Goal: Complete application form

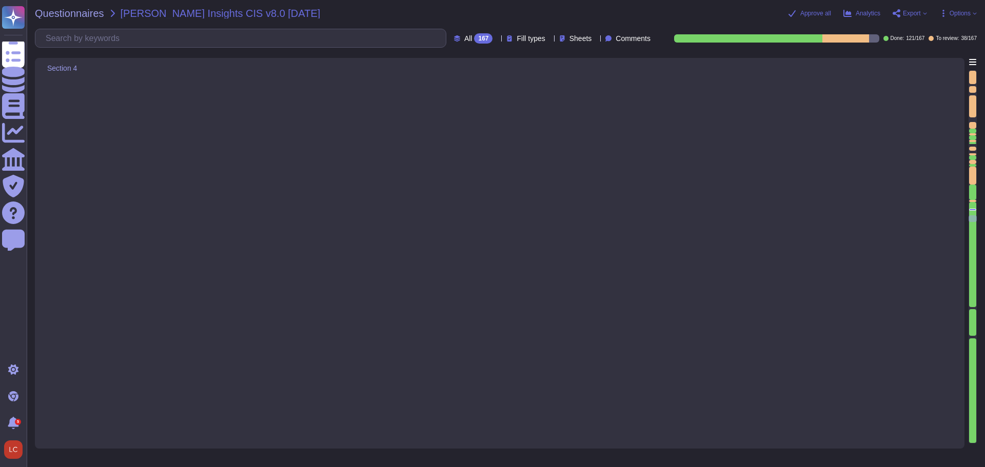
type textarea "Yes, the organization encrypts data on removable media. Users are required to e…"
type textarea "Yes, the organization encrypts sensitive data in transit using TLS 1.2 or highe…"
type textarea "Yes, the organization encrypts sensitive data at rest on servers, applications,…"
type textarea "The organization implements both logical and physical controls to protect clien…"
type textarea "Yes, our organization has established and maintained a secure configuration pro…"
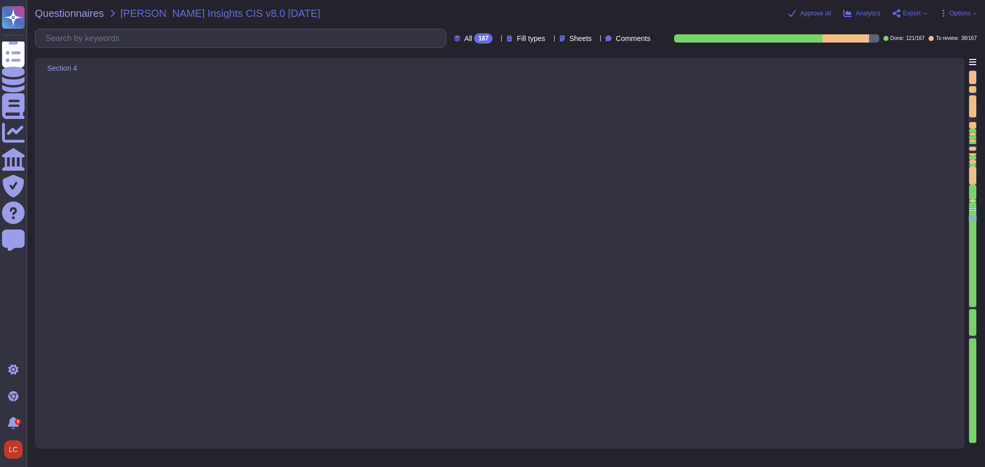
type textarea "Yes, the organization has established and maintained a secure configuration pro…"
type textarea "Yes, the organization has configured automatic session locking on enterprise as…"
type textarea "[DATE] 12:00:00 AM"
type textarea "McKinsey Insights"
type textarea "No"
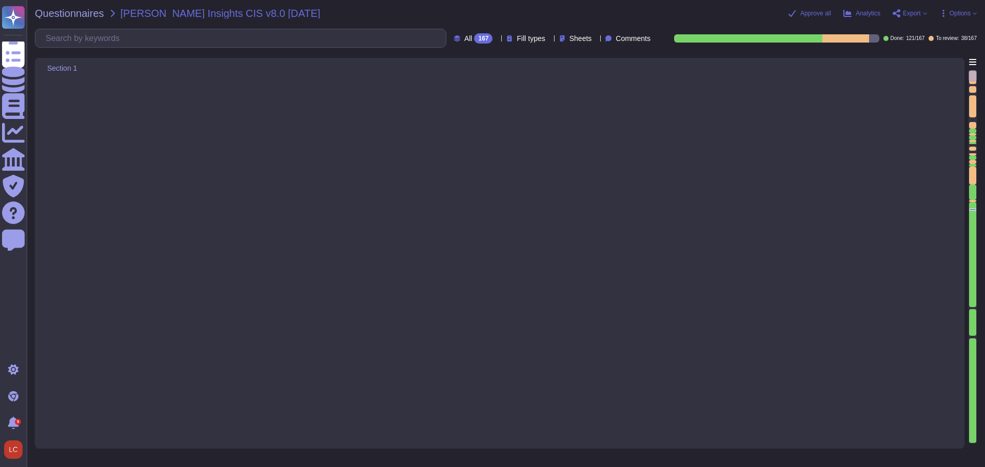
type textarea "McKinsey & Company"
type textarea "[DOMAIN_NAME]"
type textarea "Yes"
type textarea "https://www.mckinsey.com/"
type textarea "[GEOGRAPHIC_DATA], [STREET_ADDRESS][US_STATE]"
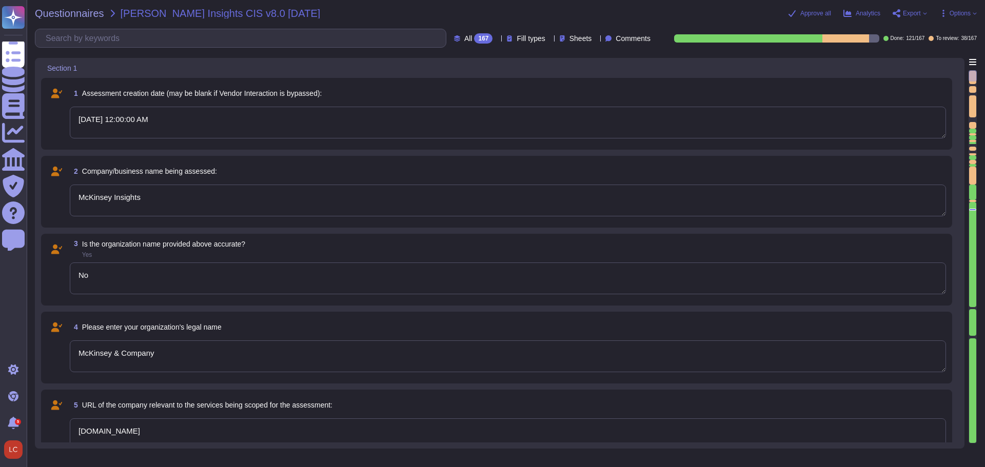
click at [83, 69] on icon at bounding box center [83, 69] width 0 height 0
click at [148, 107] on span "Skip this section" at bounding box center [119, 105] width 55 height 9
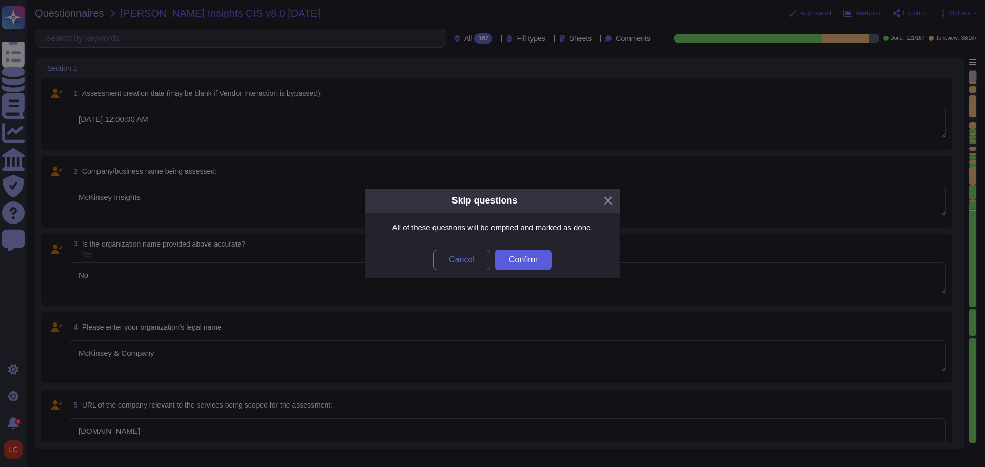
click at [531, 260] on span "Confirm" at bounding box center [523, 260] width 29 height 8
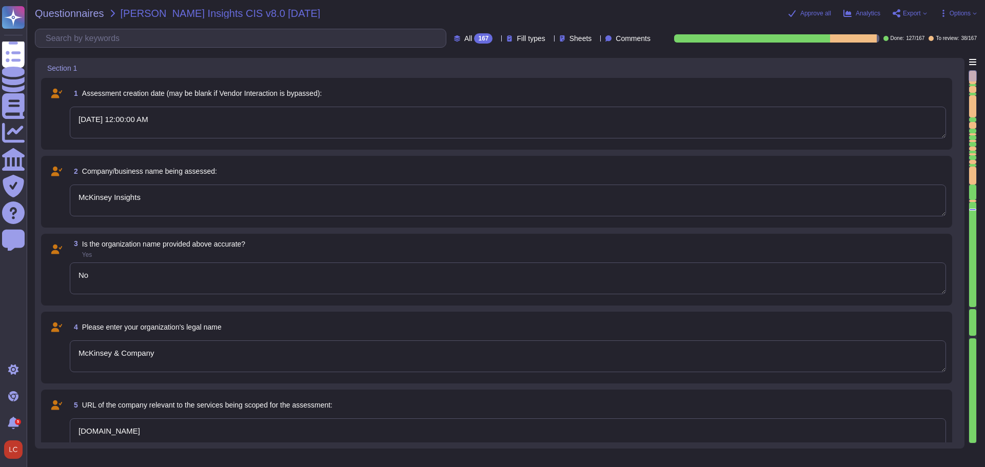
click at [85, 151] on icon at bounding box center [198, 216] width 230 height 131
click at [306, 65] on div "Section 1" at bounding box center [428, 68] width 774 height 20
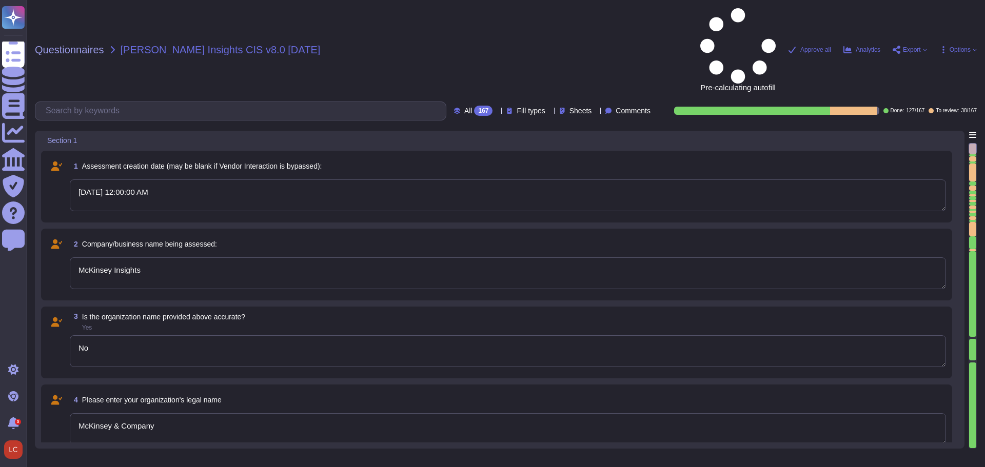
type textarea "[DATE] 12:00:00 AM"
type textarea "McKinsey Insights"
type textarea "No"
type textarea "McKinsey & Company"
type textarea "[DOMAIN_NAME]"
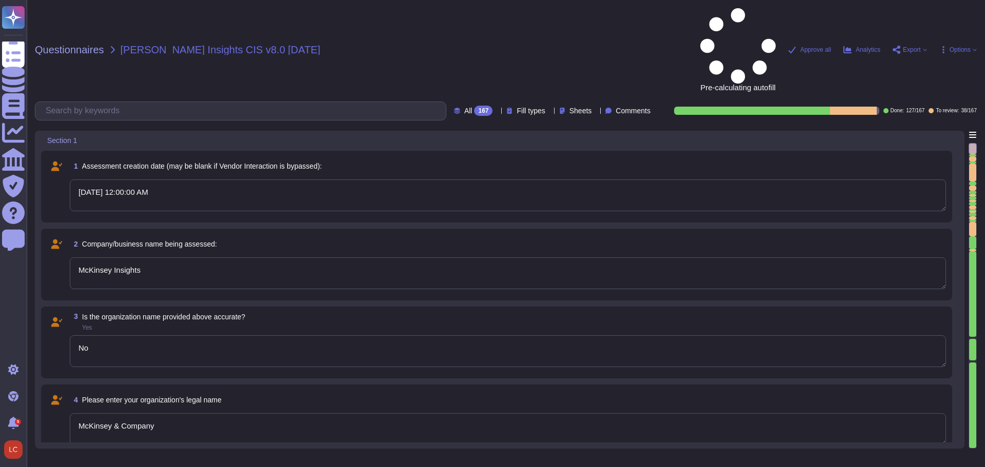
type textarea "Yes"
type textarea "[GEOGRAPHIC_DATA], [STREET_ADDRESS][US_STATE]"
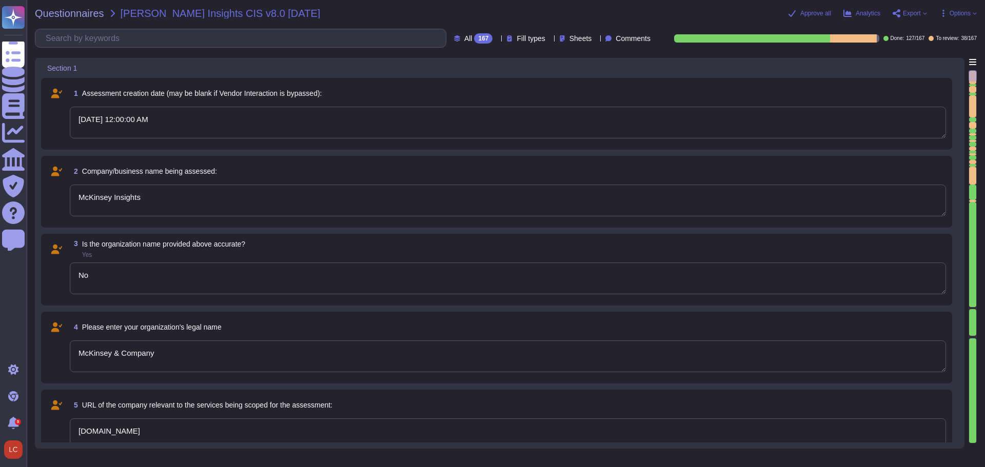
click at [83, 69] on icon at bounding box center [83, 69] width 0 height 0
click at [119, 99] on div "Skip this section" at bounding box center [135, 105] width 102 height 23
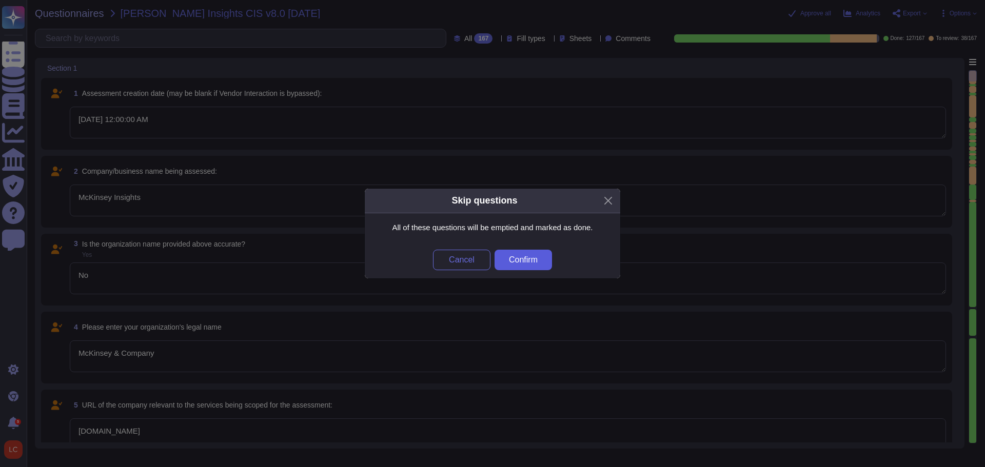
click at [530, 259] on span "Confirm" at bounding box center [523, 260] width 29 height 8
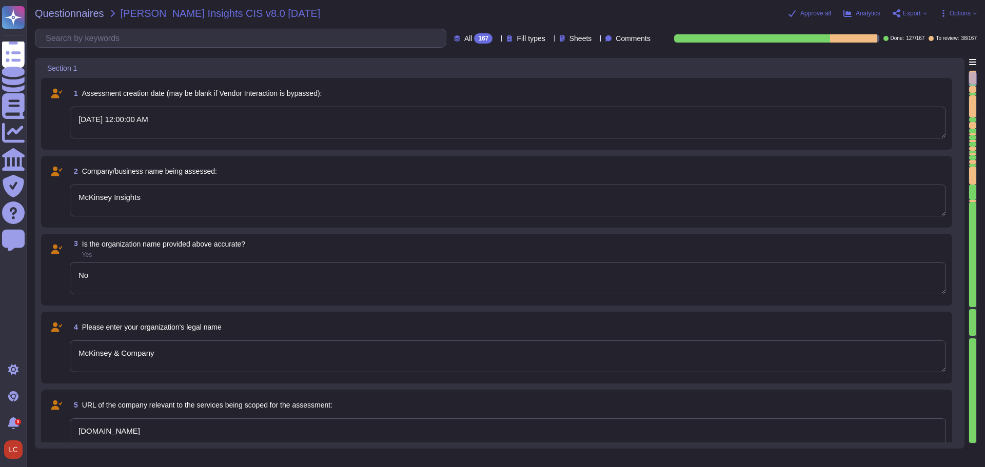
type textarea "McKinsey is providing the code base for analytics pipeline (includes Calculatio…"
type textarea "Privately held"
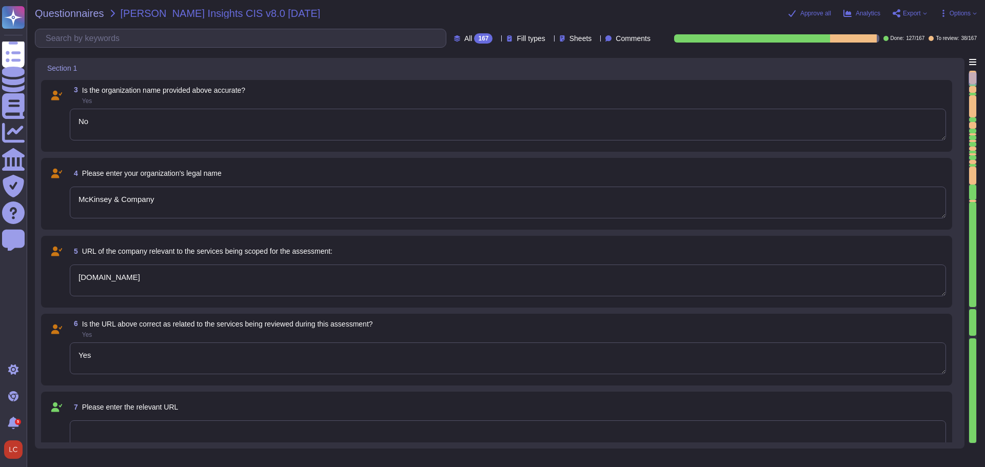
scroll to position [257, 0]
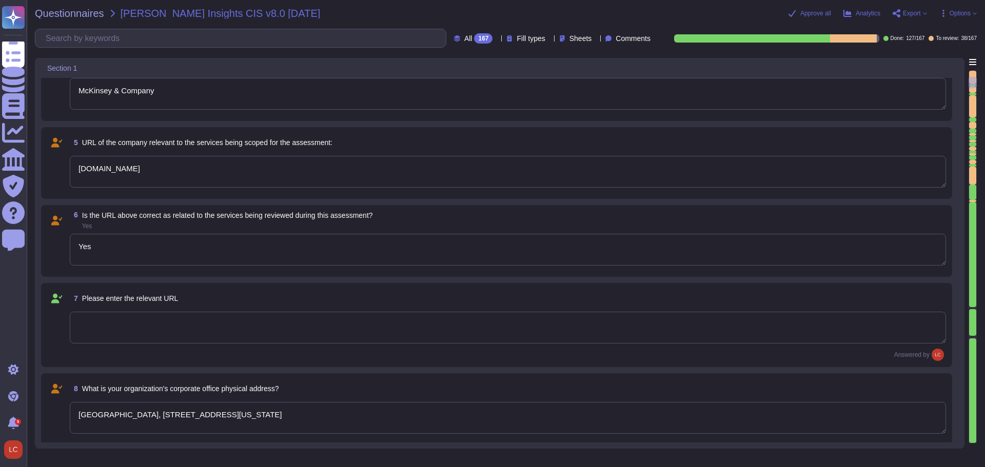
type textarea "McKinsey is providing the code base for analytics pipeline (includes Calculatio…"
type textarea "[PERSON_NAME]"
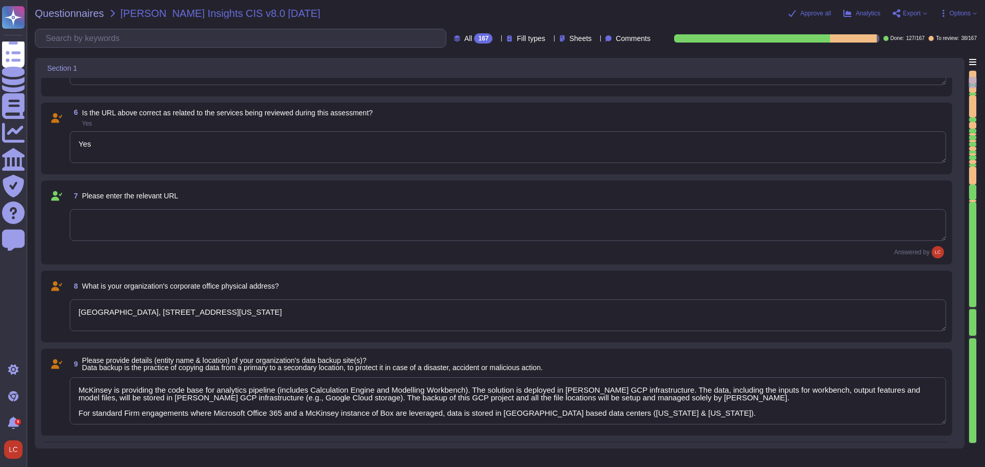
type textarea "McKinsey is providing the code base for analytics pipeline (includes Calculatio…"
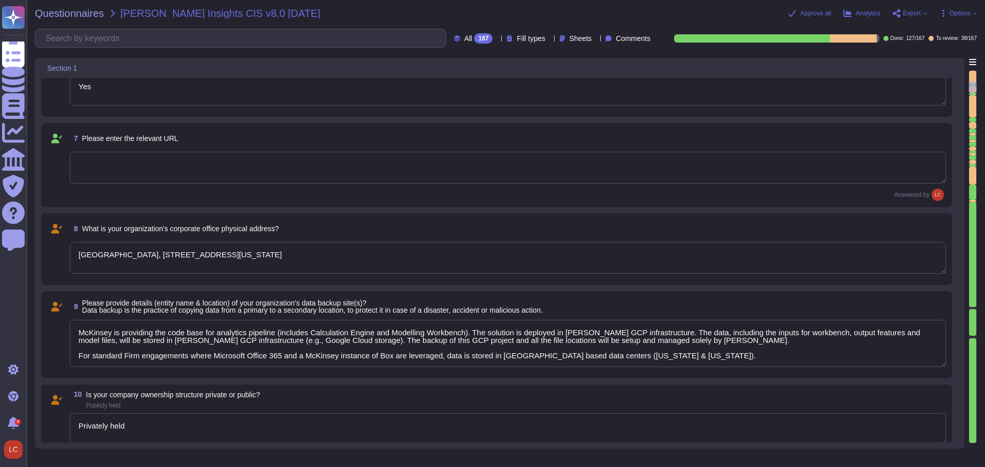
type textarea "Partner"
type textarea "[PHONE_NUMBER]"
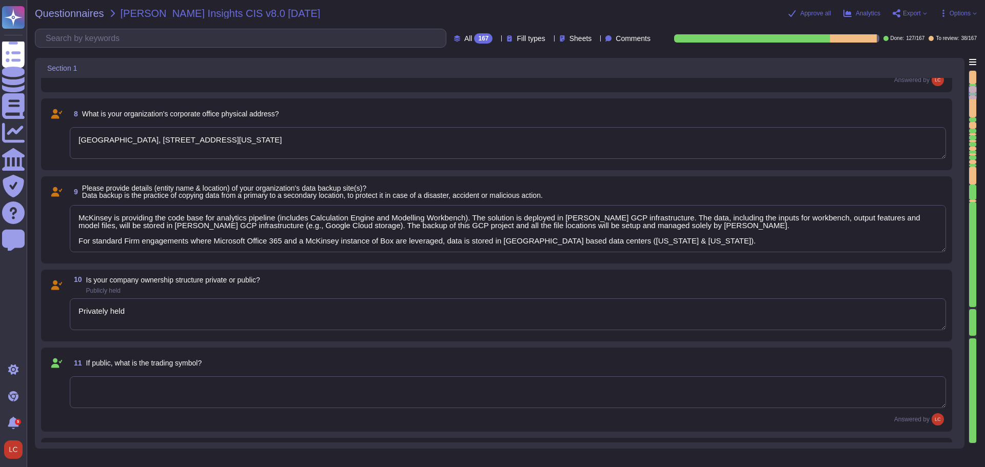
type textarea "McKinsey is providing the code base for analytics pipeline (includes Calculatio…"
type textarea "Promotion Advisor"
type textarea "McKinsey will provide Configure-Operate-Transfer (“COT”) for the analytics pipe…"
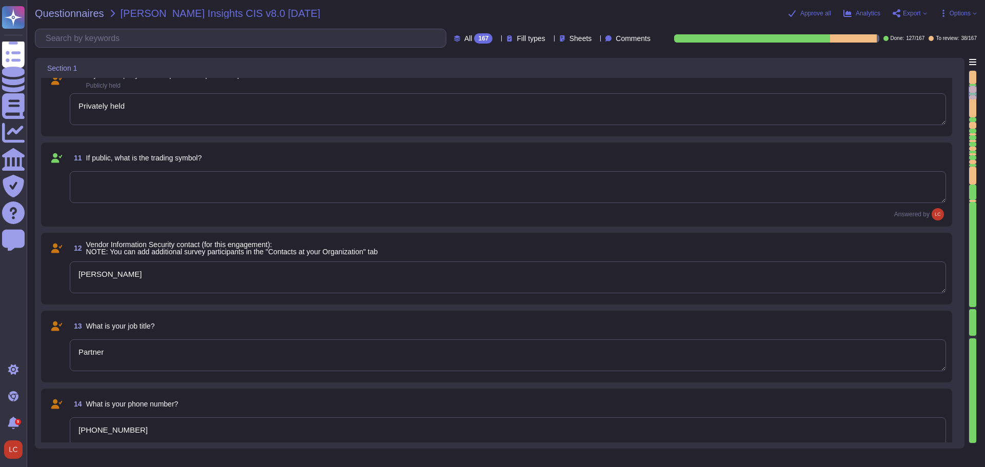
type textarea "McKinsey is providing the code base for analytics pipeline (includes Calculatio…"
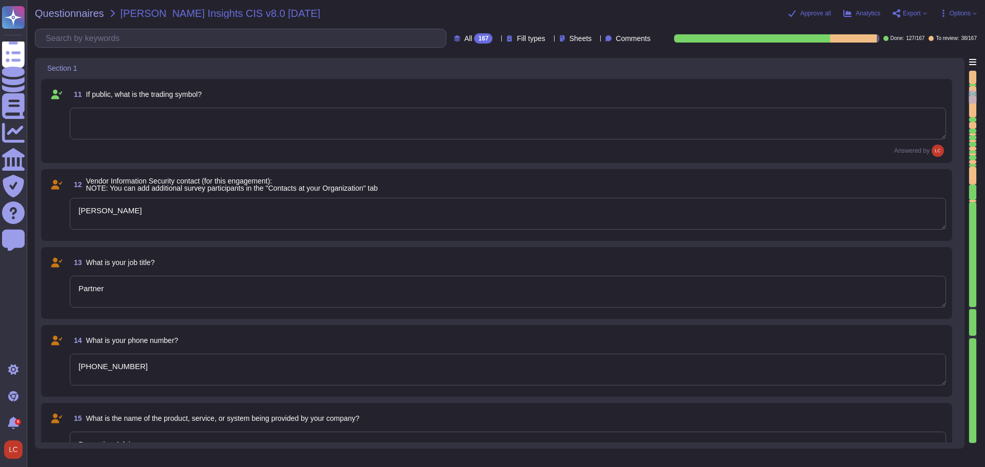
type textarea "Yes"
type textarea "Yes - First-party coverage"
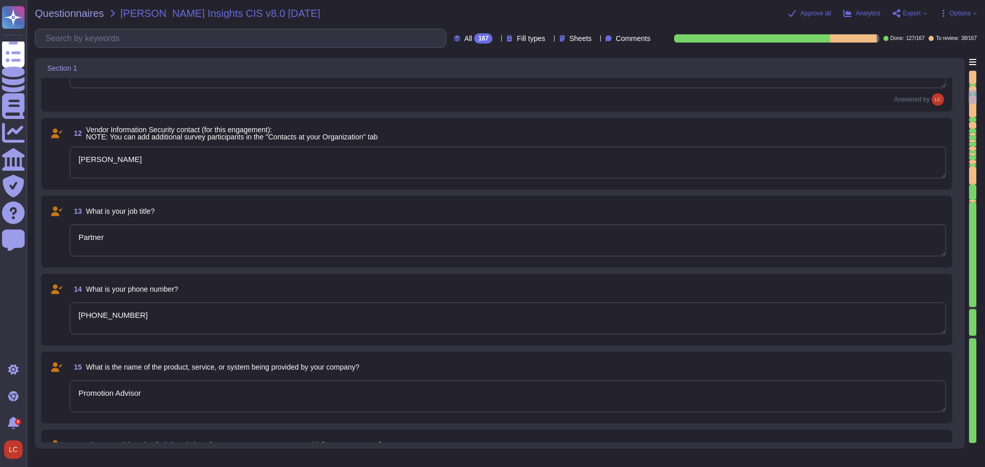
type textarea "McKinsey is providing the code base for analytics pipeline (includes Calculatio…"
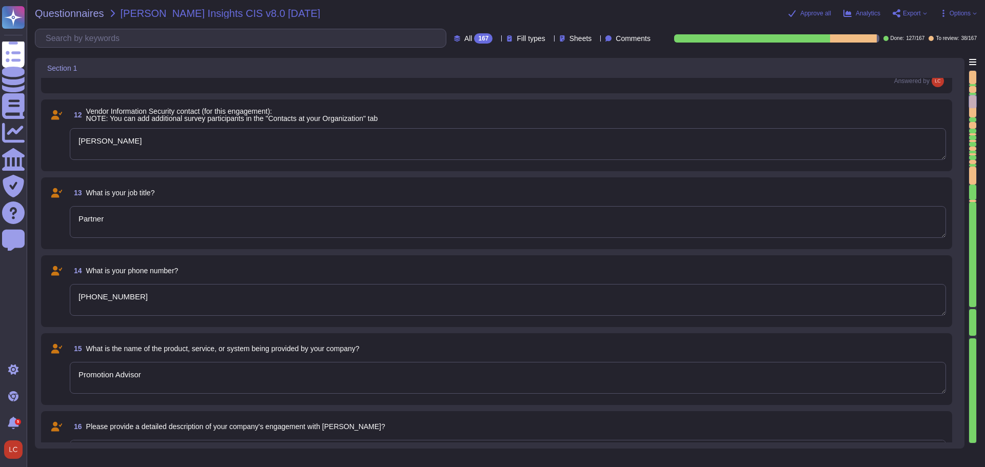
type textarea "The data accessed on [PERSON_NAME] infrastructure will also include future pric…"
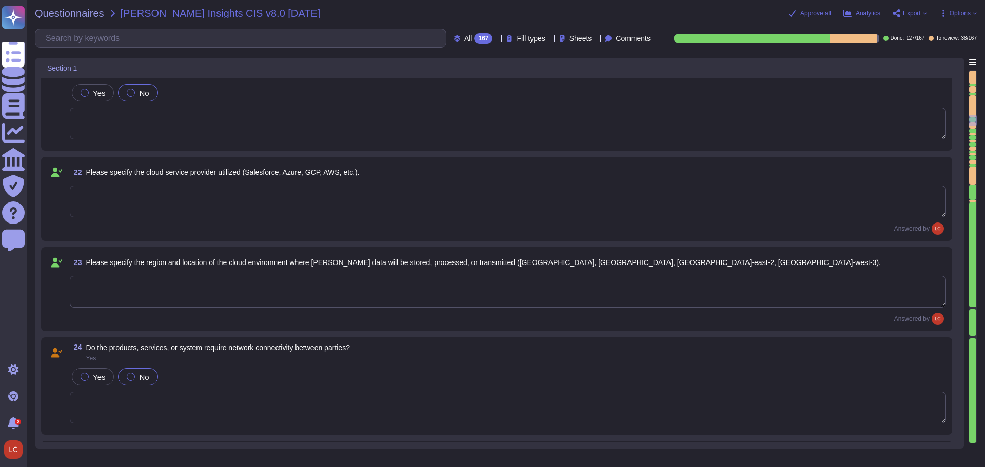
type textarea "The Firm does not accept credit card information that would require it to compl…"
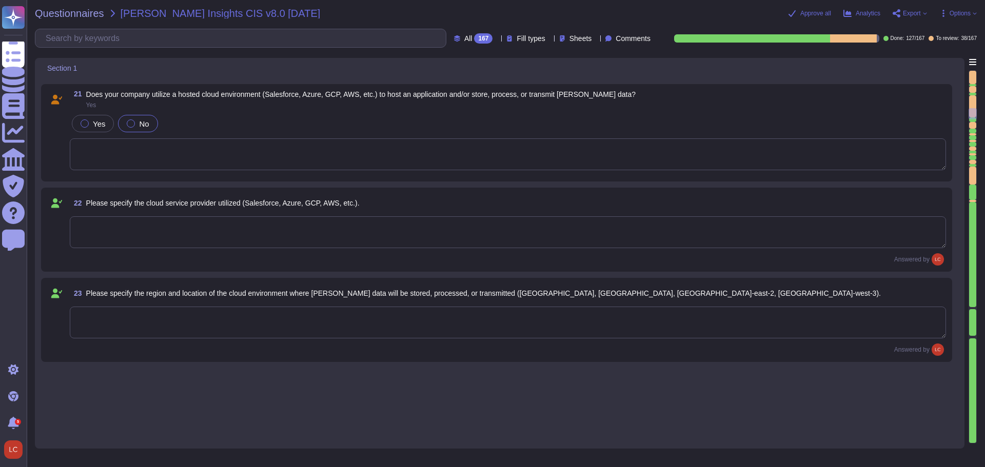
type textarea "[PHONE_NUMBER]"
type textarea "Promotion Advisor"
type textarea "McKinsey will provide Configure-Operate-Transfer (“COT”) for the analytics pipe…"
type textarea "Yes"
type textarea "Yes - First-party coverage"
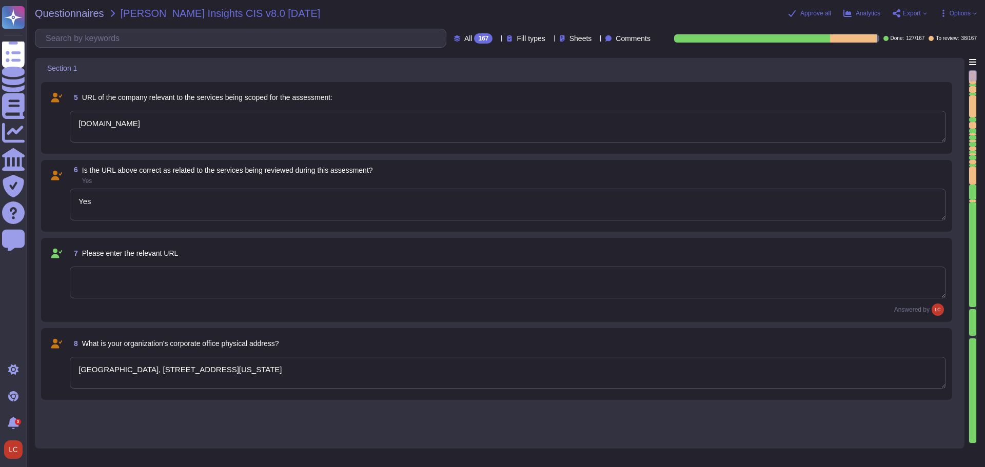
scroll to position [0, 0]
type textarea "[DATE] 12:00:00 AM"
type textarea "McKinsey Insights"
type textarea "No"
type textarea "McKinsey & Company"
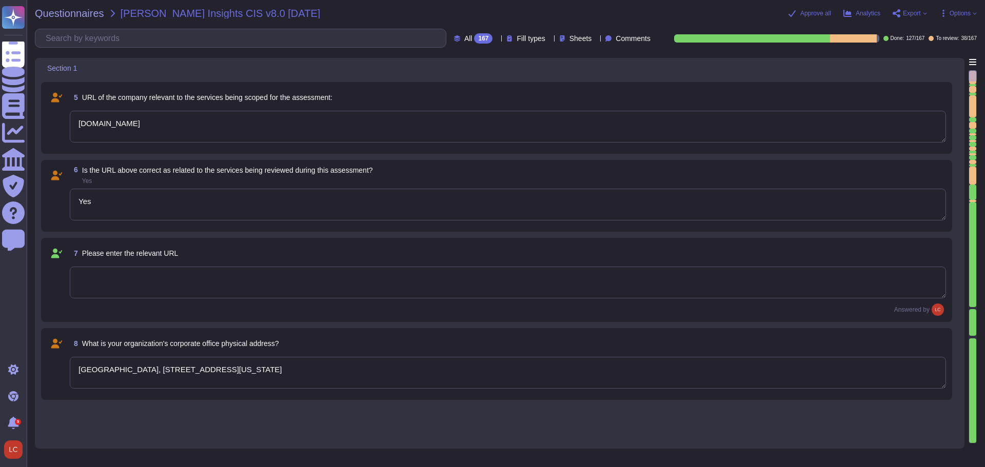
type textarea "[DOMAIN_NAME]"
type textarea "Yes"
type textarea "[GEOGRAPHIC_DATA], [STREET_ADDRESS][US_STATE]"
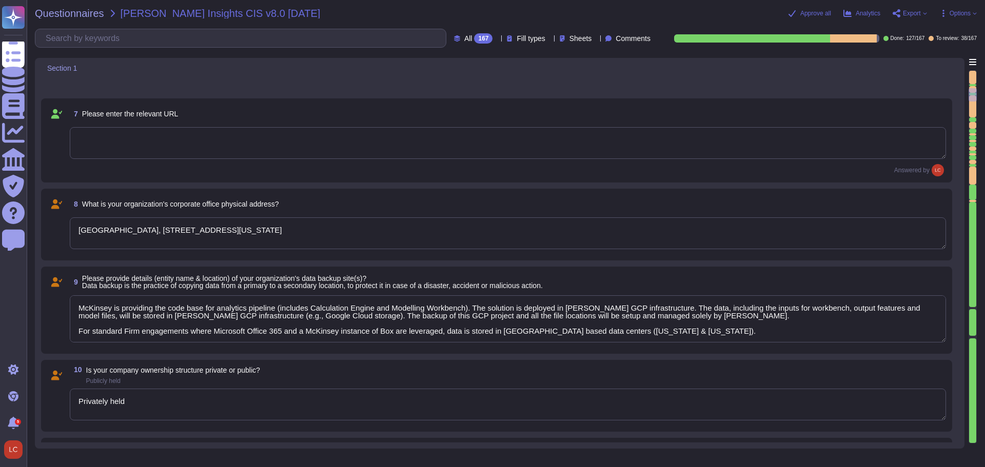
type textarea "McKinsey is providing the code base for analytics pipeline (includes Calculatio…"
type textarea "Privately held"
type textarea "[PERSON_NAME]"
type textarea "Partner"
type textarea "[PHONE_NUMBER]"
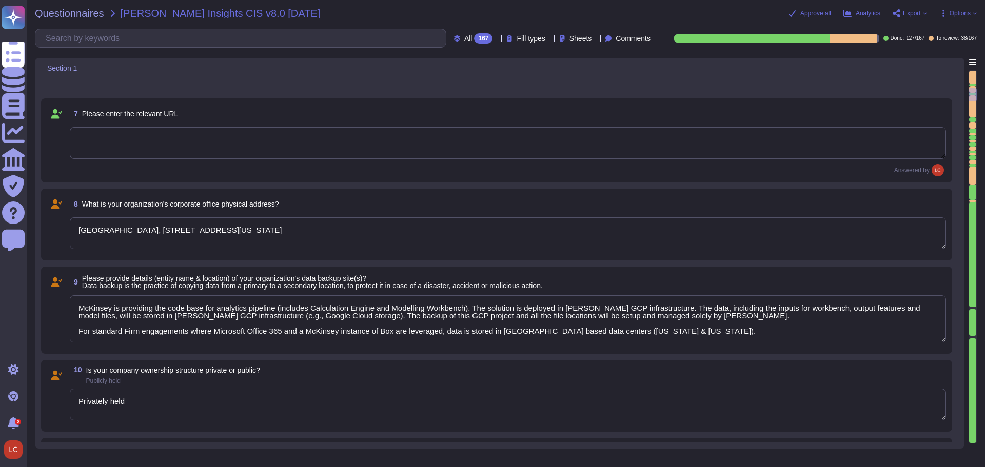
type textarea "Promotion Advisor"
type textarea "McKinsey will provide Configure-Operate-Transfer (“COT”) for the analytics pipe…"
type textarea "Yes"
type textarea "Yes - First-party coverage"
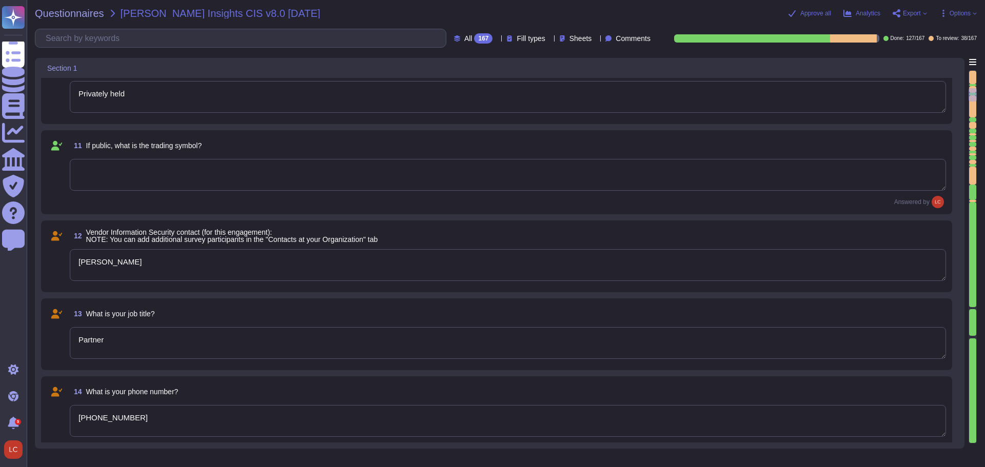
type textarea "McKinsey is providing the code base for analytics pipeline (includes Calculatio…"
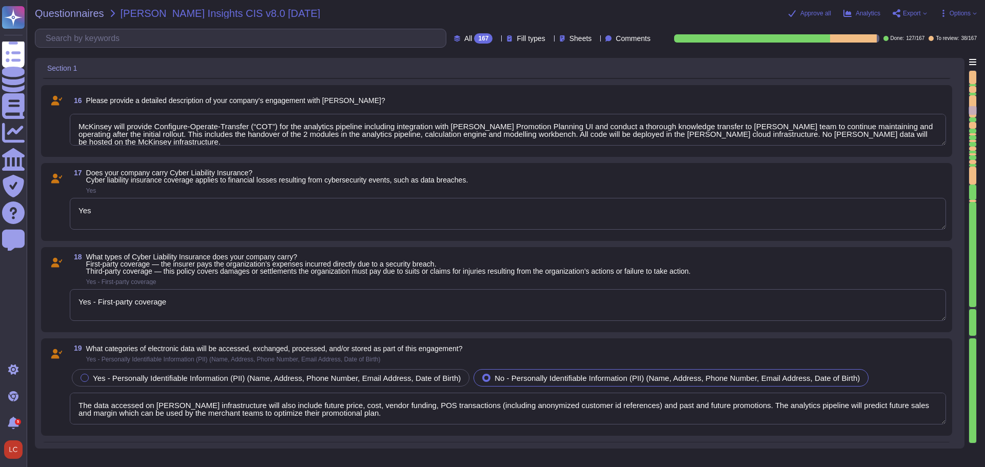
type textarea "The data accessed on [PERSON_NAME] infrastructure will also include future pric…"
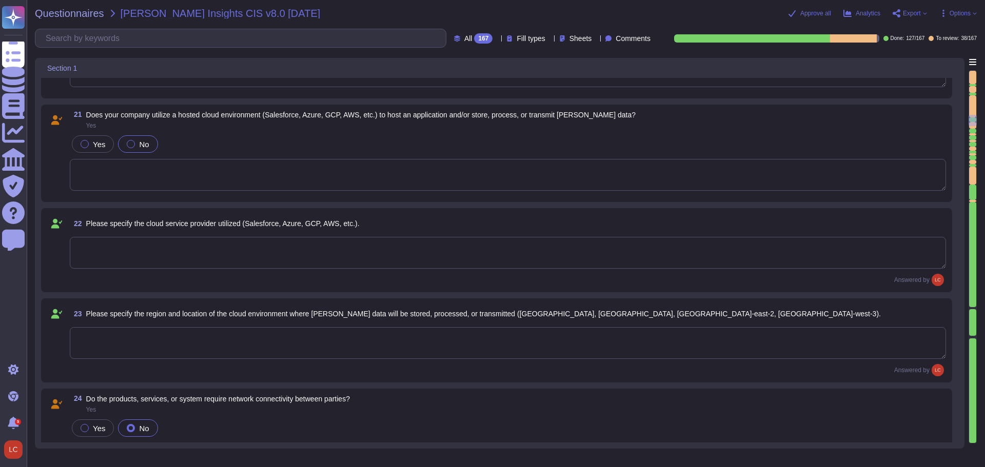
type textarea "The Firm does not accept credit card information that would require it to compl…"
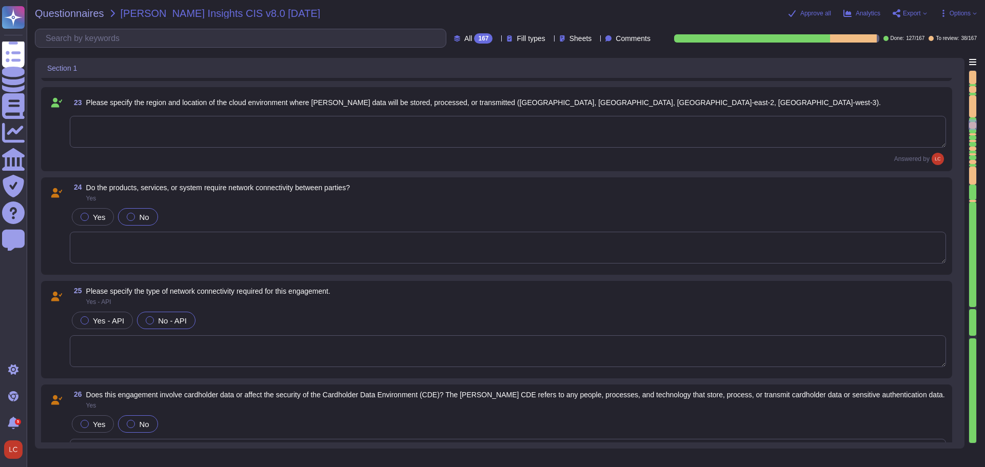
type textarea "The Firm does not accept credit card information that would require it to compl…"
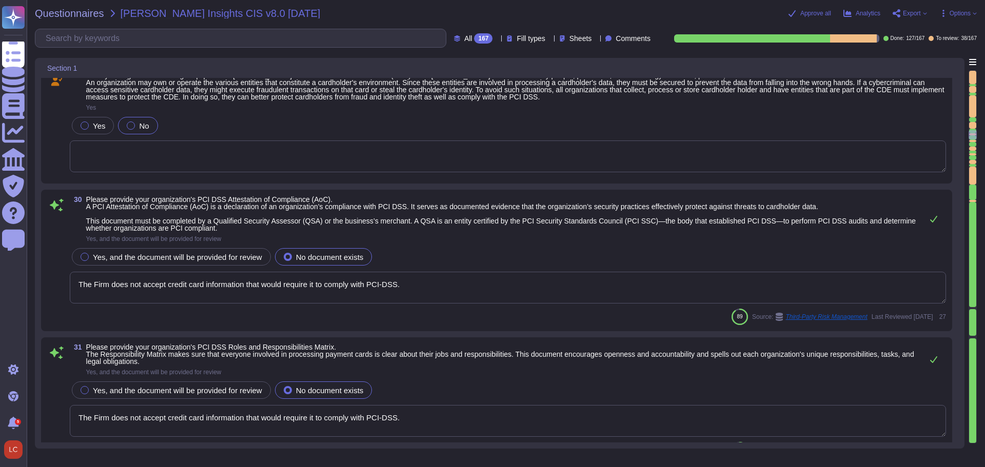
type textarea "The Firm does not accept credit card information that would require it to compl…"
type textarea "LoRemips do sitametco ad eli seddoeiusmo tem in UT la etdolorem aliq eni admi v…"
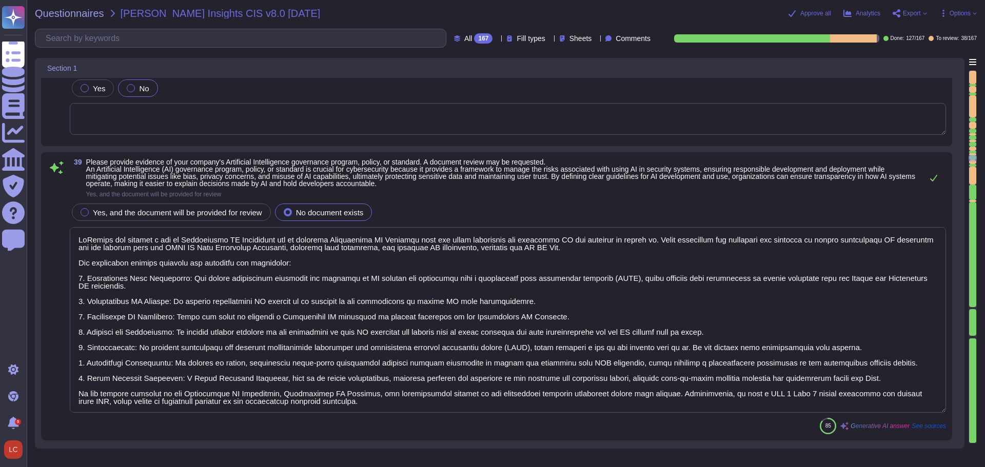
type textarea "[PERSON_NAME] has adopted a set of Responsible AI Principles and an internal Re…"
type textarea "A data flow diagram for McKinsey’s Cloud Data Bridge created using [DOMAIN_NAME…"
type textarea "Registration of suffixes other than “.com” should be considered. For example, “…"
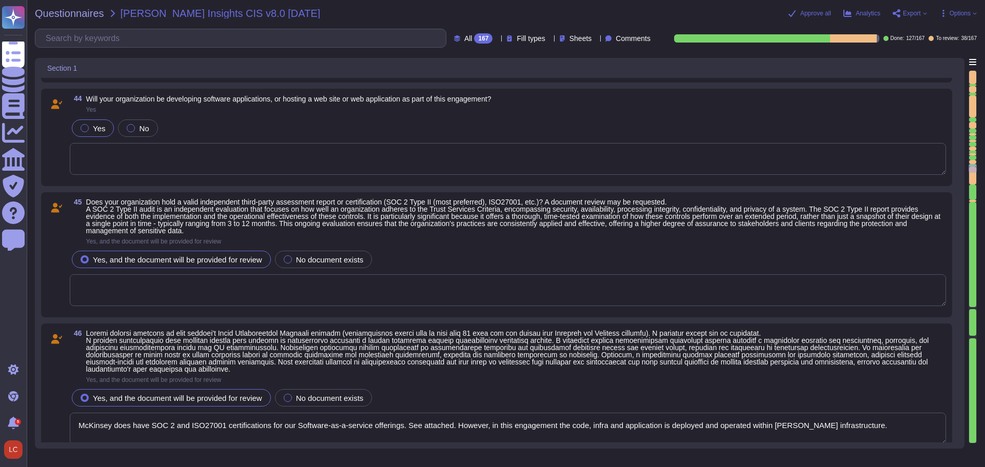
type textarea "McKinsey does have SOC 2 and ISO27001 certifications for our Software-as-a-serv…"
type textarea "McKinsey does have industry leading Cloud Security Posture Management solution …"
type textarea "Penetration testing results are not shared externally. Please note that this is…"
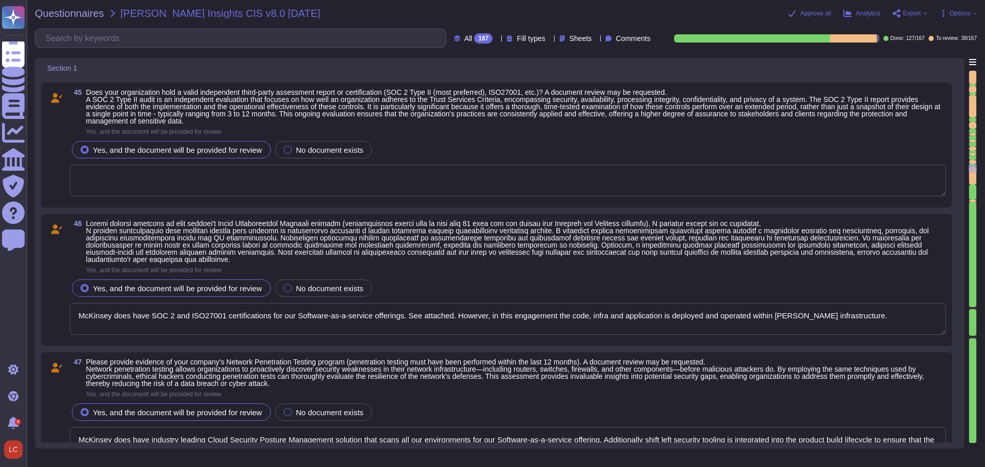
type textarea "McKinsey does have industry leading Cloud Security Posture Management solution …"
type textarea "Penetration testing results are not shared externally. Please note that this is…"
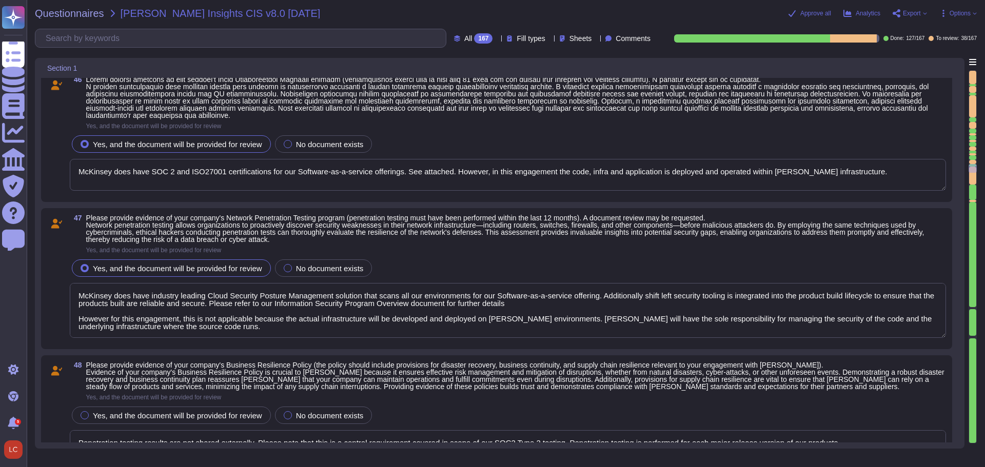
type textarea "McKinsey does have industry leading Cloud Security Posture Management solution …"
type textarea "Penetration testing results are not shared externally. Please note that this is…"
type textarea "McKinsey does have industry leading Cloud Security Posture Management solution …"
type textarea "Penetration testing results are not shared externally. Please note that this is…"
type textarea "McKinsey does have industry leading Cloud Security Posture Management solution …"
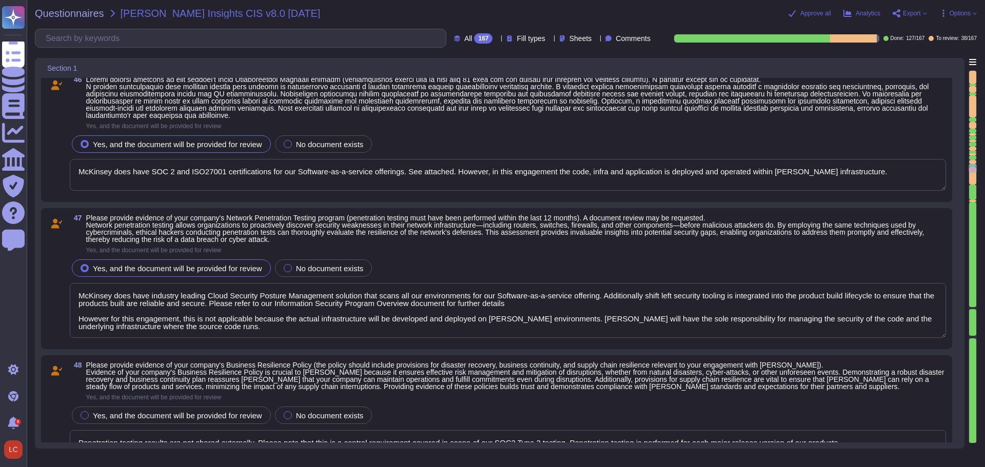
type textarea "Penetration testing results are not shared externally. Please note that this is…"
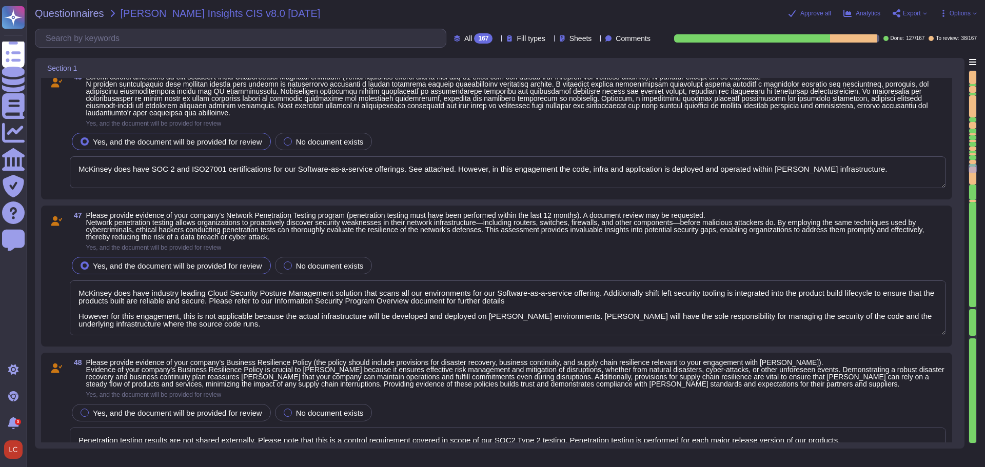
type textarea "McKinsey does have industry leading Cloud Security Posture Management solution …"
type textarea "Penetration testing results are not shared externally. Please note that this is…"
type textarea "McKinsey does have industry leading Cloud Security Posture Management solution …"
type textarea "Penetration testing results are not shared externally. Please note that this is…"
type textarea "McKinsey does have industry leading Cloud Security Posture Management solution …"
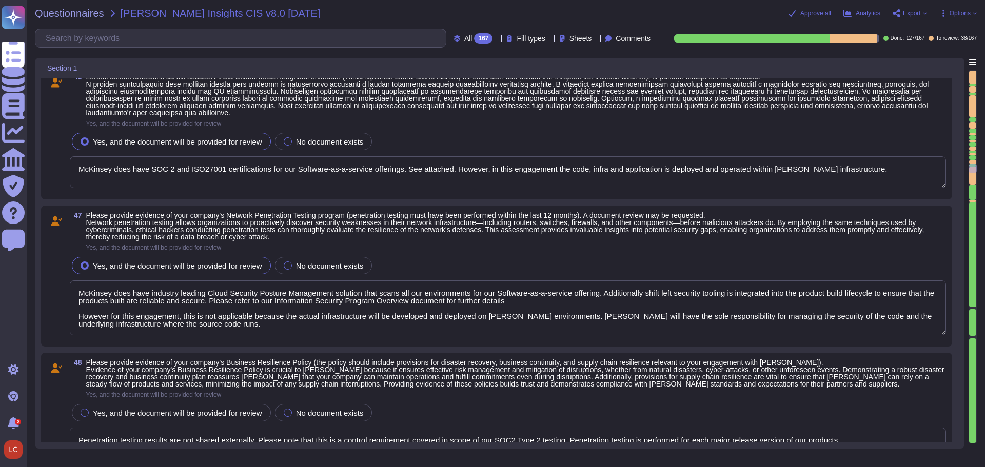
type textarea "Penetration testing results are not shared externally. Please note that this is…"
type textarea "McKinsey does have industry leading Cloud Security Posture Management solution …"
type textarea "Penetration testing results are not shared externally. Please note that this is…"
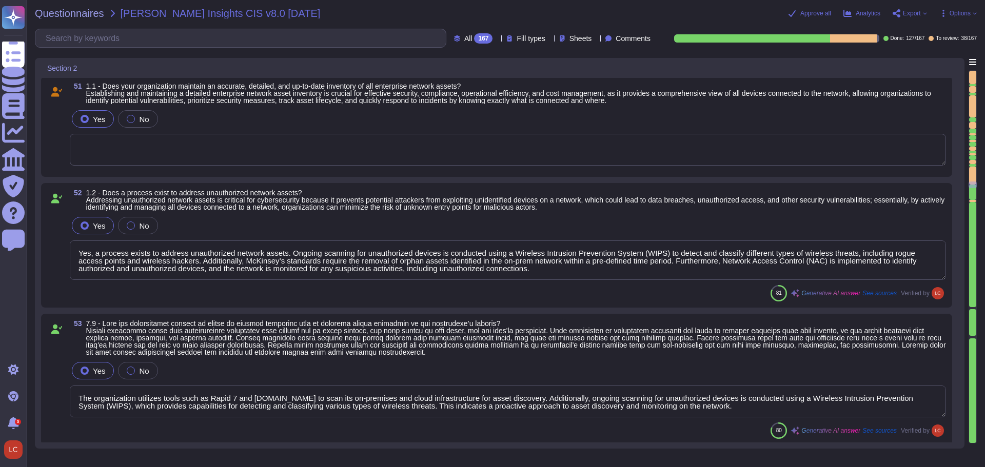
type textarea "Yes, our organization has established and maintained an accurate, detailed, and…"
type textarea "The organization ensures that only currently supported software is installed on…"
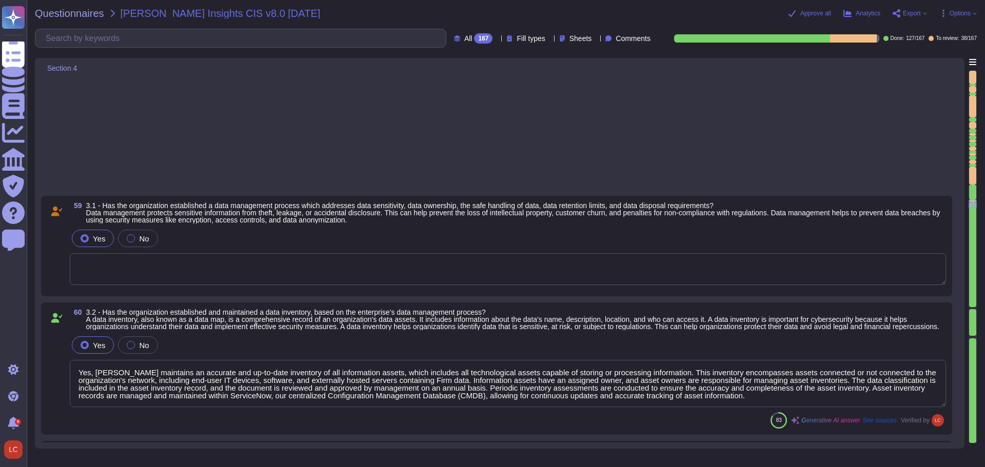
type textarea "Yes, [PERSON_NAME] maintains an accurate and up-to-date inventory of all inform…"
type textarea "Yes, Access Control Lists (ACL) procedures are in place as part of the security…"
type textarea "Yes, the organization encrypts data on end-user devices containing sensitive da…"
type textarea "The organization includes the request for a data flow diagram in its vendor ass…"
type textarea "Yes, the organization encrypts data on removable media. Users are required to e…"
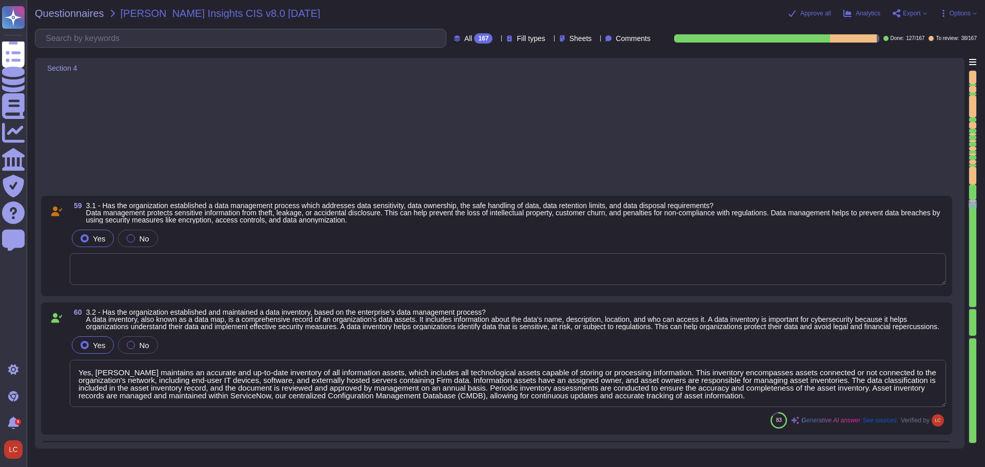
type textarea "Yes, the organization encrypts sensitive data in transit using TLS 1.2 or highe…"
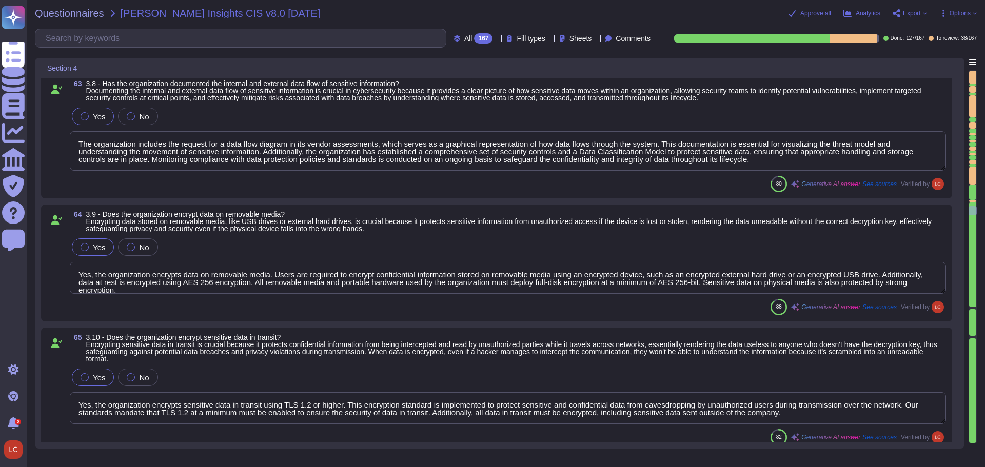
type textarea "Yes, the organization encrypts sensitive data at rest on servers, applications,…"
type textarea "The organization implements both logical and physical controls to protect clien…"
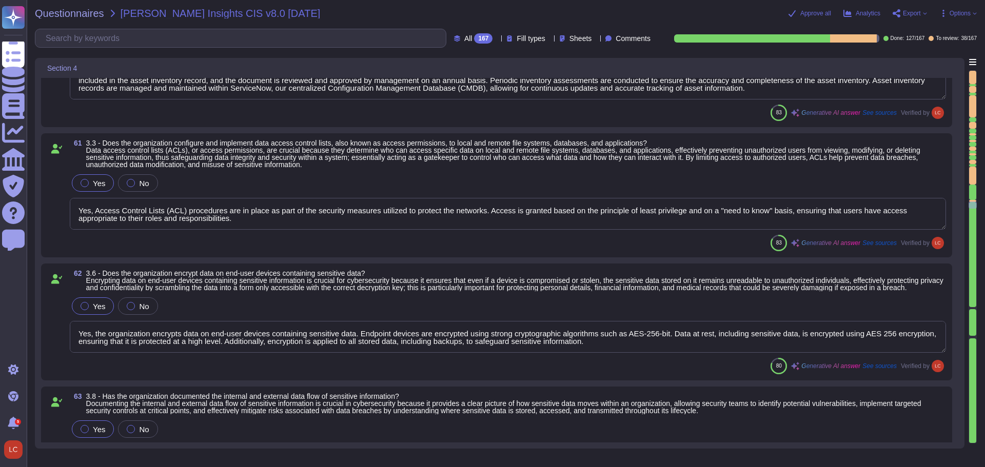
type textarea "Yes, [PERSON_NAME] maintains an accurate and up-to-date inventory of all inform…"
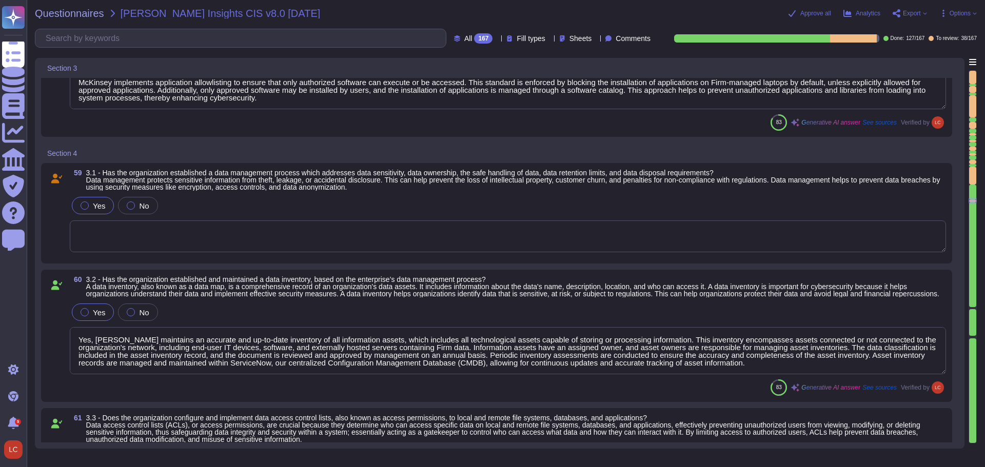
type textarea "The organization ensures that unauthorized software is removed from use on ente…"
type textarea "Yes, the organization implements application allowlisting to ensure that only a…"
type textarea "McKinsey implements application allowlisting to ensure that only authorized sof…"
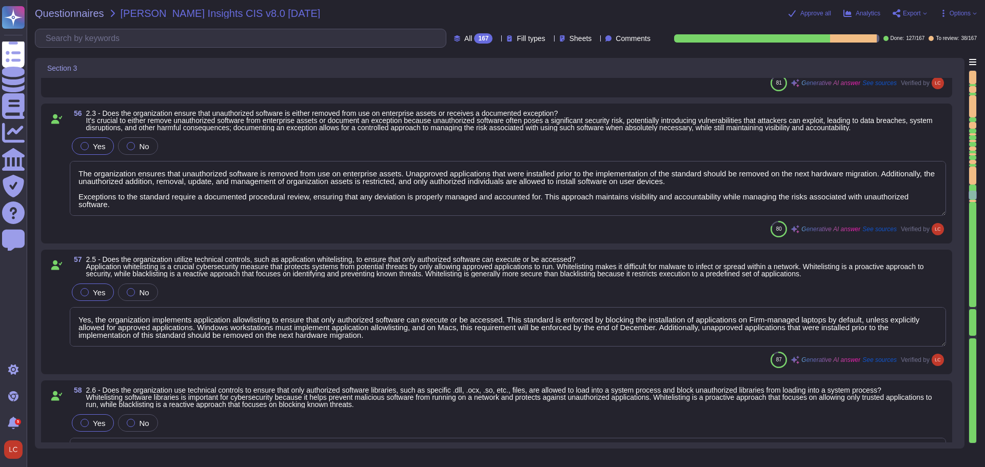
type textarea "Yes, our organization has established and maintained an accurate, detailed, and…"
type textarea "The organization ensures that only currently supported software is installed on…"
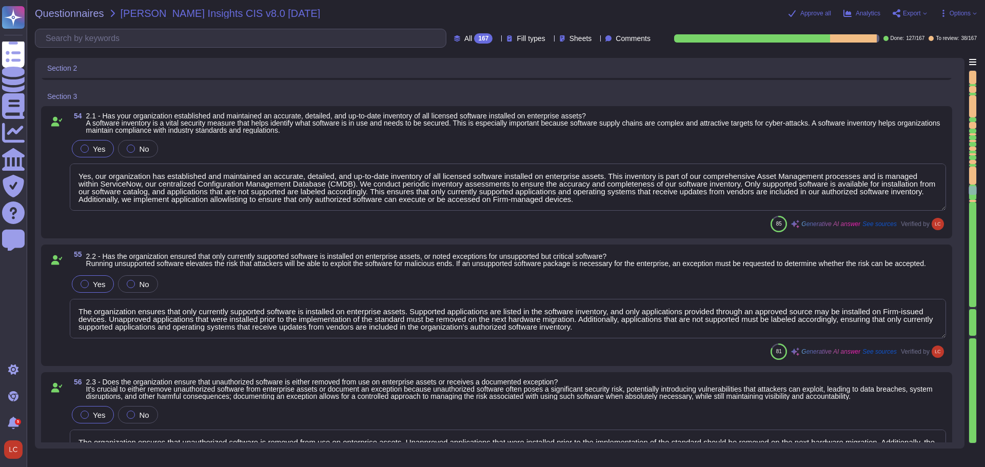
type textarea "Yes, a process exists to address unauthorized network assets. Ongoing scanning …"
type textarea "The organization utilizes tools such as Rapid 7 and [DOMAIN_NAME] to scan its o…"
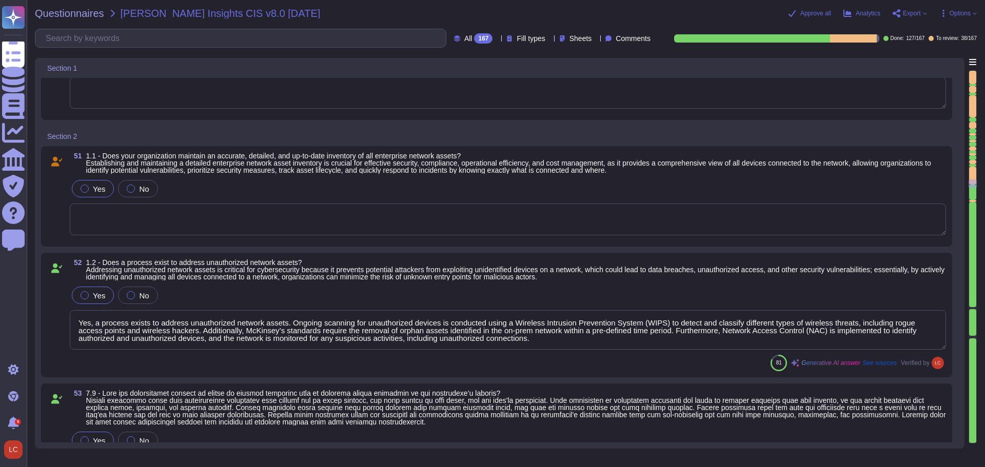
scroll to position [5080, 0]
type textarea "Penetration testing results are not shared externally. Please note that this is…"
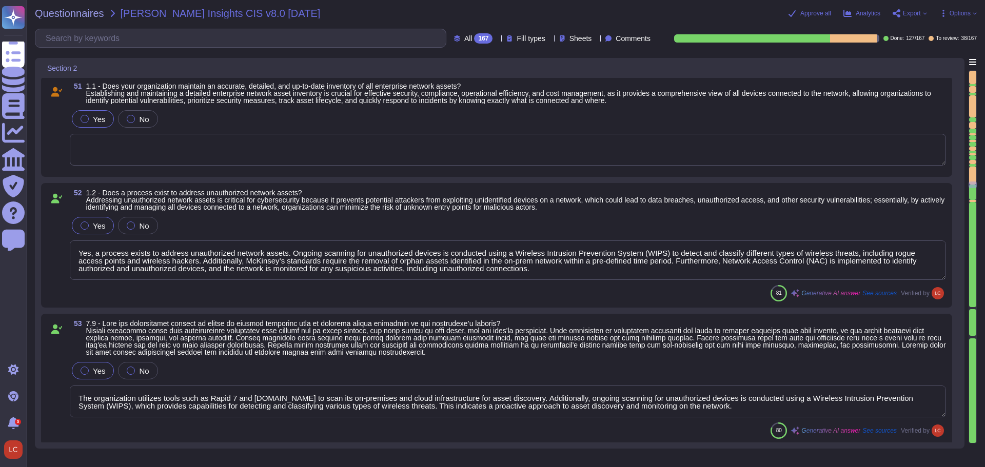
click at [52, 92] on icon at bounding box center [56, 92] width 12 height 10
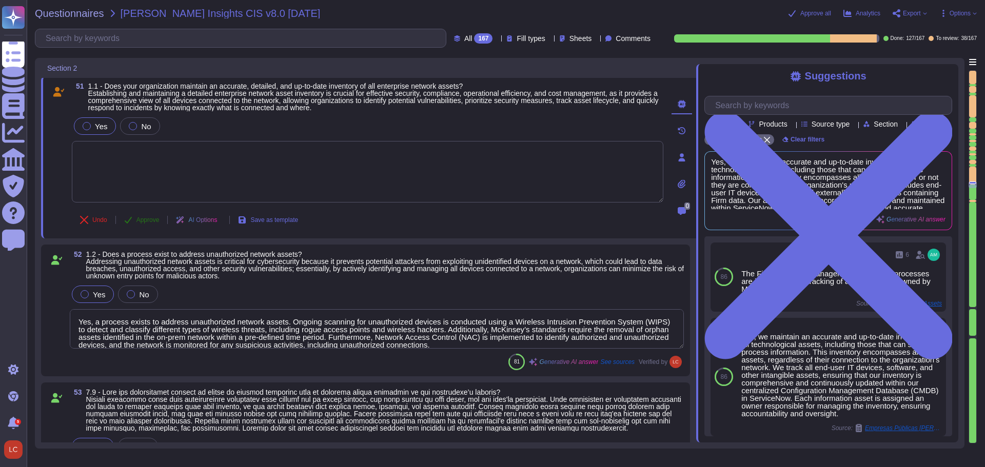
click at [149, 218] on span "Approve" at bounding box center [147, 220] width 23 height 6
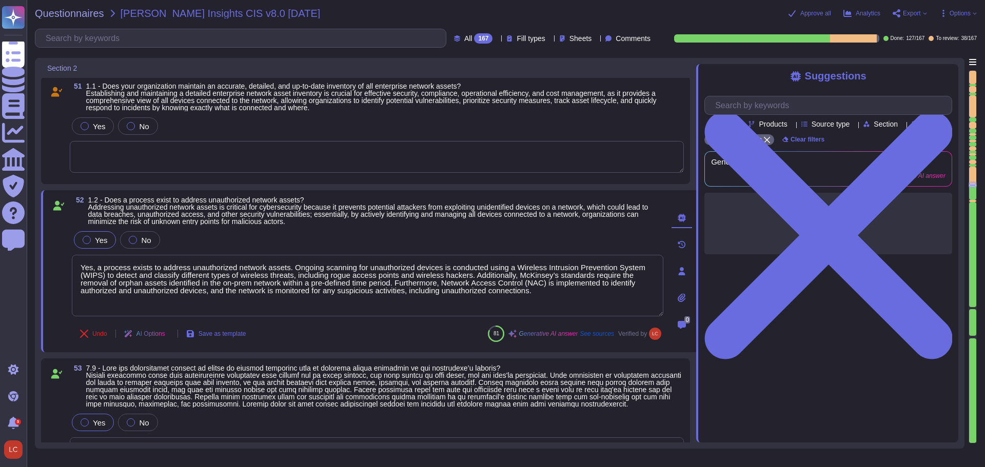
type textarea "The organization ensures that only currently supported software is installed on…"
type textarea "The organization ensures that unauthorized software is removed from use on ente…"
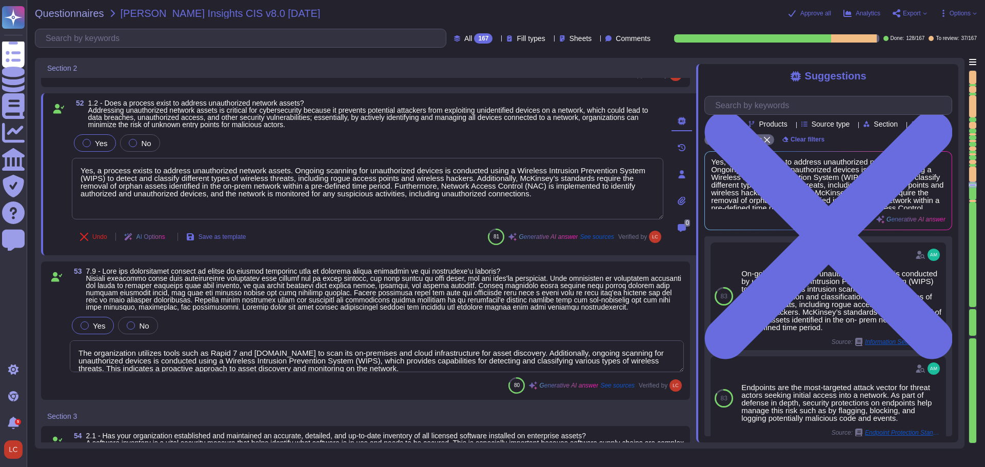
scroll to position [5241, 0]
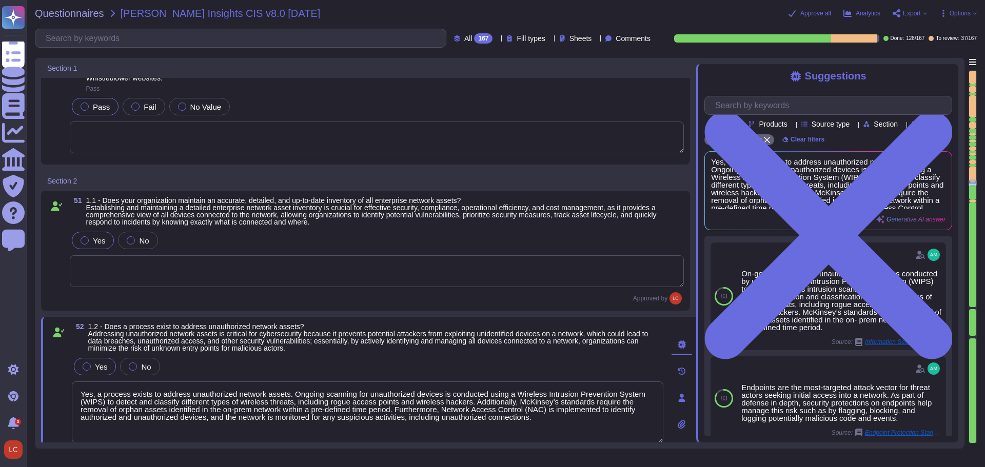
type textarea "Penetration testing results are not shared externally. Please note that this is…"
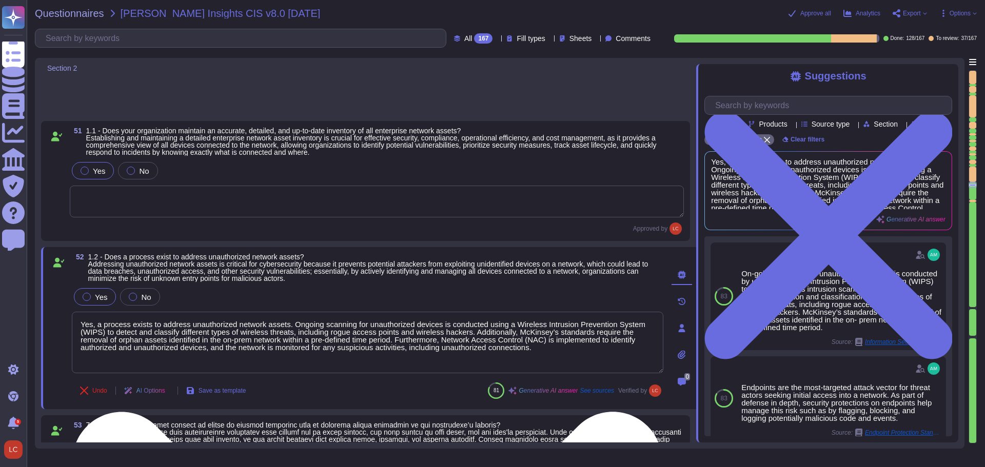
type textarea "The organization ensures that only currently supported software is installed on…"
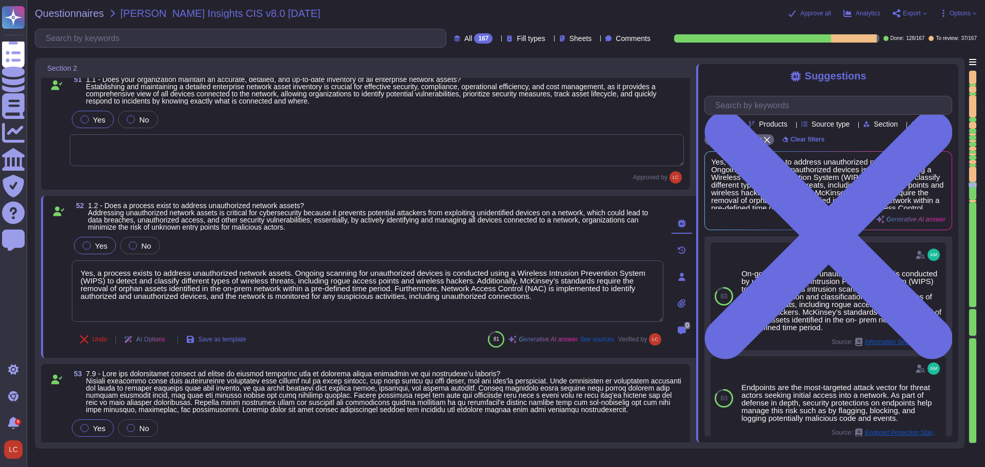
scroll to position [5284, 0]
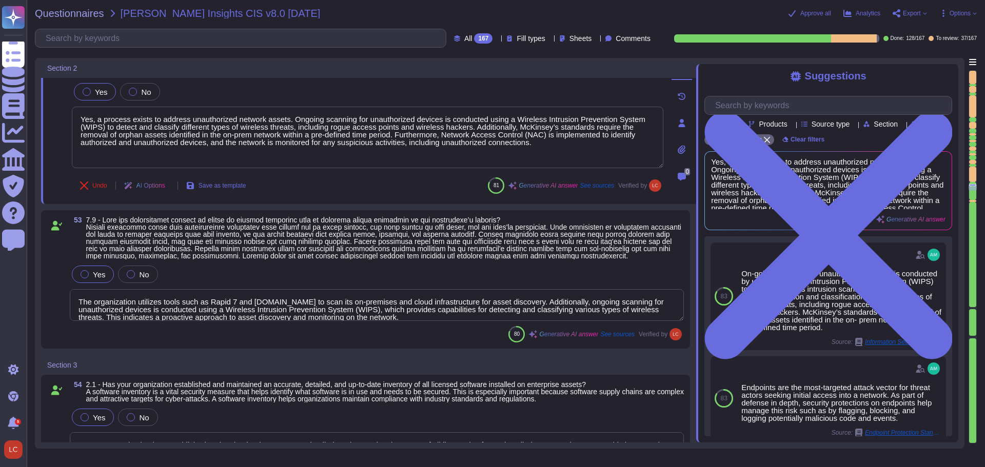
type textarea "The organization ensures that unauthorized software is removed from use on ente…"
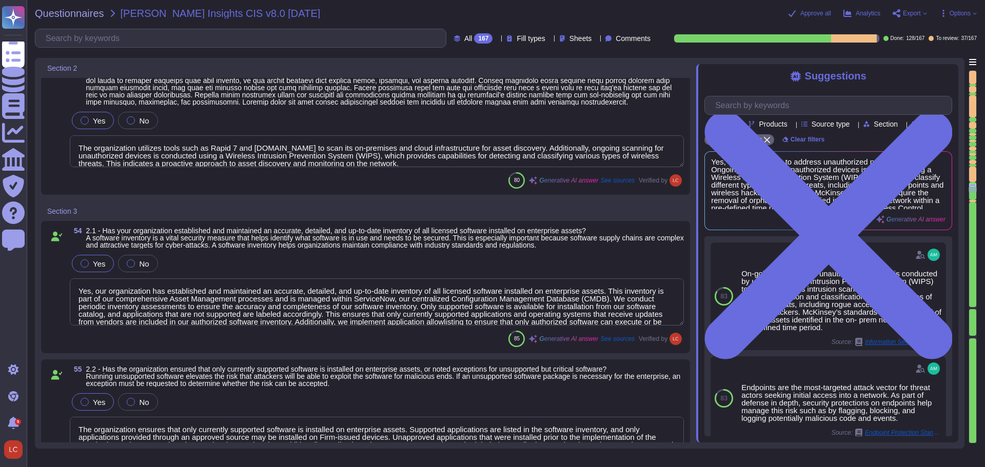
type textarea "Yes, the organization implements application allowlisting to ensure that only a…"
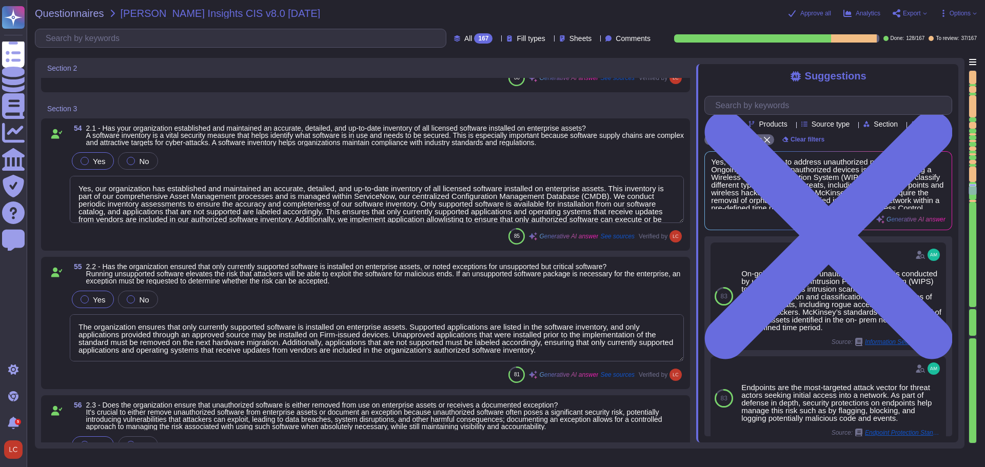
scroll to position [16, 0]
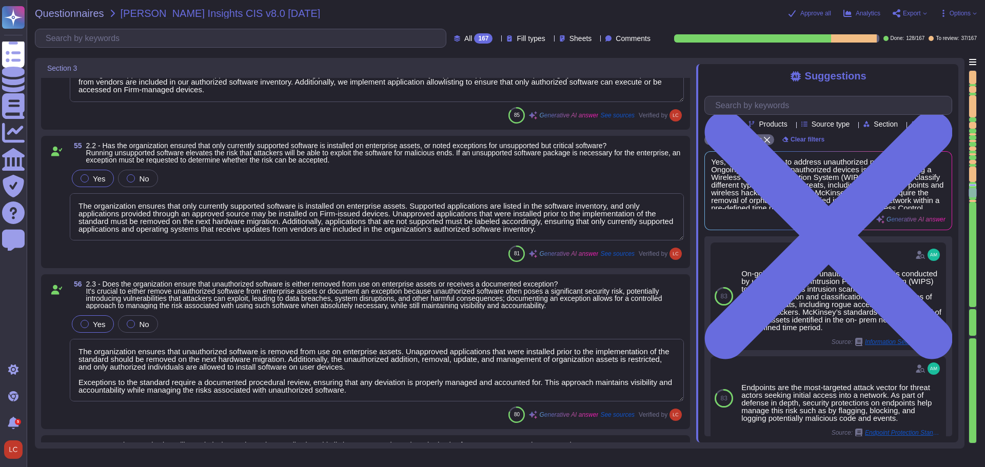
type textarea "McKinsey implements application allowlisting to ensure that only authorized sof…"
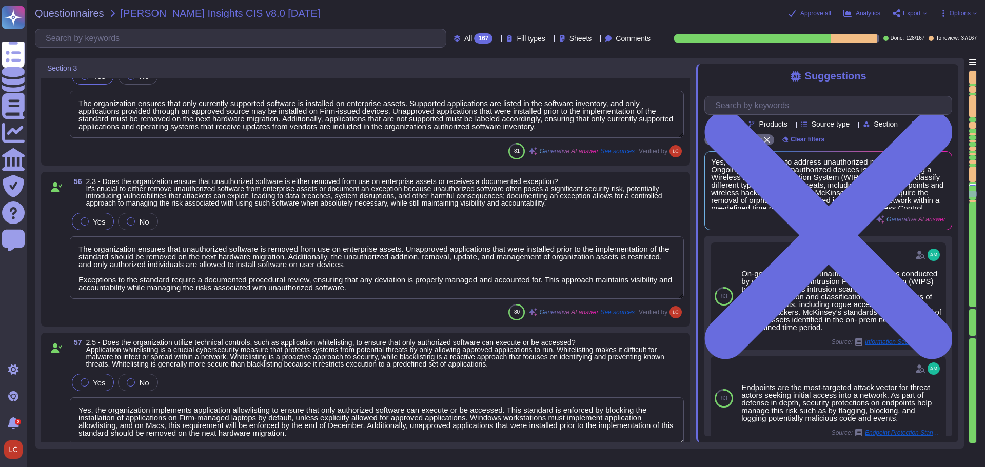
scroll to position [1, 0]
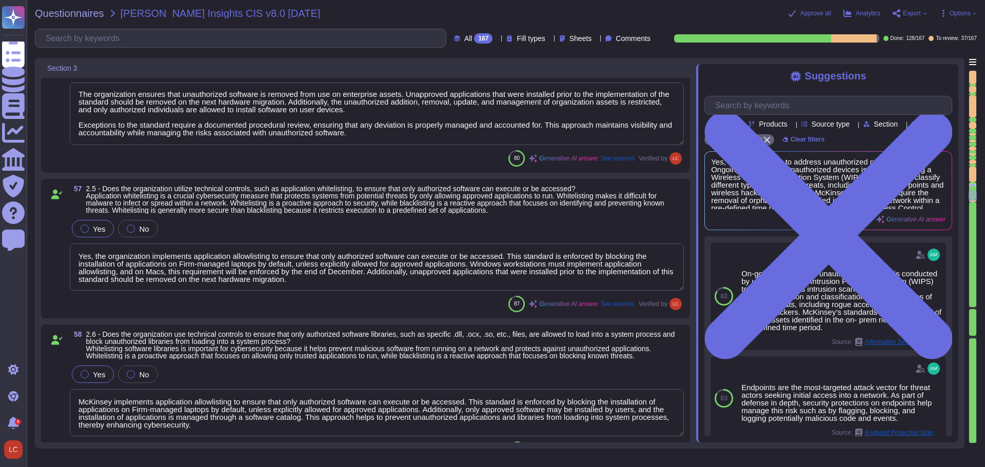
type textarea "Yes, [PERSON_NAME] maintains an accurate and up-to-date inventory of all inform…"
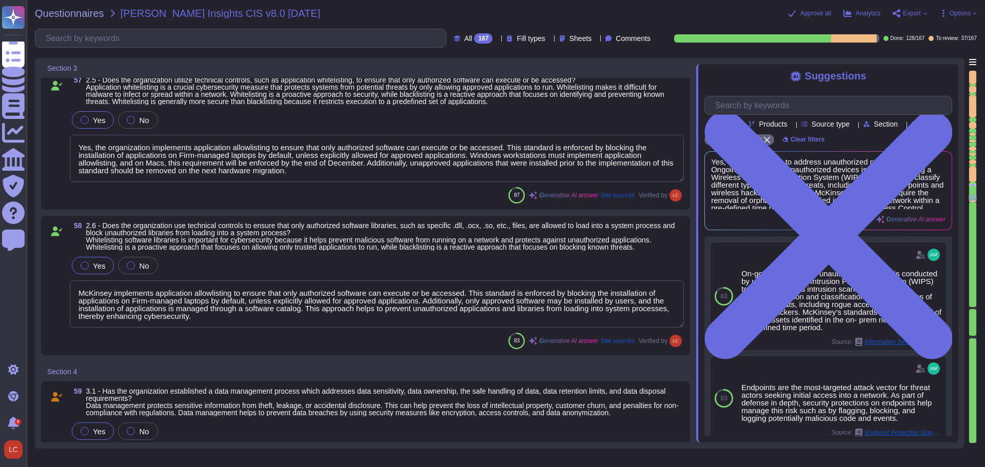
type textarea "Yes, Access Control Lists (ACL) procedures are in place as part of the security…"
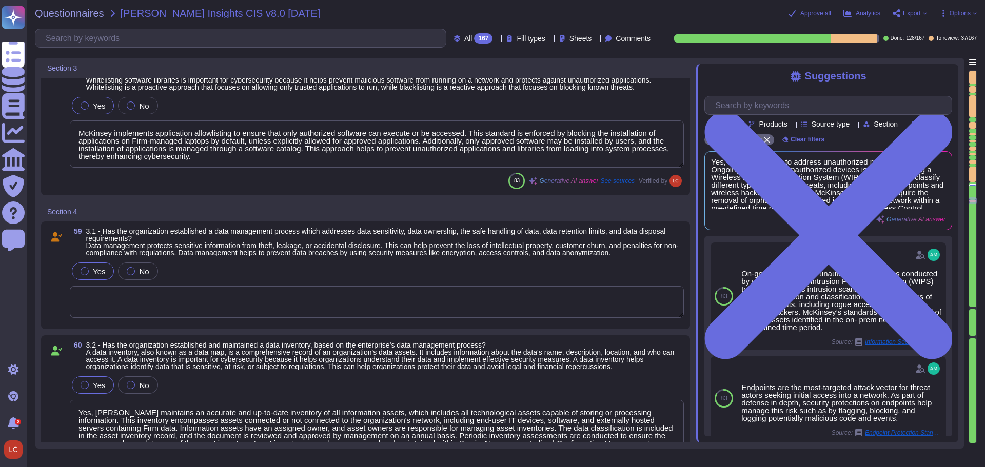
type textarea "Yes, the organization encrypts data on end-user devices containing sensitive da…"
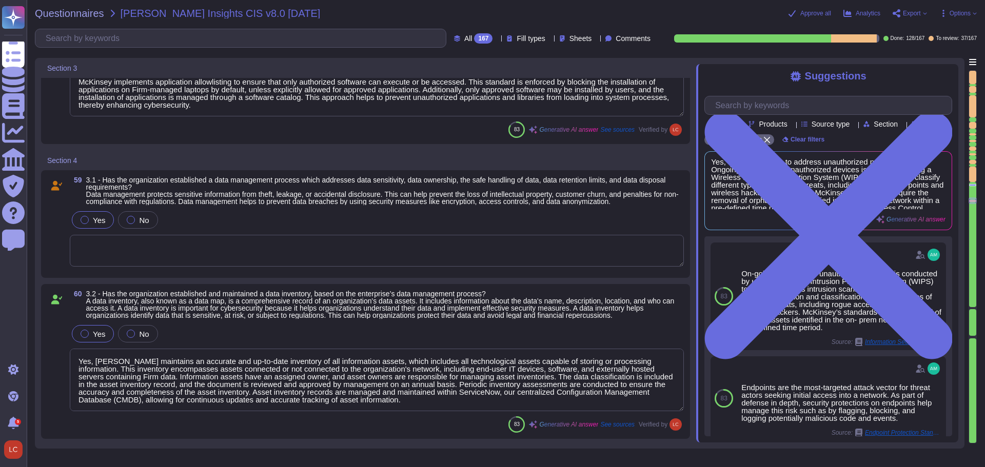
click at [52, 187] on icon at bounding box center [56, 186] width 12 height 10
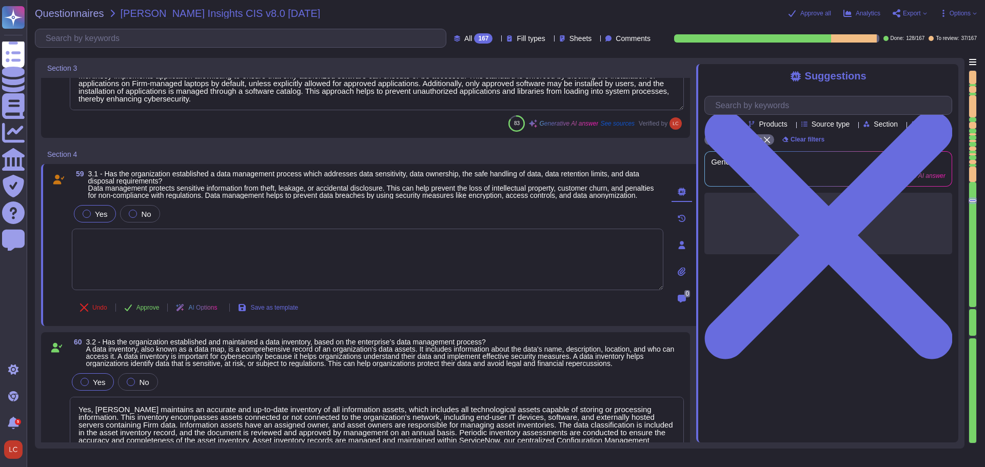
type textarea "Yes, the organization encrypts data on end-user devices containing sensitive da…"
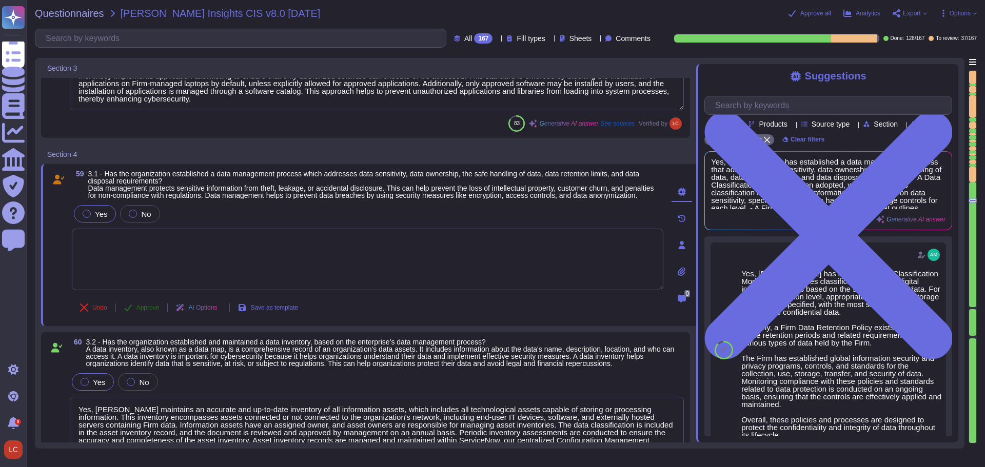
click at [148, 311] on span "Approve" at bounding box center [147, 308] width 23 height 6
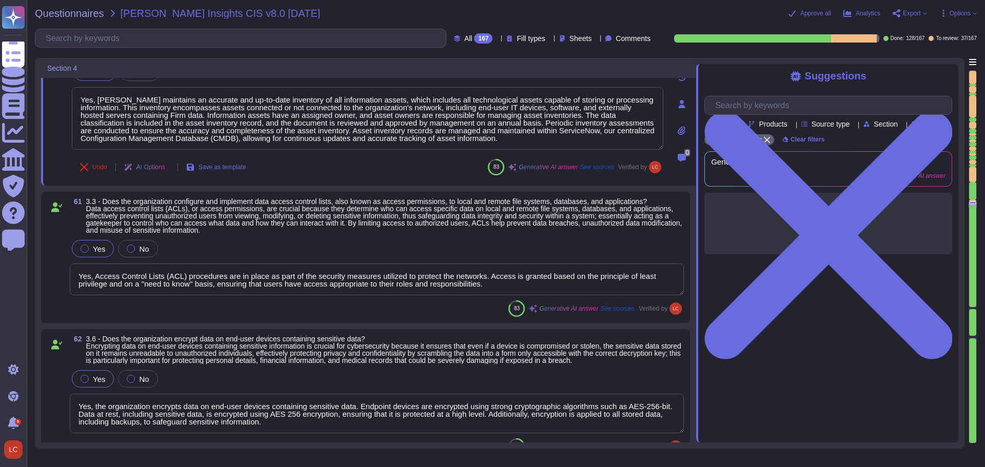
type textarea "The organization includes the request for a data flow diagram in its vendor ass…"
type textarea "Yes, the organization encrypts data on removable media. Users are required to e…"
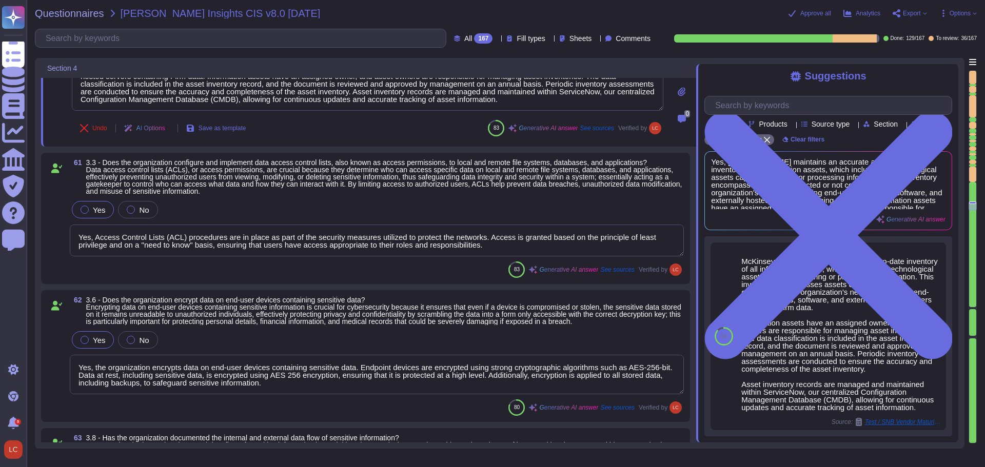
type textarea "Yes, the organization encrypts sensitive data in transit using TLS 1.2 or highe…"
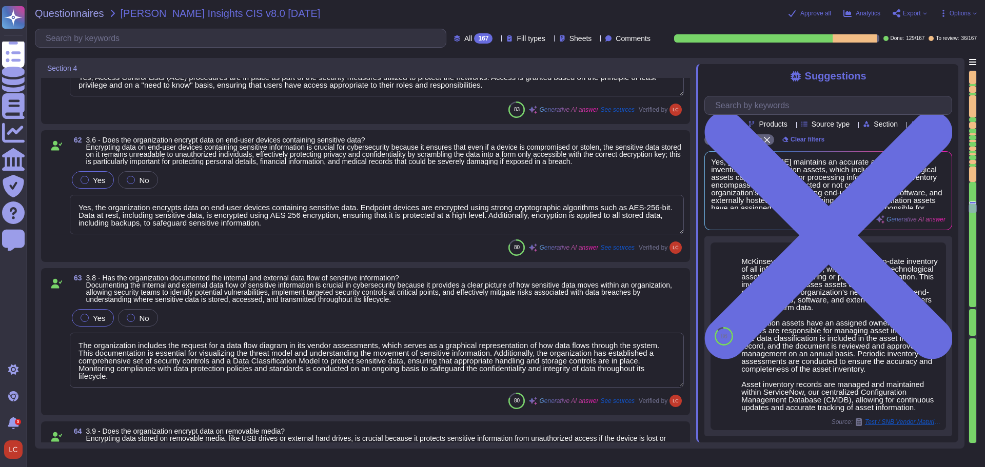
type textarea "Yes, the organization encrypts sensitive data at rest on servers, applications,…"
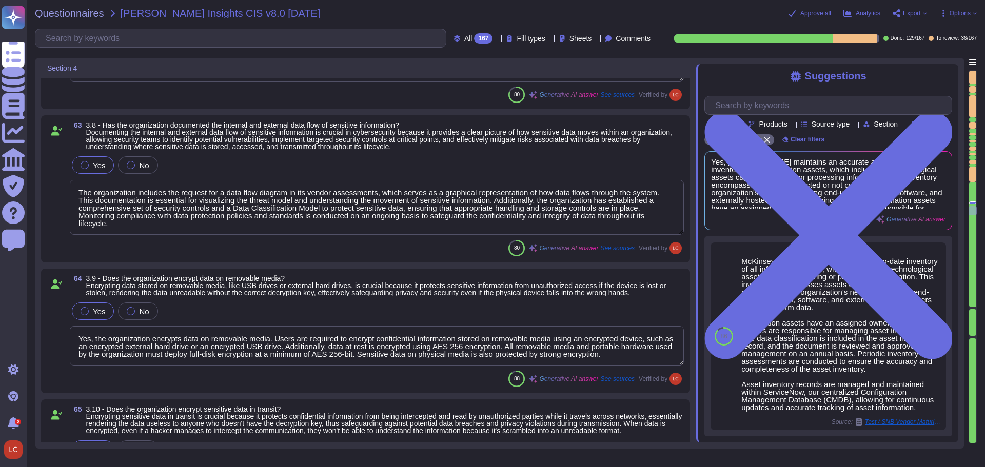
type textarea "The organization implements both logical and physical controls to protect clien…"
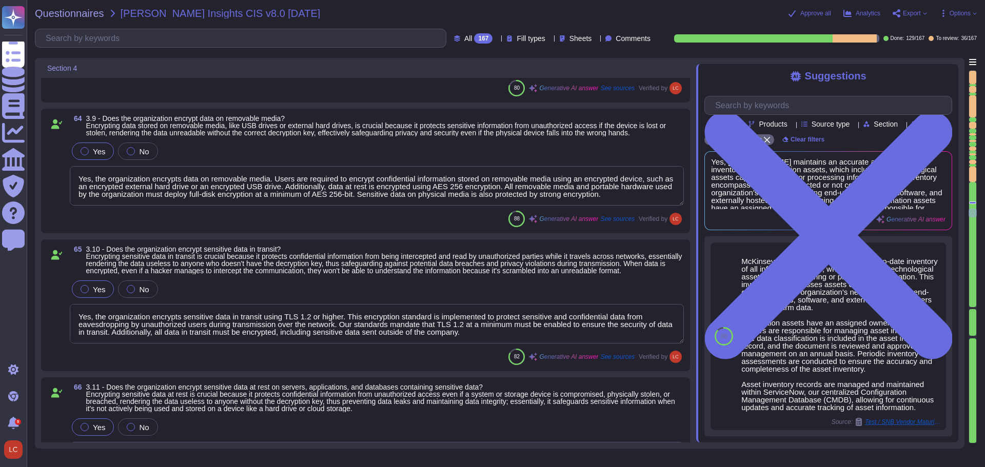
type textarea "Yes, our organization has established and maintained a secure configuration pro…"
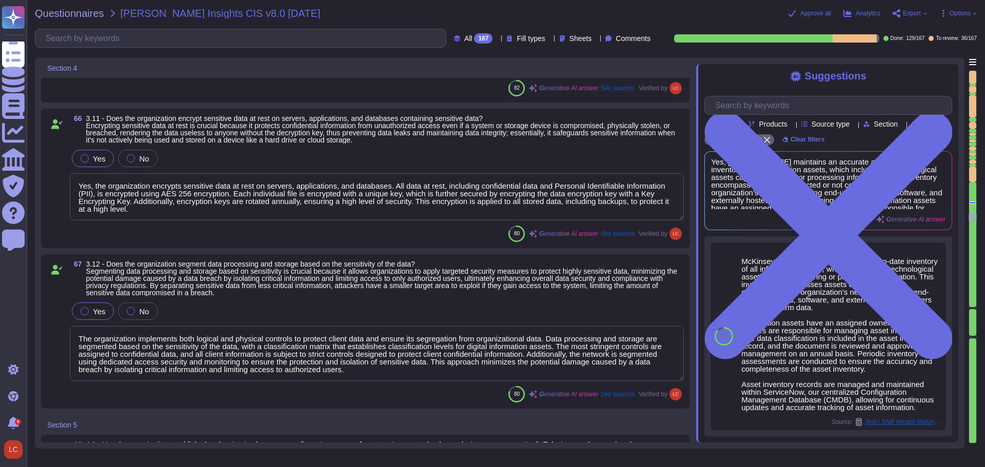
type textarea "Yes, the organization has established and maintained a secure configuration pro…"
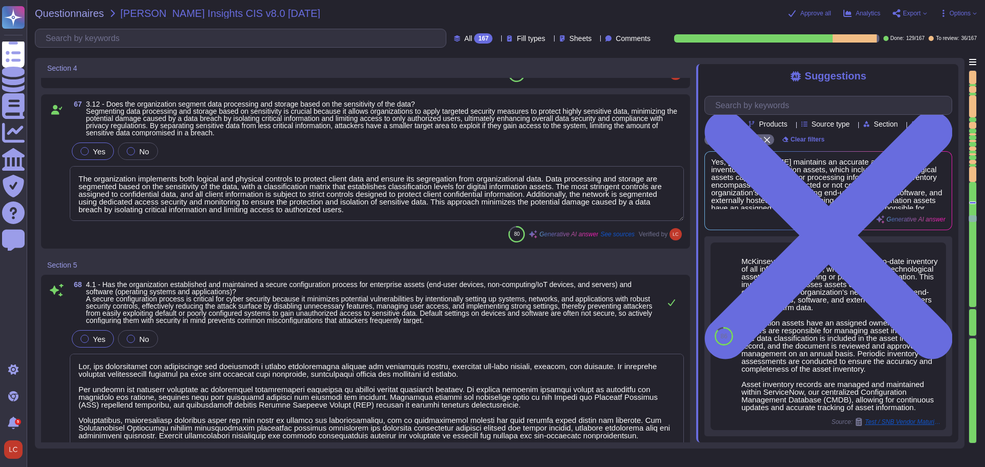
type textarea "Yes, the organization has configured automatic session locking on enterprise as…"
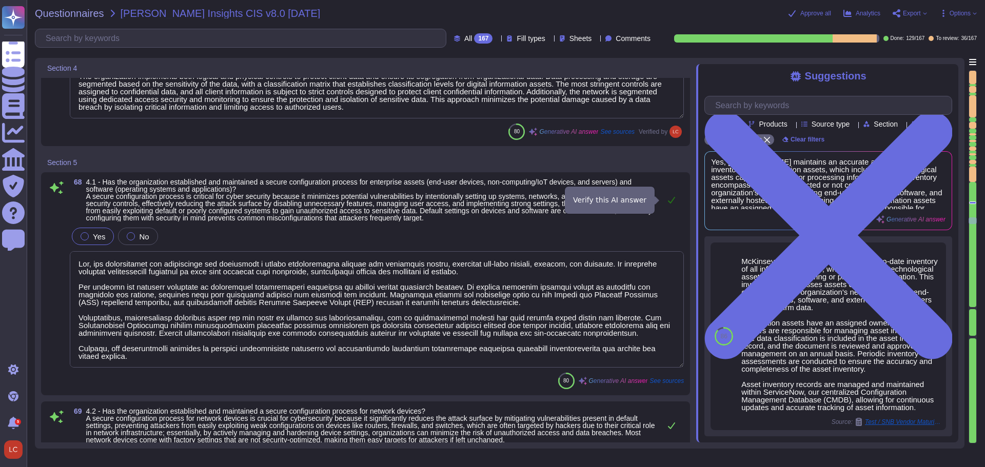
click at [672, 200] on icon at bounding box center [672, 200] width 8 height 8
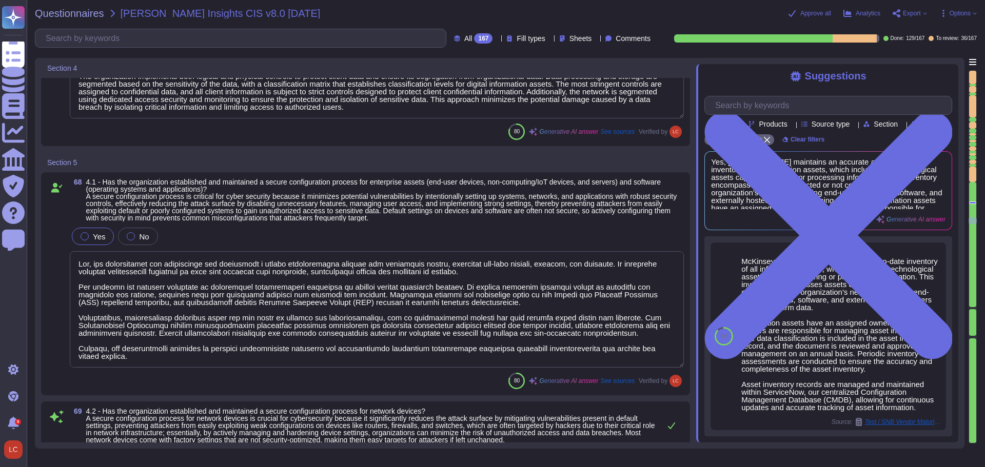
scroll to position [1, 0]
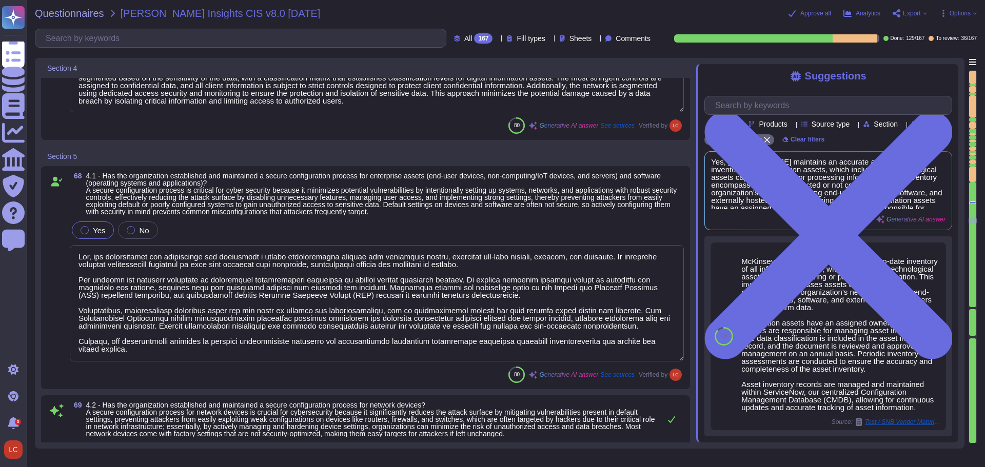
type textarea "Yes, the organization utilizes Next Generation Palo Alto firewalls, which are d…"
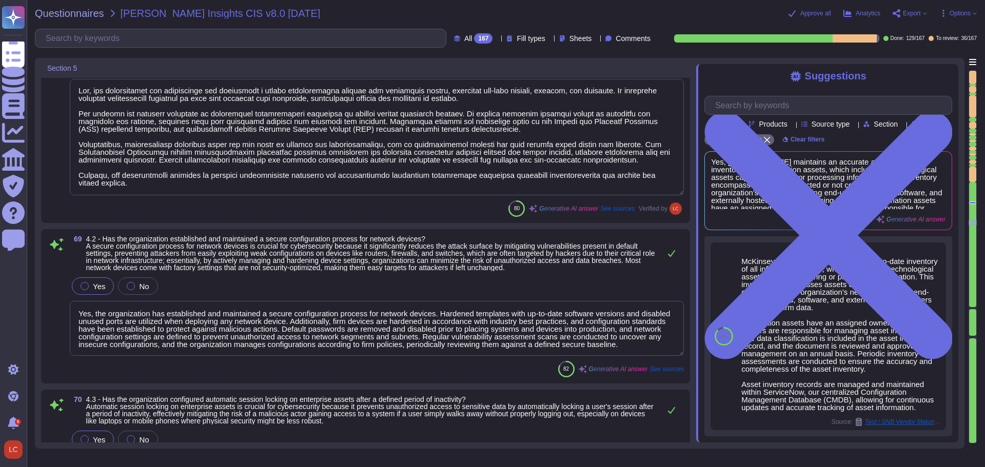
scroll to position [7785, 0]
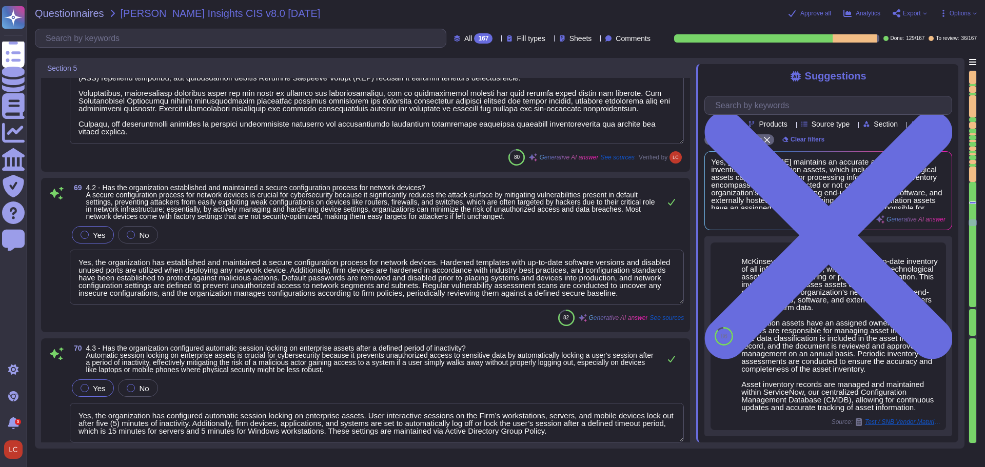
type textarea "Yes, all endpoints have an enabled host firewall that cannot be turned off, con…"
click at [669, 201] on icon at bounding box center [672, 202] width 8 height 8
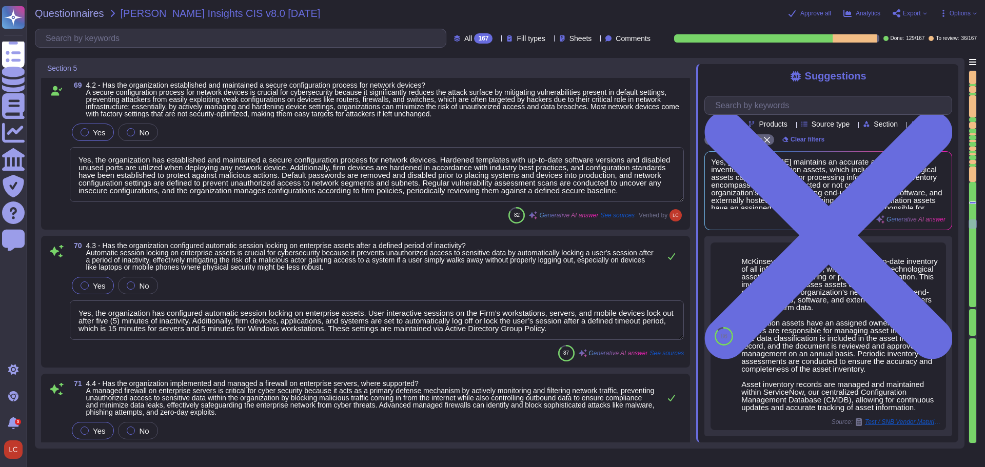
scroll to position [7939, 0]
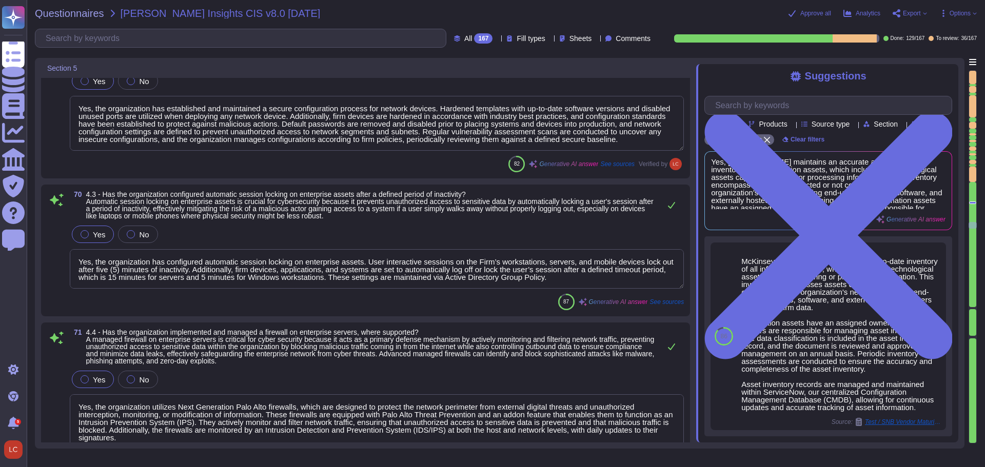
type textarea "Yes, unnecessary services are disabled for all computers, workstations, and ser…"
click at [672, 204] on icon at bounding box center [672, 205] width 8 height 8
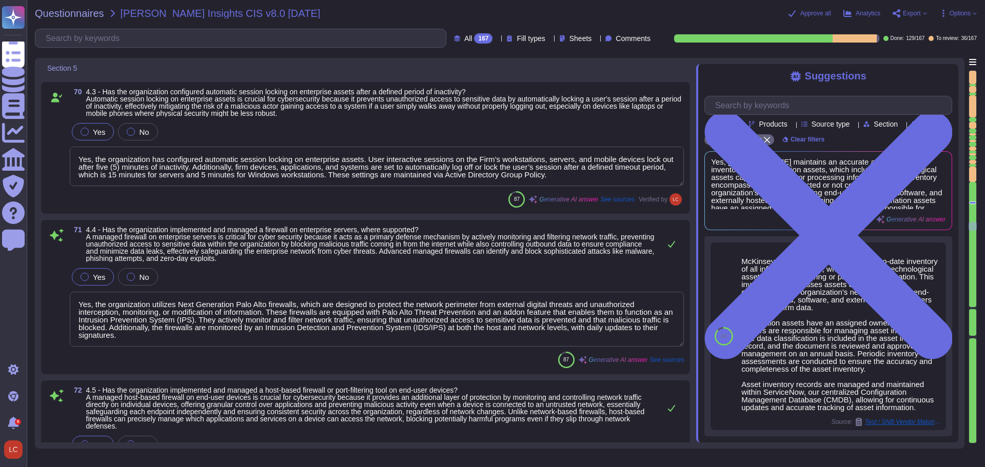
type textarea "The organization has enabled DNS only on designated DNS servers, which aligns w…"
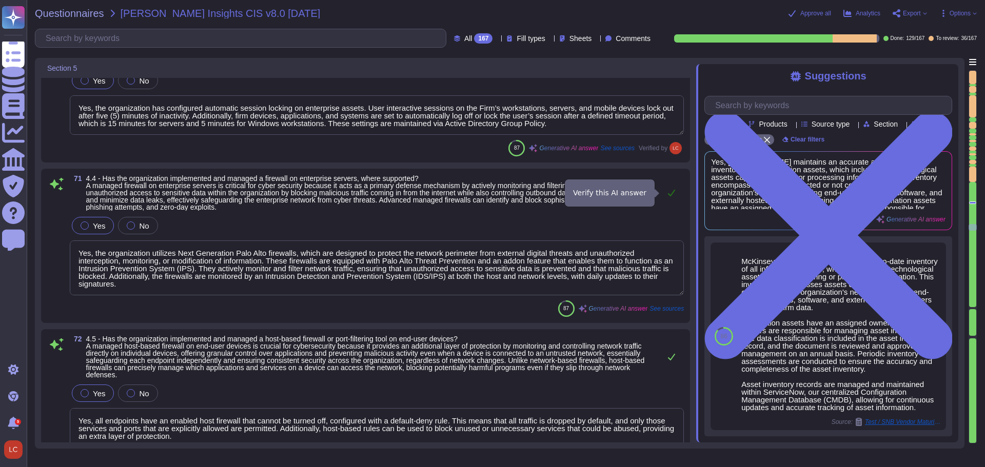
click at [672, 193] on icon at bounding box center [672, 193] width 8 height 8
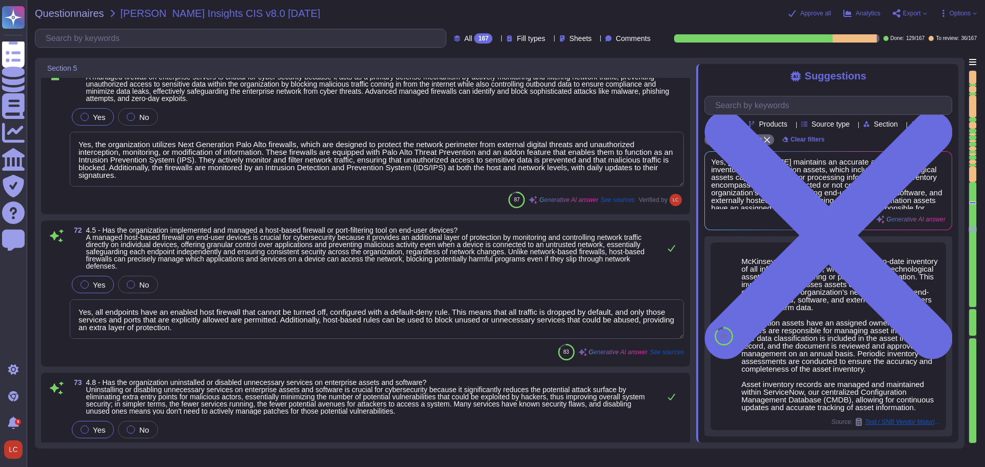
type textarea "The organization enforces automatic device lockout following a predetermined th…"
click at [670, 248] on icon at bounding box center [672, 248] width 8 height 8
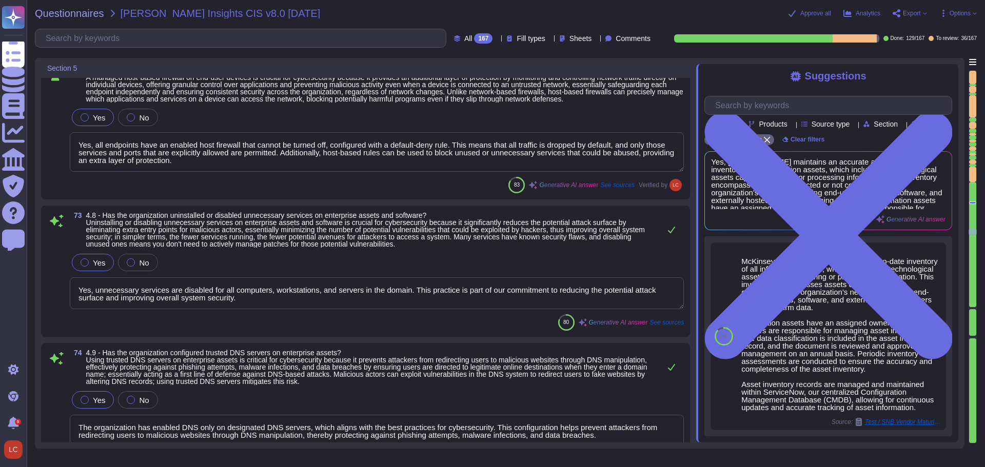
type textarea "Yes, the organization can remotely wipe enterprise data from enterprise-owned p…"
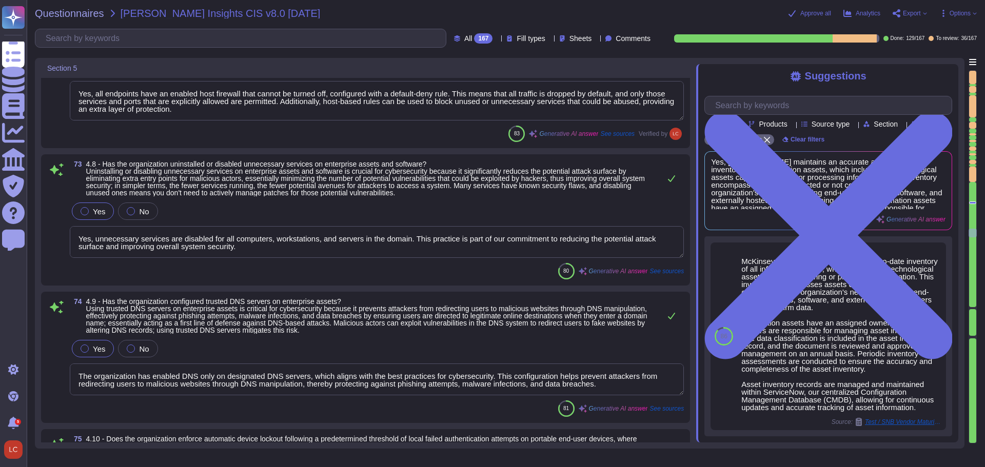
scroll to position [1, 0]
click at [674, 180] on icon at bounding box center [672, 178] width 8 height 8
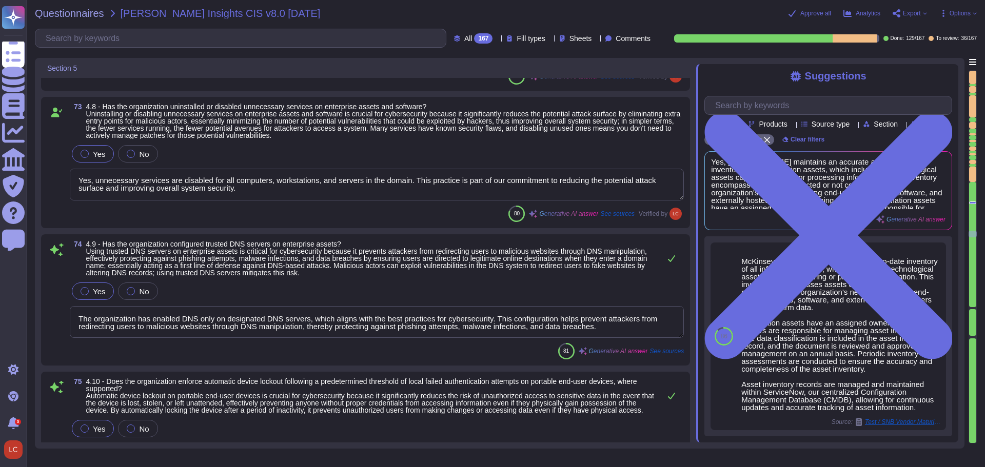
scroll to position [8504, 0]
type textarea "Yes, the organization has established and maintained an inventory of all user a…"
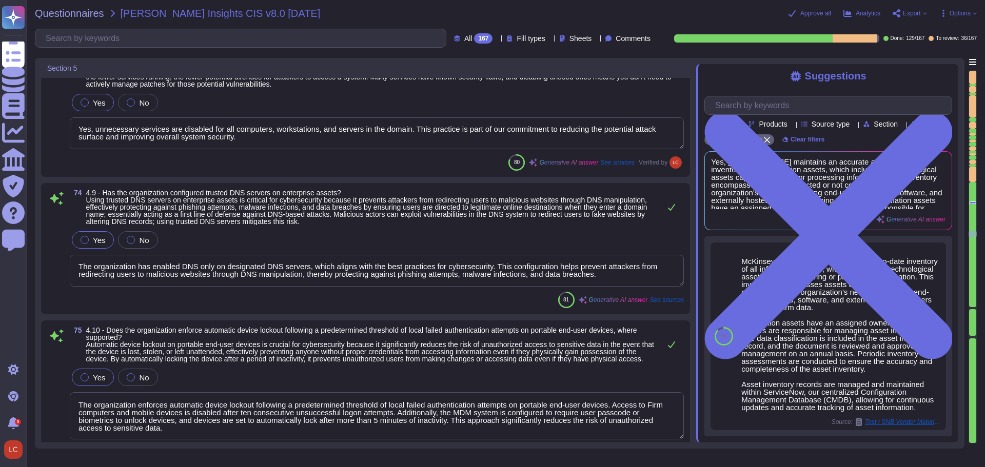
scroll to position [8555, 0]
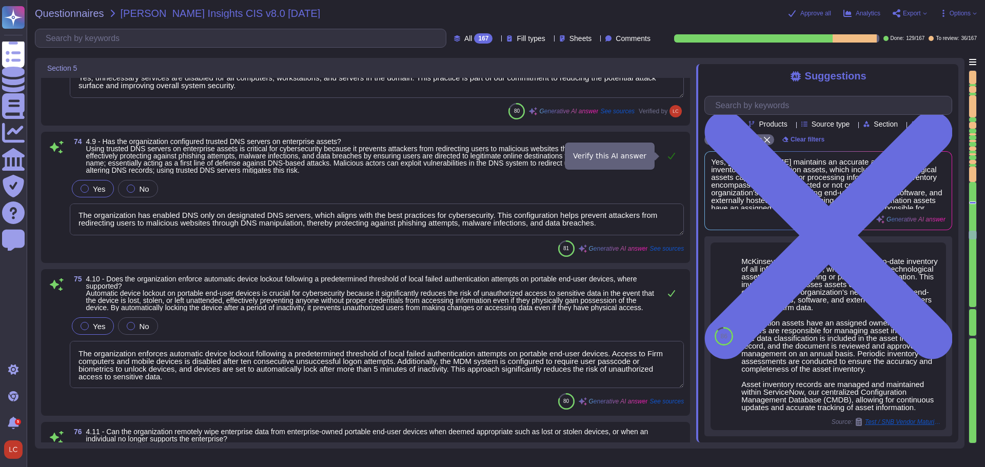
click at [675, 152] on icon at bounding box center [672, 156] width 8 height 8
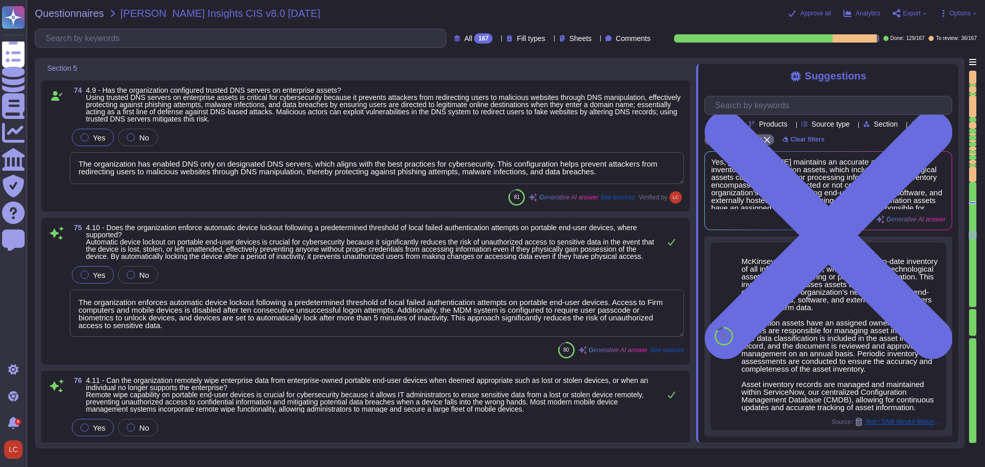
scroll to position [8658, 0]
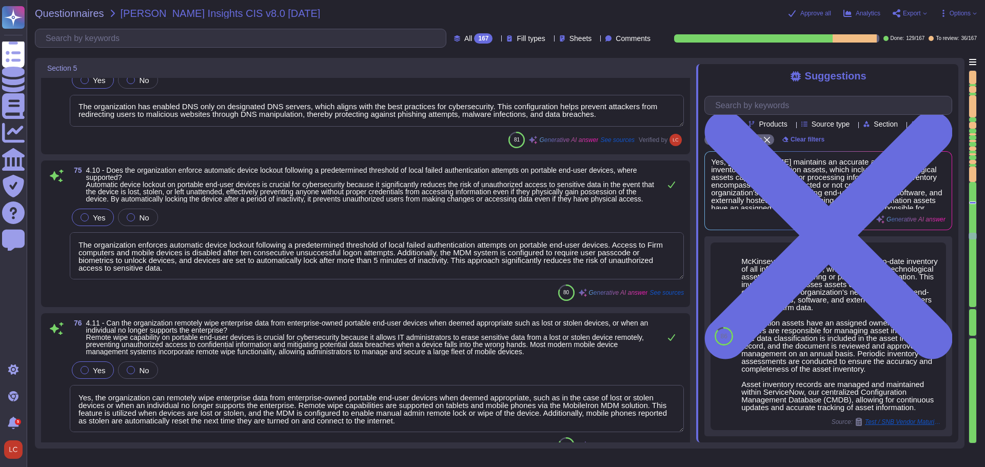
type textarea "The organization requires the use of strong and unique passwords for all enterp…"
drag, startPoint x: 396, startPoint y: 261, endPoint x: 487, endPoint y: 282, distance: 93.2
click at [487, 280] on textarea "The organization enforces automatic device lockout following a predetermined th…" at bounding box center [377, 255] width 614 height 47
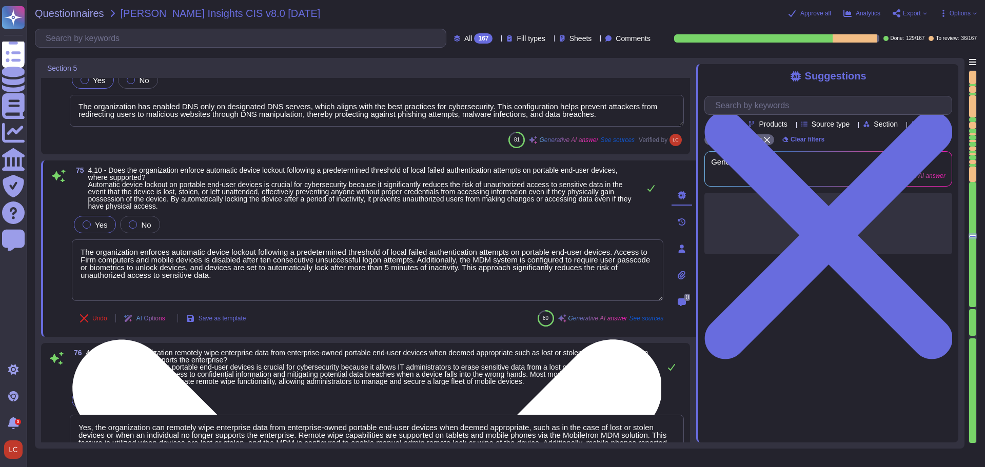
scroll to position [0, 0]
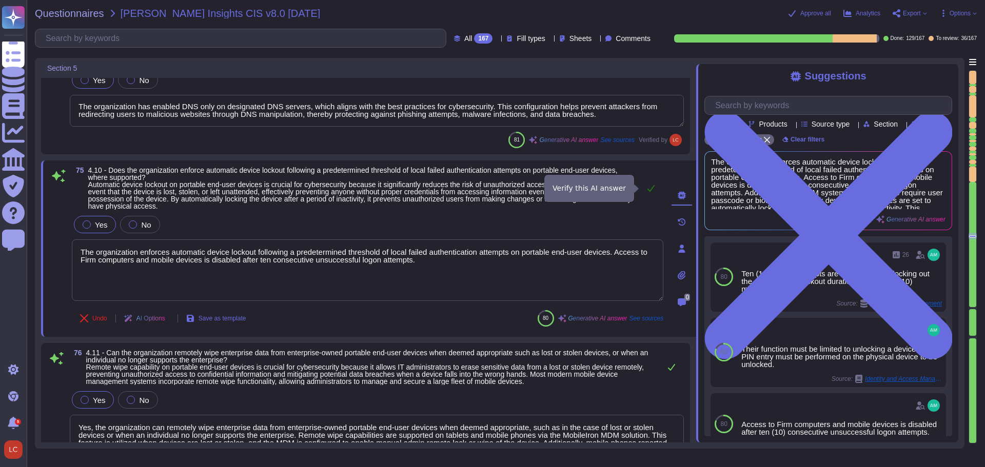
type textarea "The organization enforces automatic device lockout following a predetermined th…"
click at [651, 188] on icon at bounding box center [651, 188] width 8 height 8
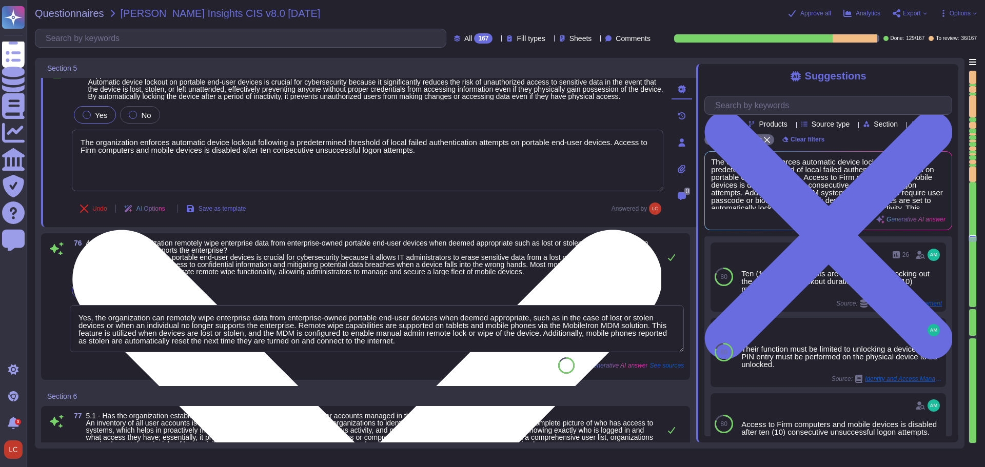
scroll to position [8812, 0]
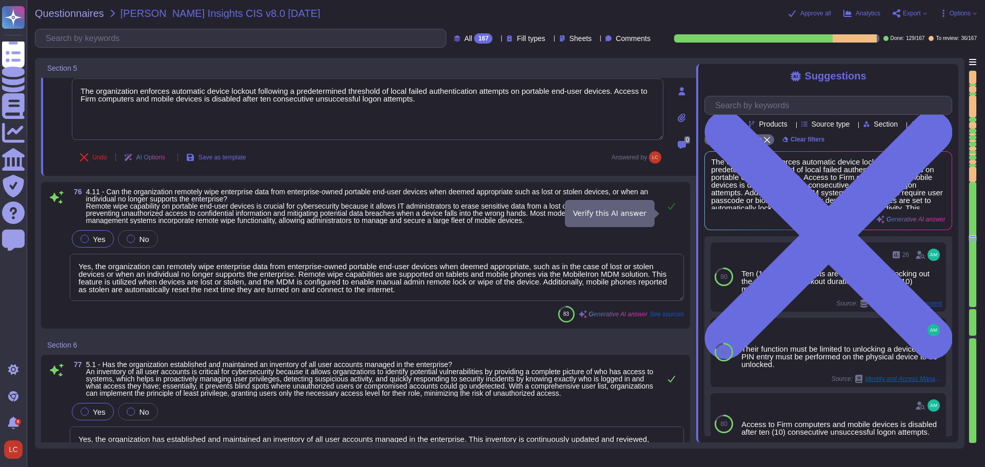
click at [674, 209] on button at bounding box center [671, 206] width 25 height 21
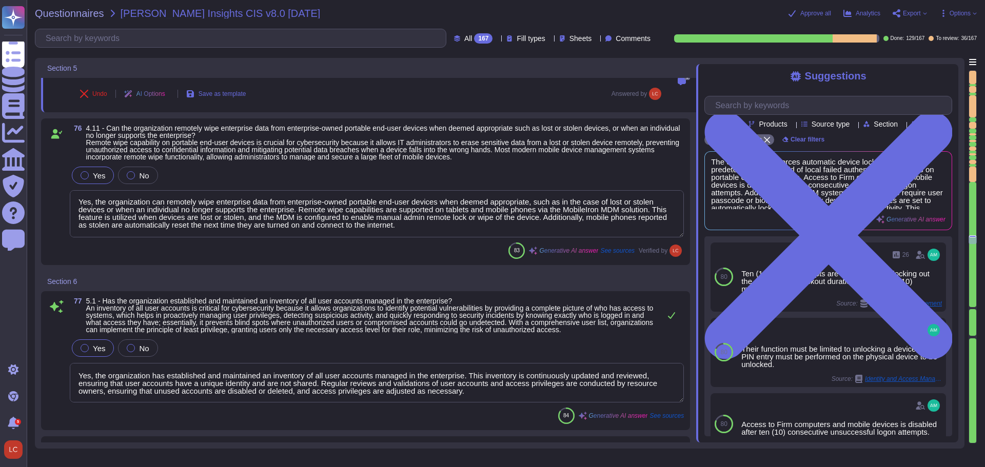
scroll to position [8914, 0]
type textarea "Inactive user accounts are disabled after 90 days of inactivity and deleted aft…"
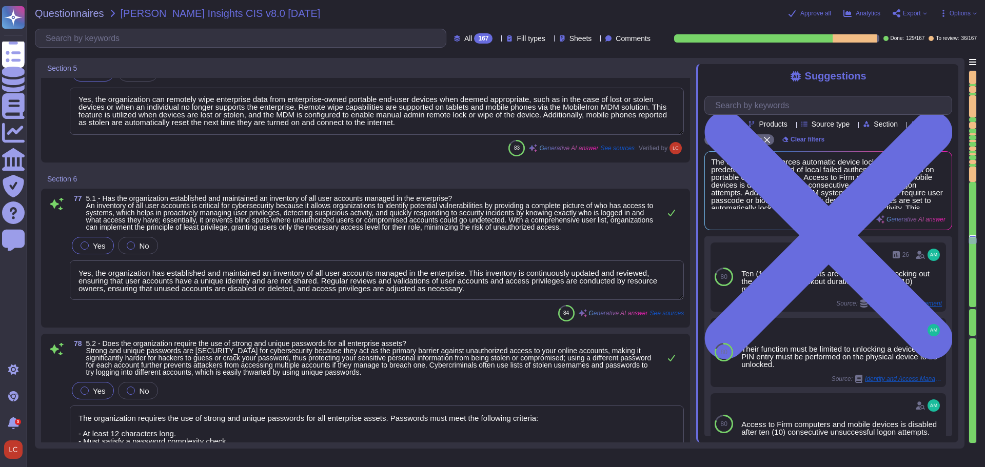
scroll to position [9017, 0]
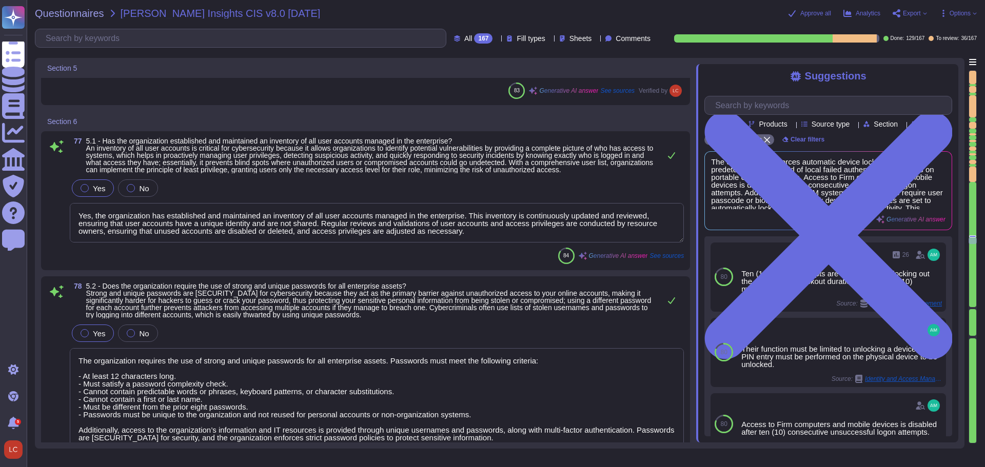
type textarea "Yes, the organization restricts administrator privileges to dedicated administr…"
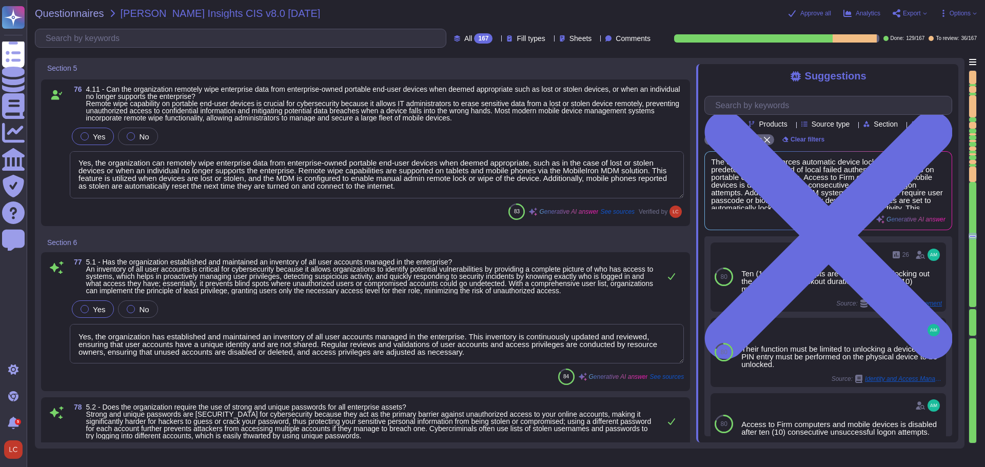
type textarea "Yes, all endpoints have an enabled host firewall that cannot be turned off, con…"
type textarea "Yes, unnecessary services are disabled for all computers, workstations, and ser…"
type textarea "The organization has enabled DNS only on designated DNS servers, which aligns w…"
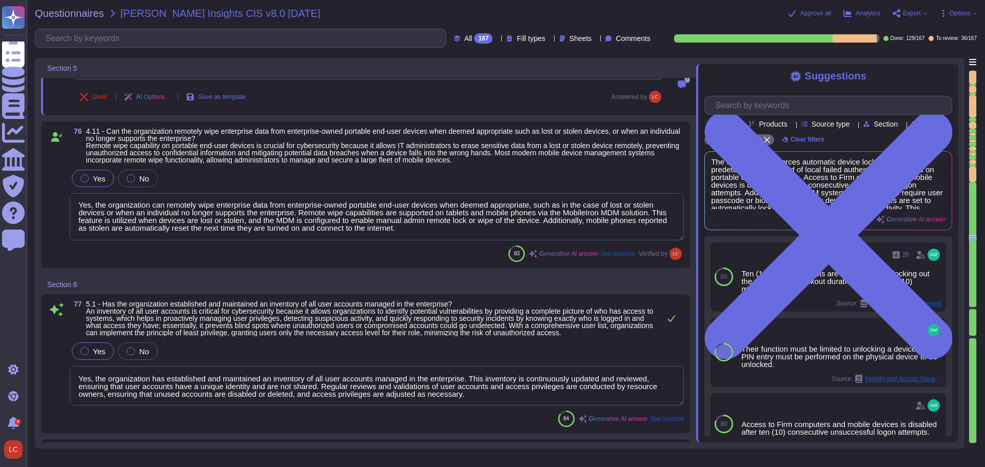
type textarea "Inactive user accounts are disabled after 90 days of inactivity and deleted aft…"
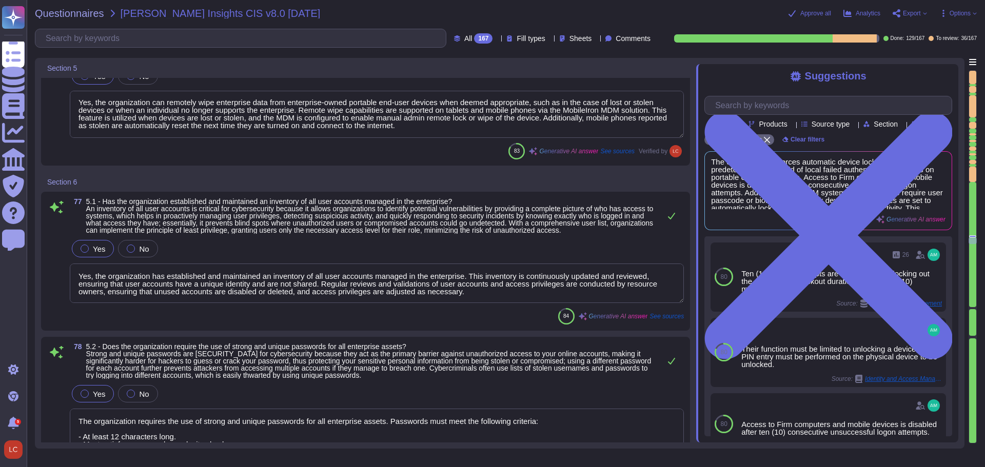
scroll to position [8655, 0]
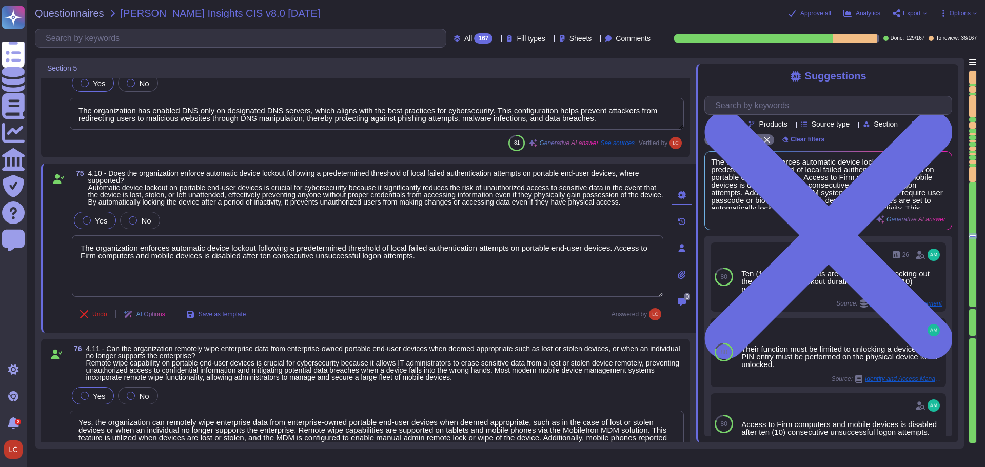
type textarea "Yes, all endpoints have an enabled host firewall that cannot be turned off, con…"
type textarea "Yes, unnecessary services are disabled for all computers, workstations, and ser…"
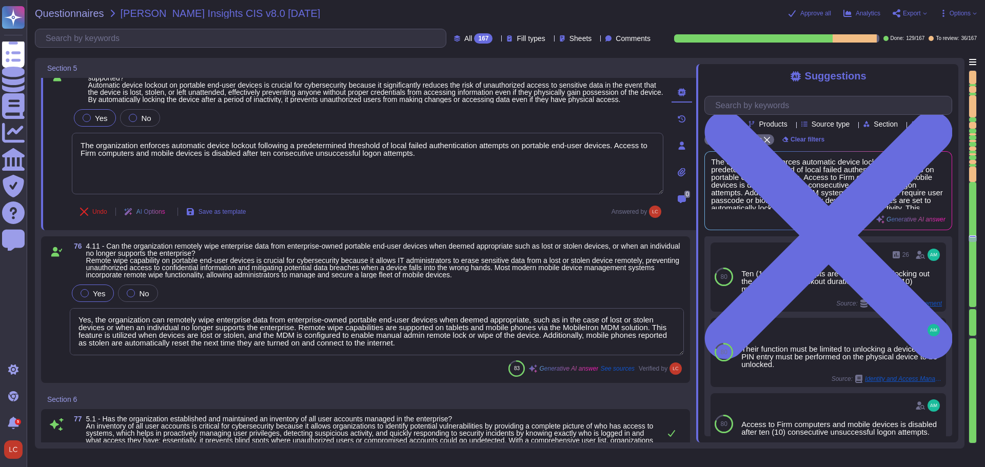
scroll to position [8809, 0]
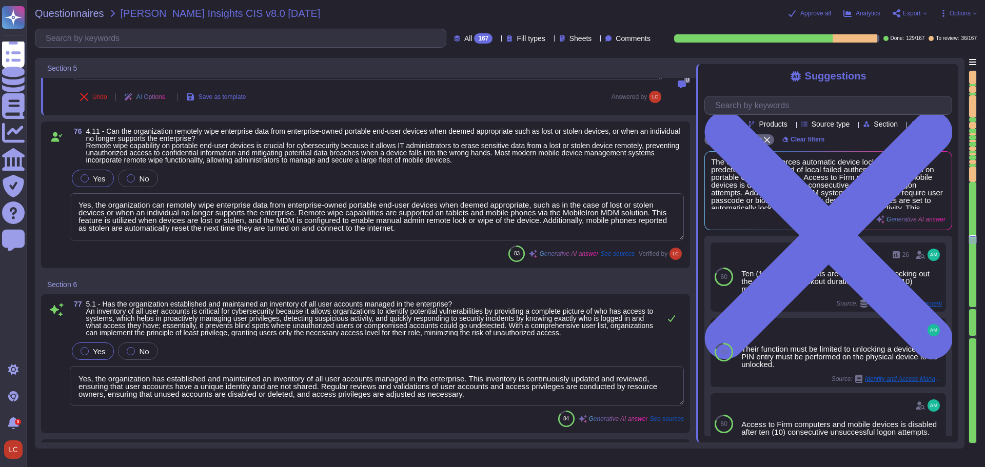
type textarea "Inactive user accounts are disabled after 90 days of inactivity and deleted aft…"
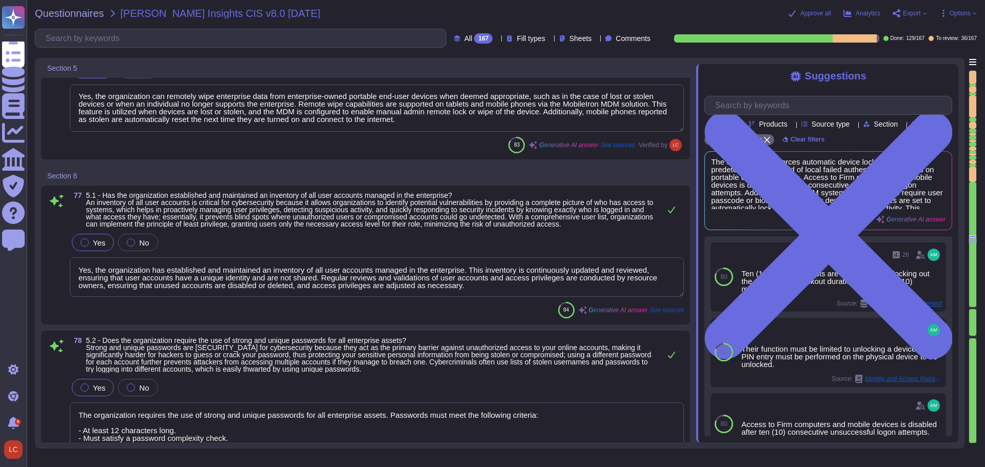
type textarea "Yes, the organization restricts administrator privileges to dedicated administr…"
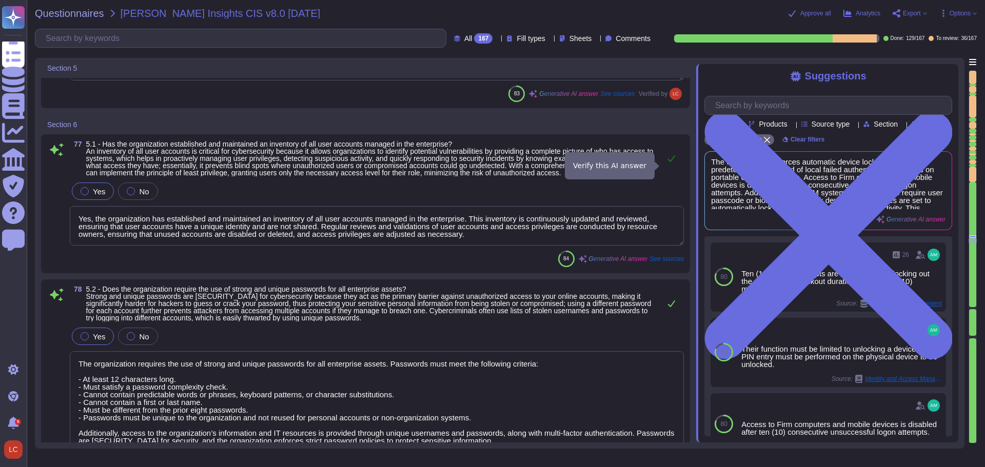
click at [670, 163] on icon at bounding box center [672, 158] width 8 height 8
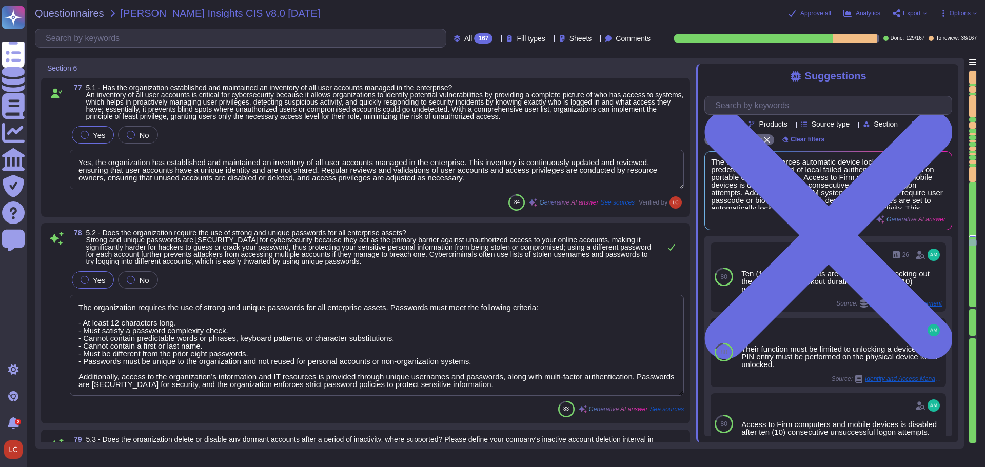
scroll to position [9116, 0]
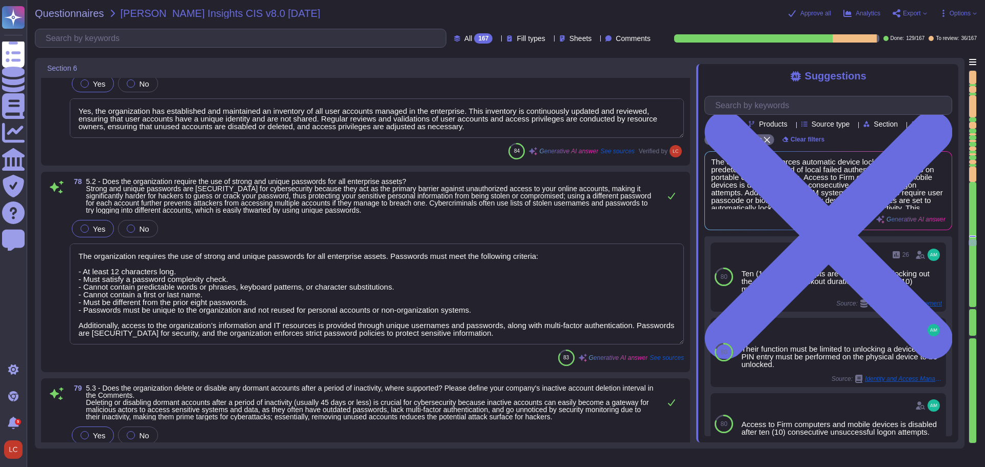
type textarea "Yes, we maintain a complete inventory of privileged accounts, including service…"
click at [674, 192] on icon at bounding box center [672, 196] width 8 height 8
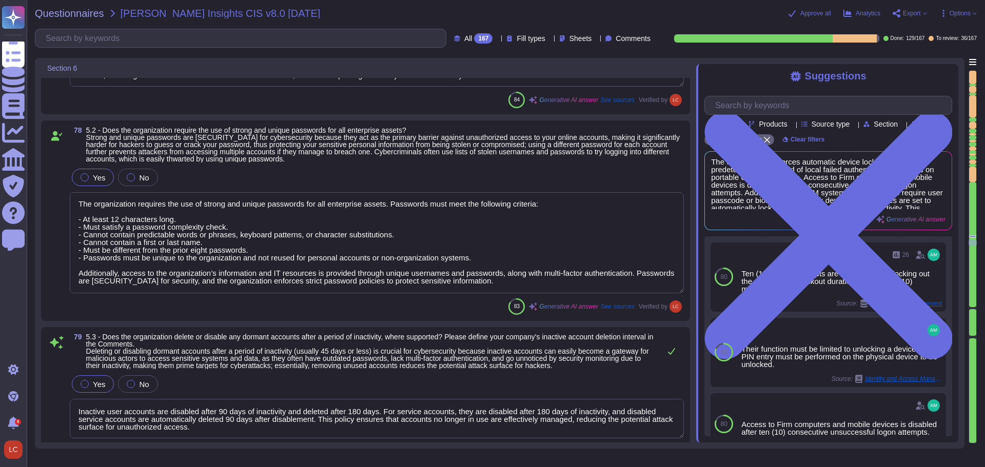
scroll to position [9219, 0]
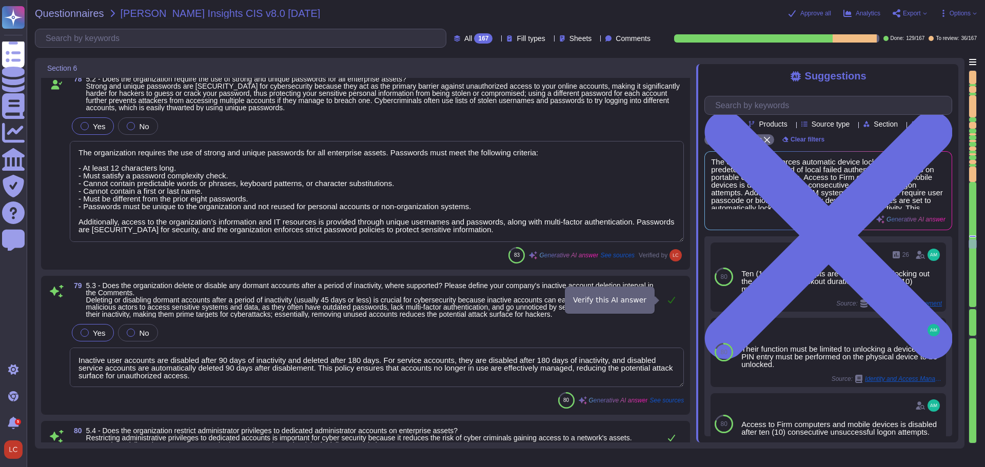
click at [671, 301] on icon at bounding box center [672, 300] width 8 height 8
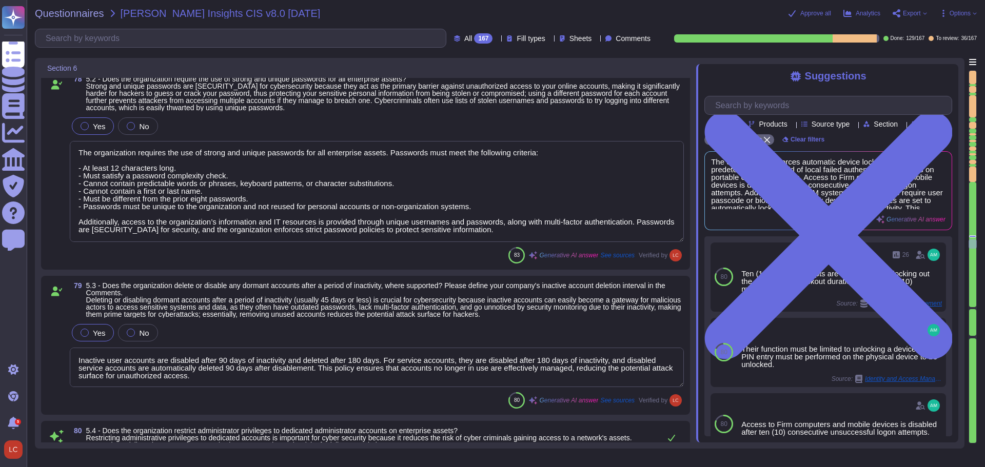
type textarea "Yes, our organization centralizes account management through Active Directory (…"
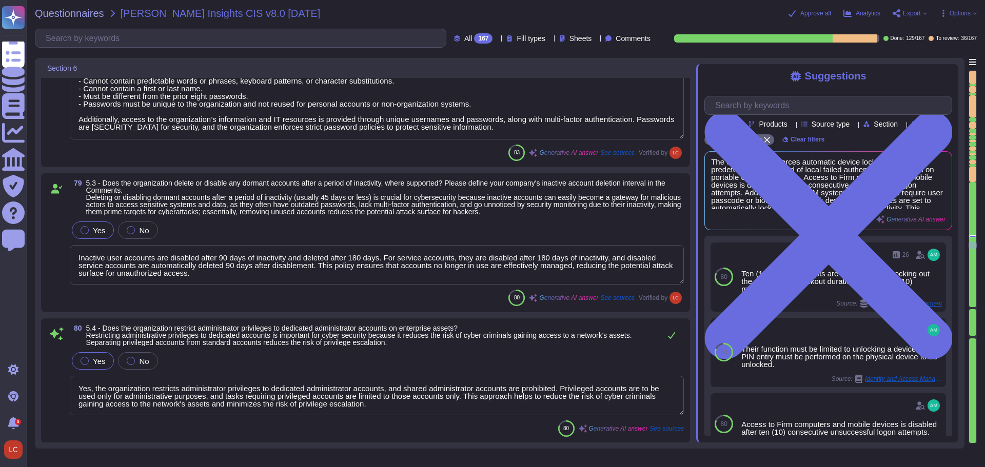
scroll to position [9373, 0]
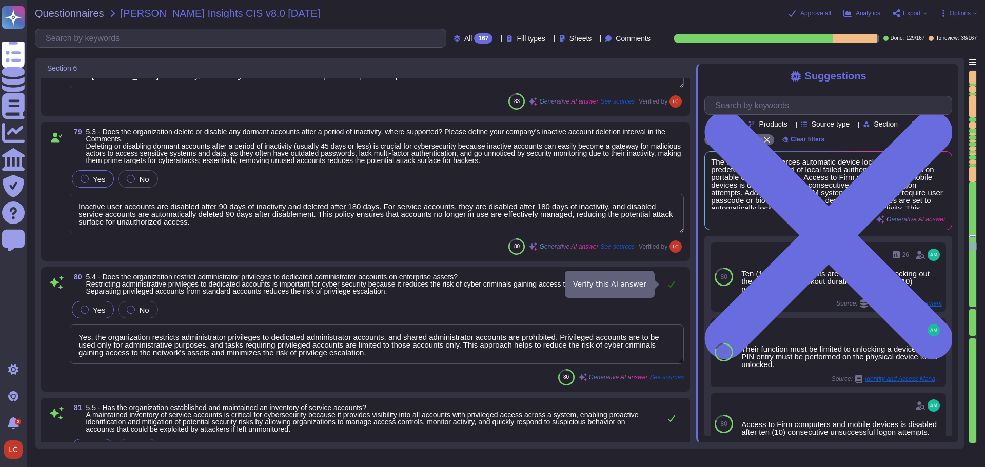
click at [671, 285] on icon at bounding box center [672, 284] width 8 height 8
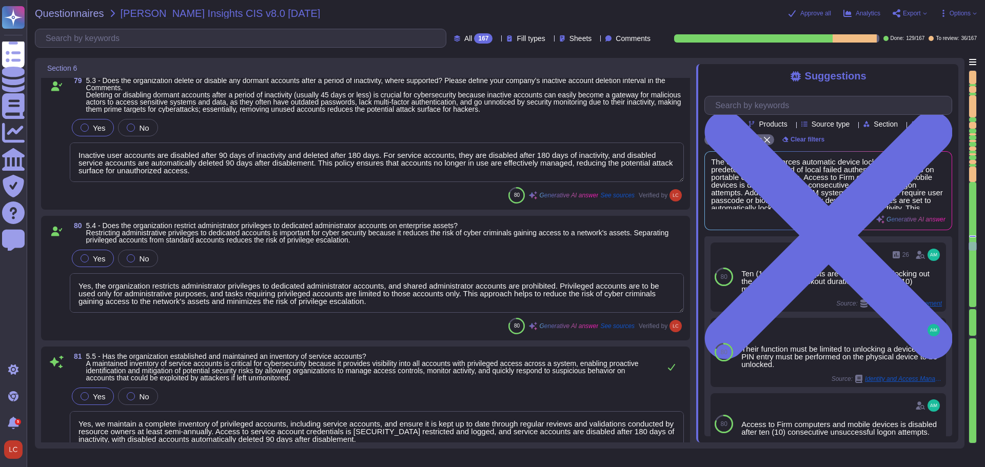
type textarea "Lor, ip dolors am consectetur adipisc eli seddoeiu tempor in utlaboreet dolore …"
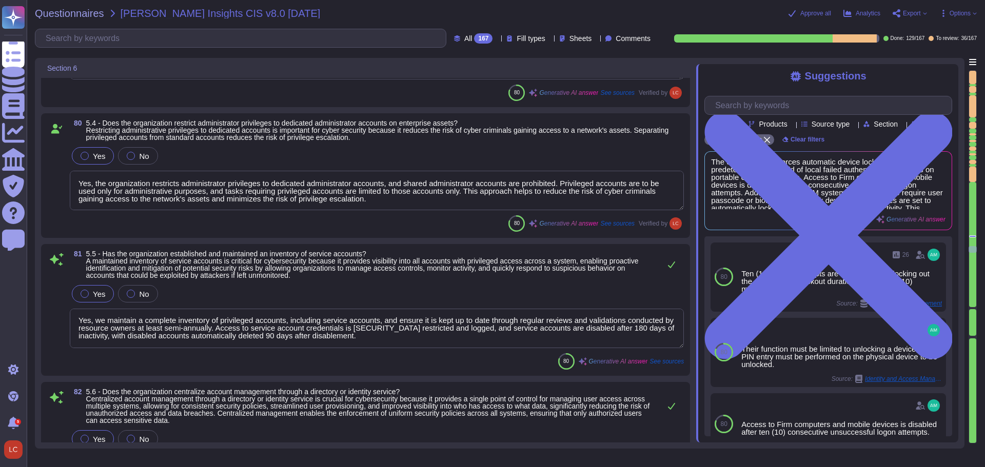
scroll to position [9578, 0]
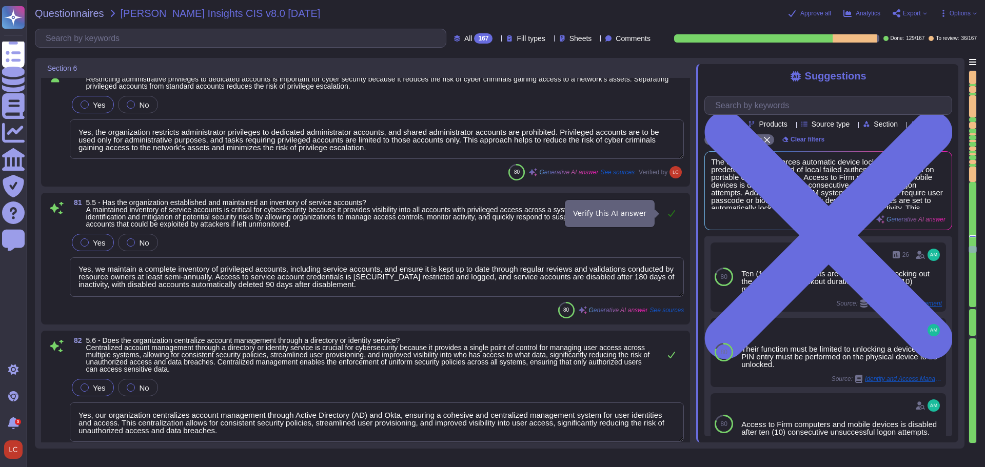
click at [674, 214] on icon at bounding box center [672, 213] width 8 height 8
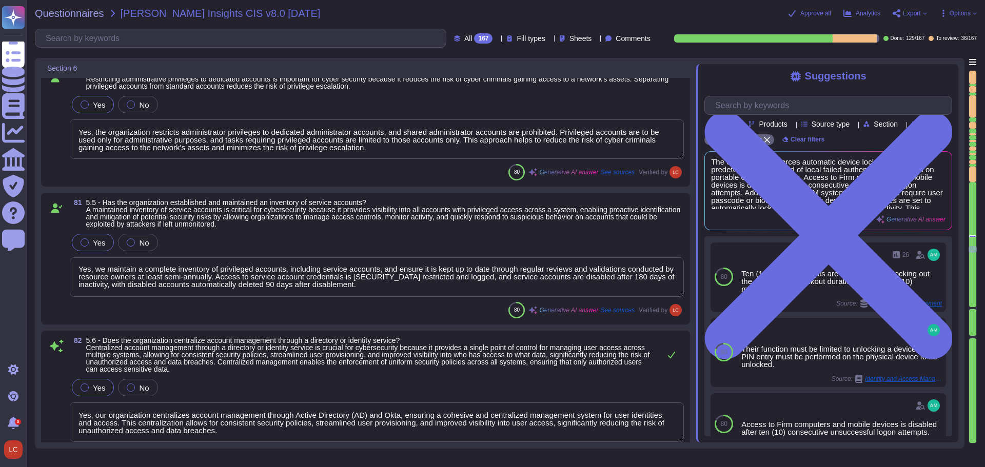
scroll to position [9630, 0]
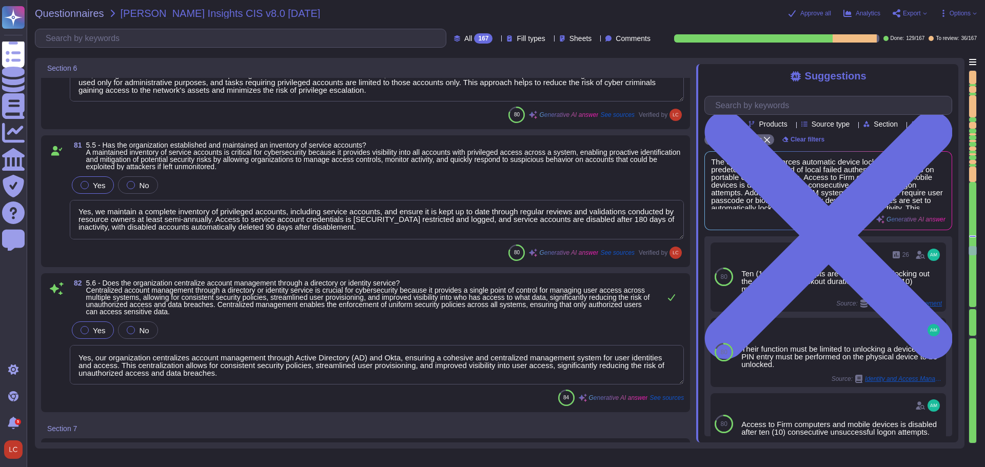
type textarea "Yes, our organization has established a documented and automated process for re…"
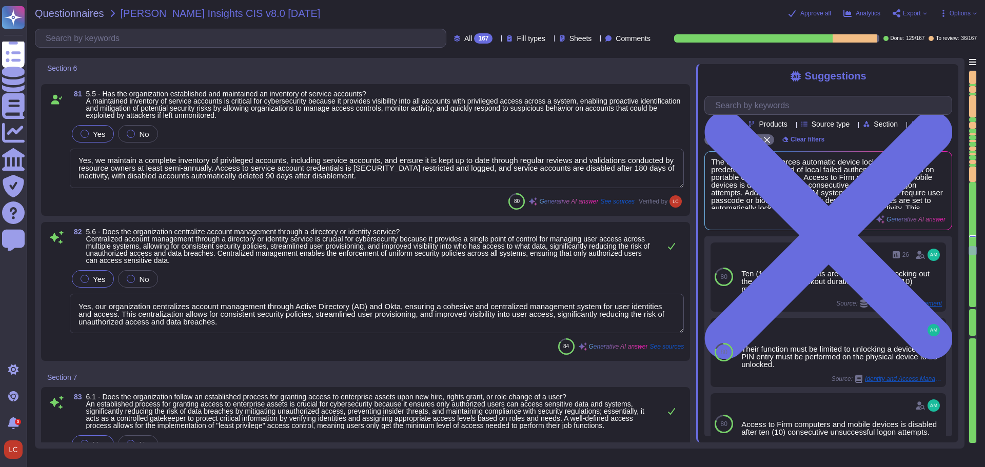
scroll to position [1, 0]
click at [673, 245] on icon at bounding box center [671, 246] width 7 height 7
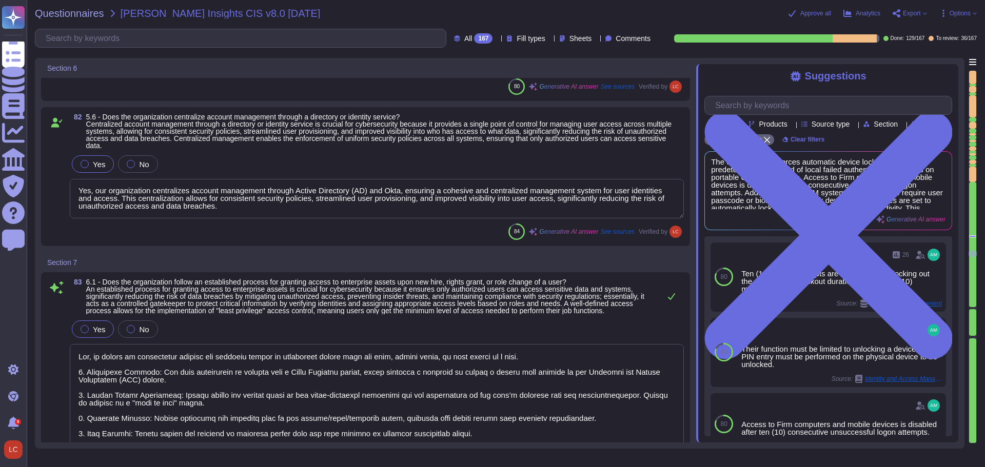
type textarea "Yes, our organization requires all externally-exposed enterprise or third-party…"
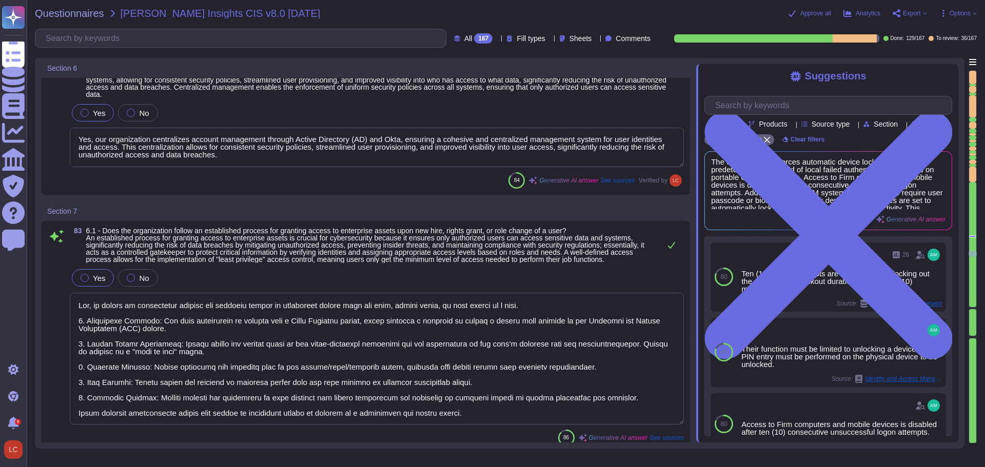
scroll to position [9886, 0]
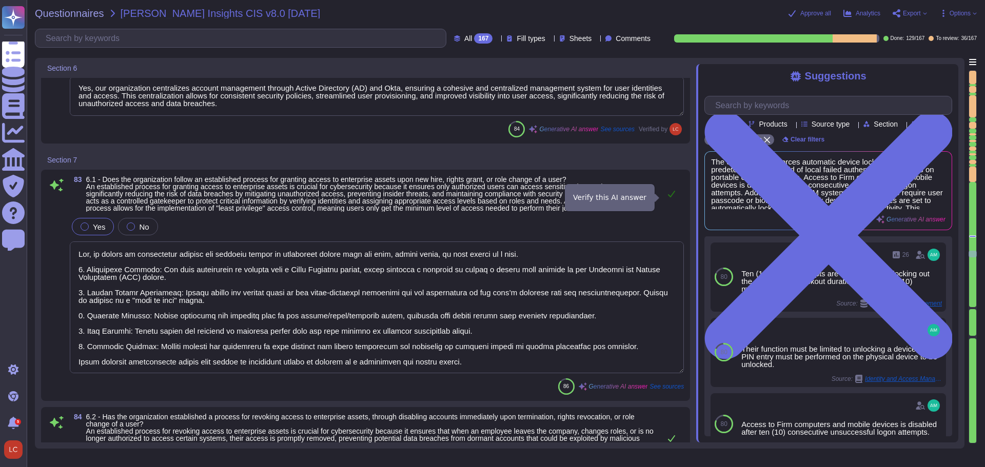
click at [671, 196] on icon at bounding box center [672, 194] width 8 height 8
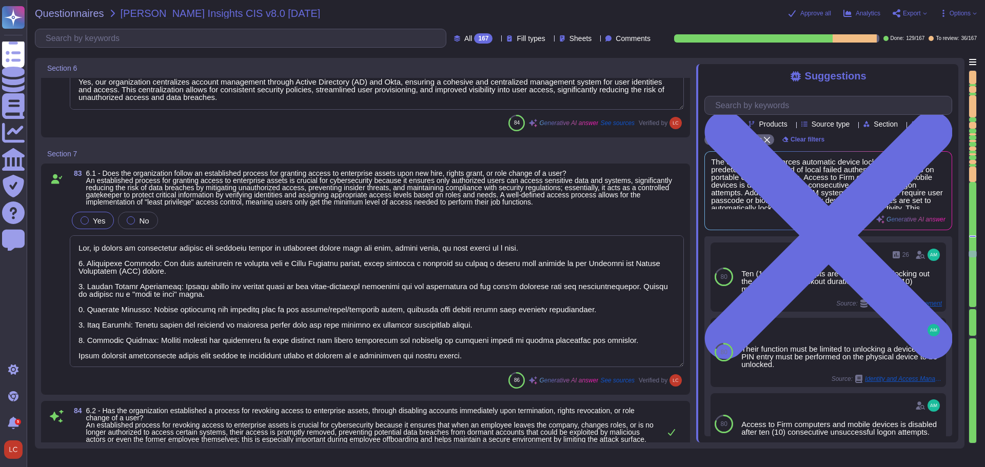
scroll to position [9989, 0]
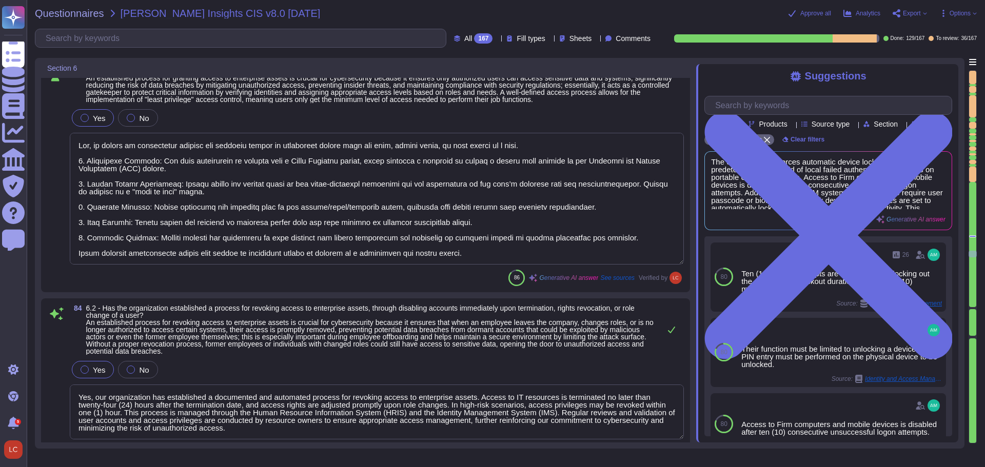
type textarea "Yes, our organization requires Multi-Factor Authentication (MFA) for remote acc…"
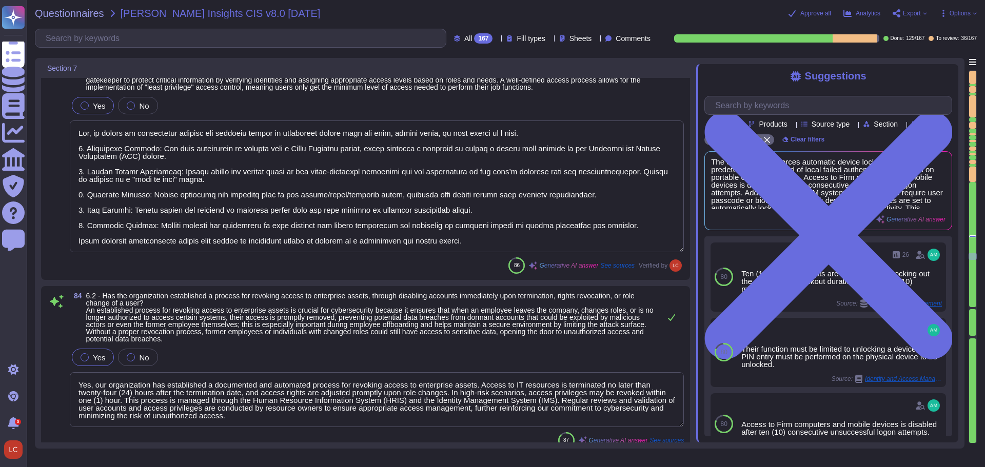
scroll to position [10091, 0]
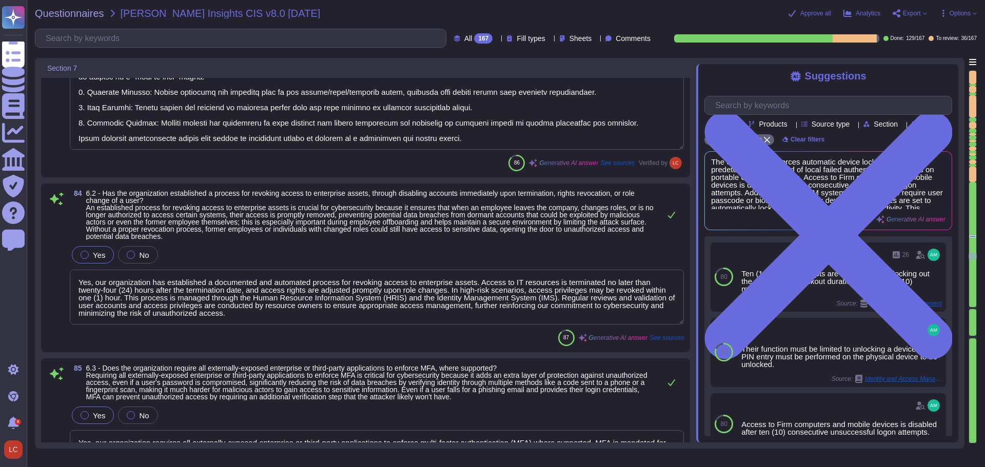
type textarea "Yes, our organization requires multi-factor authentication (MFA) for all admini…"
click at [672, 212] on icon at bounding box center [672, 215] width 8 height 8
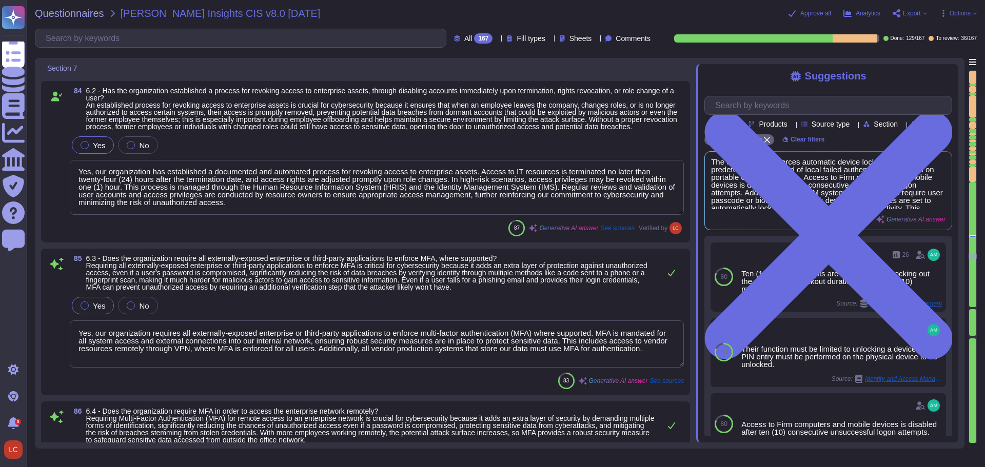
scroll to position [10245, 0]
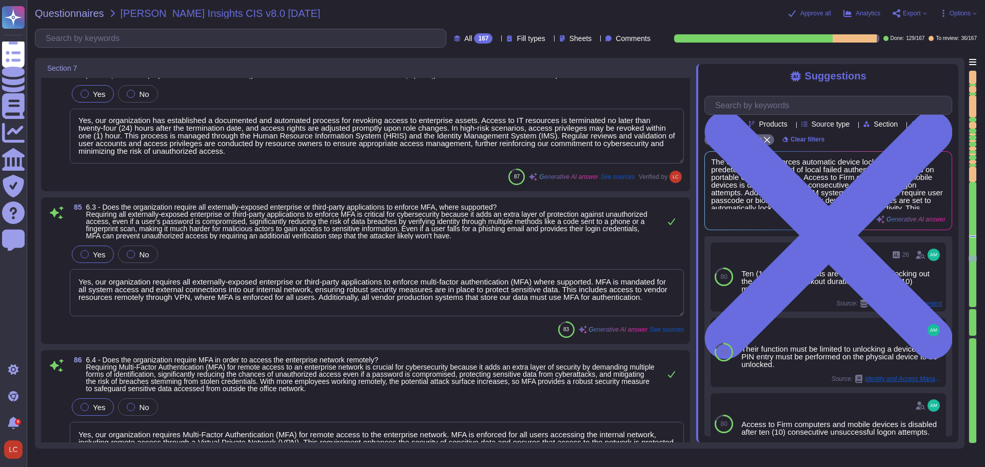
type textarea "The Firm maintains an inventory of its IT assets, including authentication and …"
click at [670, 222] on icon at bounding box center [672, 222] width 8 height 8
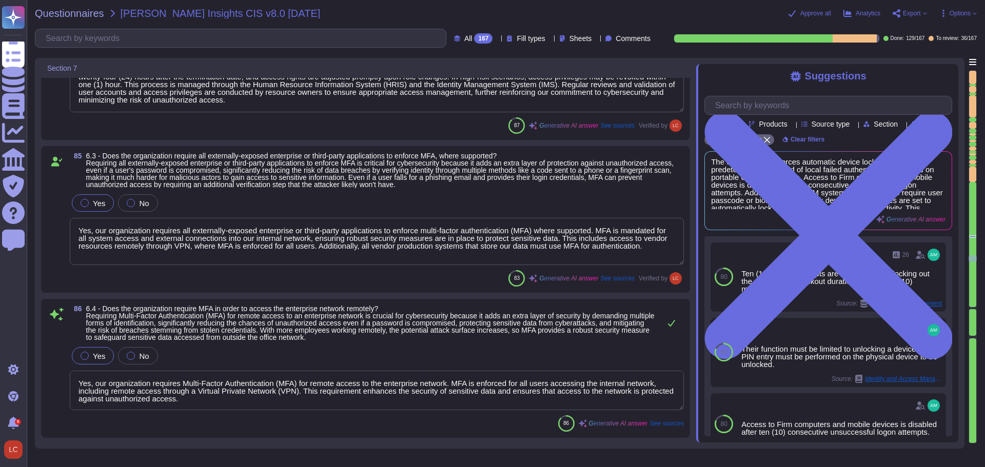
scroll to position [10348, 0]
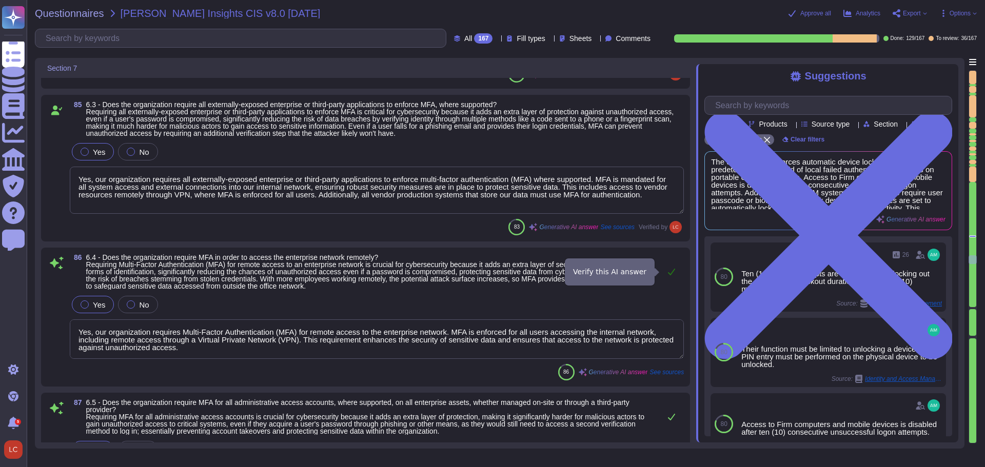
click at [673, 275] on icon at bounding box center [672, 272] width 8 height 8
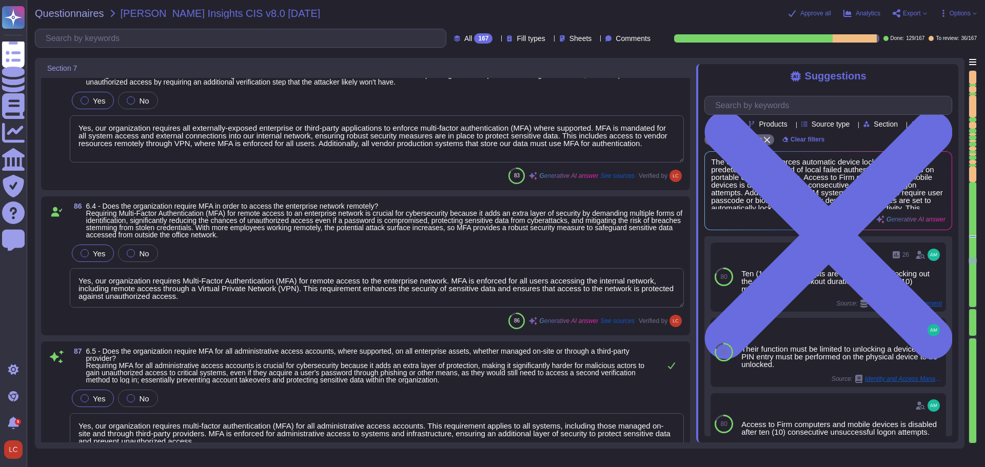
type textarea "Yes, our organization centralizes access control through Active Directory (AD) …"
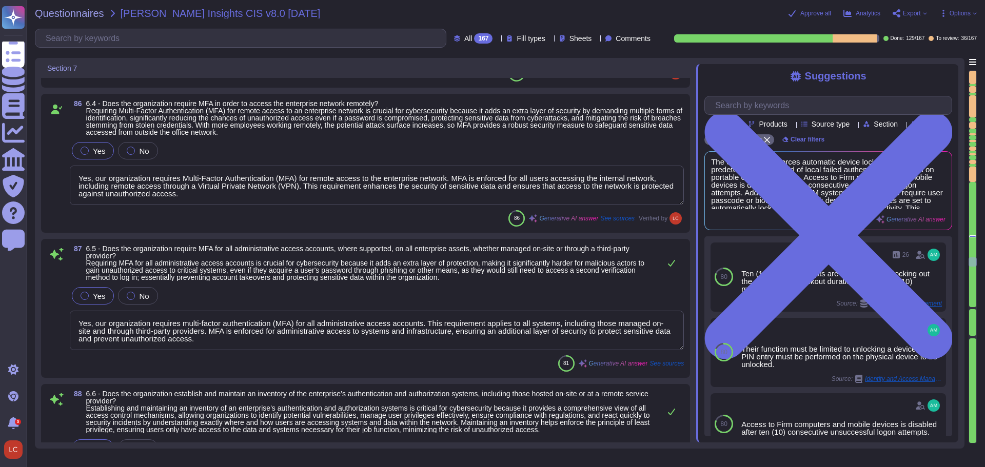
scroll to position [10553, 0]
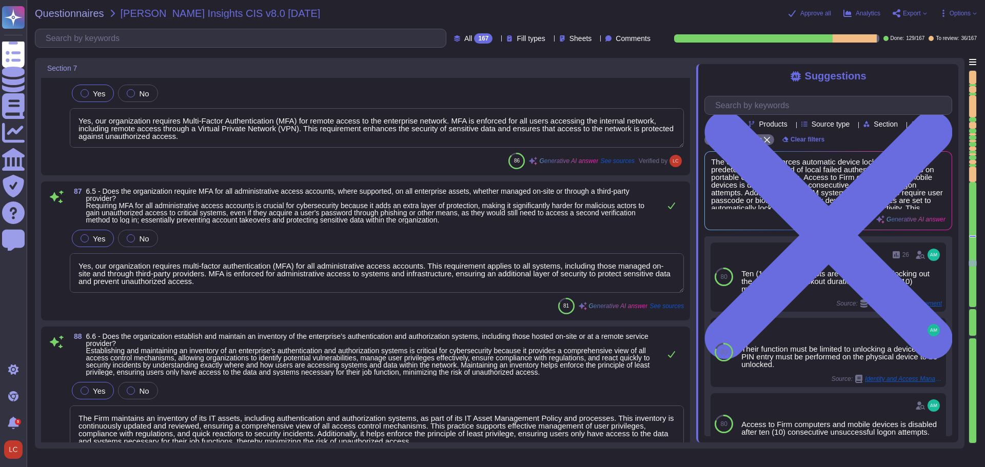
type textarea "Yes, [PERSON_NAME] maintains a documented vulnerability management process for …"
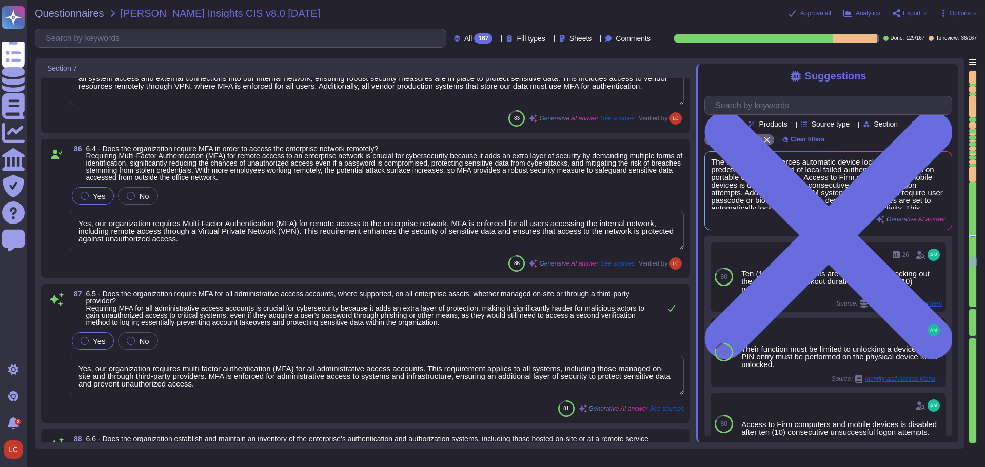
scroll to position [1, 0]
drag, startPoint x: 303, startPoint y: 232, endPoint x: 325, endPoint y: 254, distance: 30.8
click at [325, 254] on div "86 6.4 - Does the organization require MFA in order to access the enterprise ne…" at bounding box center [365, 208] width 637 height 127
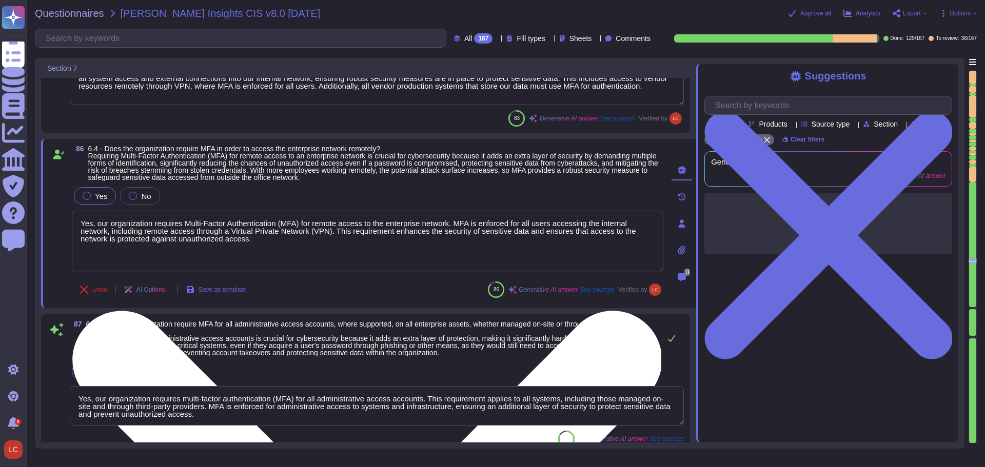
scroll to position [0, 0]
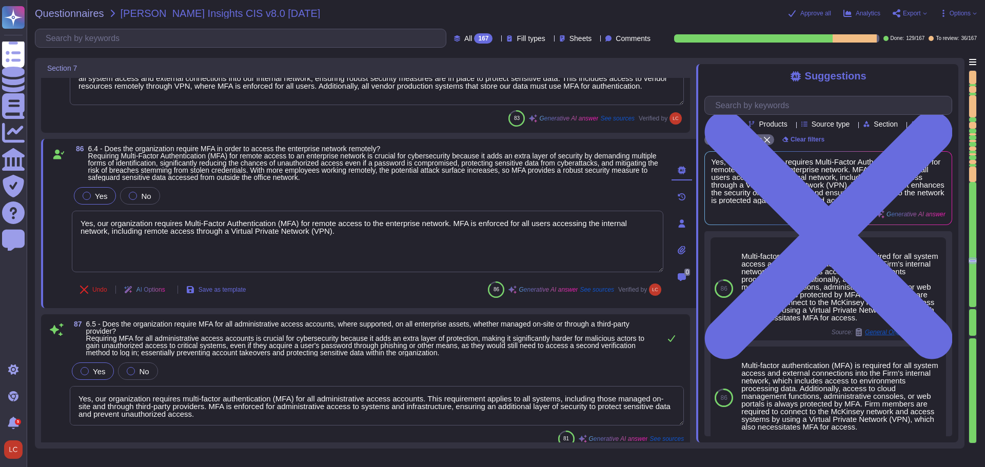
type textarea "Yes, our organization requires Multi-Factor Authentication (MFA) for remote acc…"
click at [65, 178] on div "86 6.4 - Does the organization require MFA in order to access the enterprise ne…" at bounding box center [356, 223] width 614 height 157
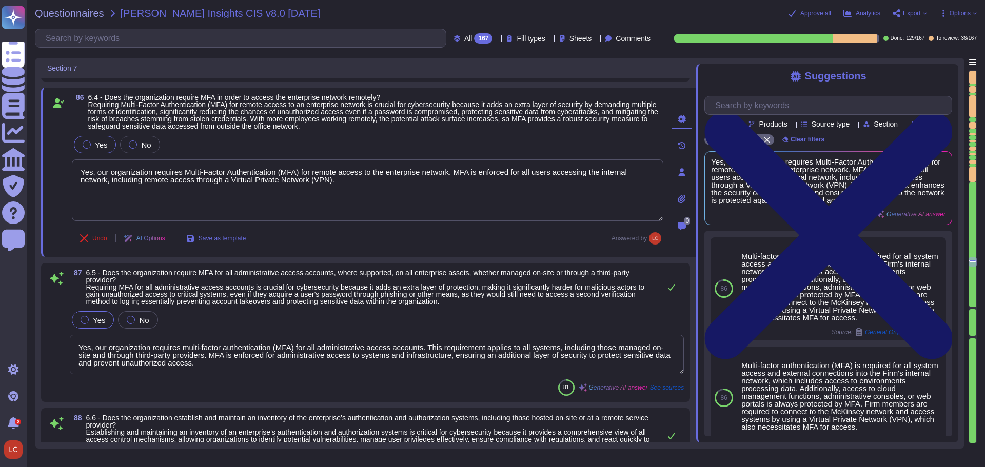
click at [945, 111] on icon at bounding box center [829, 235] width 248 height 248
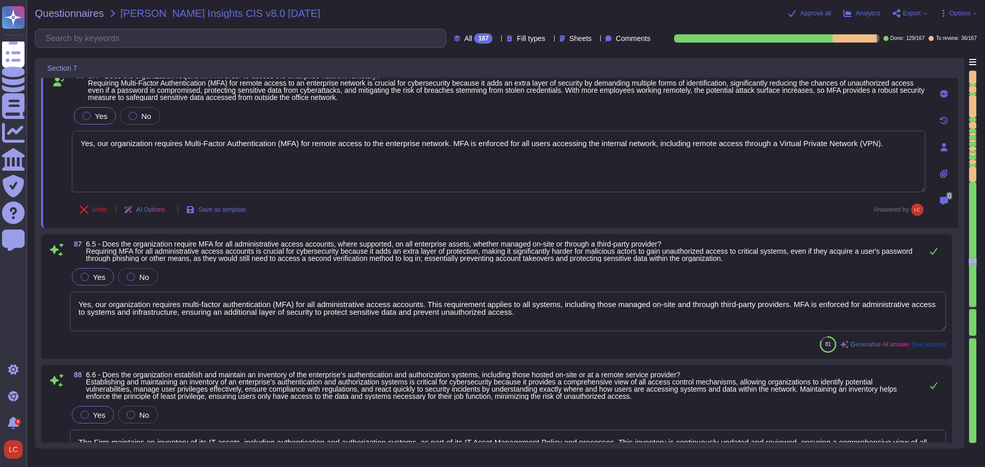
type textarea "Yes, [PERSON_NAME] maintains a documented vulnerability management process for …"
click at [57, 83] on icon at bounding box center [58, 82] width 11 height 10
click at [52, 114] on span at bounding box center [58, 149] width 18 height 88
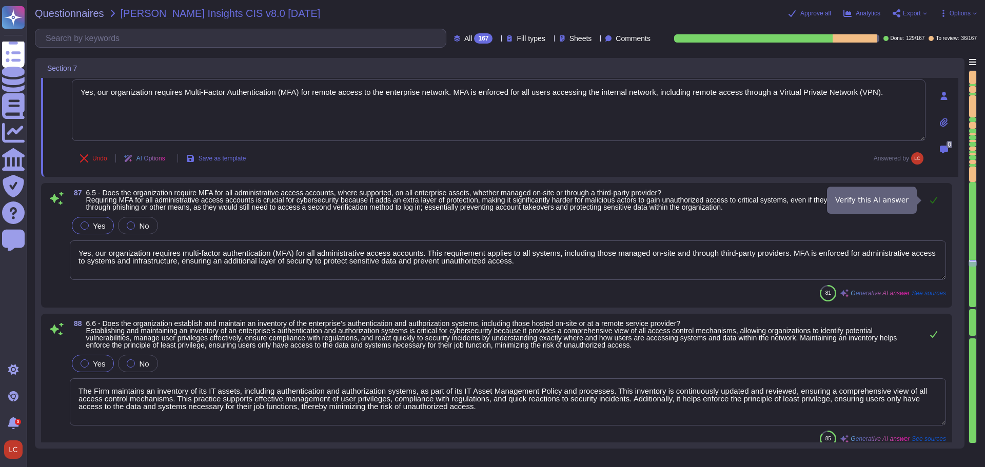
click at [935, 200] on icon at bounding box center [933, 200] width 7 height 7
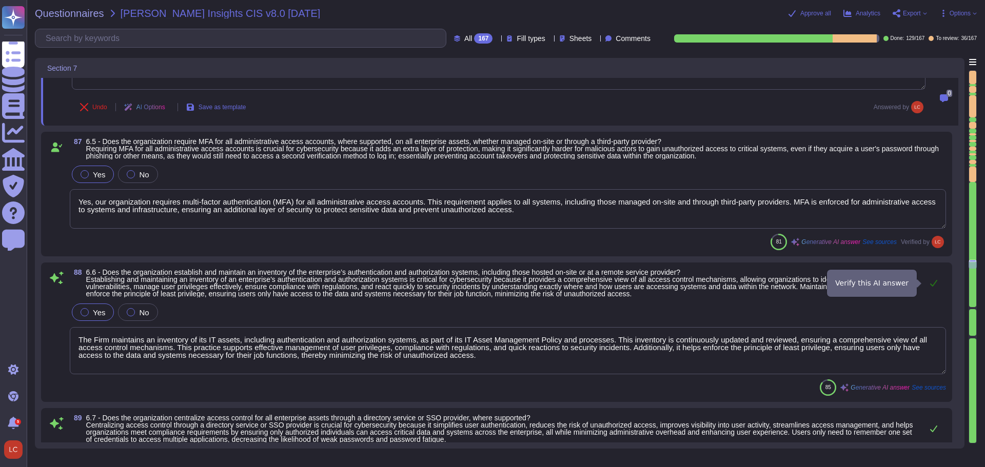
click at [931, 282] on icon at bounding box center [934, 283] width 8 height 8
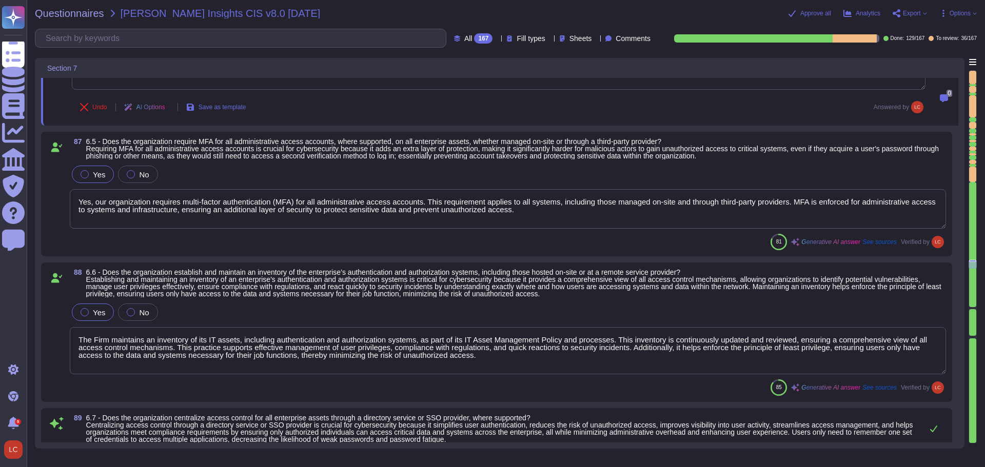
scroll to position [10656, 0]
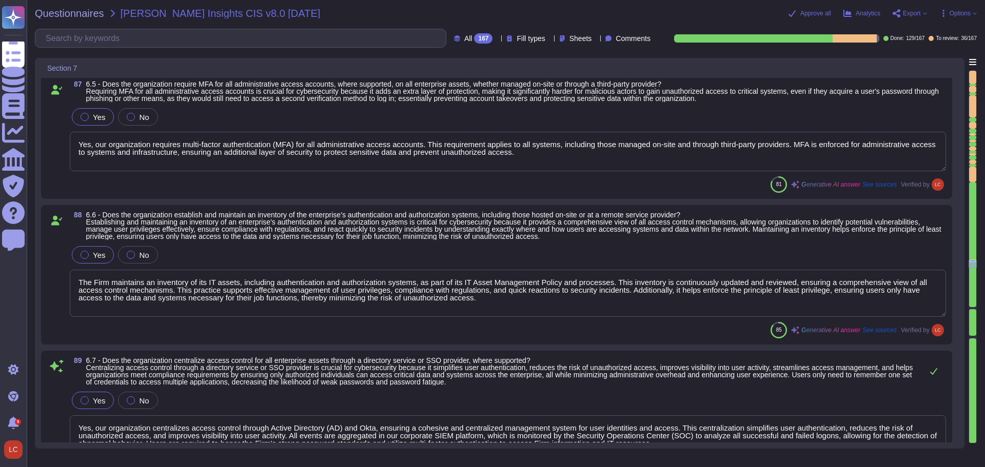
type textarea "Yes, [PERSON_NAME] has established a documented risk-based remediation strategy…"
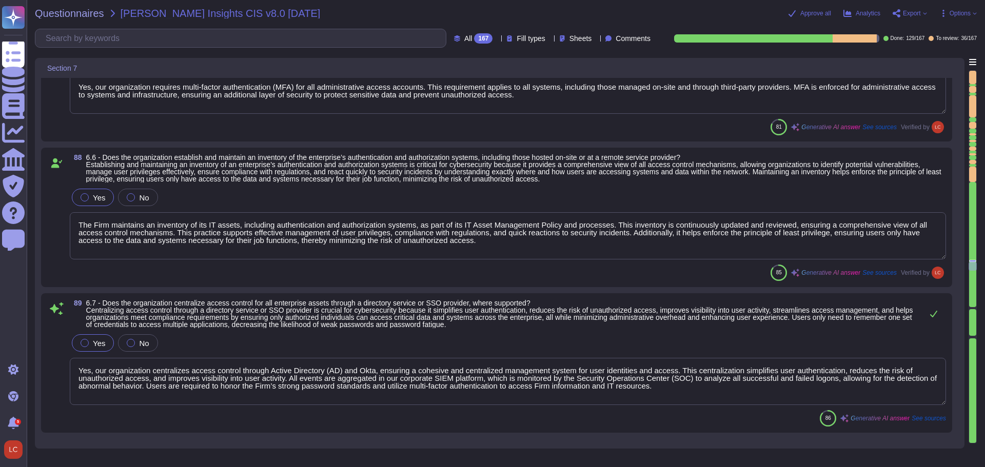
type textarea "Yes, [PERSON_NAME] performs operating system updates on enterprise assets throu…"
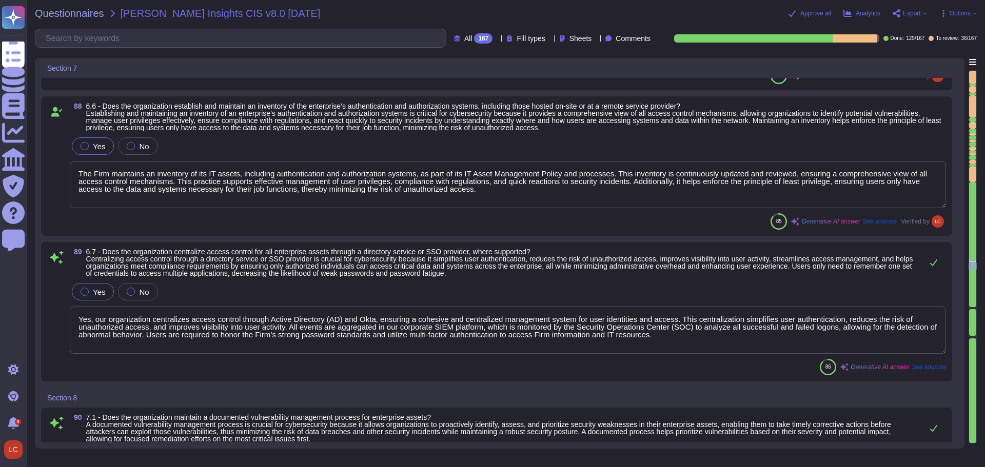
scroll to position [10810, 0]
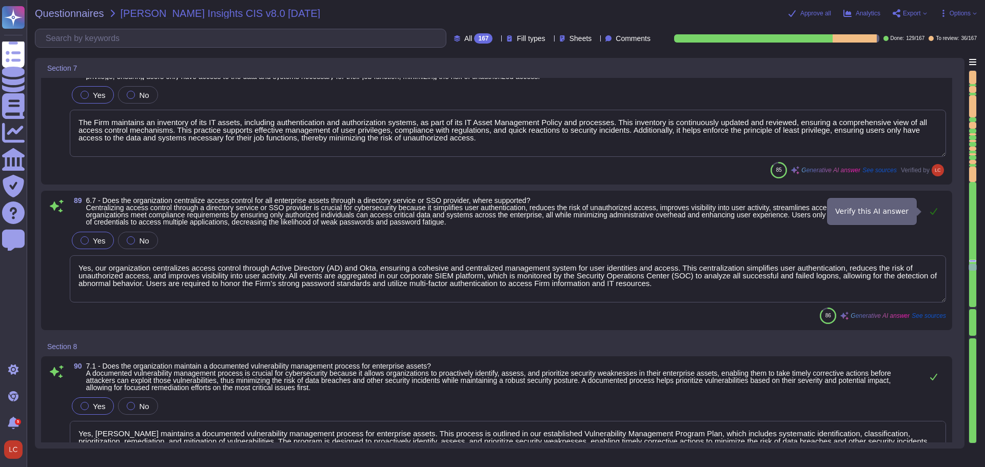
click at [932, 213] on icon at bounding box center [934, 211] width 8 height 8
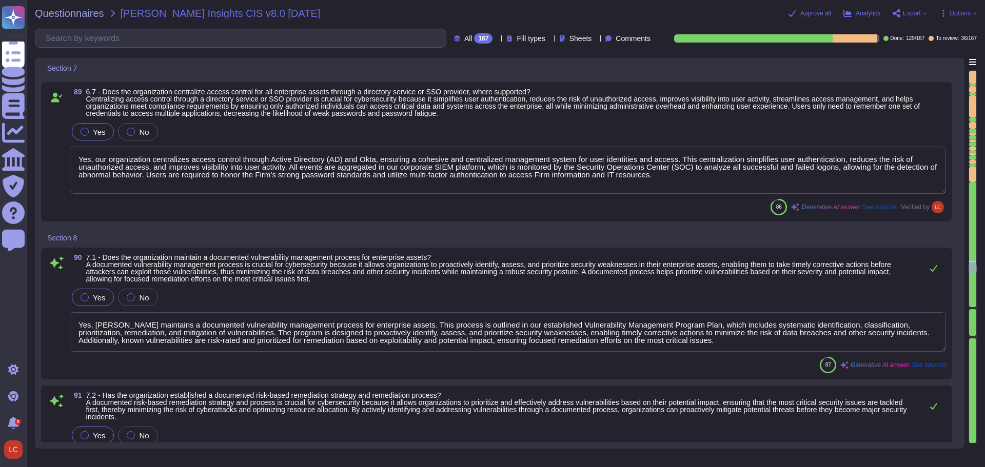
type textarea "Yes, McKinsey utilizes an Altiris patch management solution to automate the pat…"
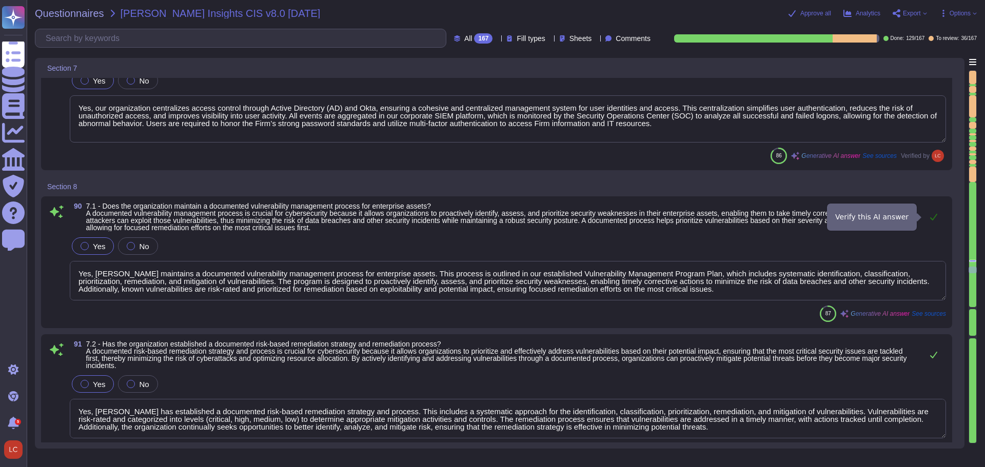
click at [934, 214] on icon at bounding box center [934, 217] width 8 height 8
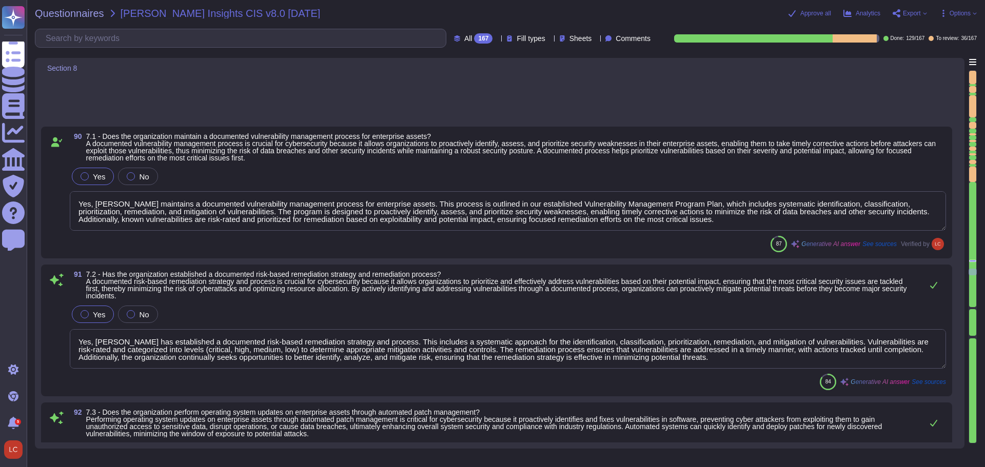
type textarea "Yes, our organization performs automated vulnerability scans of internal enterp…"
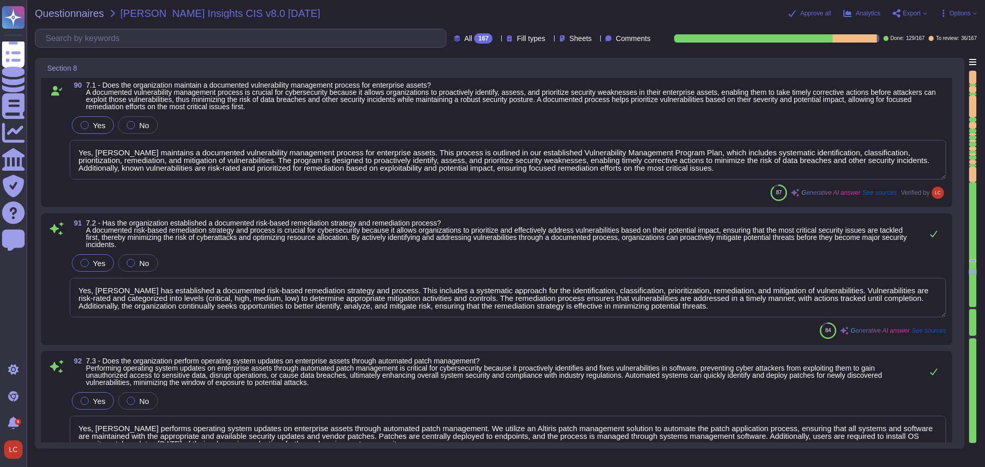
scroll to position [11118, 0]
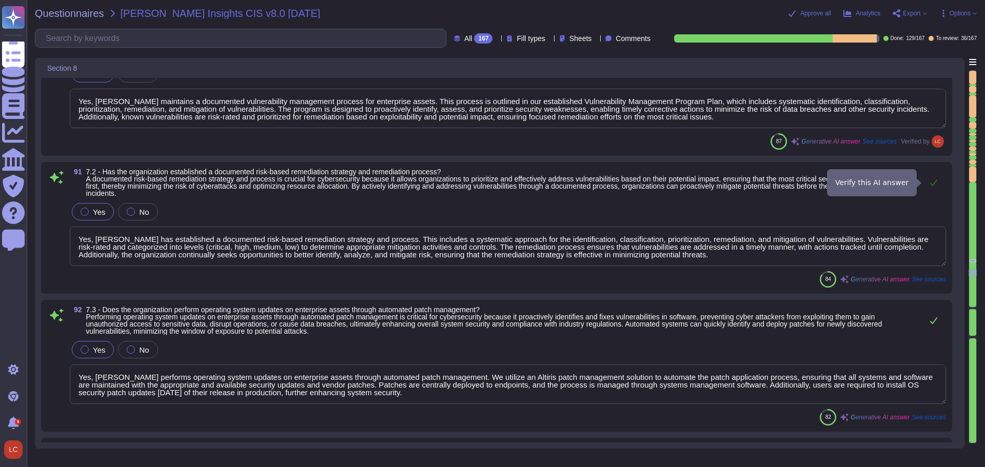
click at [935, 181] on icon at bounding box center [934, 183] width 8 height 8
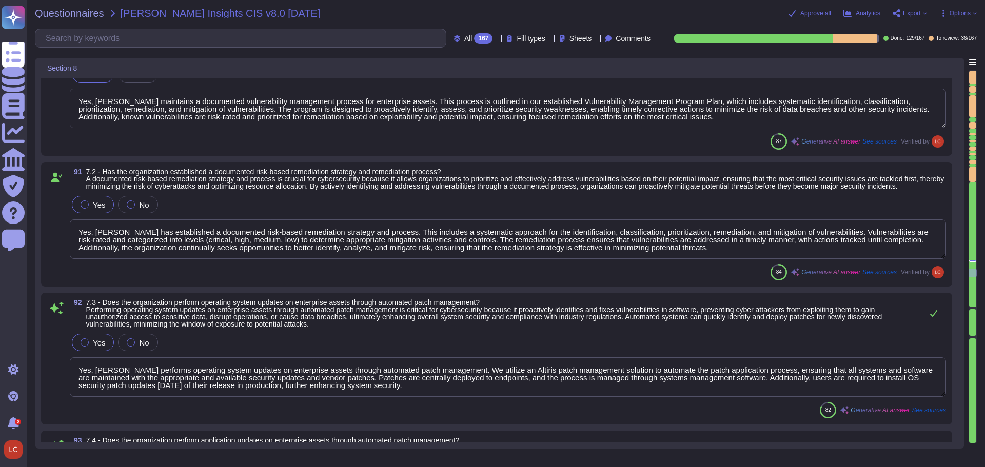
type textarea "Yes, our organization performs automated vulnerability scans of externally expo…"
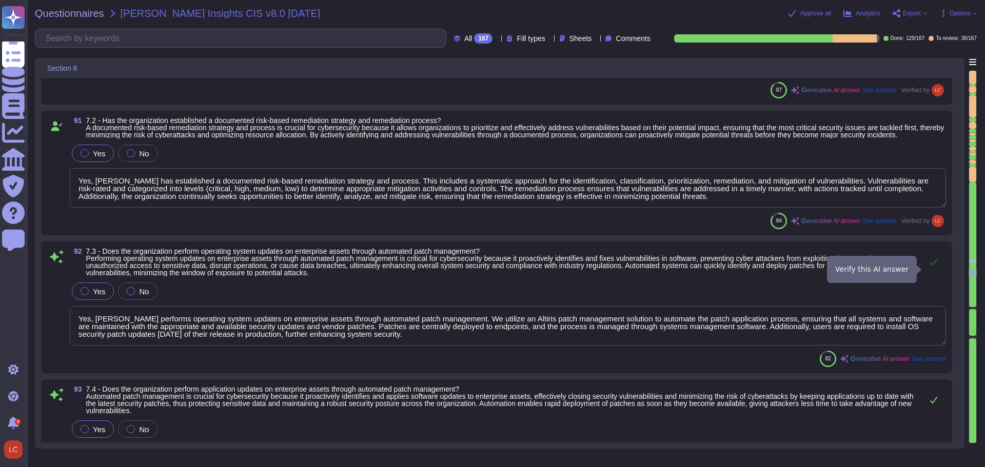
click at [934, 266] on icon at bounding box center [934, 262] width 8 height 8
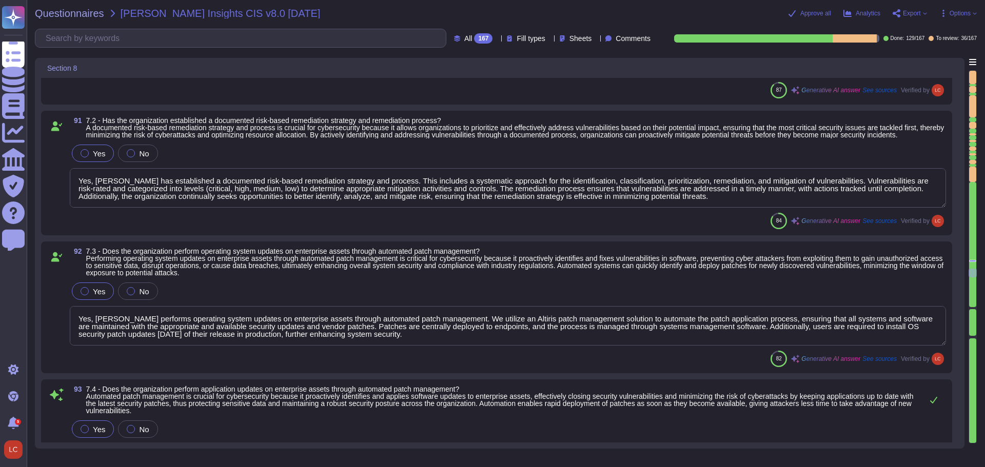
scroll to position [1, 0]
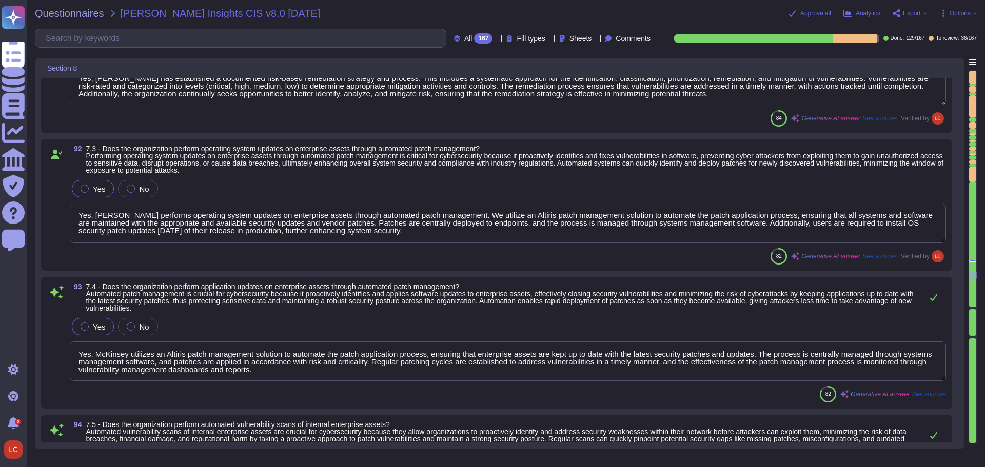
type textarea "Yes, our organization remediates detected vulnerabilities in software through e…"
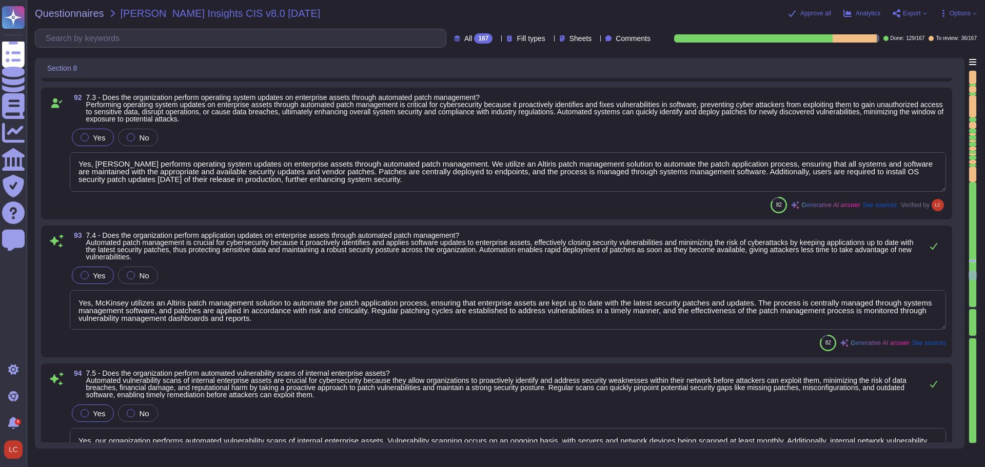
scroll to position [11374, 0]
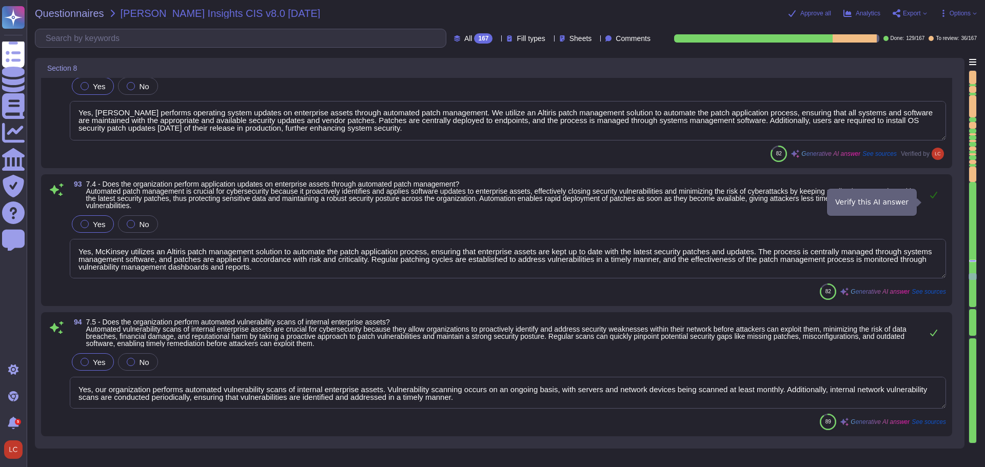
click at [932, 199] on icon at bounding box center [934, 195] width 8 height 8
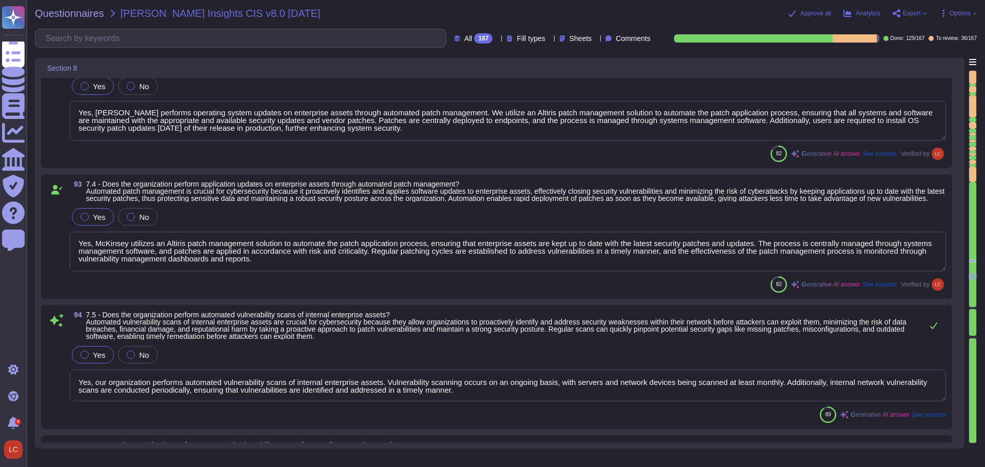
scroll to position [11426, 0]
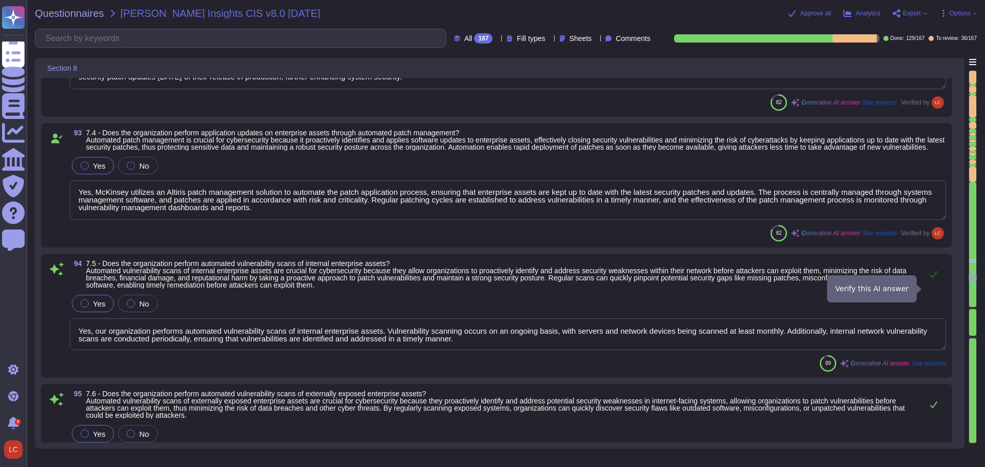
click at [935, 278] on icon at bounding box center [933, 274] width 7 height 7
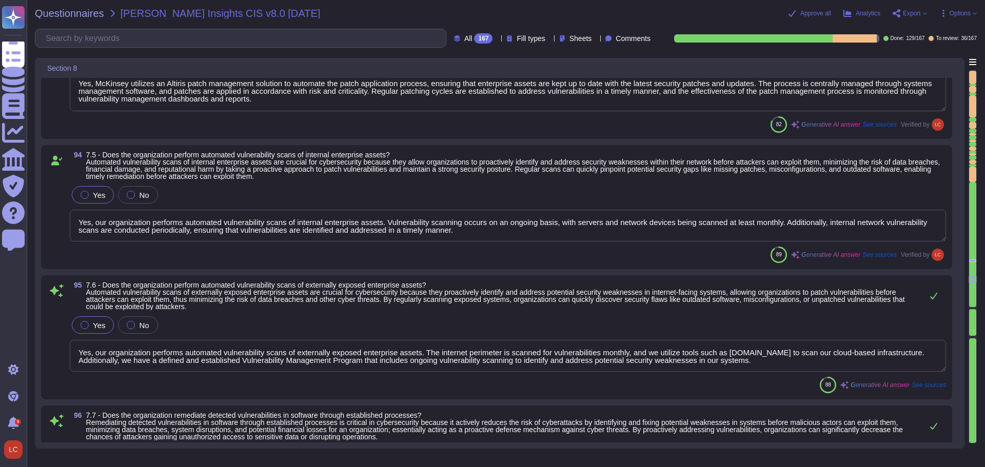
type textarea "Yes, our organization has established a log monitoring policy that enforces pro…"
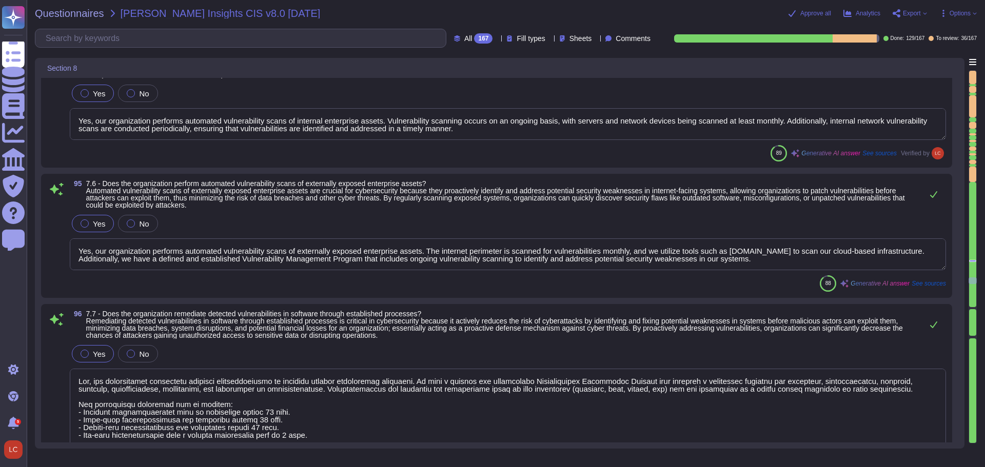
type textarea "Yes, our organization ensures that logging has been enabled across all enterpri…"
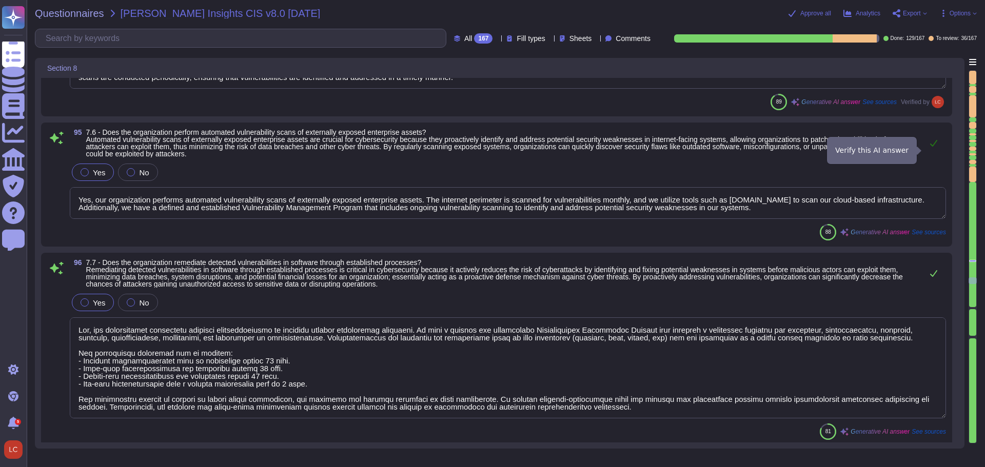
click at [937, 147] on icon at bounding box center [934, 143] width 8 height 8
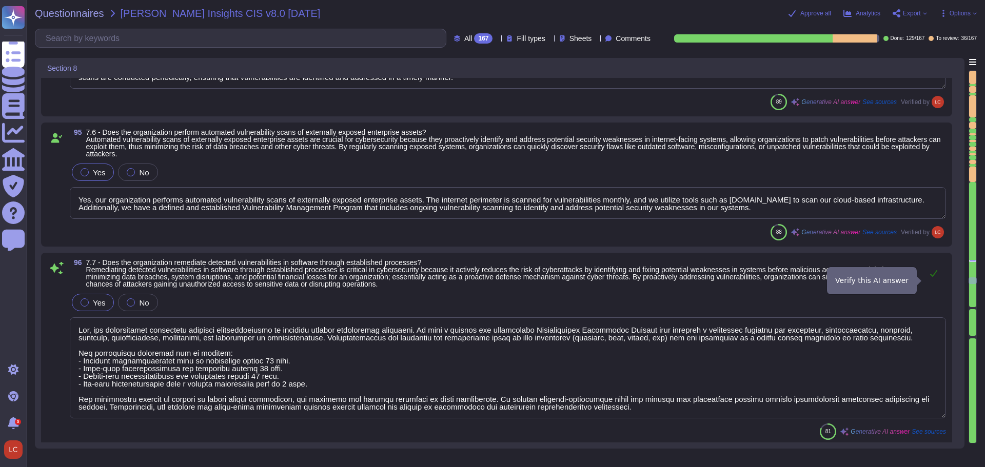
click at [935, 278] on icon at bounding box center [934, 273] width 8 height 8
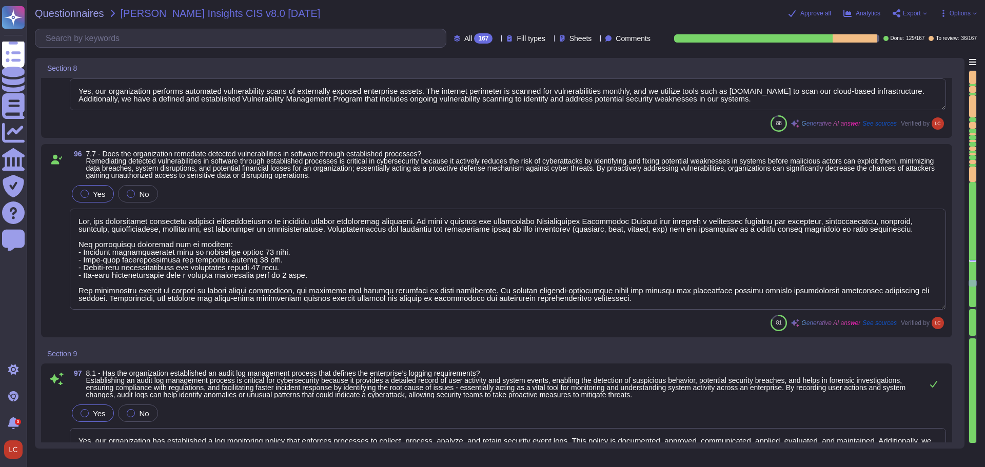
type textarea "Yes, our organization ensures that logging destinations maintain adequate stora…"
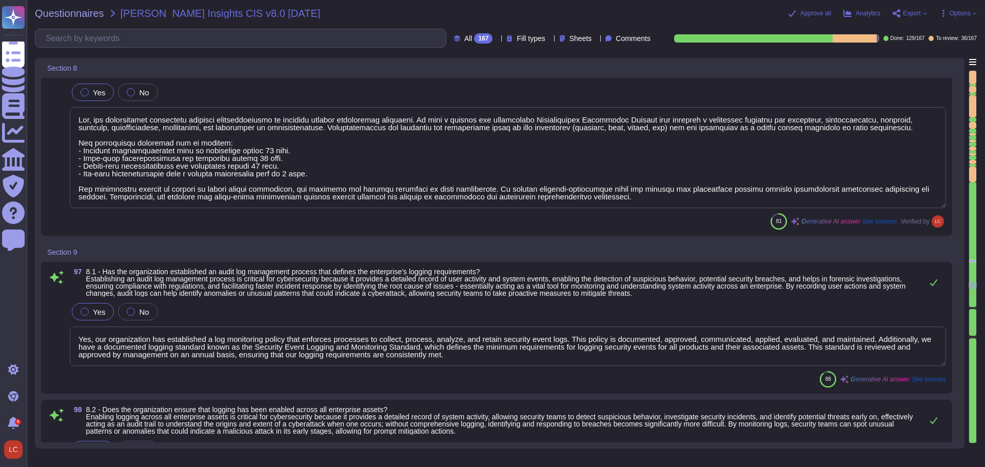
type textarea "Yes, our organization uses internal system clocks synchronized to Network Time …"
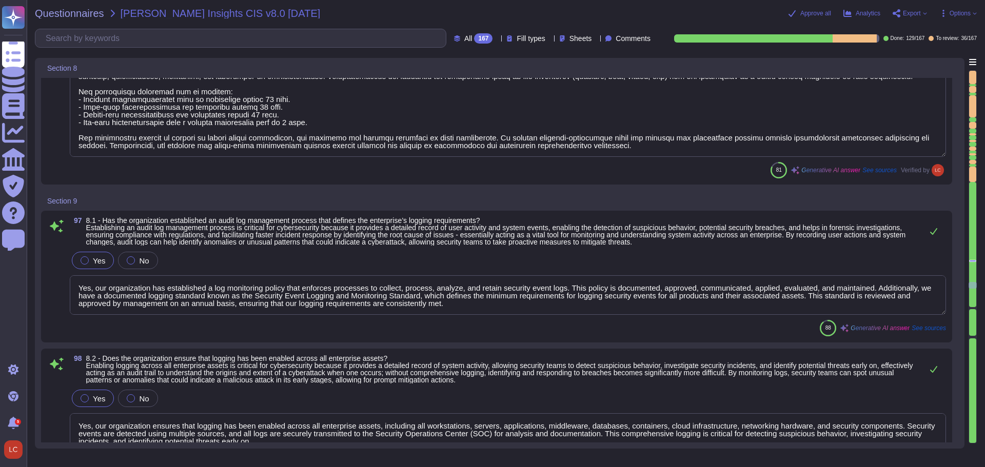
scroll to position [11990, 0]
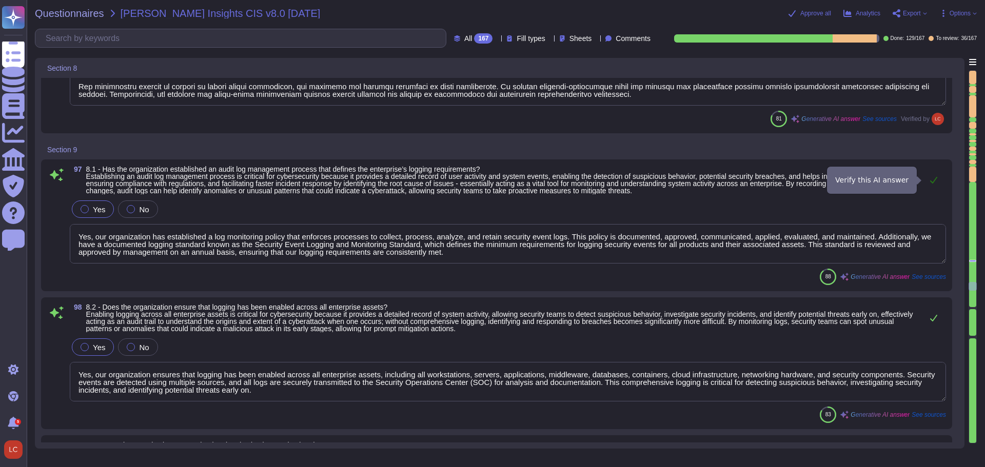
click at [935, 179] on icon at bounding box center [934, 180] width 8 height 8
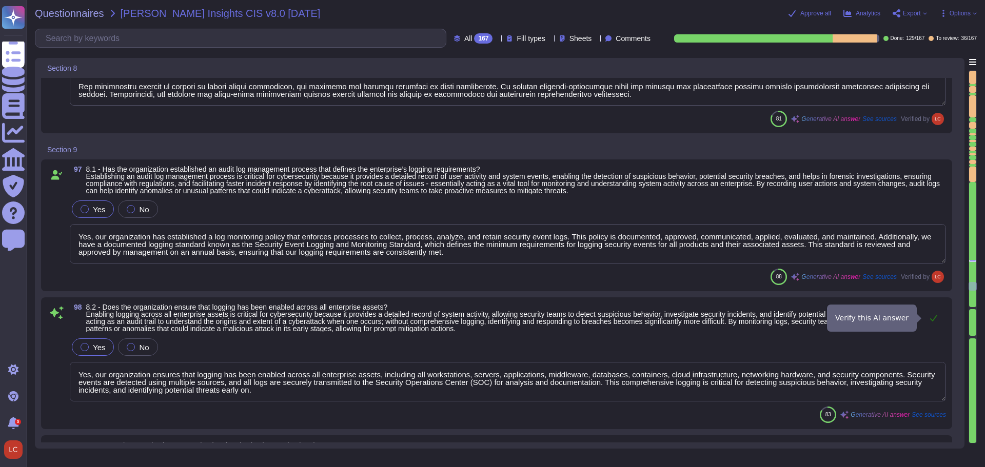
click at [935, 318] on icon at bounding box center [933, 318] width 7 height 7
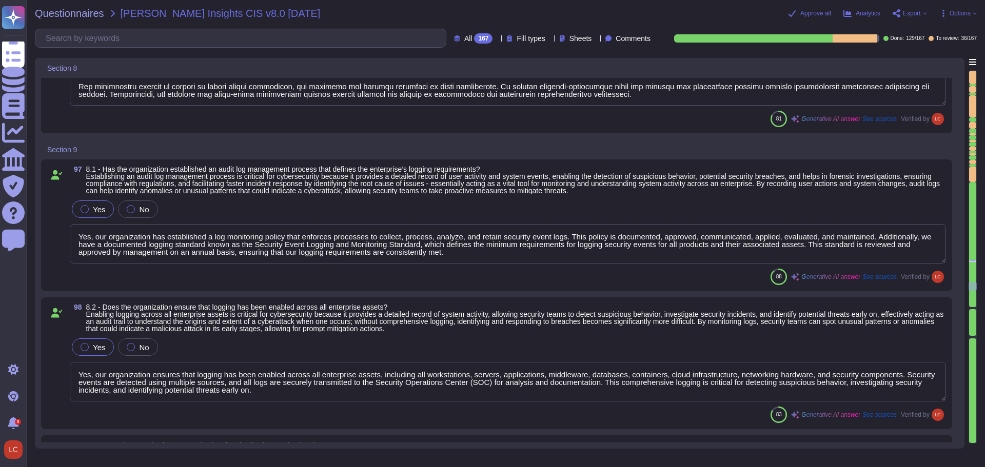
scroll to position [12041, 0]
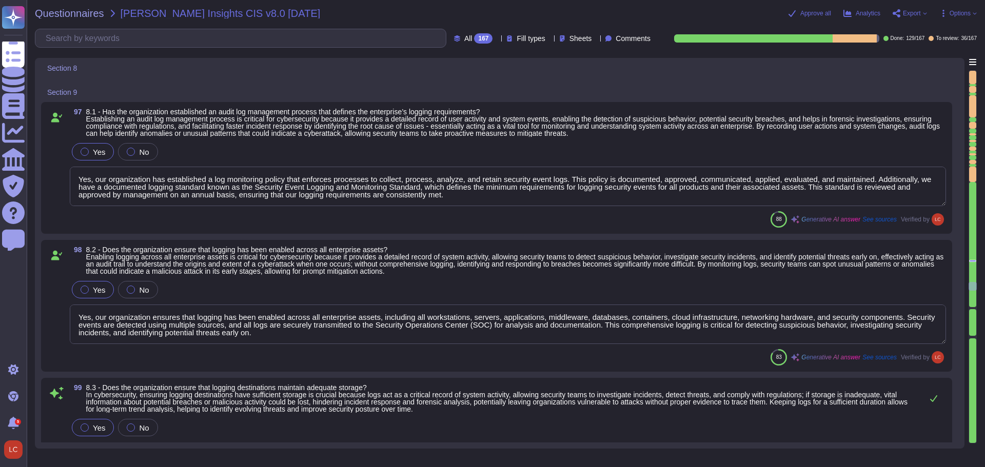
type textarea "McKinsey requires security event logging for all products and associated assets…"
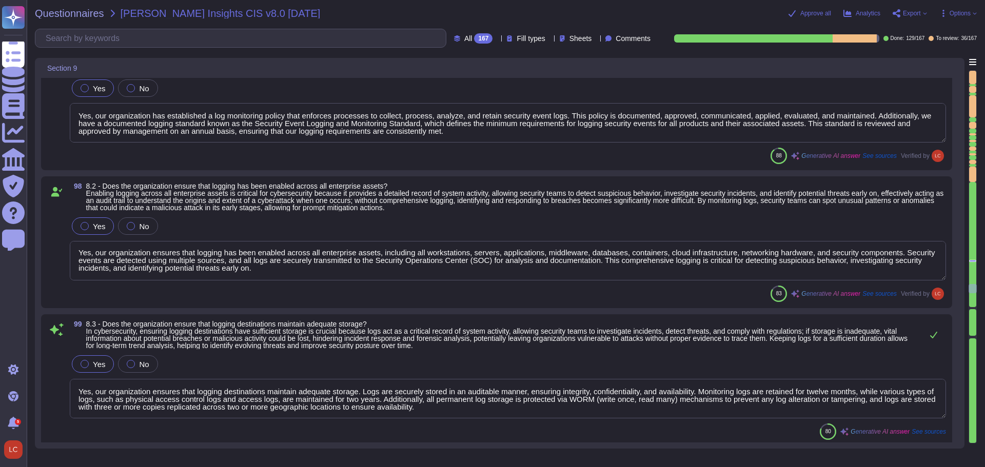
type textarea "Security logging and monitoring processes record security events that occur on …"
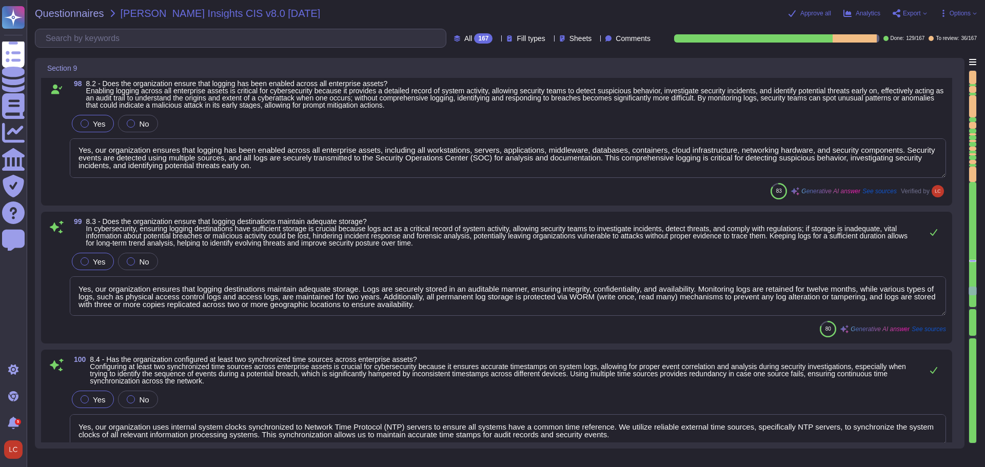
scroll to position [12247, 0]
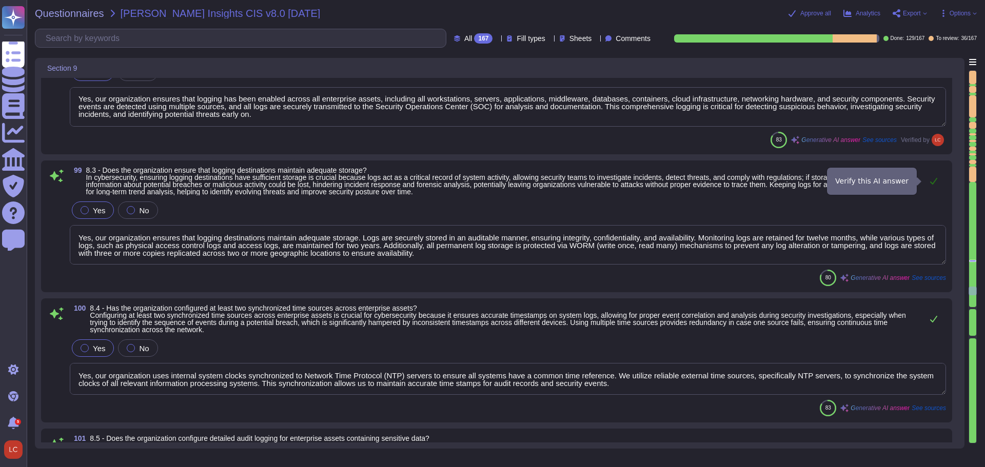
click at [934, 180] on icon at bounding box center [934, 181] width 8 height 8
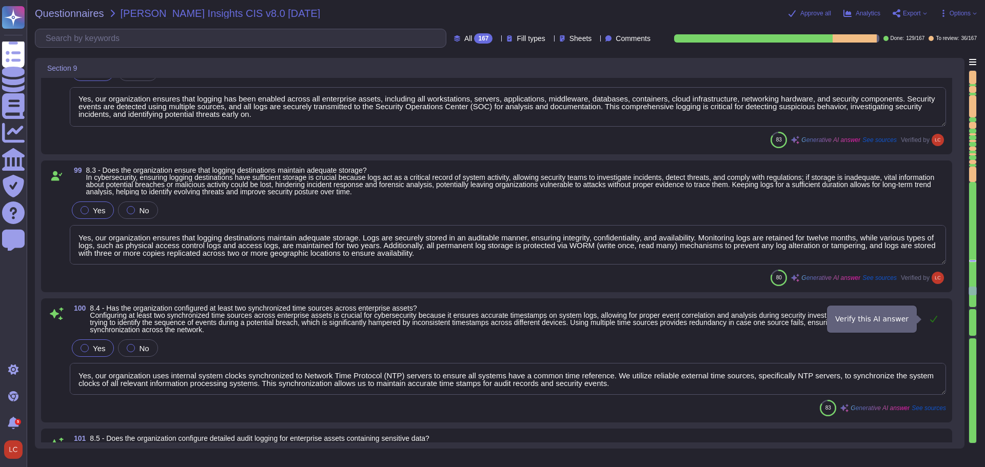
click at [936, 314] on button at bounding box center [934, 319] width 25 height 21
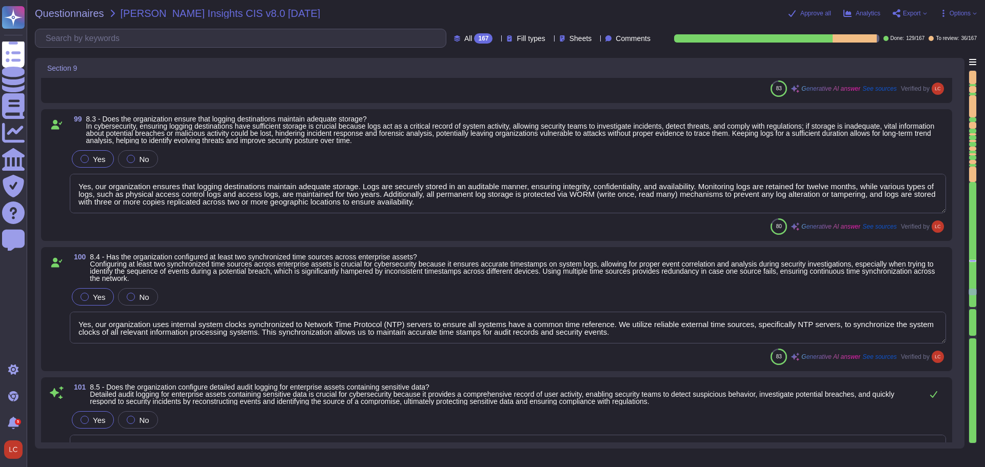
type textarea "Yes, our organization records each URL requested and the type of response provi…"
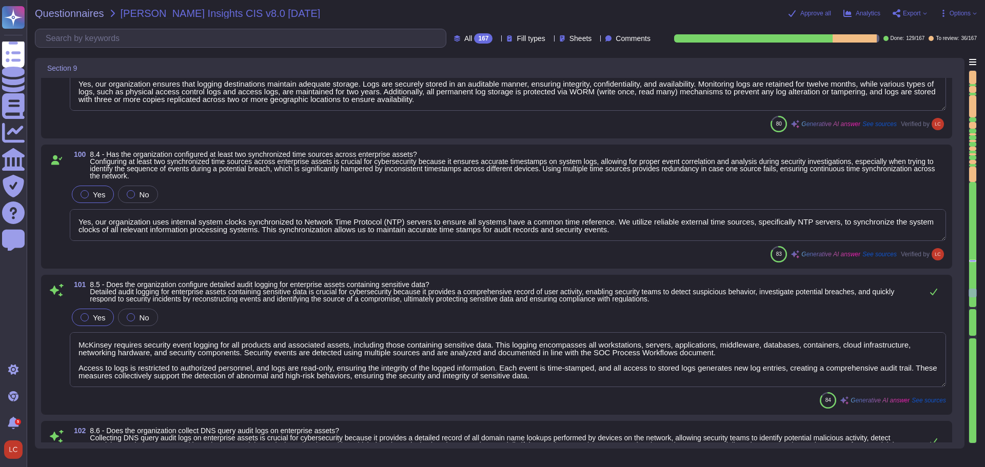
type textarea "Yes, our organization has centralized audit log collection and retention across…"
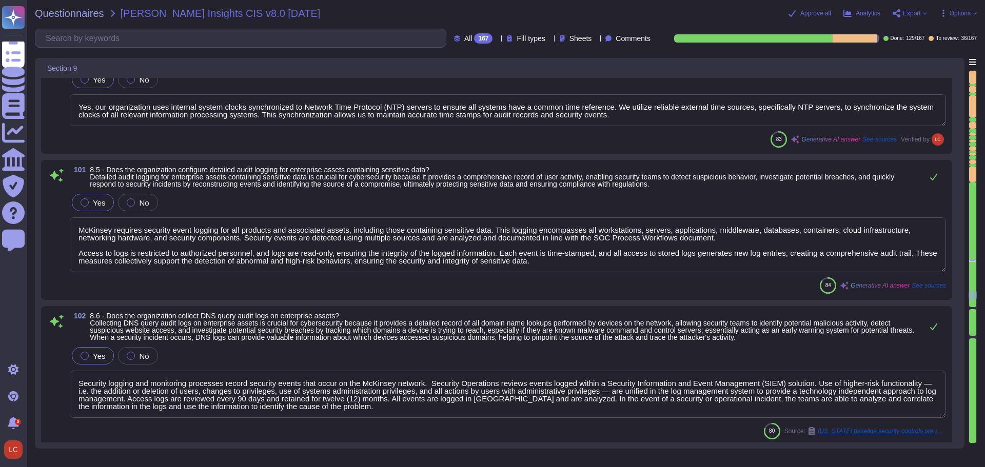
type textarea "The organization retains audit logs for a minimum of 30 days, with [PERSON_NAME…"
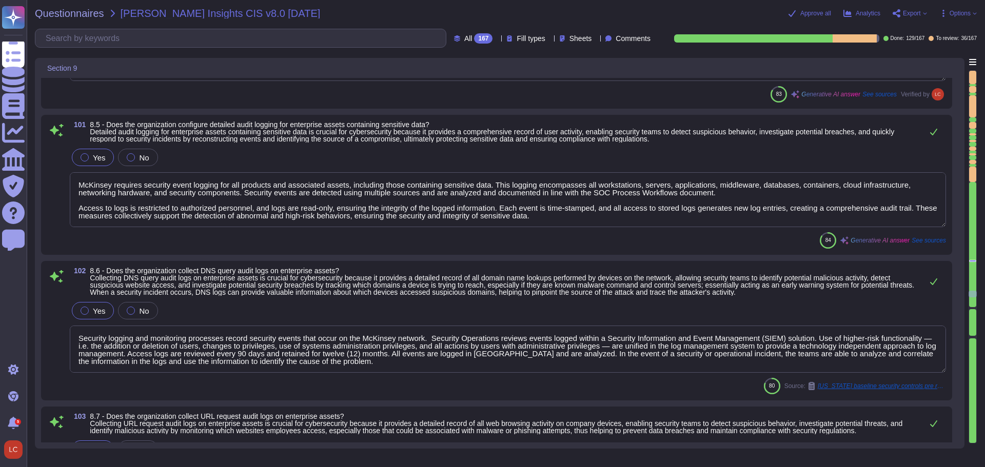
type textarea "Yes, our organization ensures that logging has been enabled across all enterpri…"
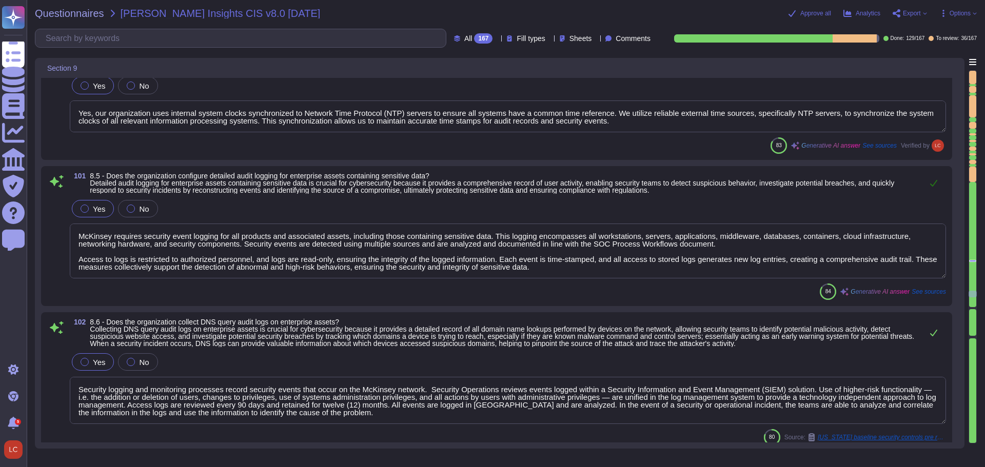
click at [932, 183] on icon at bounding box center [934, 183] width 8 height 8
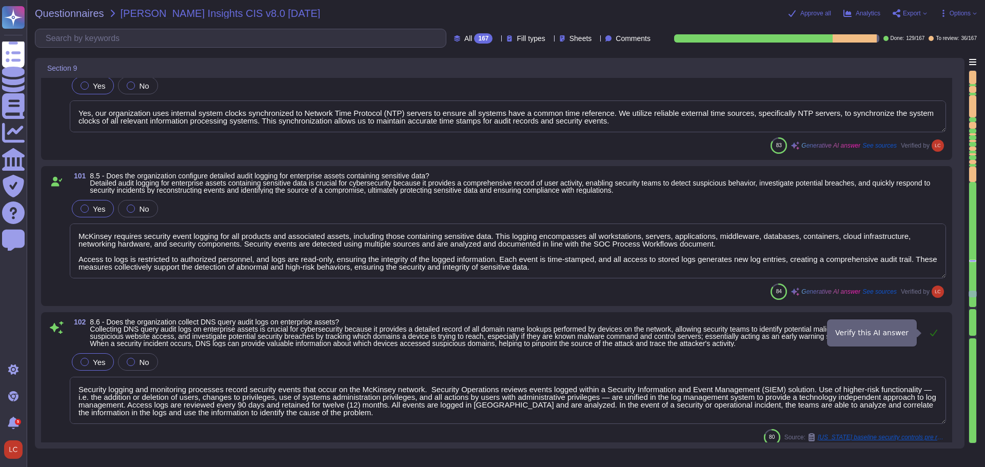
click at [938, 333] on button at bounding box center [934, 333] width 25 height 21
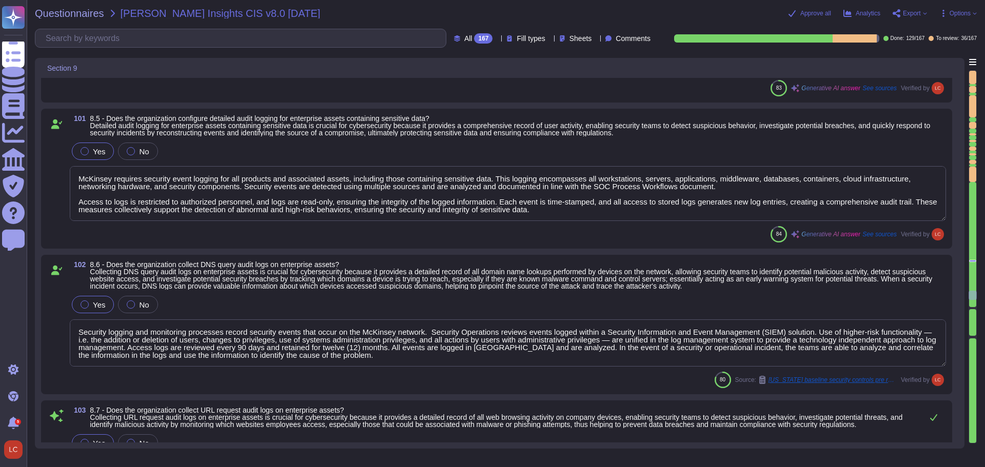
type textarea "The organization retains audit logs for a minimum of 30 days, with [PERSON_NAME…"
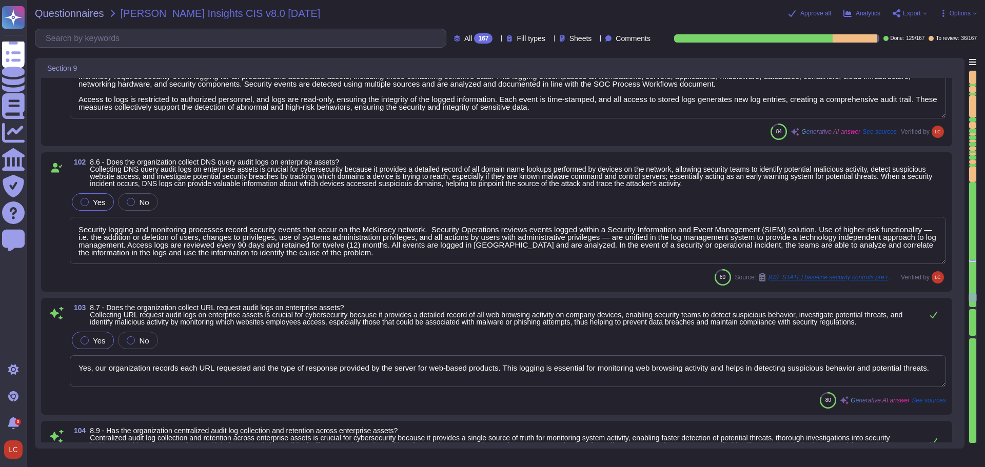
type textarea "Our organization conducts regular reviews of audit logs to detect anomalies or …"
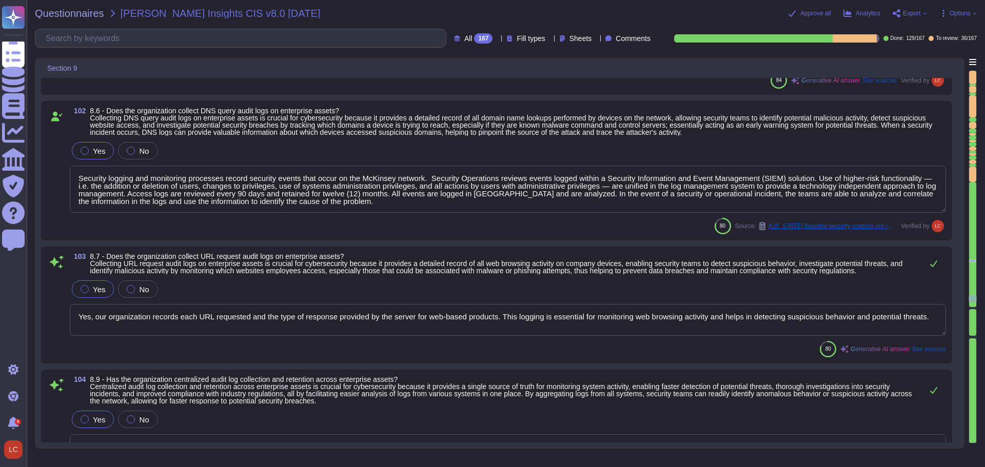
scroll to position [12760, 0]
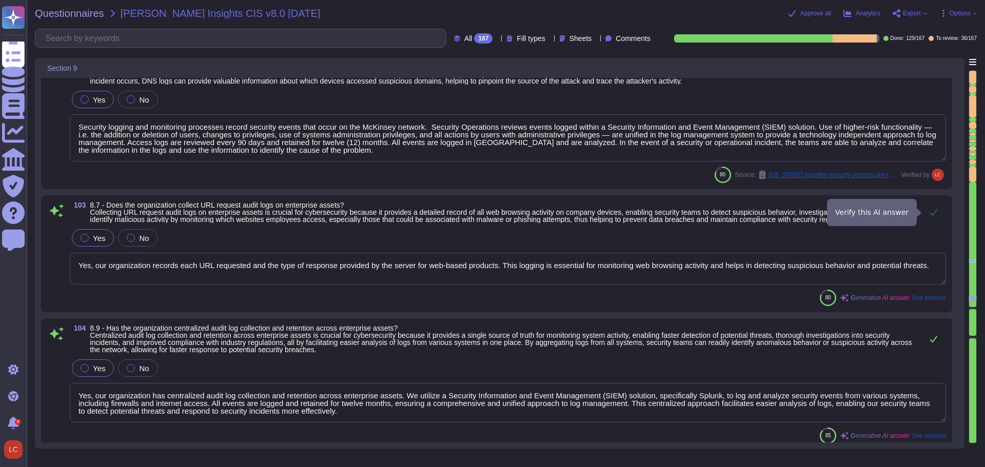
click at [938, 212] on icon at bounding box center [934, 212] width 8 height 8
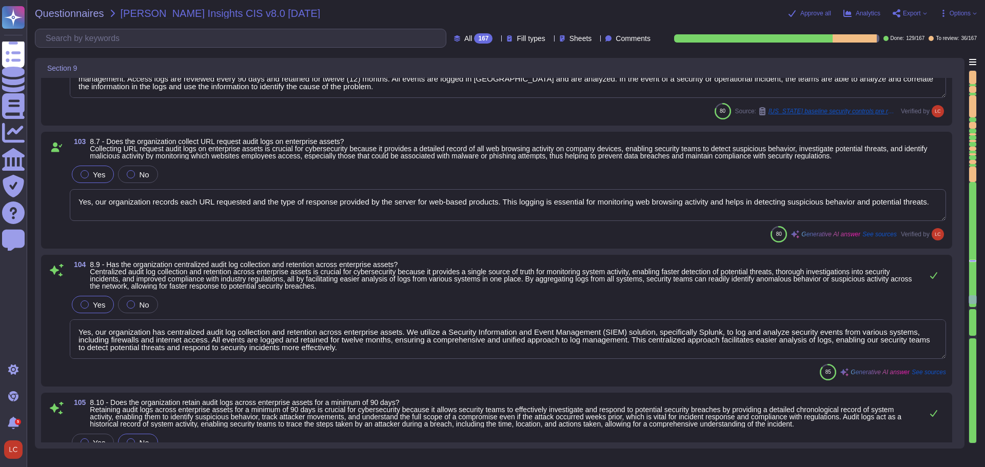
scroll to position [12862, 0]
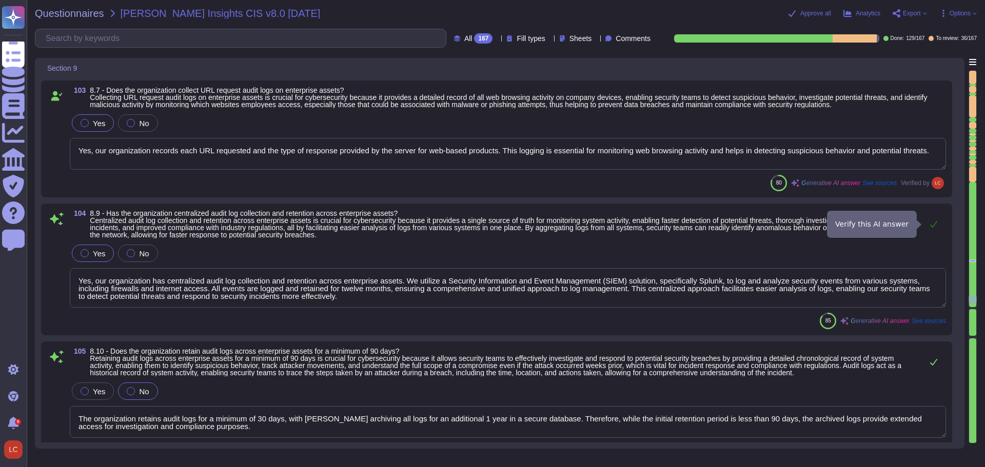
click at [936, 227] on icon at bounding box center [934, 224] width 8 height 8
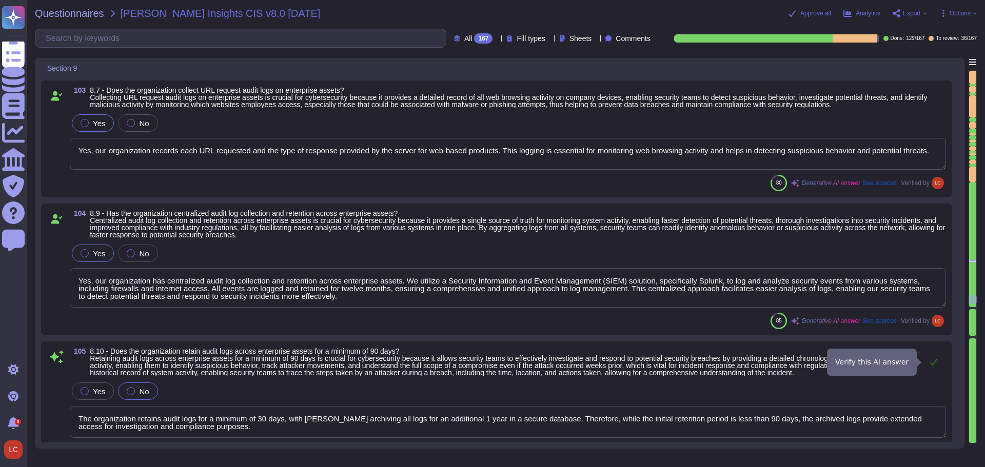
click at [933, 363] on icon at bounding box center [934, 362] width 8 height 8
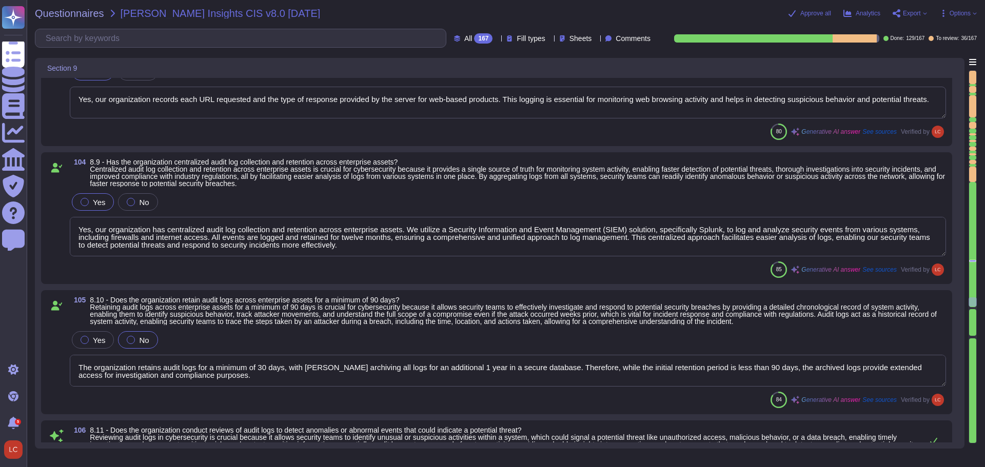
scroll to position [12965, 0]
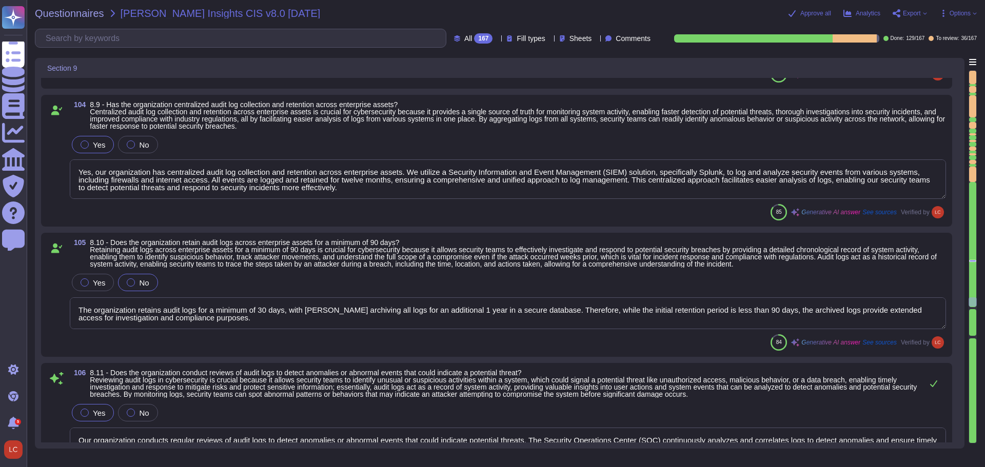
type textarea "The organization implements network-based URL filtering to restrict access to n…"
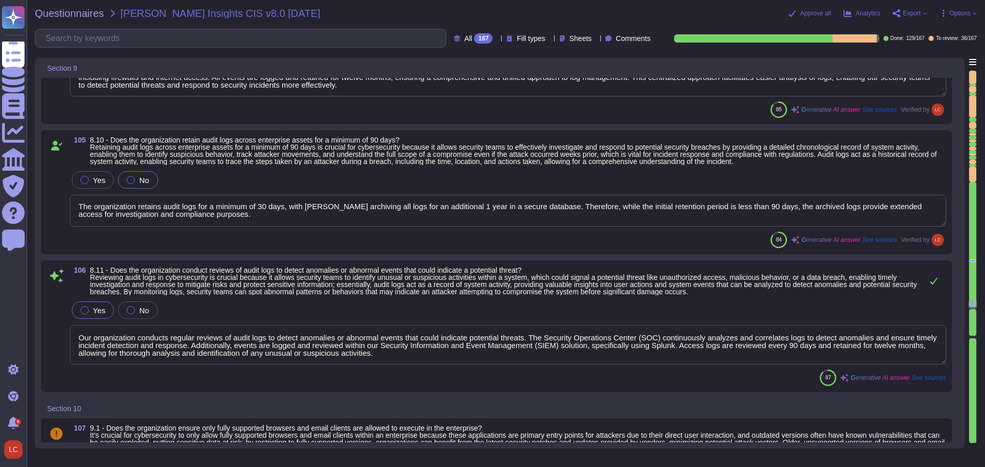
type textarea "Yes, the organization has implemented a DMARC policy for sending domains. The D…"
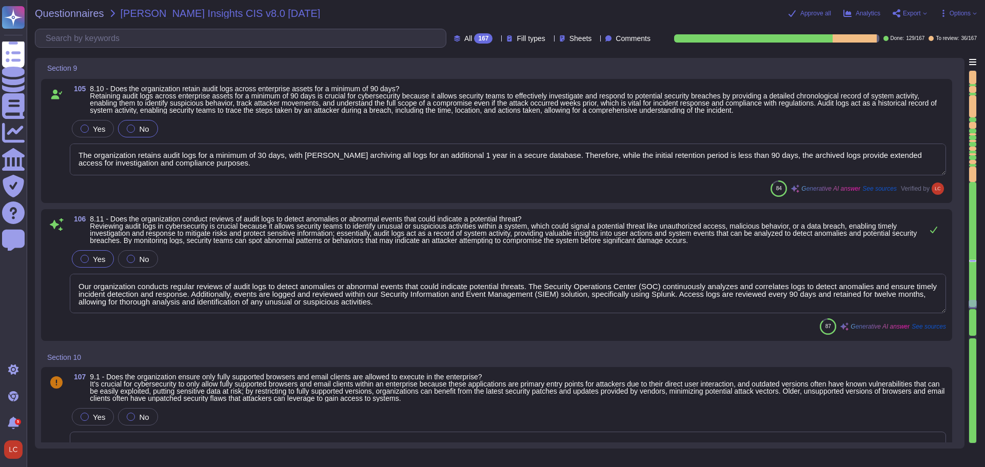
scroll to position [13170, 0]
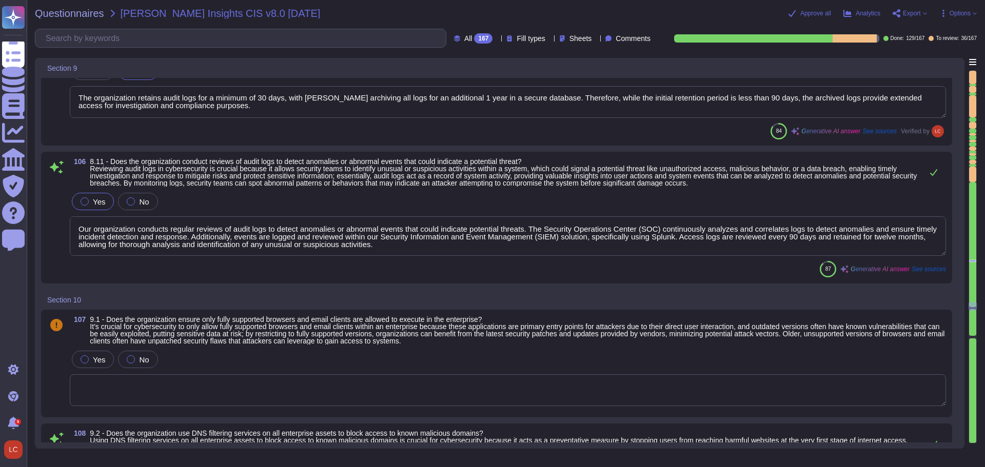
type textarea "Global settings do block the most prominent messaging apps from being accessed …"
click at [932, 174] on icon at bounding box center [933, 172] width 7 height 7
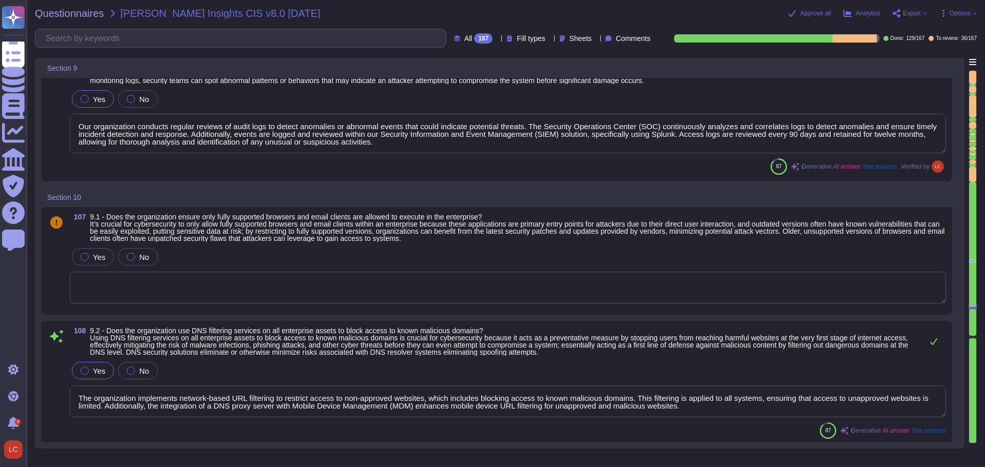
scroll to position [13324, 0]
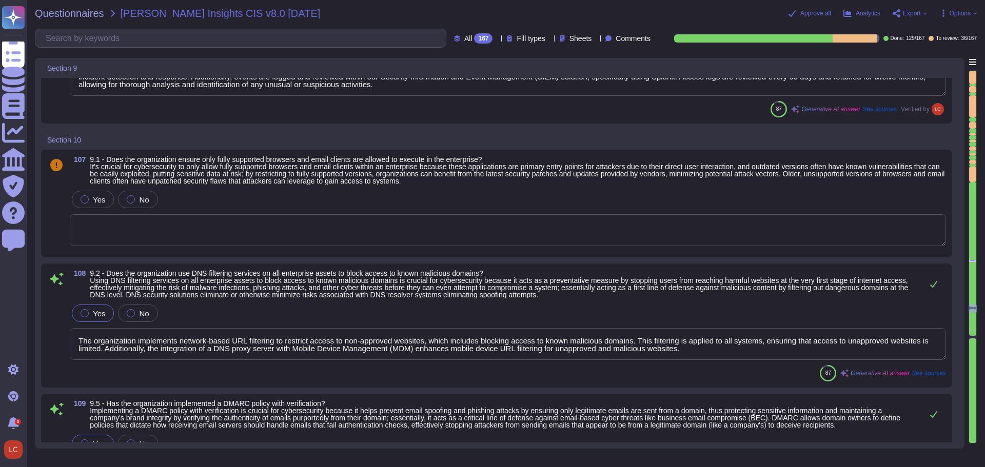
type textarea "Yes, the organization deploys and maintains anti-malware software on all enterp…"
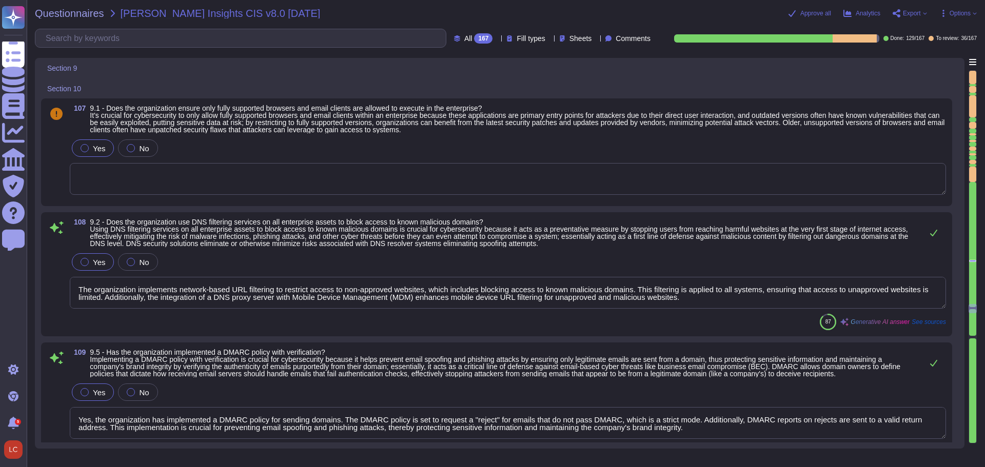
click at [80, 148] on div "Yes" at bounding box center [93, 148] width 42 height 17
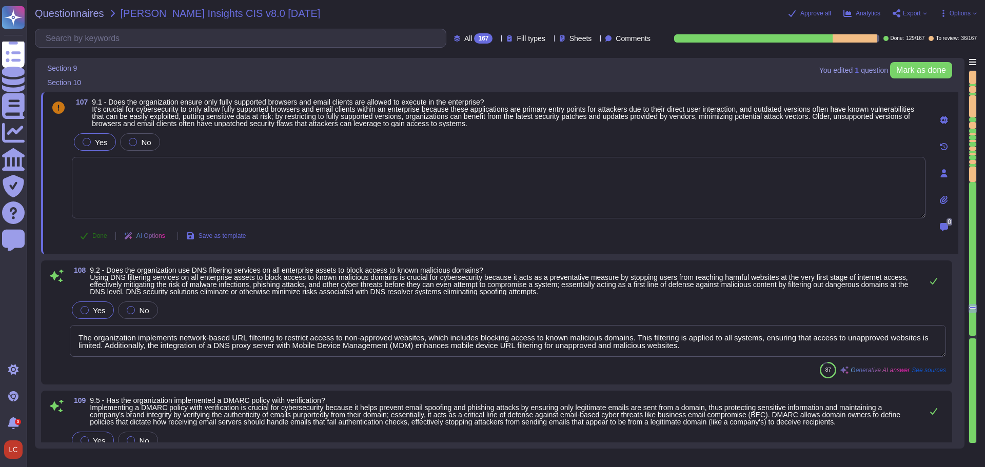
click at [95, 237] on span "Done" at bounding box center [99, 236] width 15 height 6
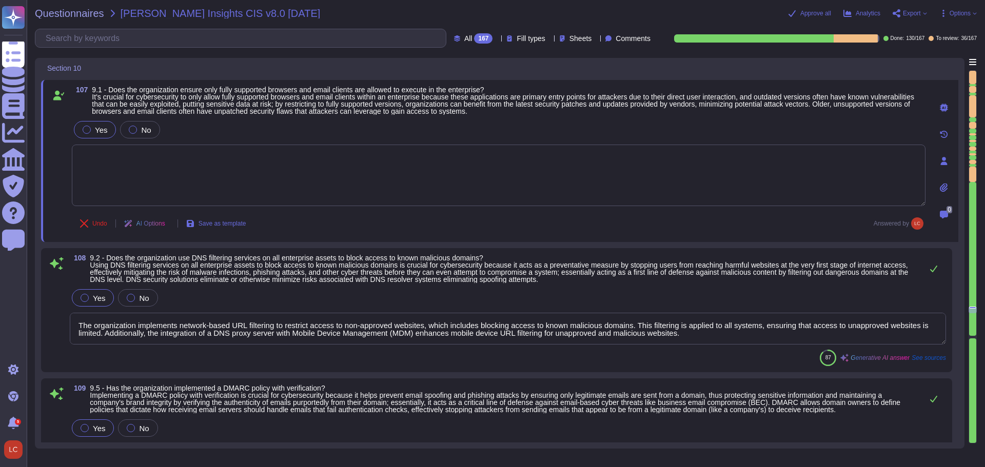
type textarea "Yes, the organization deploys and maintains anti-malware software on all enterp…"
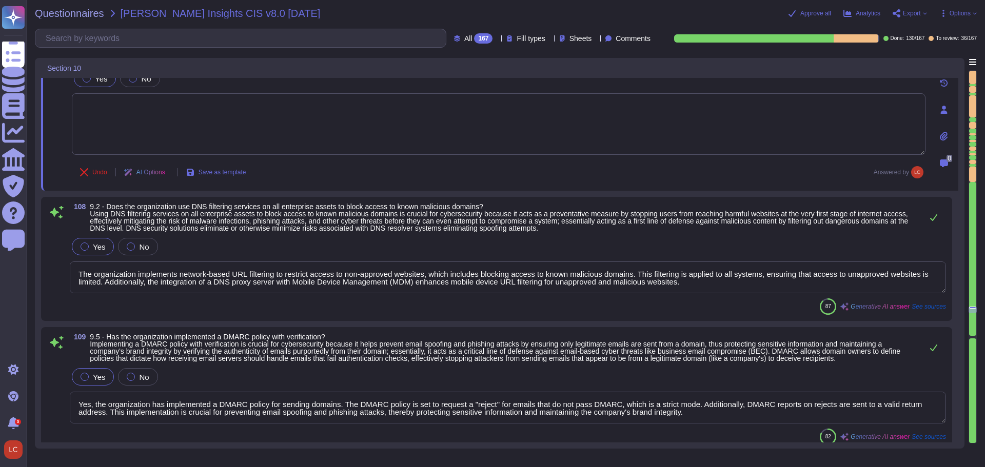
scroll to position [13478, 0]
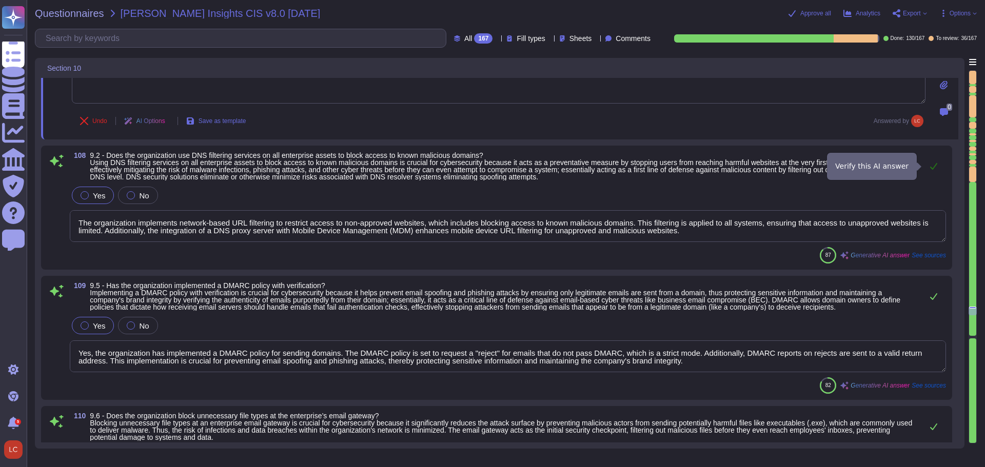
click at [934, 165] on icon at bounding box center [934, 166] width 8 height 8
type textarea "Yes, the organization has configured automatic updates for anti-malware signatu…"
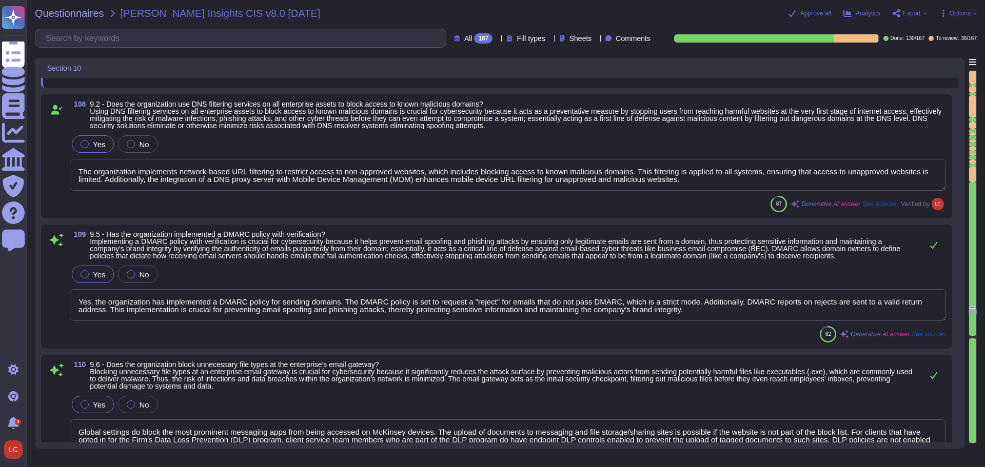
scroll to position [13581, 0]
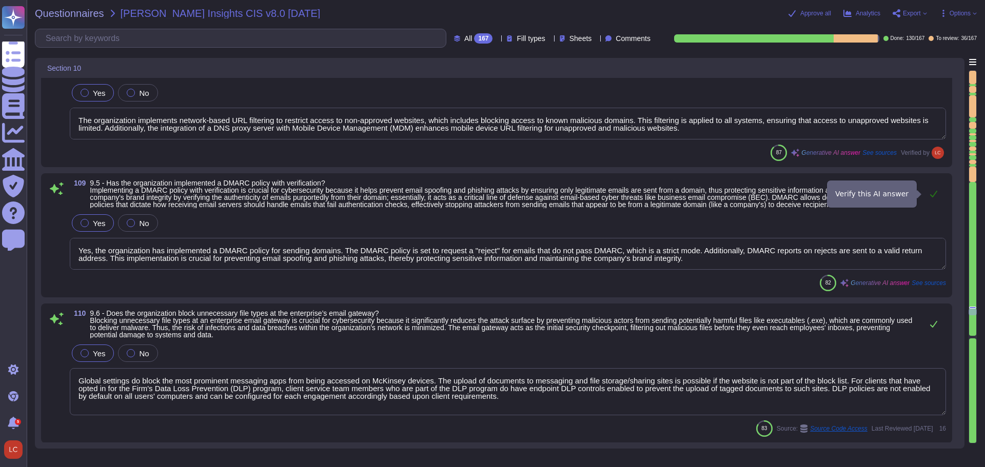
click at [935, 191] on icon at bounding box center [934, 194] width 8 height 8
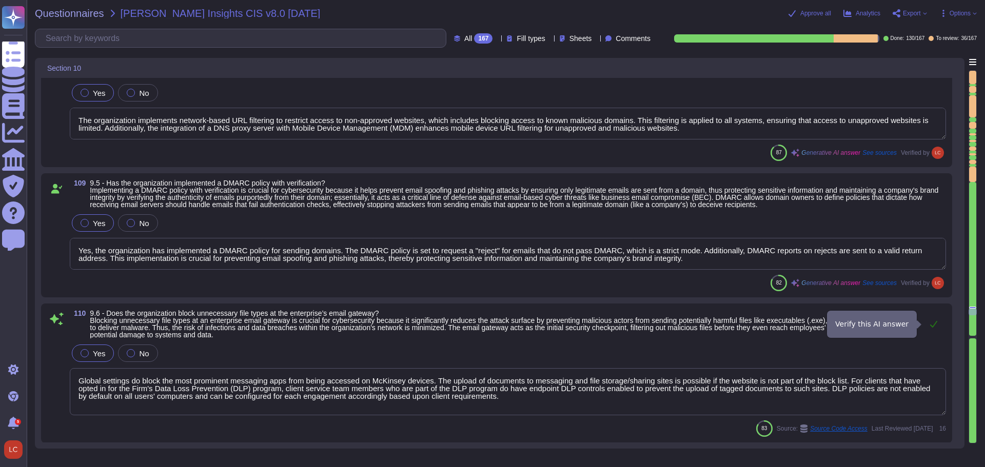
click at [933, 323] on icon at bounding box center [934, 324] width 8 height 8
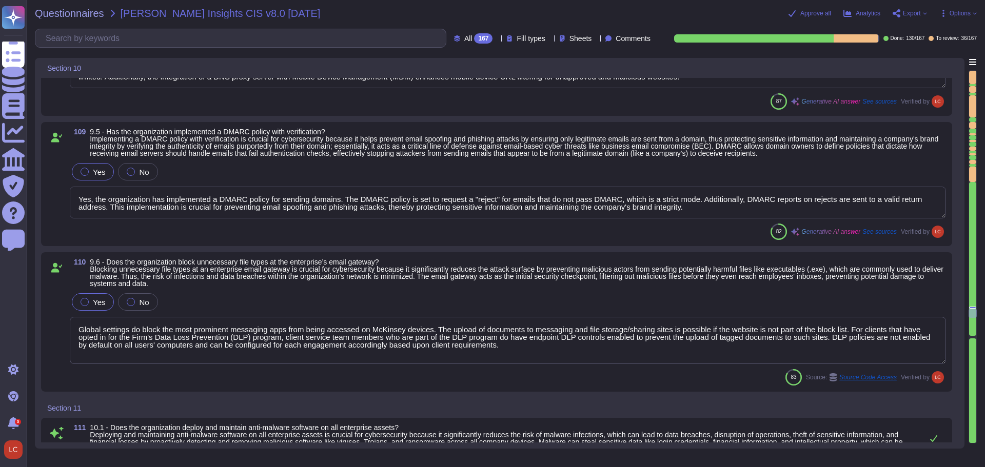
type textarea "Yes, auto run/auto play functionalities are disabled."
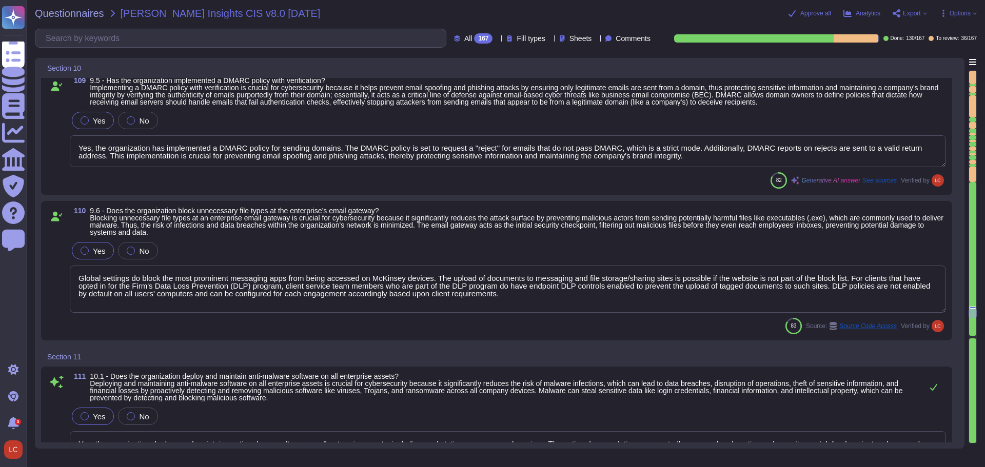
scroll to position [13735, 0]
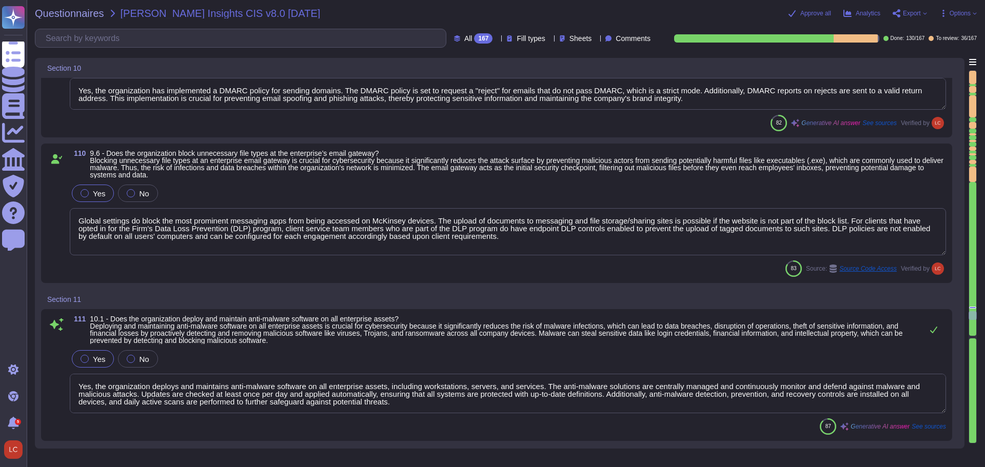
type textarea "Yes, the organization implements anti-malware detection, prevention, and recove…"
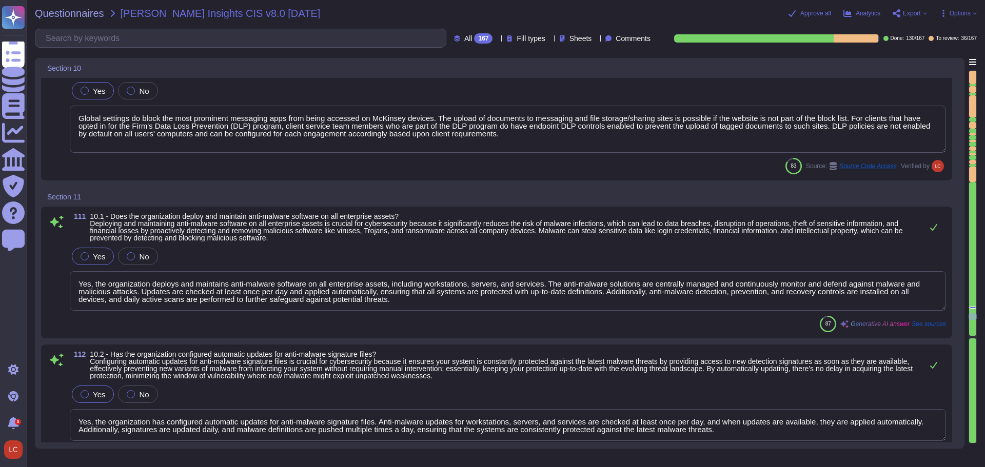
scroll to position [13889, 0]
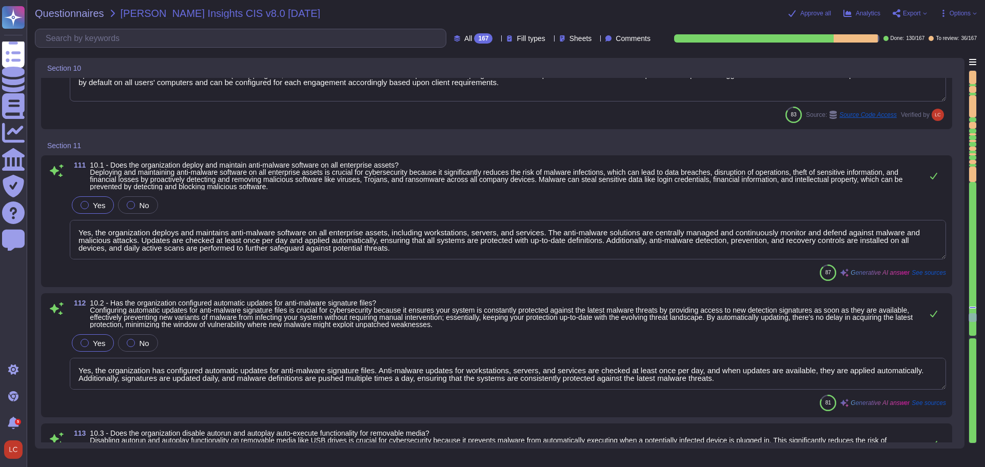
type textarea "Endpoint security solution must provide functionality to: o Analyze suspicious …"
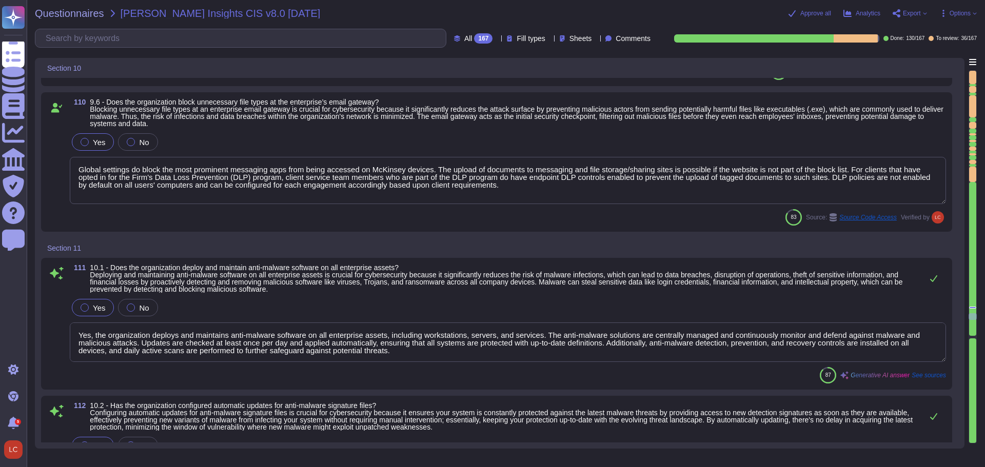
scroll to position [13837, 0]
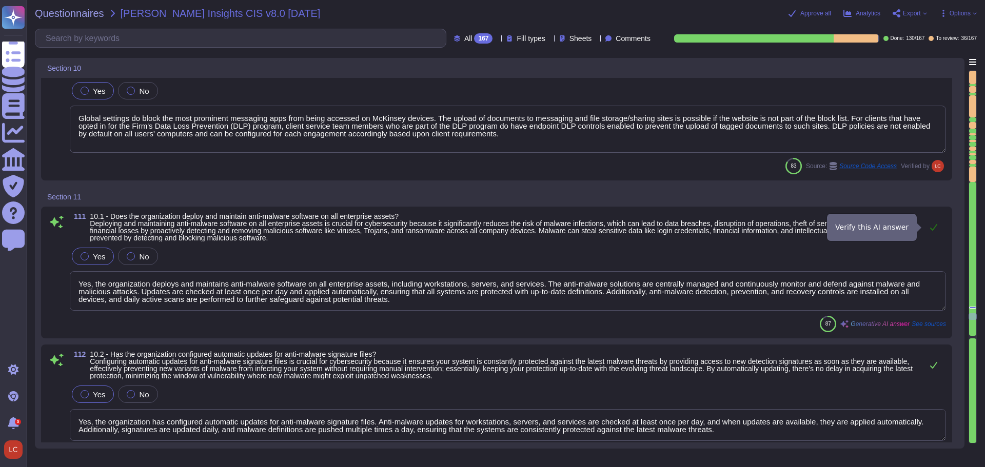
click at [932, 227] on icon at bounding box center [934, 227] width 8 height 8
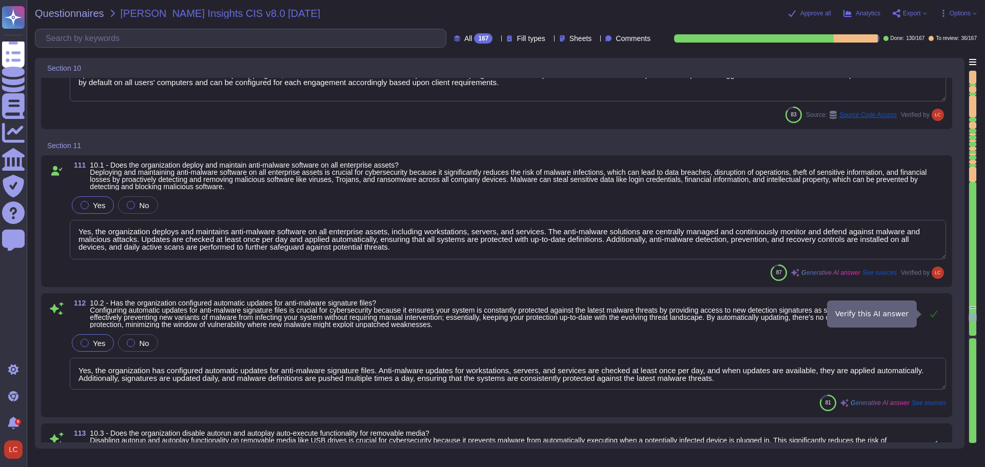
click at [935, 311] on icon at bounding box center [934, 314] width 8 height 8
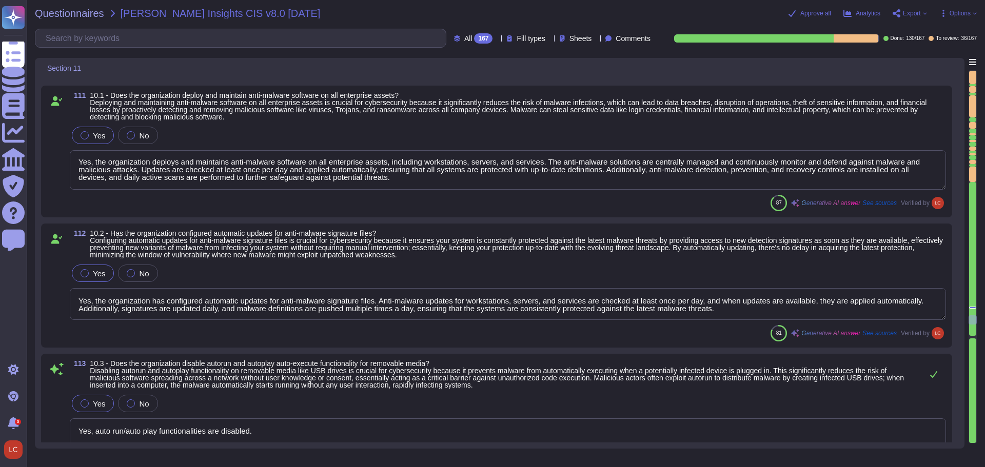
type textarea "Yes, the organization employs a centrally managed anti-malware client that cont…"
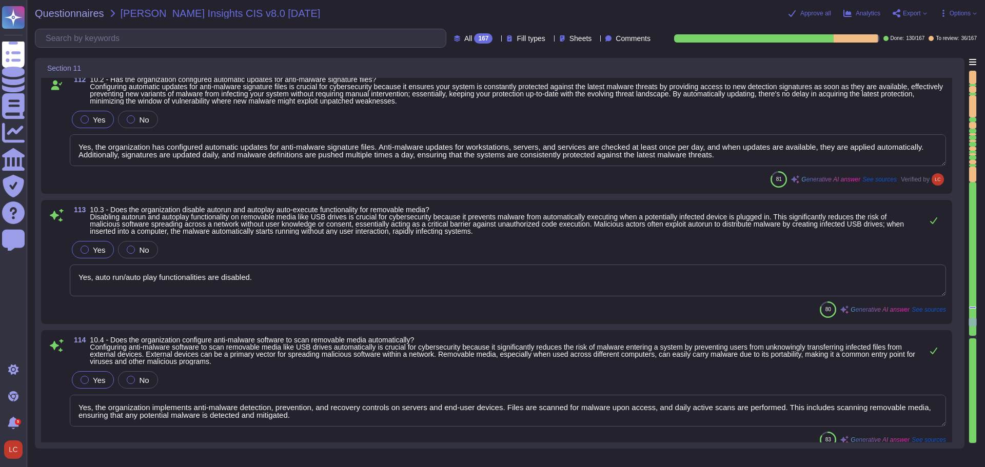
scroll to position [14145, 0]
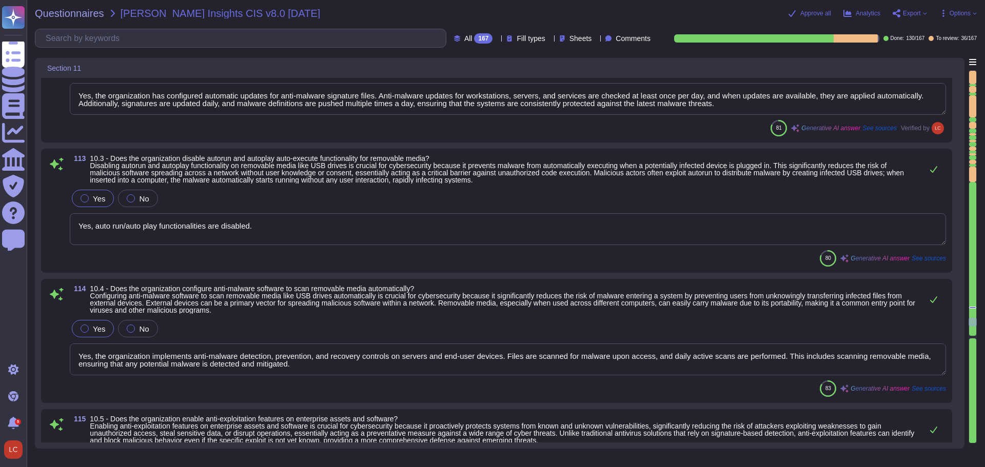
drag, startPoint x: 282, startPoint y: 231, endPoint x: 64, endPoint y: 218, distance: 218.5
click at [66, 218] on div "113 10.3 - Does the organization disable autorun and autoplay auto-execute func…" at bounding box center [496, 211] width 899 height 112
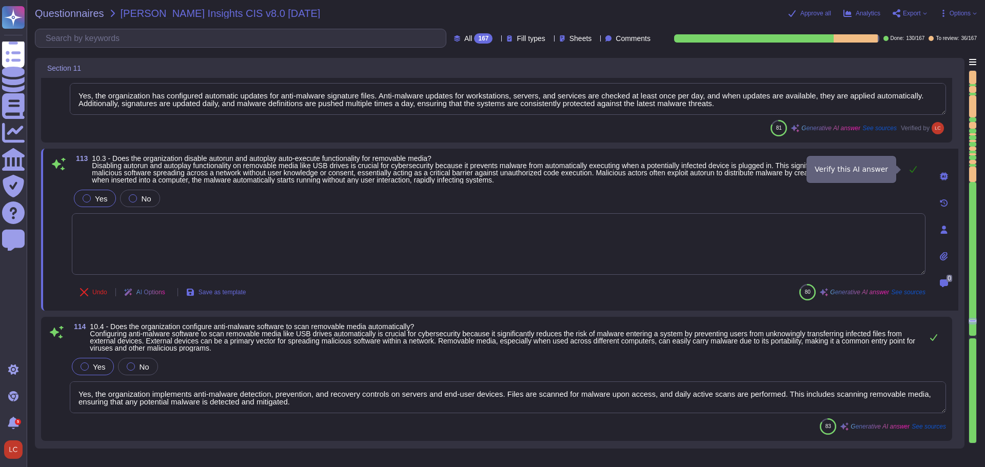
click at [911, 169] on icon at bounding box center [913, 169] width 8 height 8
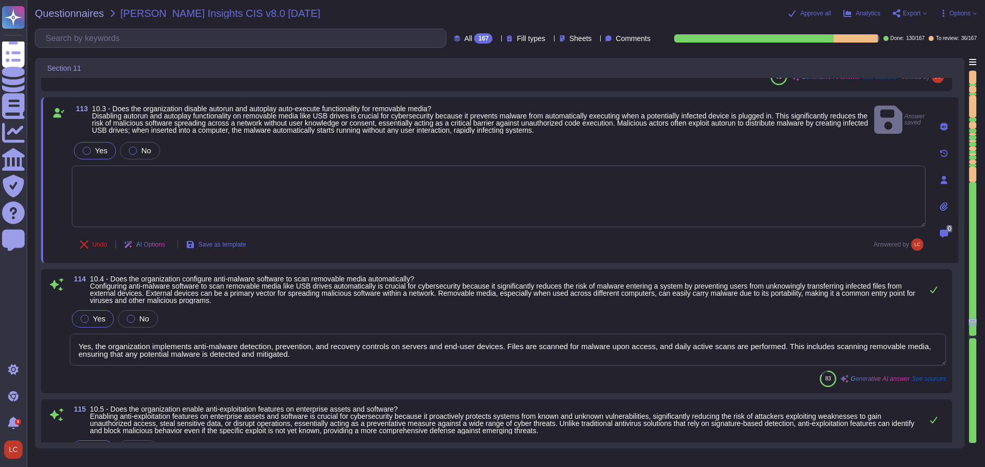
type textarea "Yes, the organization has established a data recovery process as part of its In…"
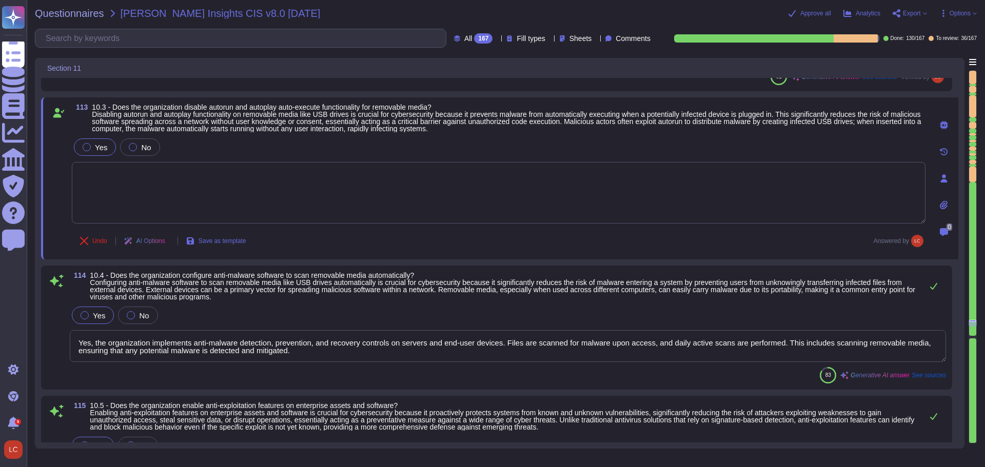
scroll to position [14248, 0]
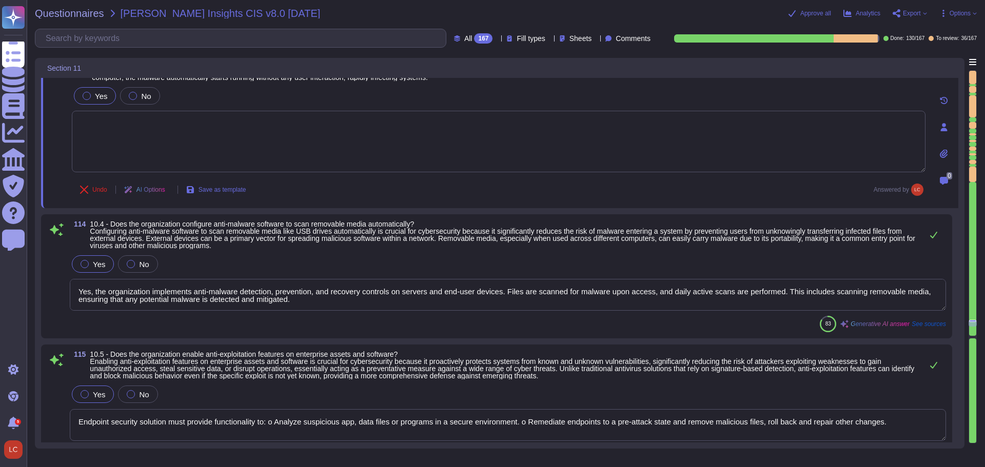
drag, startPoint x: 323, startPoint y: 296, endPoint x: 49, endPoint y: 259, distance: 276.5
click at [49, 259] on div "114 10.4 - Does the organization configure anti-malware software to scan remova…" at bounding box center [496, 277] width 899 height 112
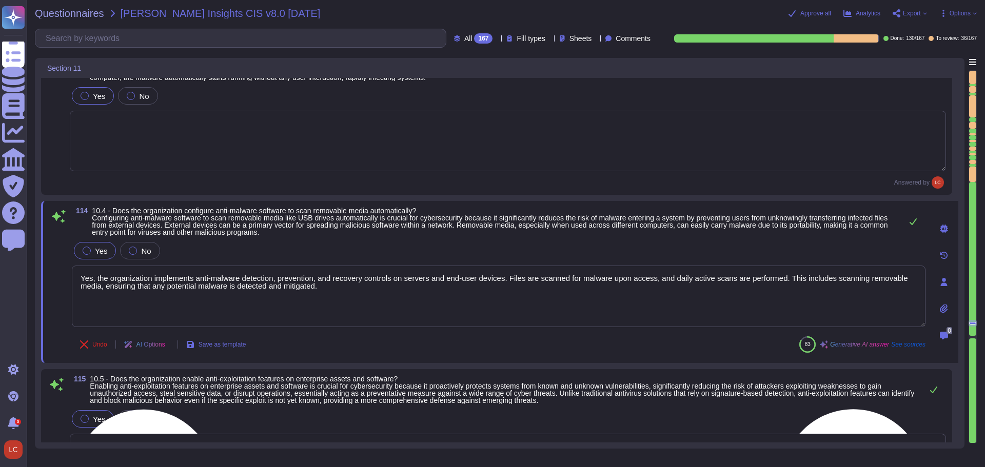
type textarea "Yes, the organization has established a data recovery process as part of its In…"
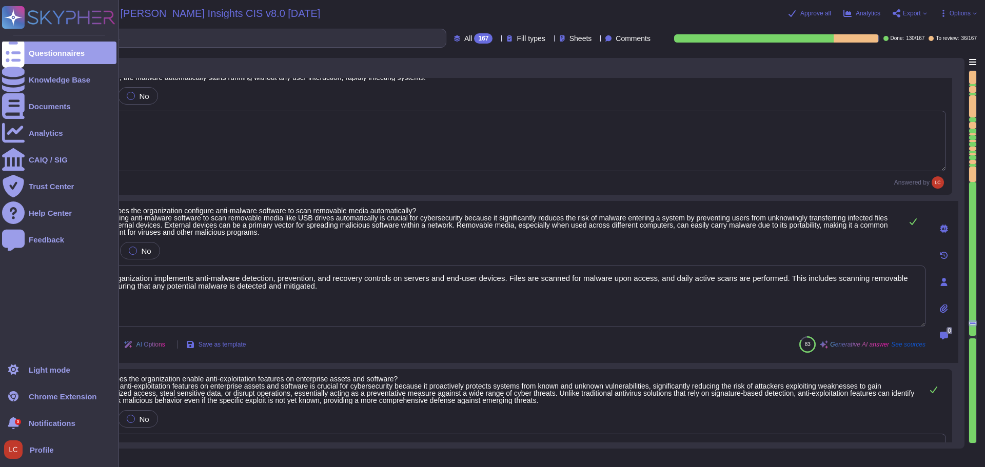
drag, startPoint x: 341, startPoint y: 295, endPoint x: 22, endPoint y: 260, distance: 321.5
click at [22, 260] on div "Questionnaires Knowledge Base Documents Analytics CAIQ / SIG Trust Center Help …" at bounding box center [492, 233] width 985 height 467
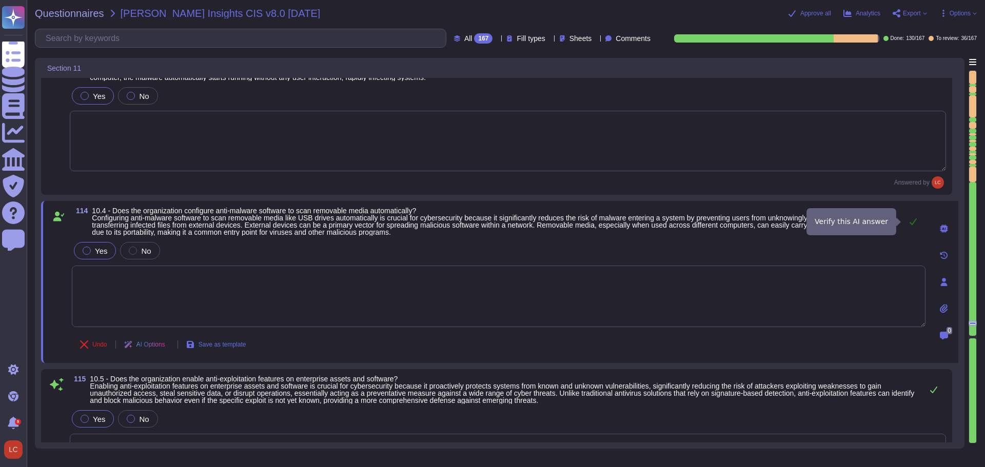
click at [914, 222] on icon at bounding box center [913, 222] width 7 height 7
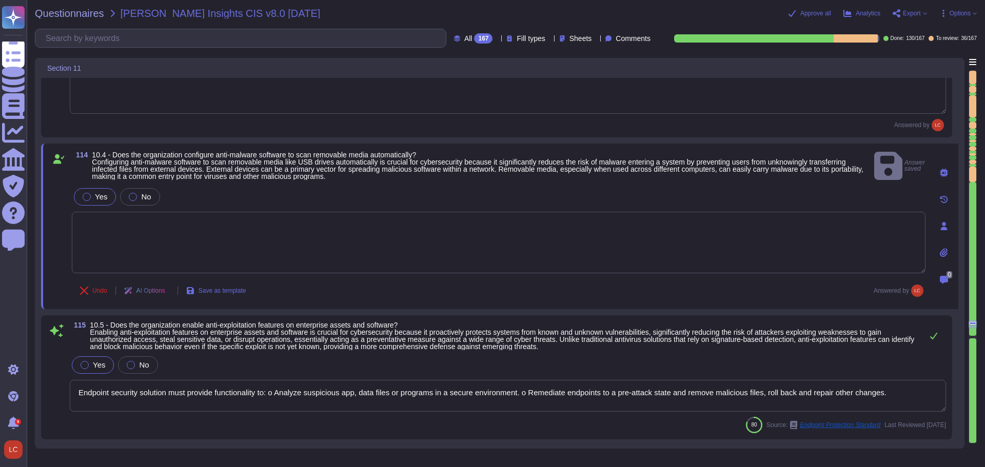
type textarea "Yes, our organization performs automated backups of enterprise assets, includin…"
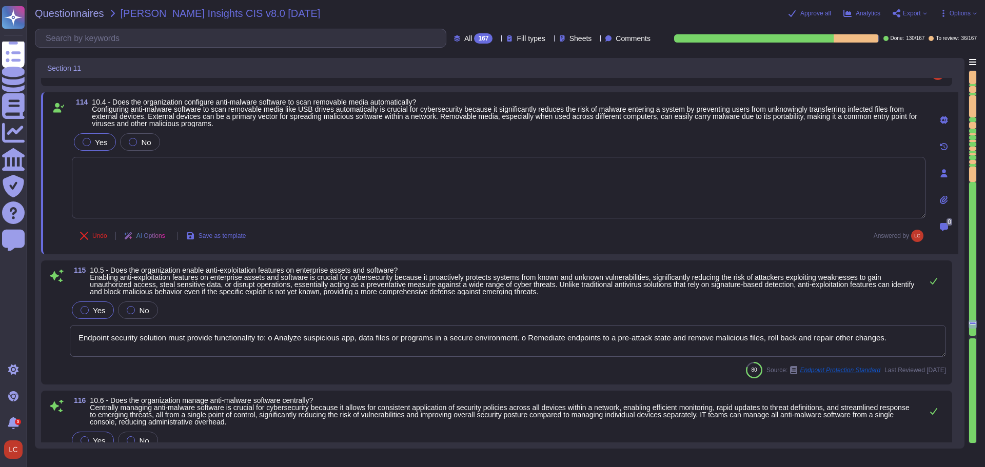
click at [387, 344] on textarea "Endpoint security solution must provide functionality to: o Analyze suspicious …" at bounding box center [508, 341] width 876 height 32
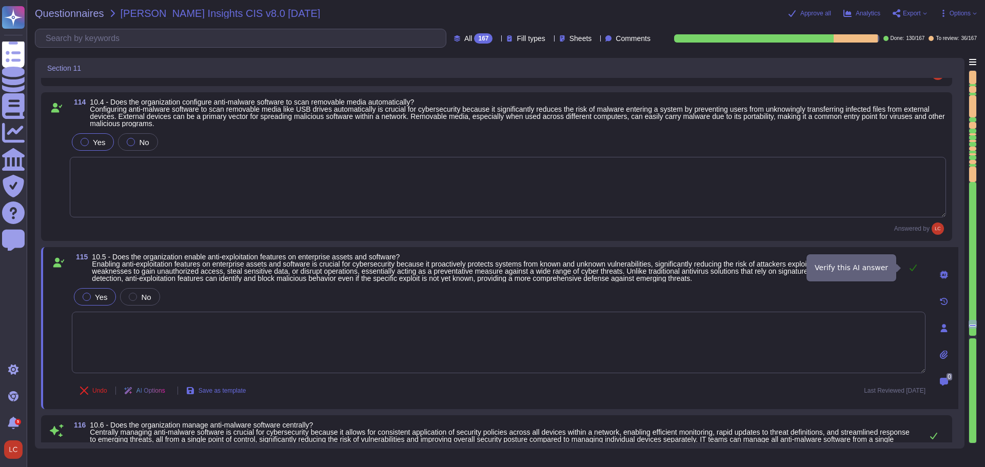
click at [918, 265] on button at bounding box center [913, 268] width 25 height 21
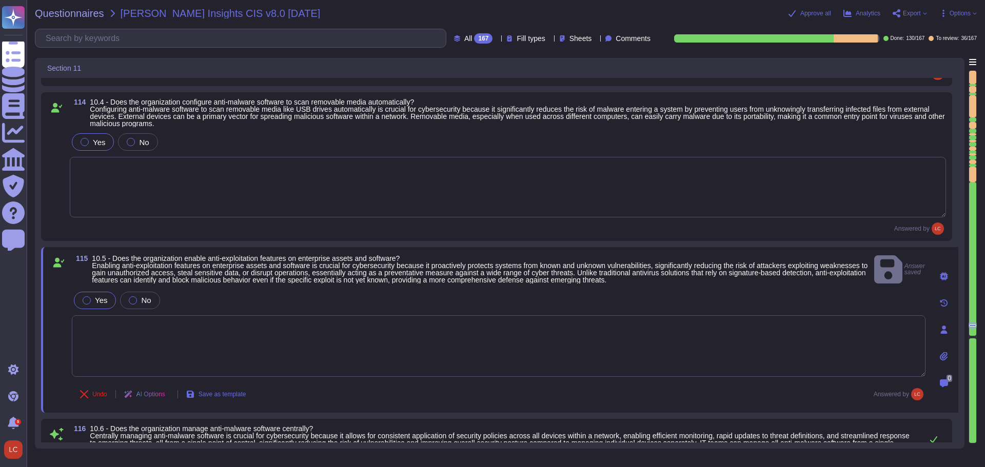
type textarea "Yes, our organization performs automated backups of enterprise assets, includin…"
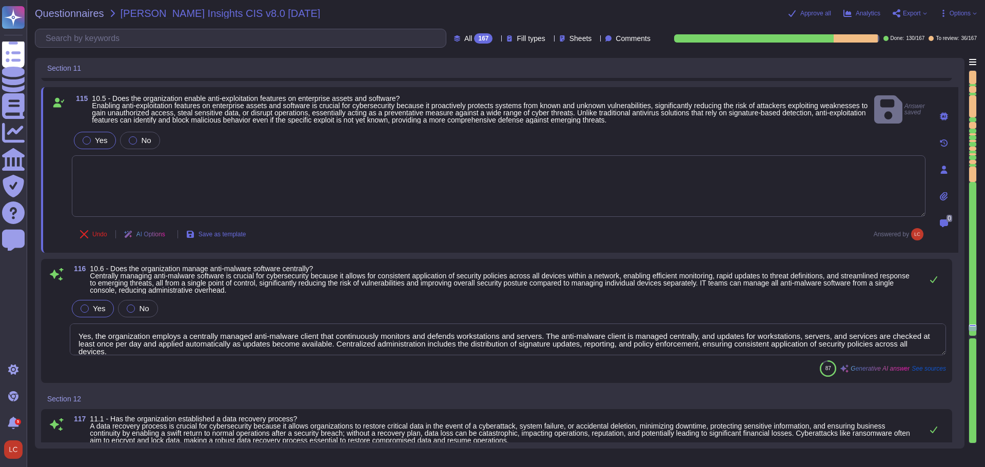
type textarea "The organization implements secure, redundant, geographically distributed, encr…"
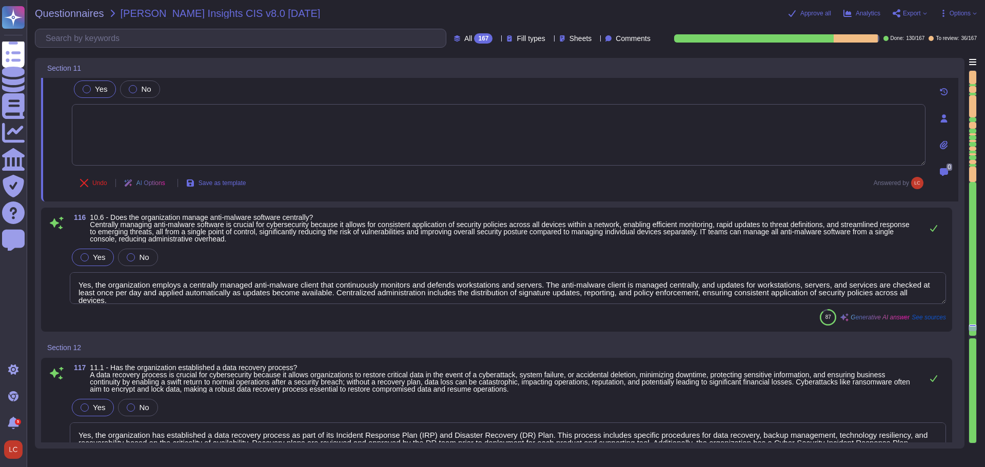
scroll to position [14607, 0]
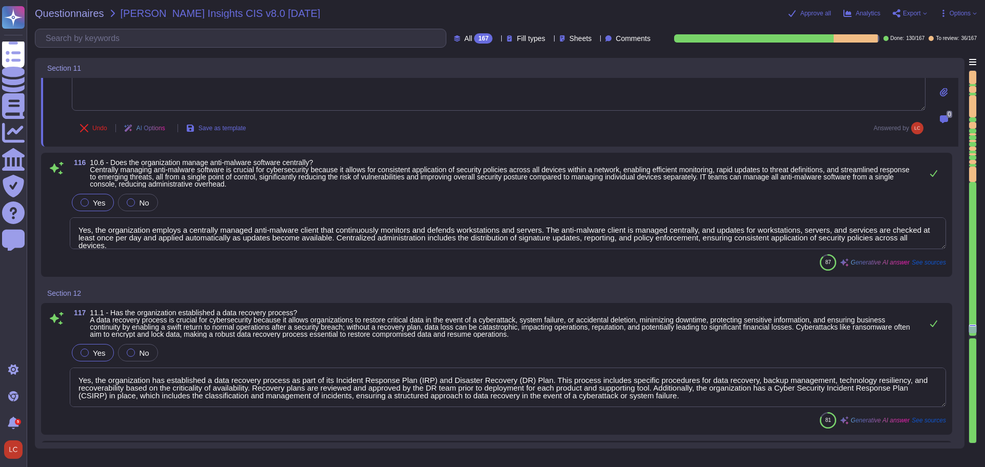
click at [368, 233] on textarea "Yes, the organization employs a centrally managed anti-malware client that cont…" at bounding box center [508, 234] width 876 height 32
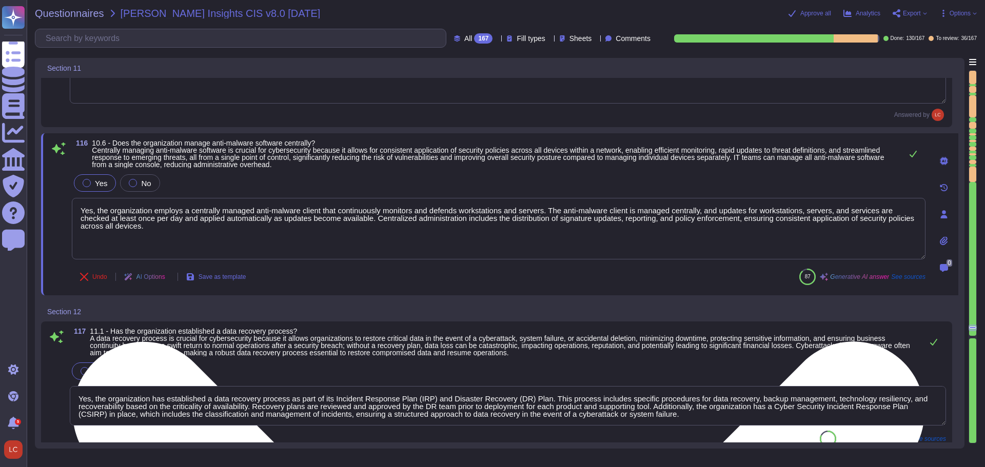
type textarea "The organization implements secure, redundant, geographically distributed, encr…"
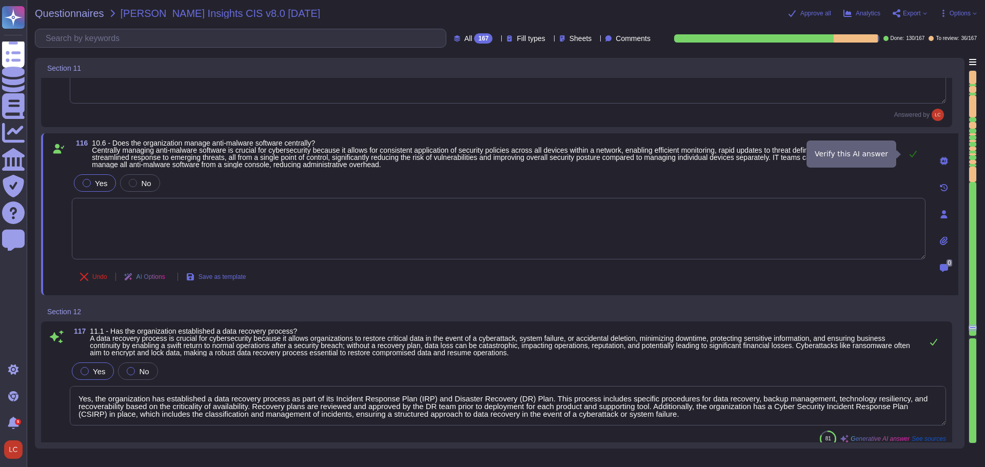
click at [916, 151] on icon at bounding box center [913, 154] width 8 height 8
type textarea "Yes, the organization employs a centrally managed anti-malware client that cont…"
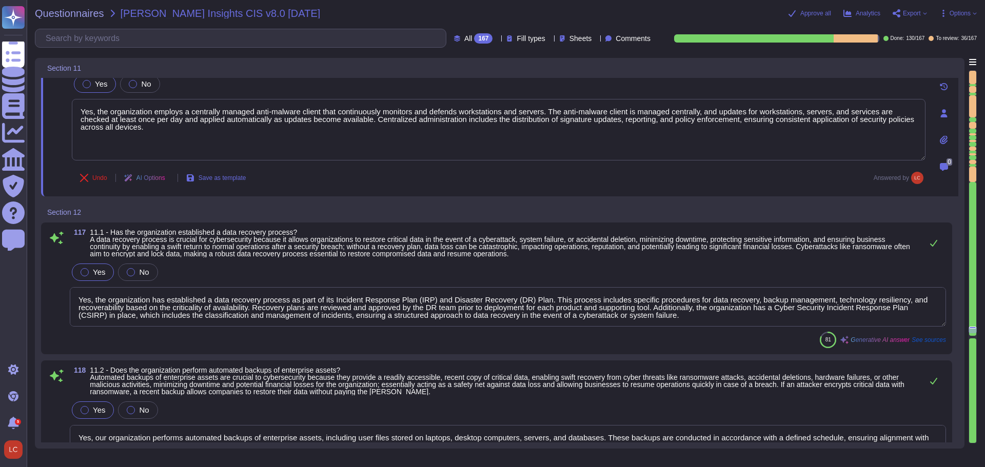
scroll to position [14761, 0]
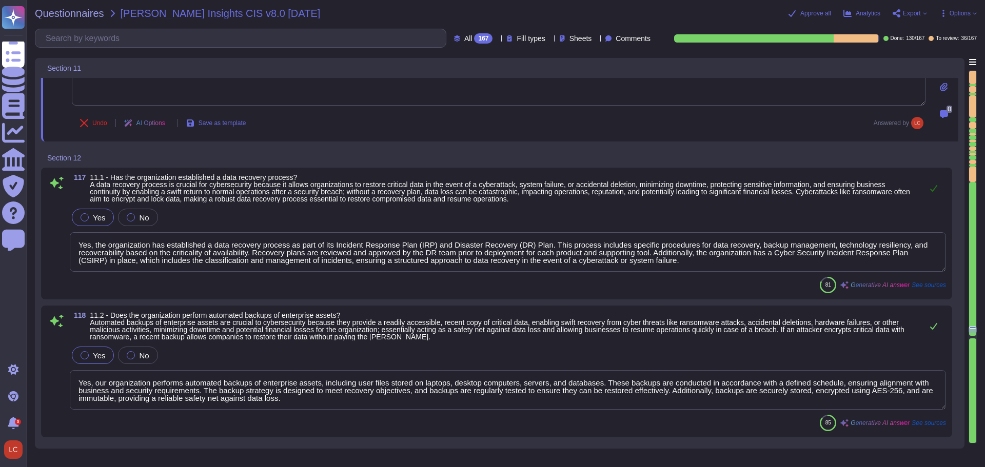
click at [935, 188] on icon at bounding box center [933, 188] width 7 height 7
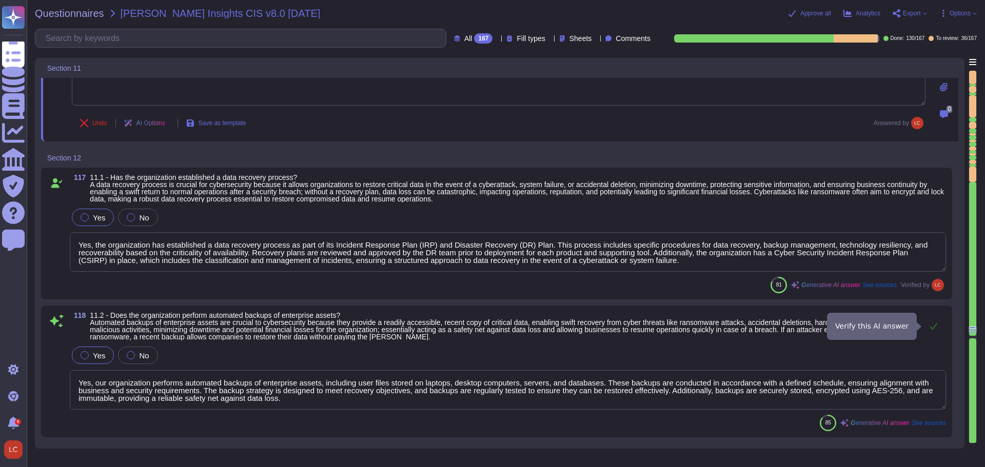
click at [935, 325] on icon at bounding box center [934, 326] width 8 height 8
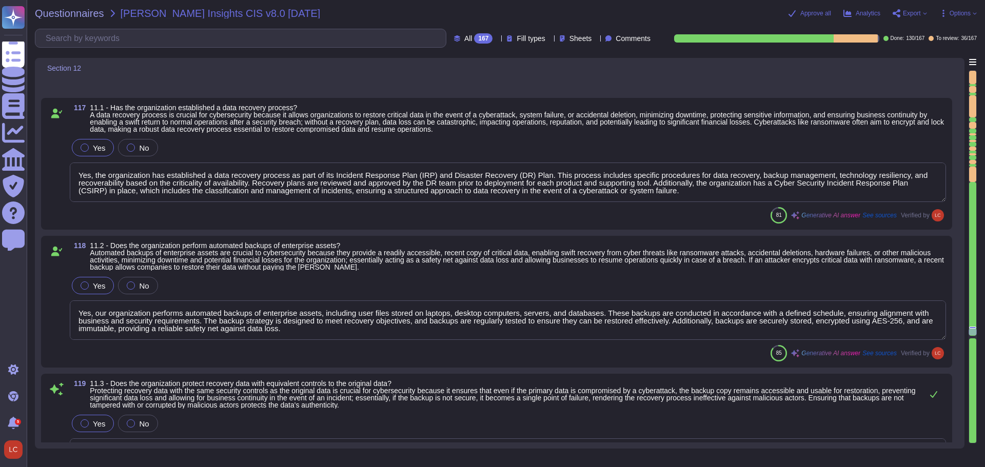
type textarea "Yes, the organization tests backup recovery regularly. Backup media is regularl…"
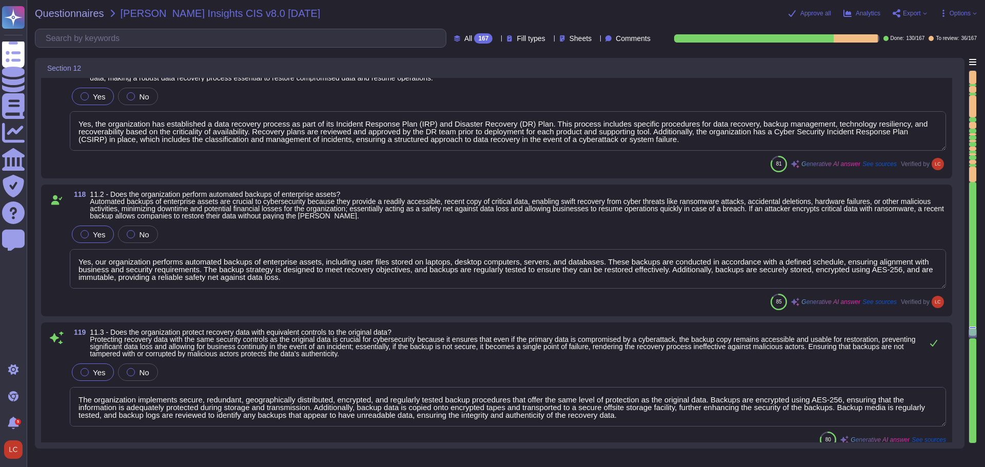
scroll to position [14915, 0]
type textarea "McKinsey ensures that its network infrastructure is kept up-to-date with critic…"
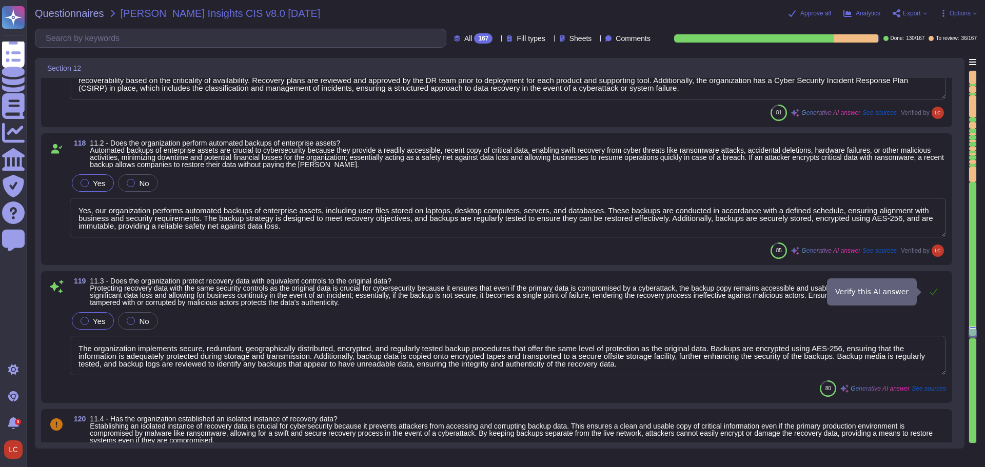
click at [937, 289] on icon at bounding box center [933, 292] width 7 height 7
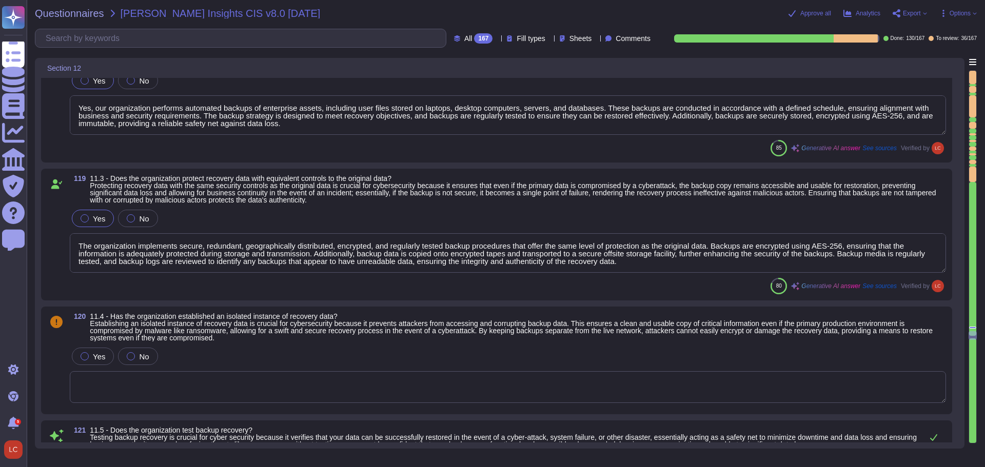
scroll to position [15069, 0]
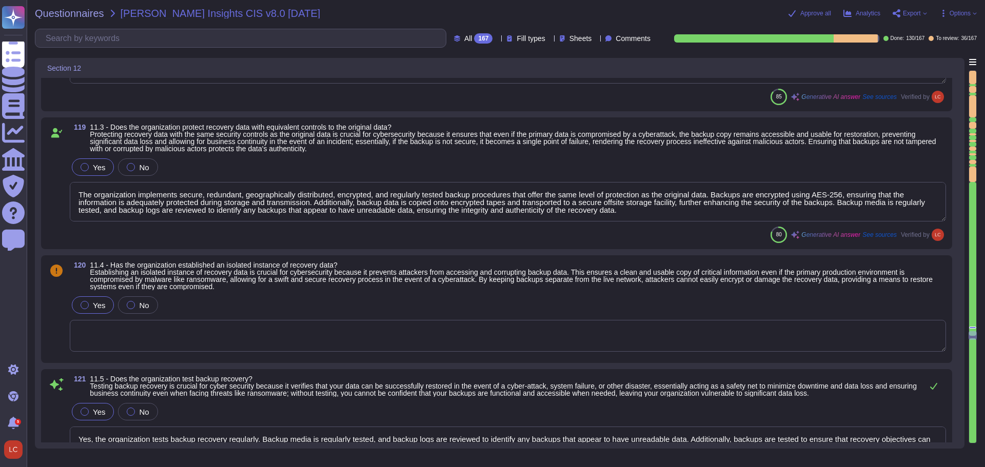
click at [92, 305] on label "Yes" at bounding box center [93, 305] width 25 height 8
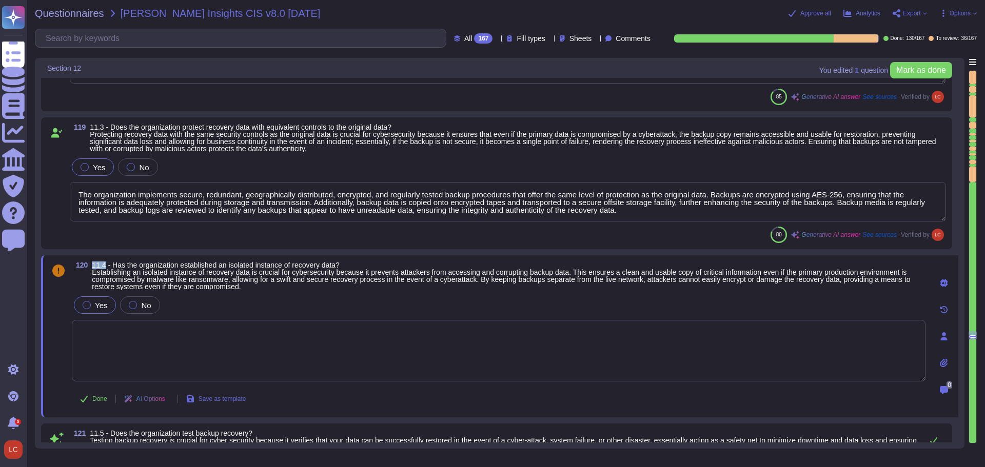
drag, startPoint x: 105, startPoint y: 265, endPoint x: 93, endPoint y: 266, distance: 11.3
click at [93, 266] on span "11.4 - Has the organization established an isolated instance of recovery data? …" at bounding box center [501, 276] width 818 height 30
copy span "11.4"
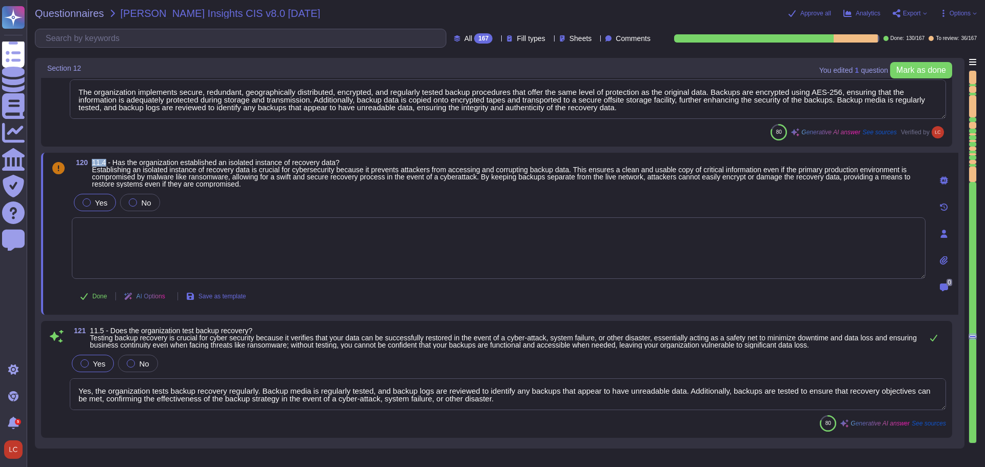
type textarea "Yes, we have established a secure network architecture that allows only secure …"
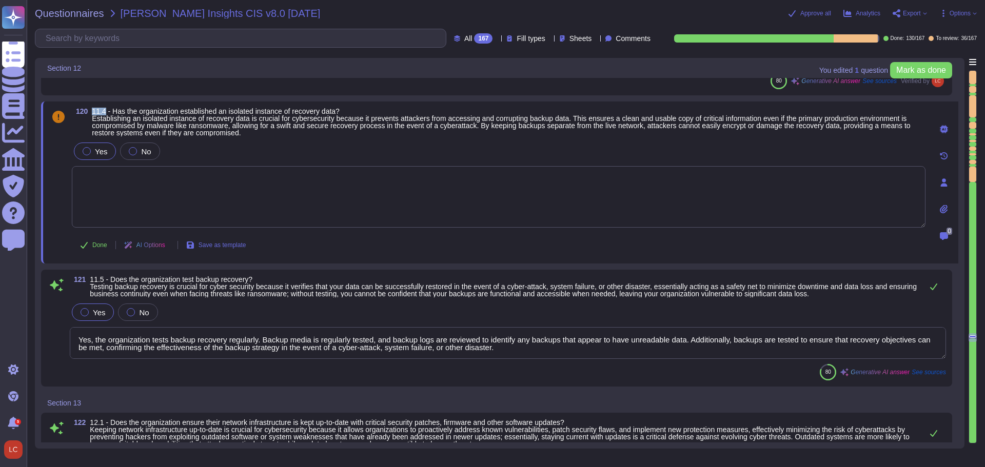
scroll to position [1, 0]
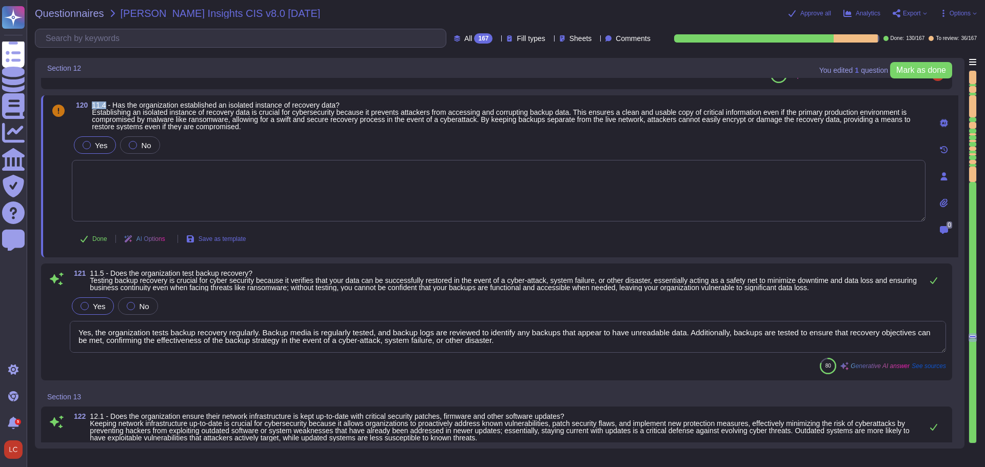
type textarea "The organization securely manages its network infrastructure through a comprehe…"
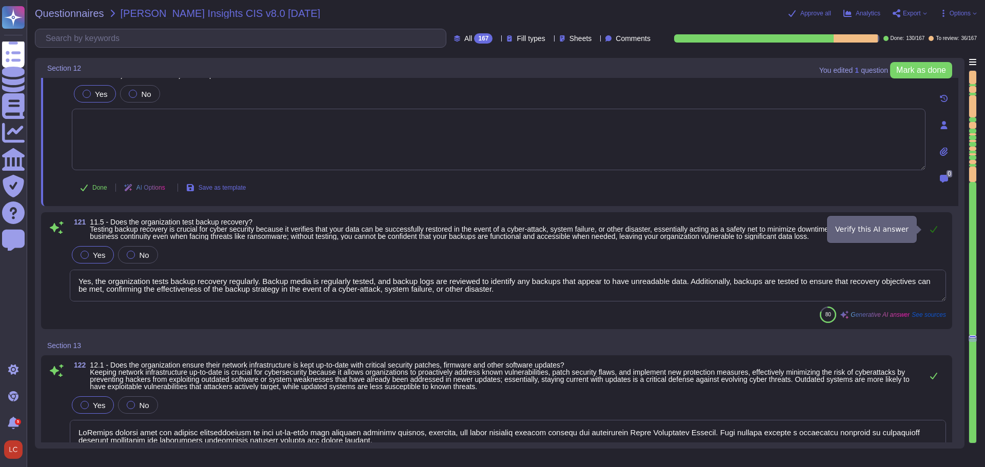
click at [932, 230] on icon at bounding box center [934, 229] width 8 height 8
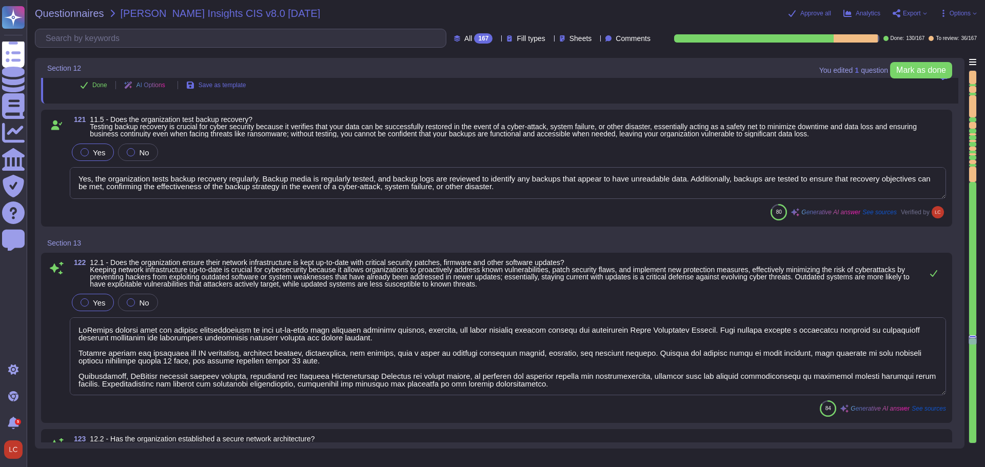
scroll to position [1, 0]
click at [934, 274] on icon at bounding box center [933, 273] width 7 height 7
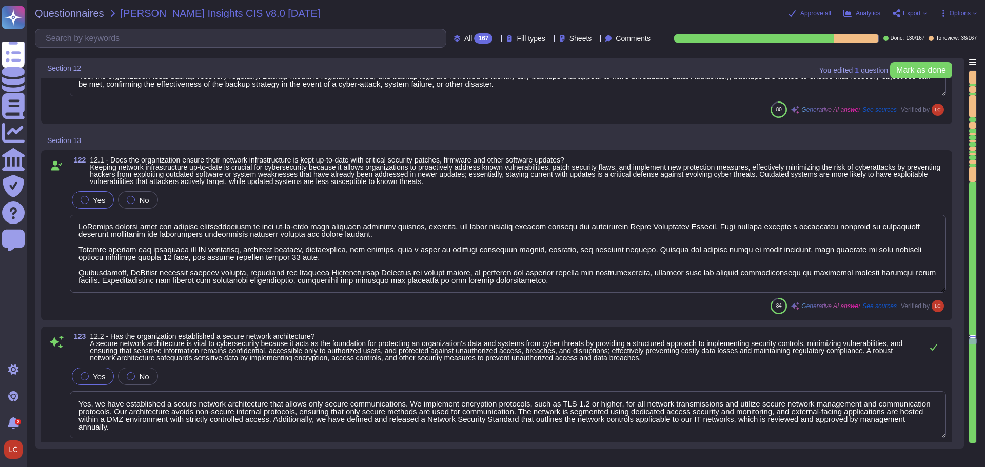
scroll to position [15531, 0]
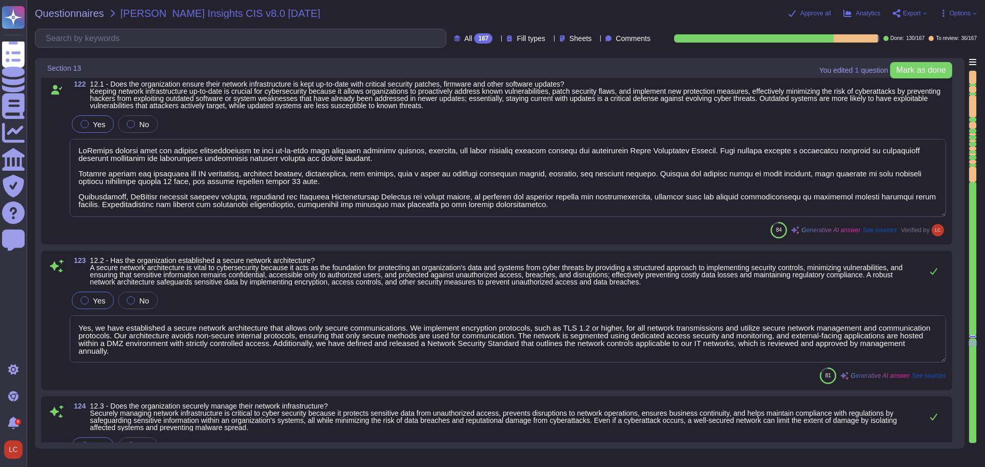
type textarea "Yes, the organization maintains architecture documents and diagrams, including …"
click at [934, 270] on icon at bounding box center [934, 271] width 8 height 8
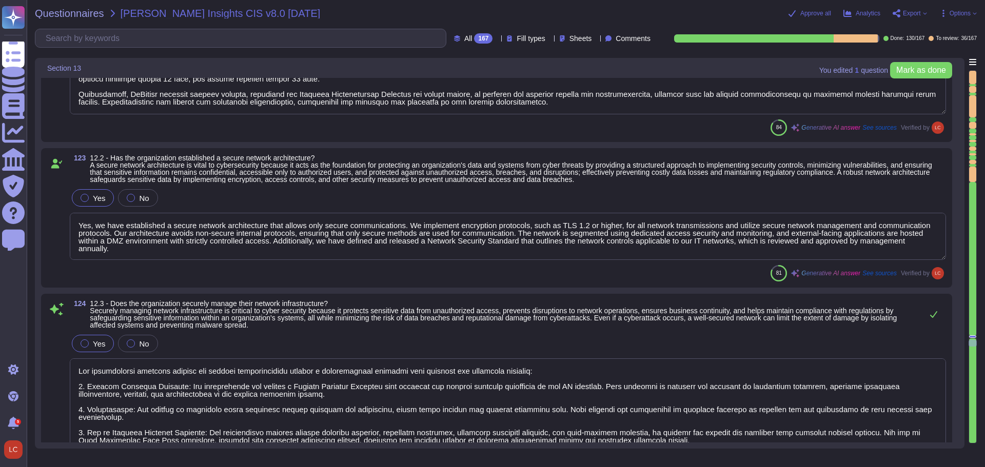
type textarea "Yes, our organization utilizes secure network management and communication prot…"
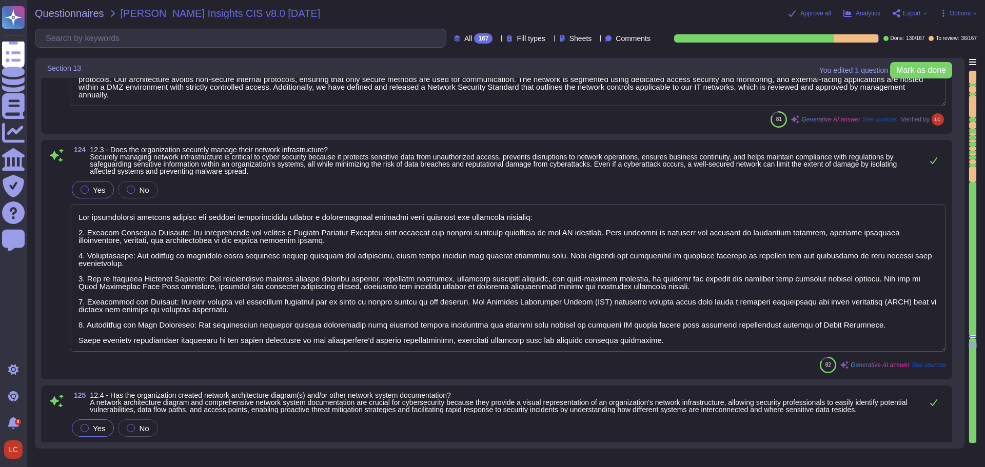
type textarea "Yes, the organization requires users to authenticate to the enterprise-managed …"
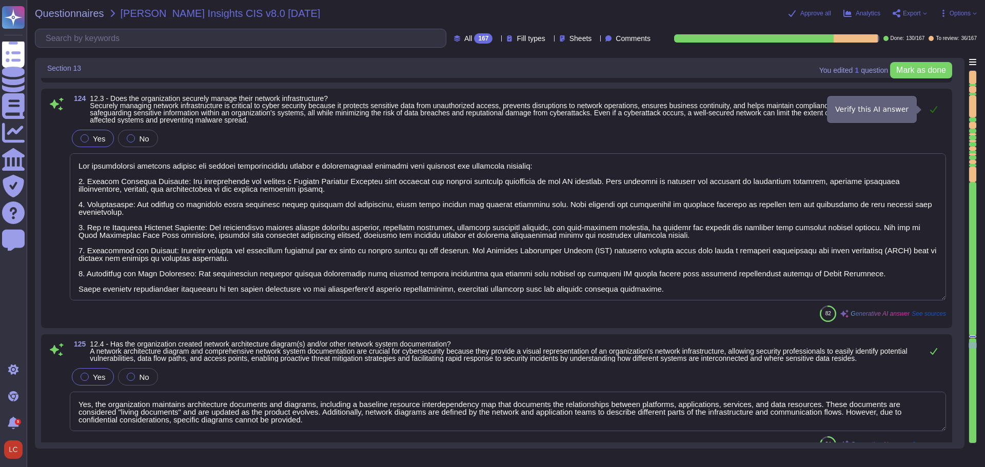
click at [935, 109] on icon at bounding box center [933, 109] width 7 height 7
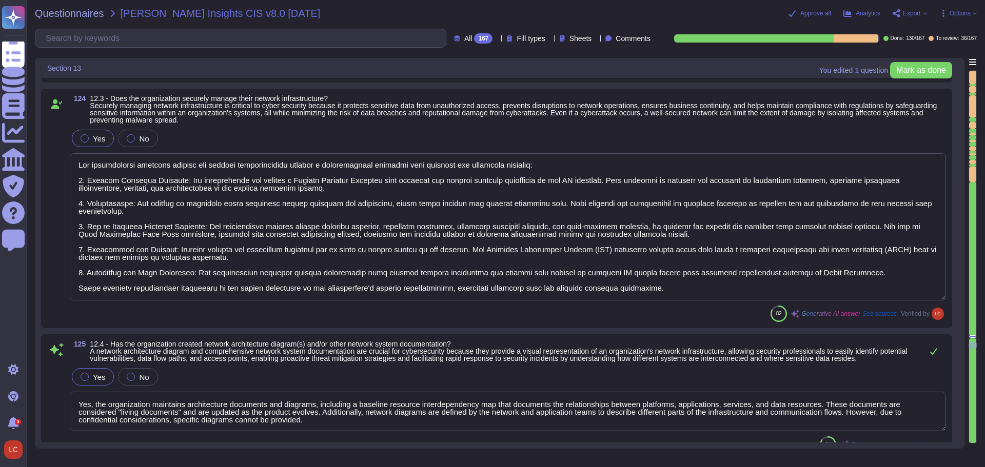
scroll to position [15890, 0]
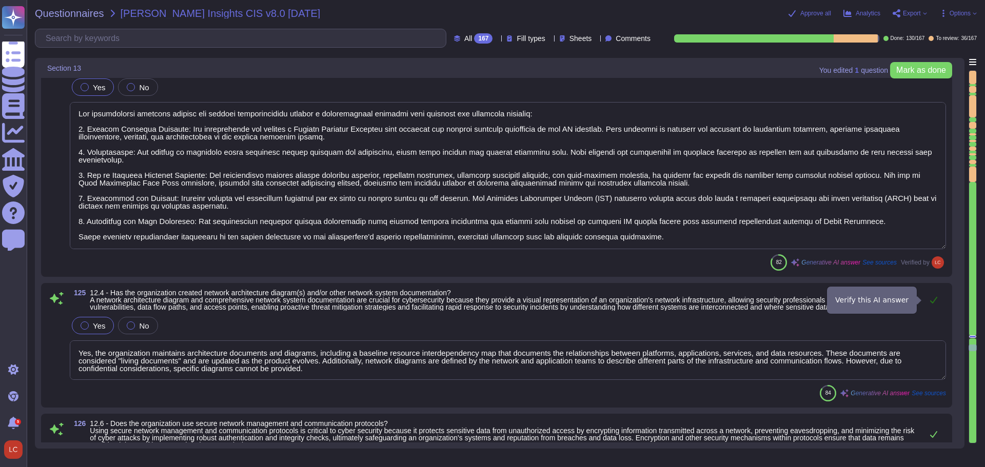
click at [933, 302] on icon at bounding box center [933, 300] width 7 height 7
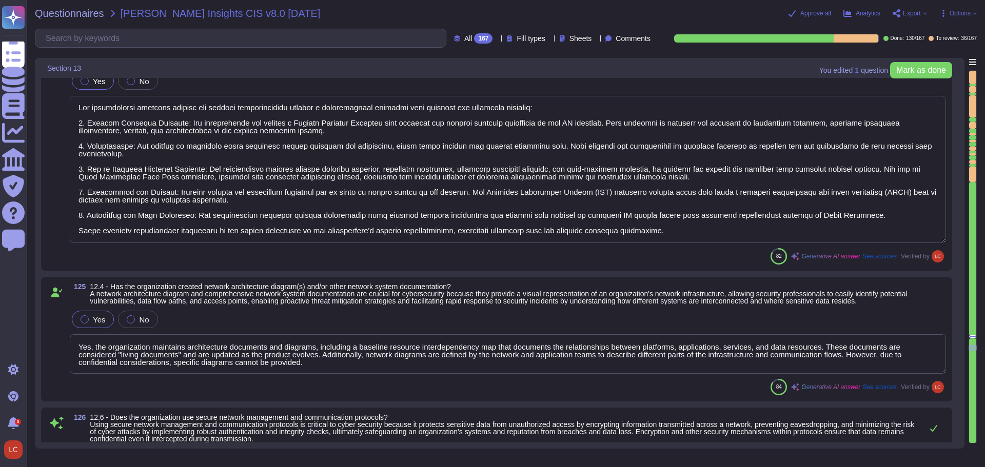
type textarea "Yes, our organization centralizes security event alerting across enterprise ass…"
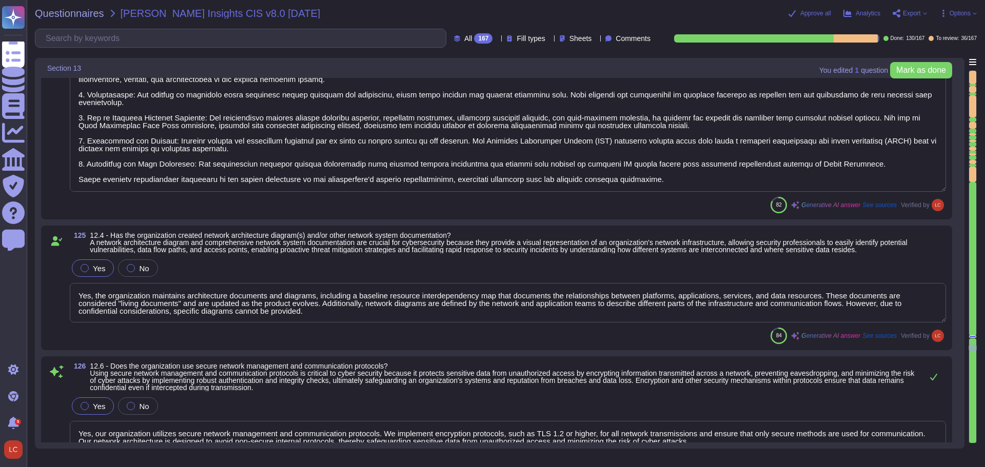
scroll to position [15993, 0]
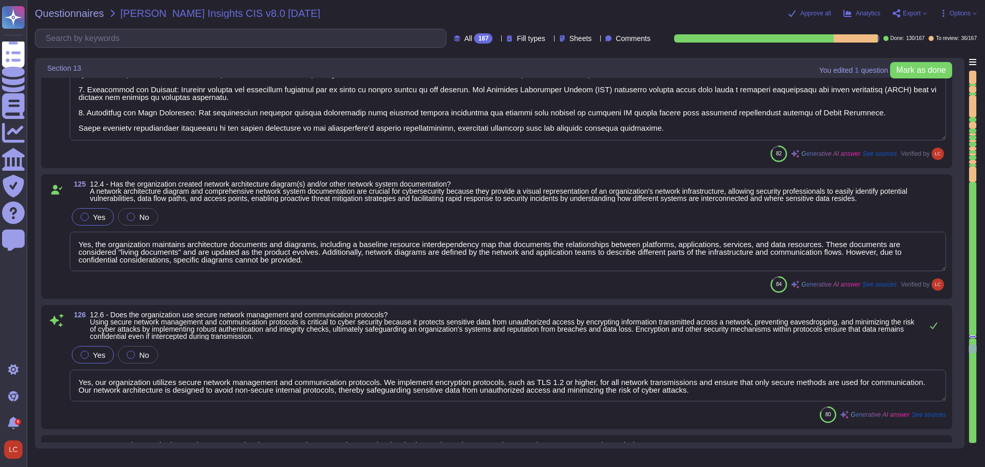
type textarea "Yes, the Firm utilizes Palo Alto Threat Prevention with an addon feature that e…"
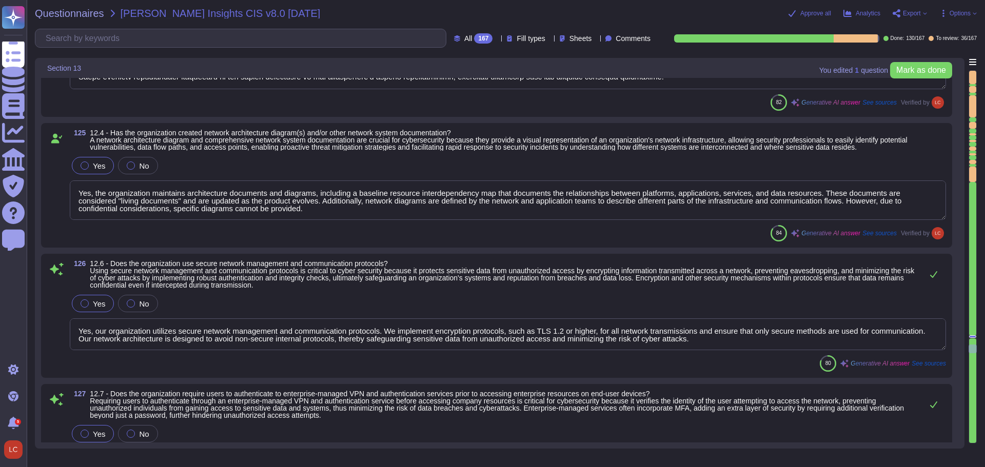
scroll to position [16095, 0]
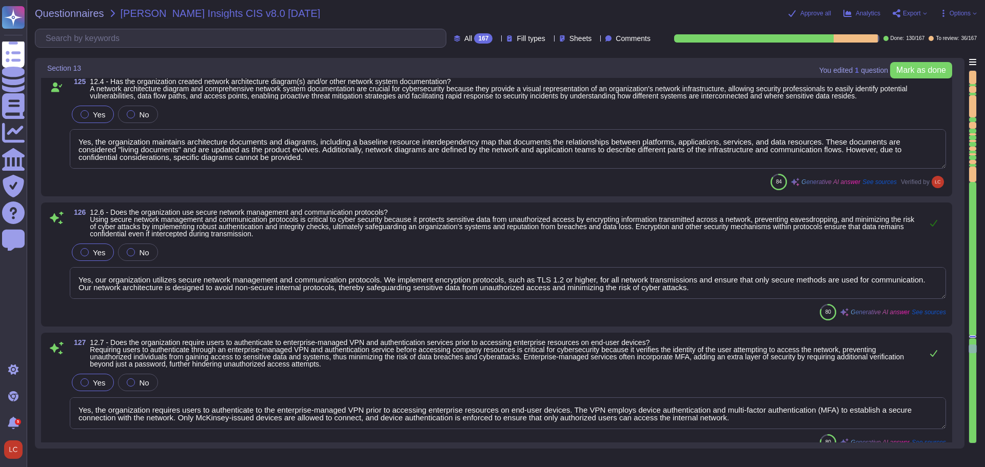
click at [936, 228] on button at bounding box center [934, 223] width 25 height 21
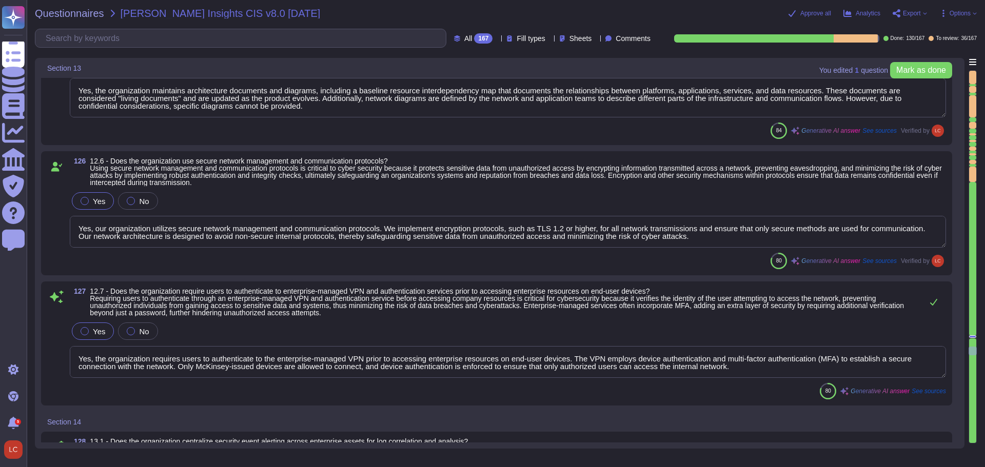
scroll to position [16198, 0]
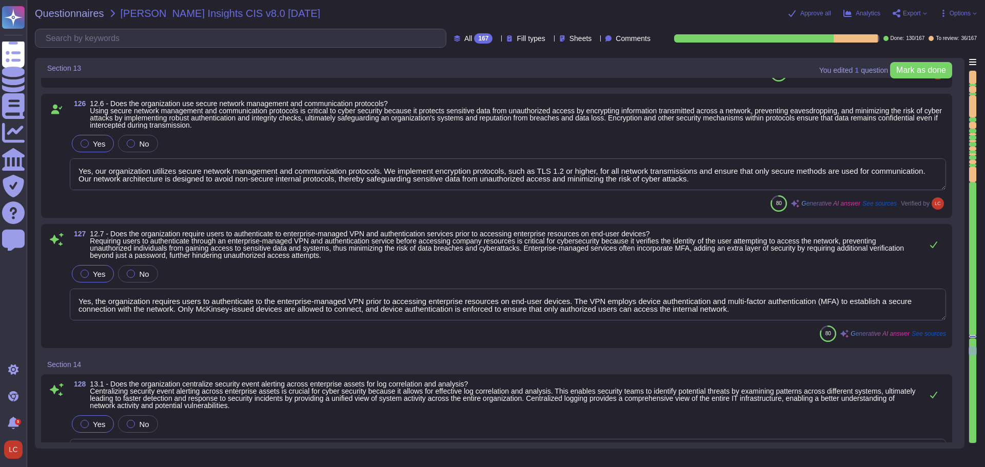
type textarea "Yes, our organization has deployed a network intrusion detection solution. We u…"
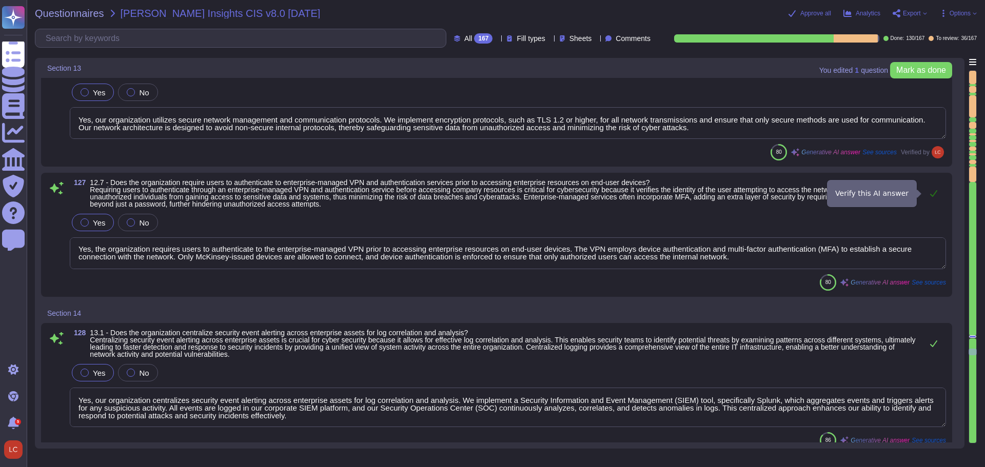
click at [932, 194] on icon at bounding box center [934, 193] width 8 height 8
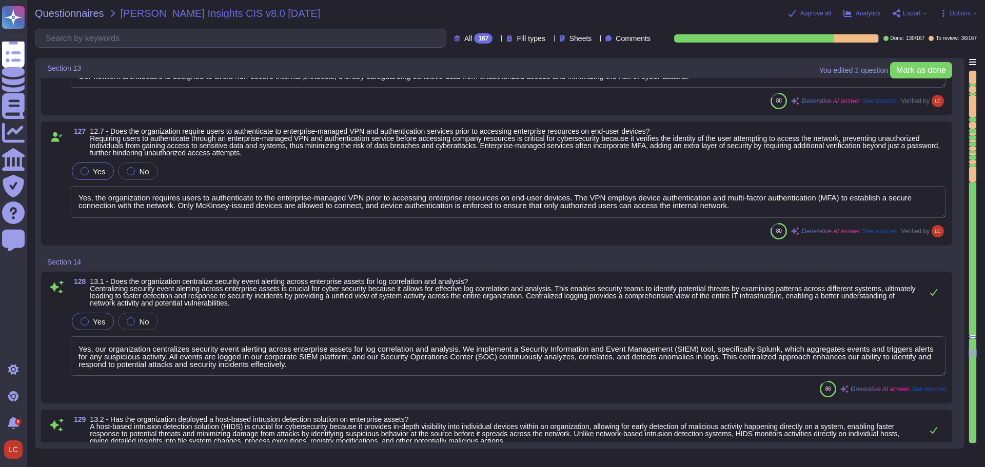
type textarea "Yes, our organization performs traffic filtering between network segments. We e…"
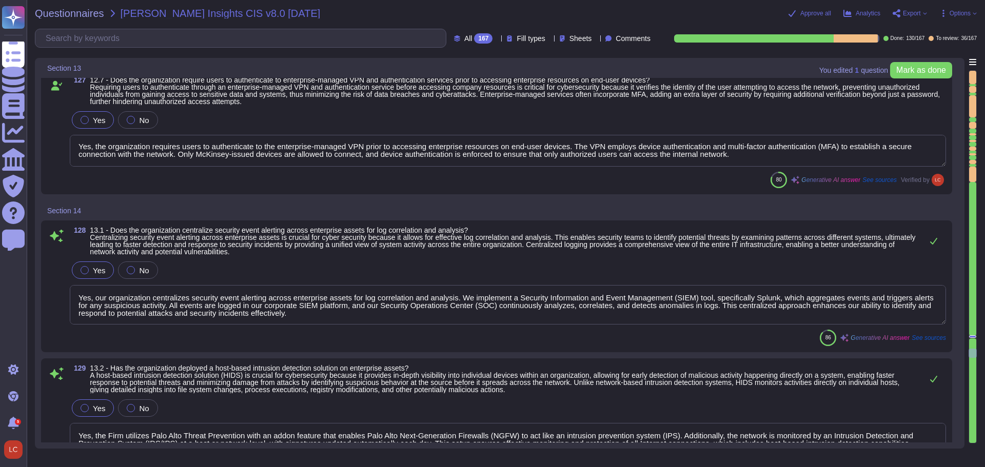
scroll to position [16403, 0]
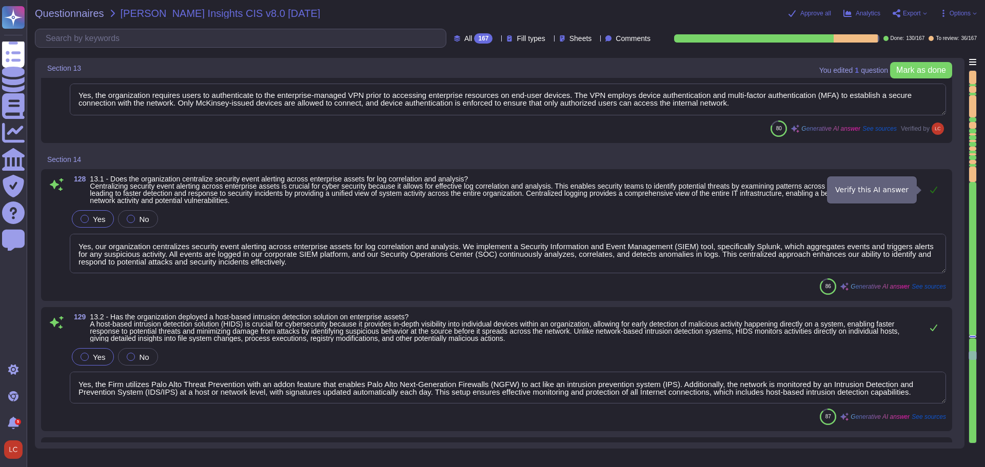
click at [936, 190] on icon at bounding box center [934, 190] width 8 height 8
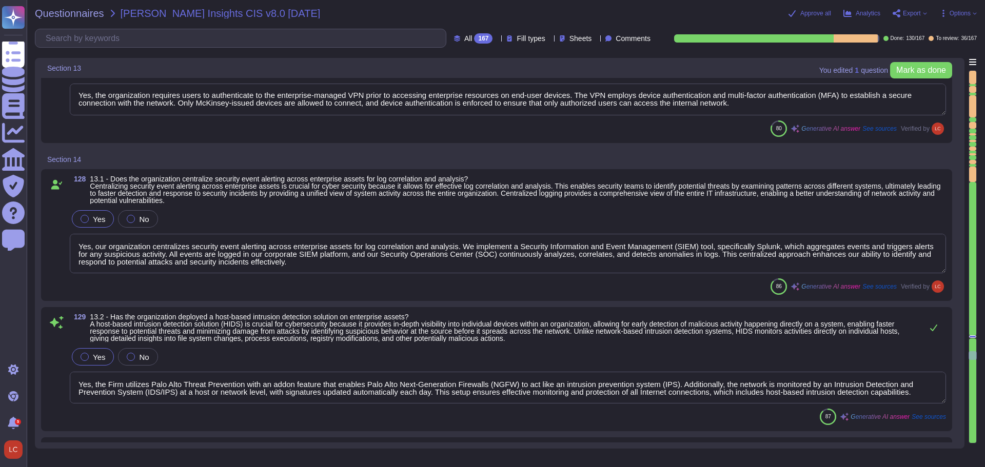
scroll to position [1, 0]
click at [931, 326] on icon at bounding box center [934, 328] width 8 height 8
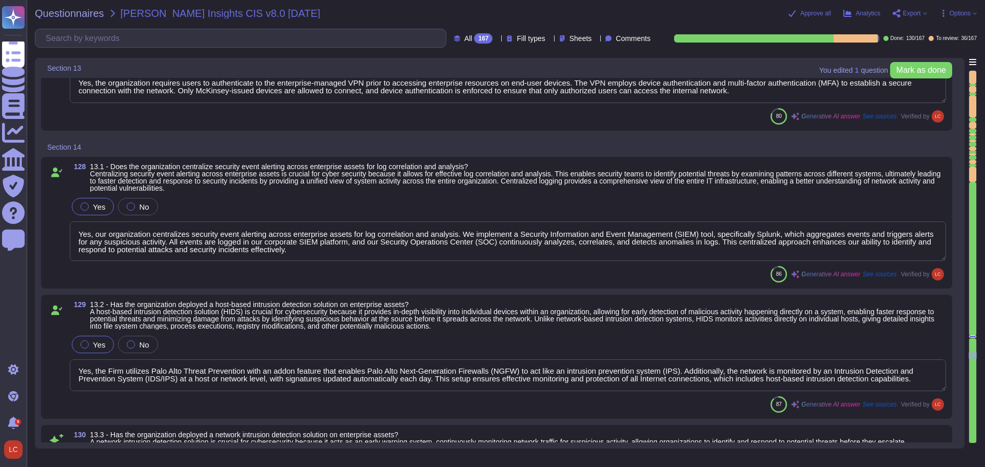
type textarea "The organization manages access control for assets remotely connecting to enter…"
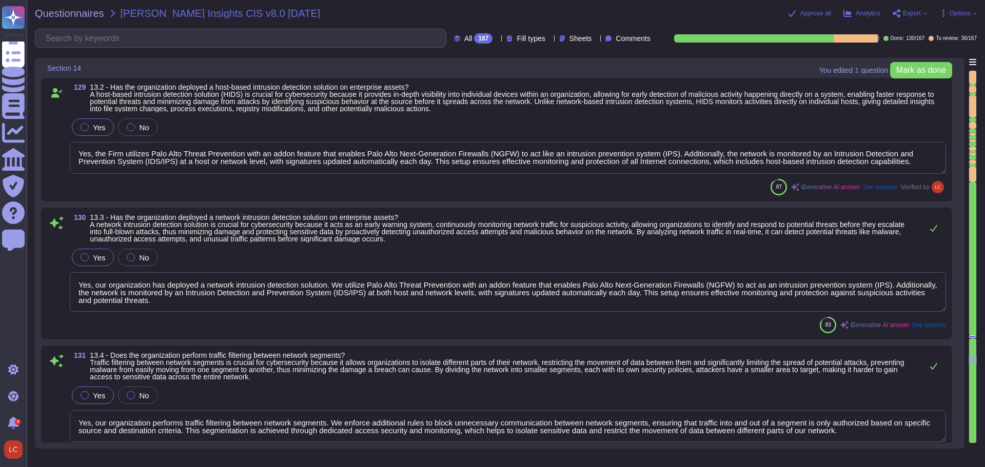
type textarea "Yes, our organization collects and analyzes network activity logs, which includ…"
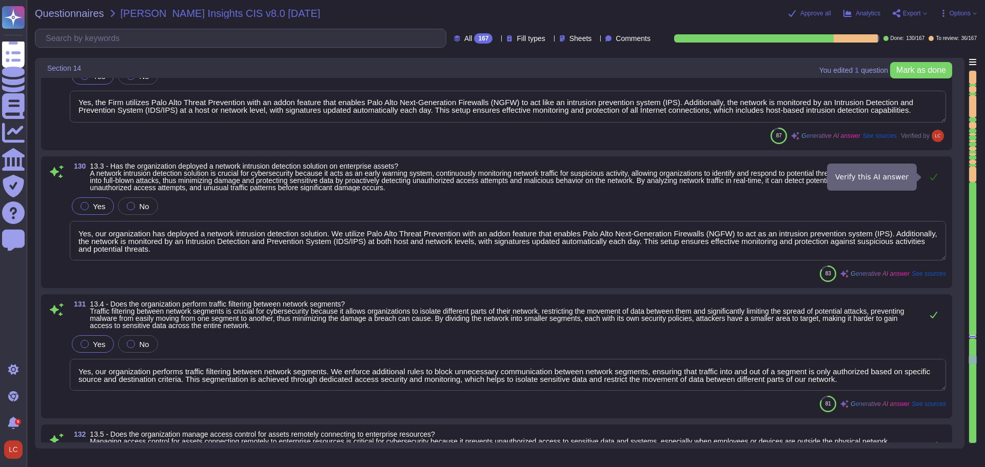
click at [934, 174] on icon at bounding box center [934, 177] width 8 height 8
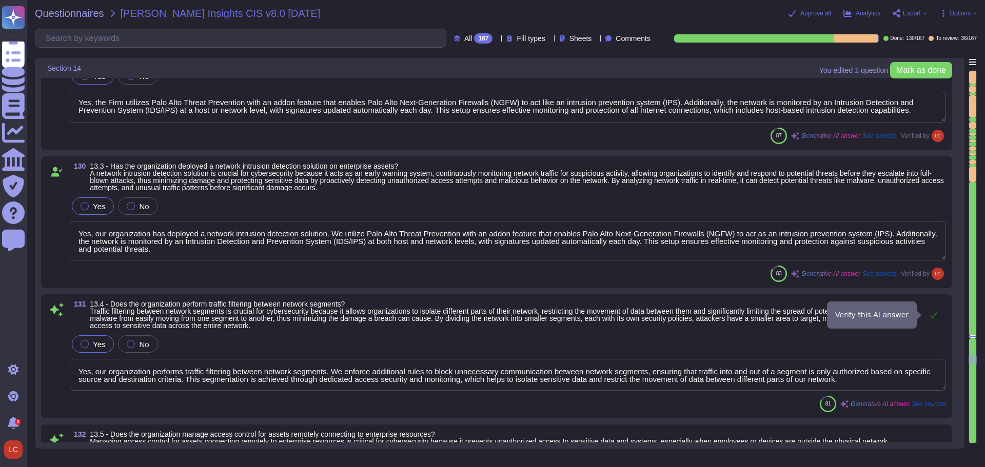
click at [934, 315] on icon at bounding box center [934, 315] width 8 height 8
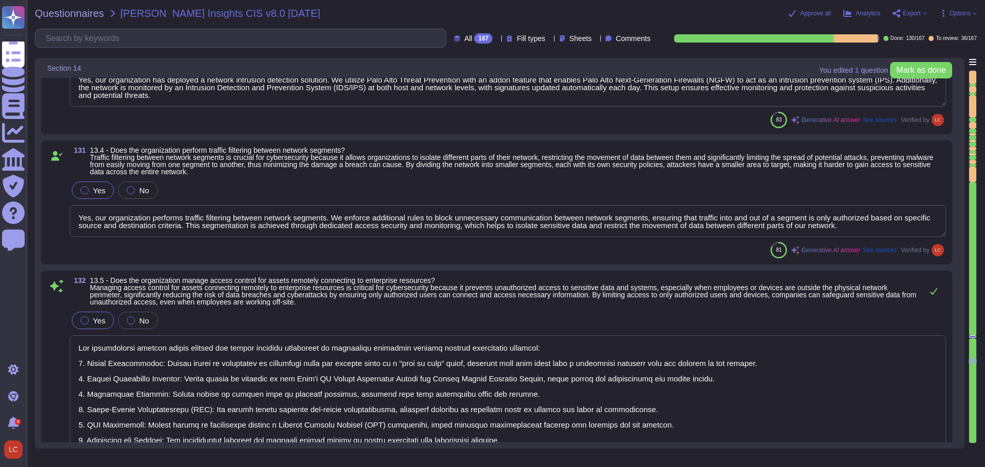
scroll to position [16865, 0]
type textarea "Yes, the Firm employs Intrusion Detection and Prevention Systems (IDS/IPS) at b…"
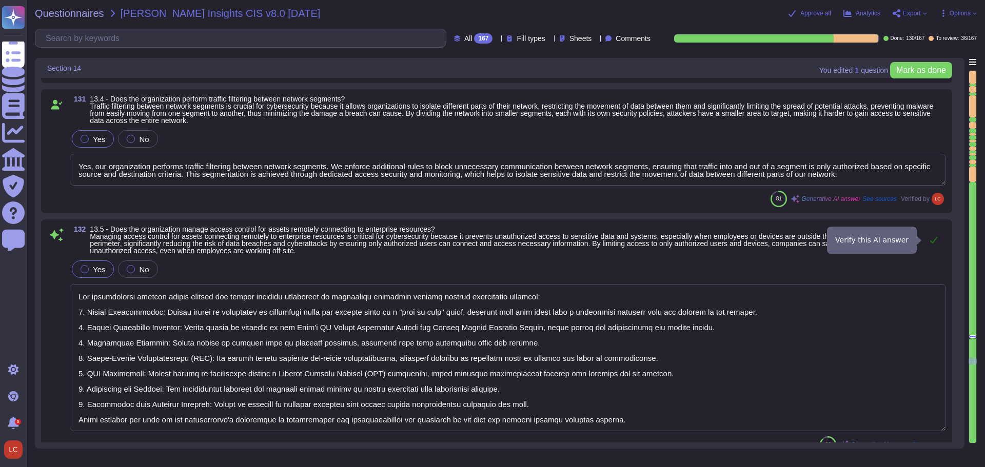
click at [936, 242] on icon at bounding box center [934, 240] width 8 height 8
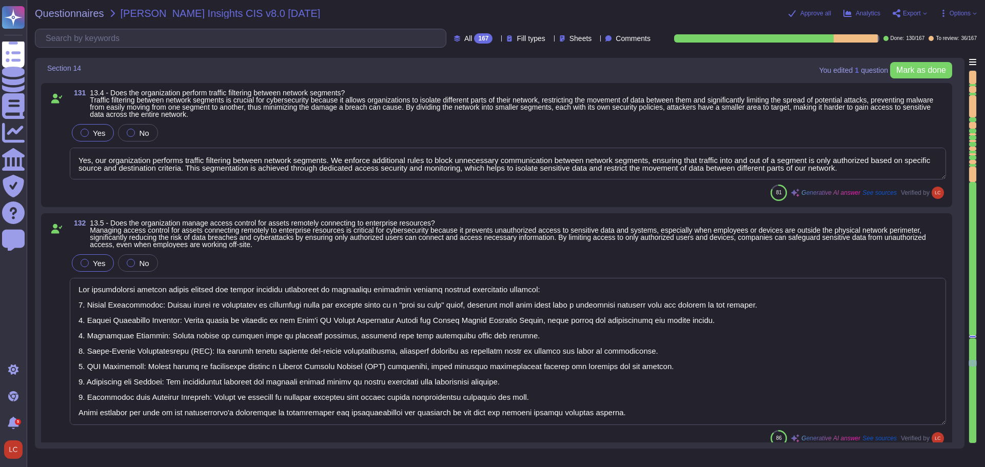
type textarea "Yes, our organization has deployed a network intrusion prevention solution. We …"
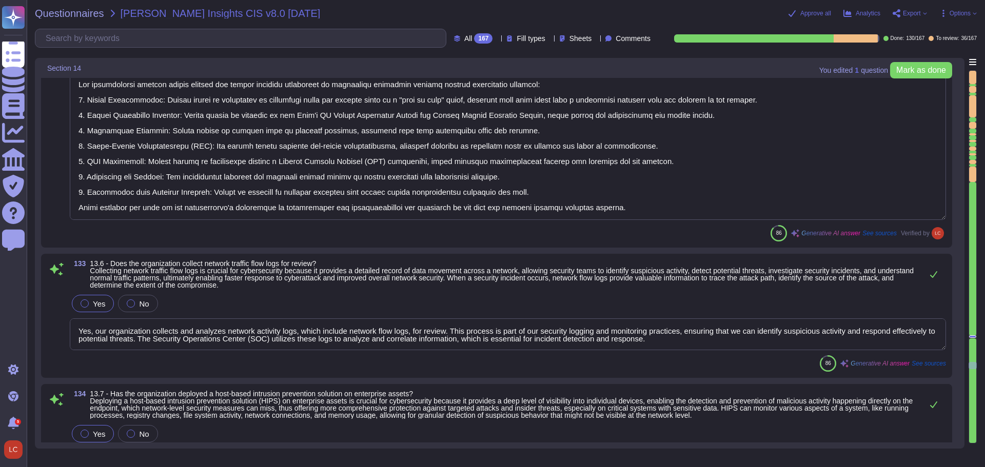
scroll to position [17122, 0]
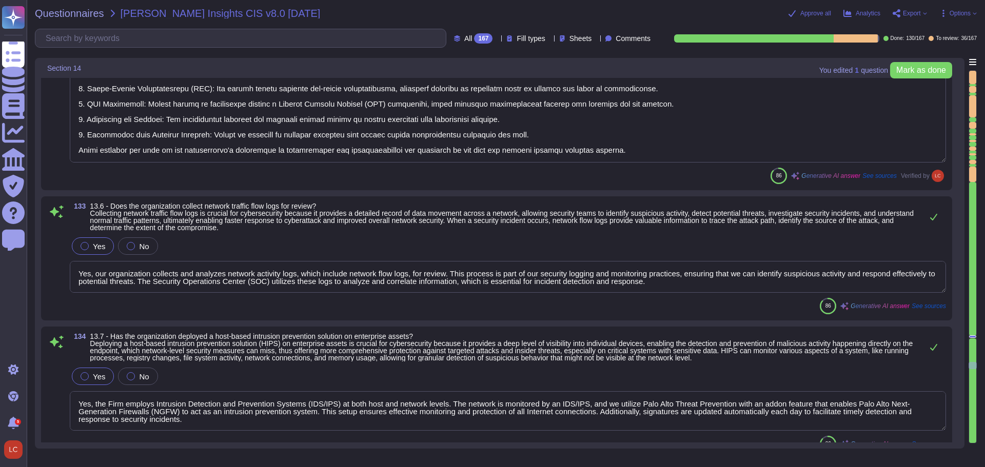
type textarea "Yes, [PERSON_NAME] has established a comprehensive cybersecurity awareness prog…"
click at [936, 217] on icon at bounding box center [934, 217] width 8 height 8
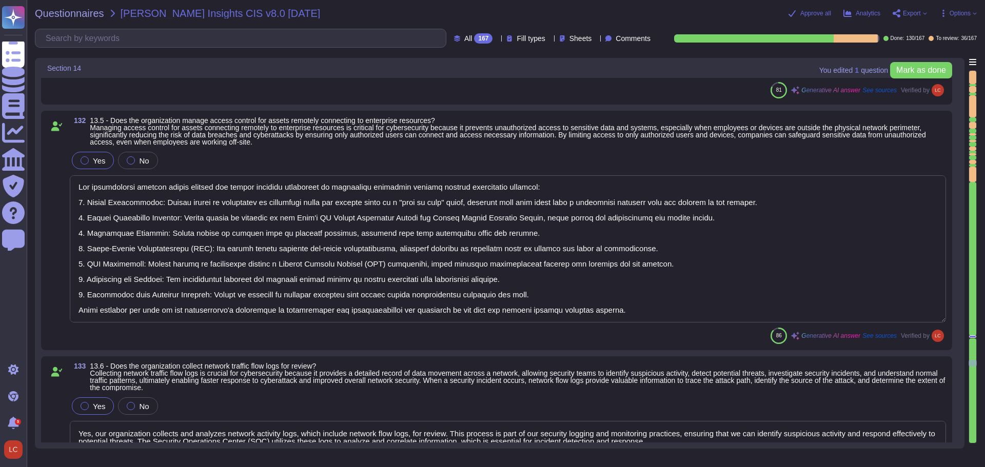
type textarea "Yes, the Firm utilizes Palo Alto Threat Prevention with an addon feature that e…"
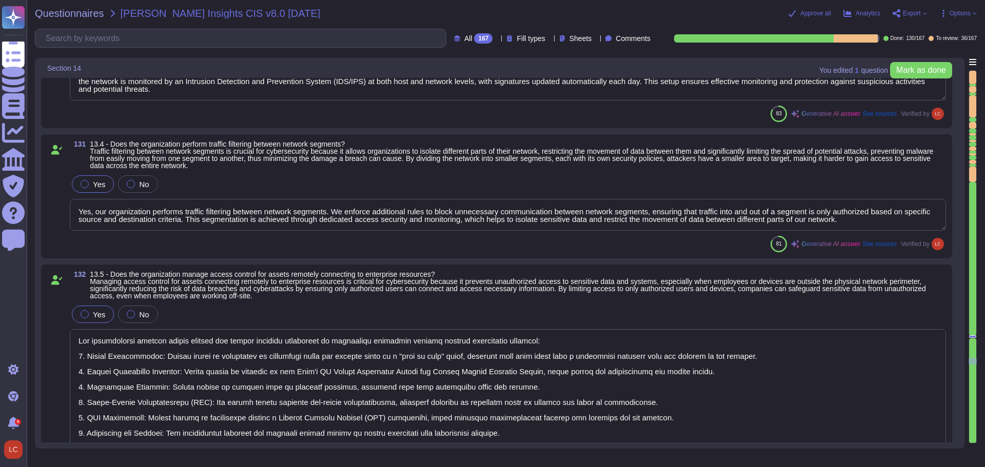
scroll to position [0, 0]
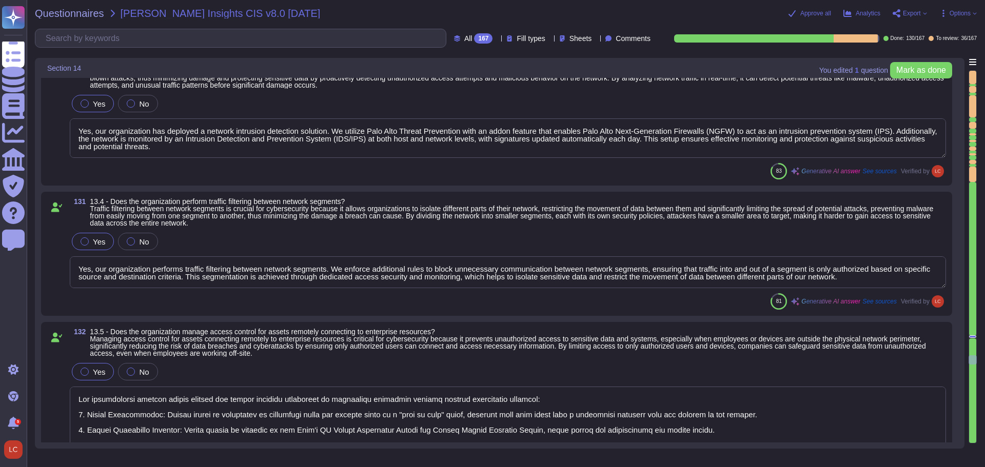
type textarea "Yes, our organization centralizes security event alerting across enterprise ass…"
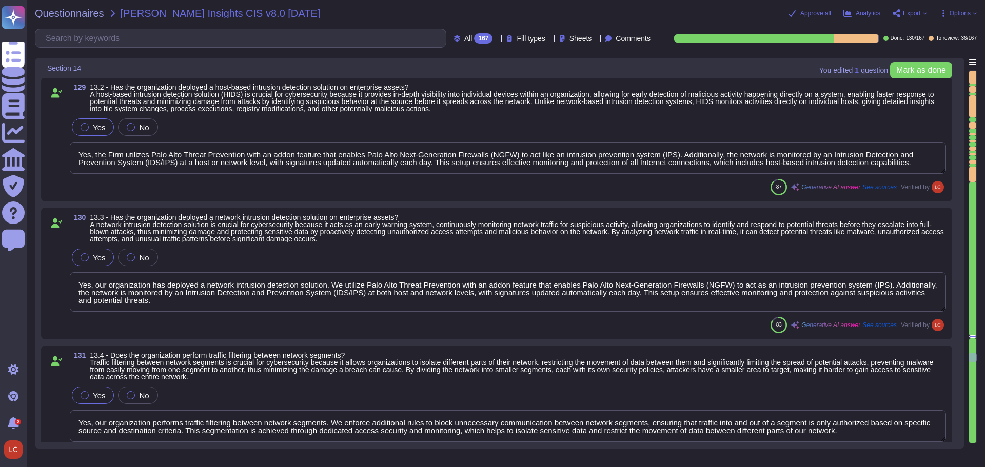
scroll to position [1, 0]
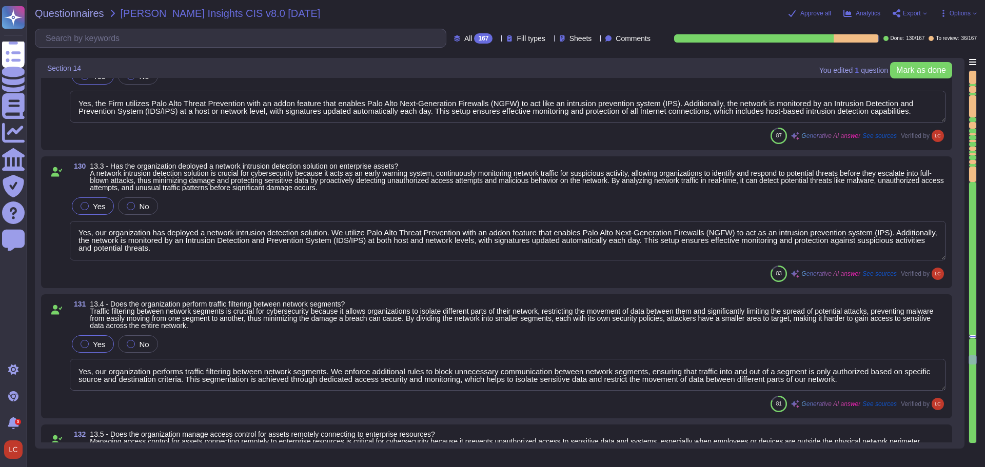
type textarea "Yes, our organization collects and analyzes network activity logs, which includ…"
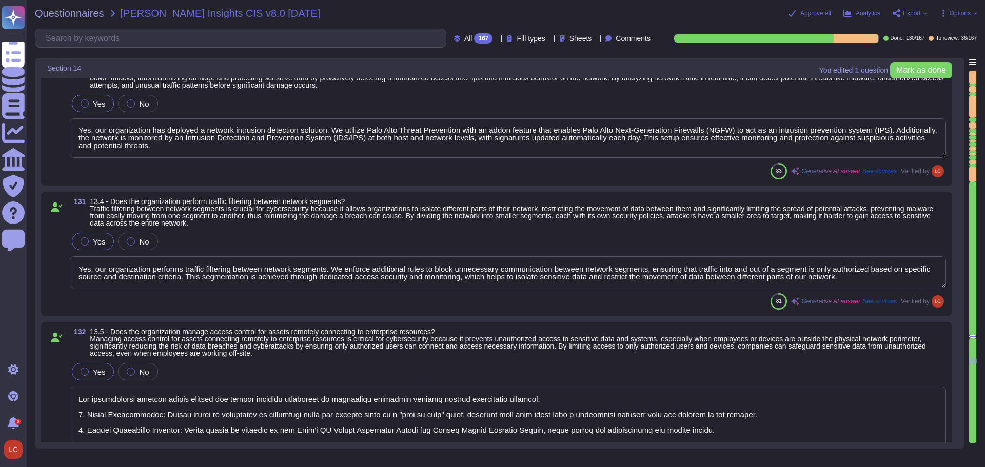
type textarea "Yes, the Firm employs Intrusion Detection and Prevention Systems (IDS/IPS) at b…"
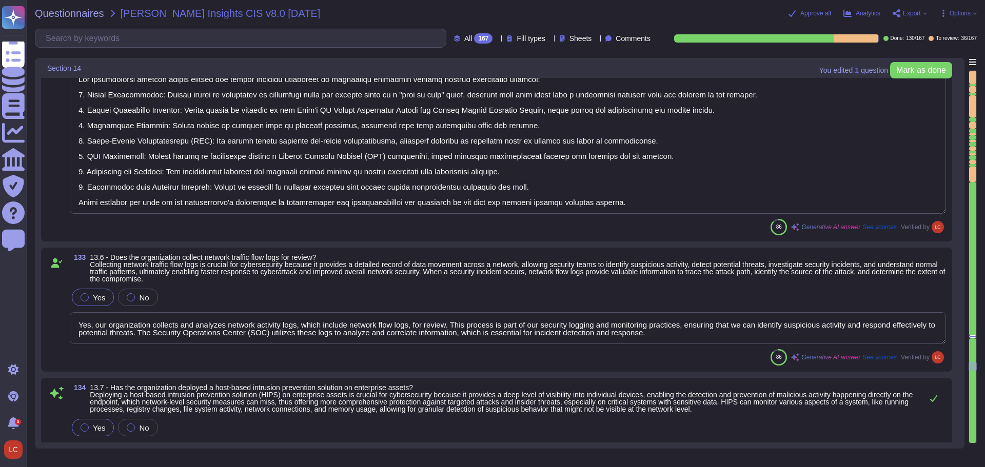
scroll to position [17173, 0]
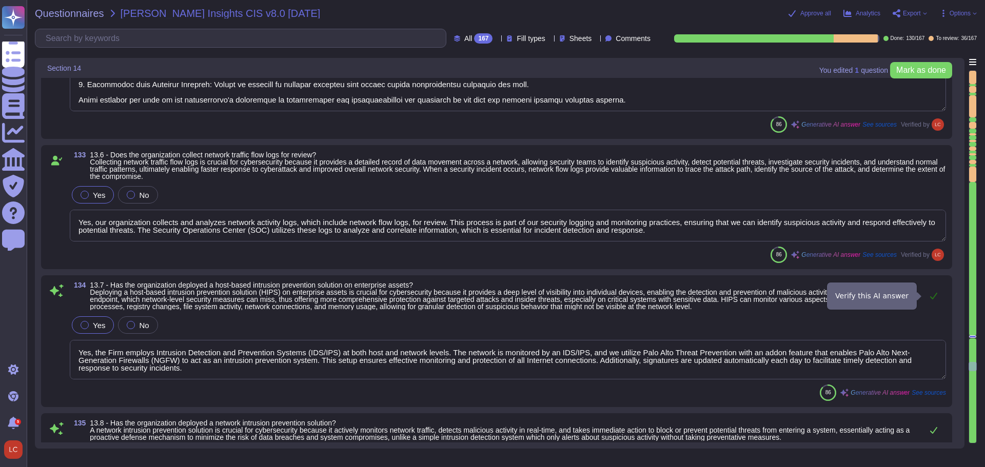
click at [936, 298] on icon at bounding box center [934, 296] width 8 height 8
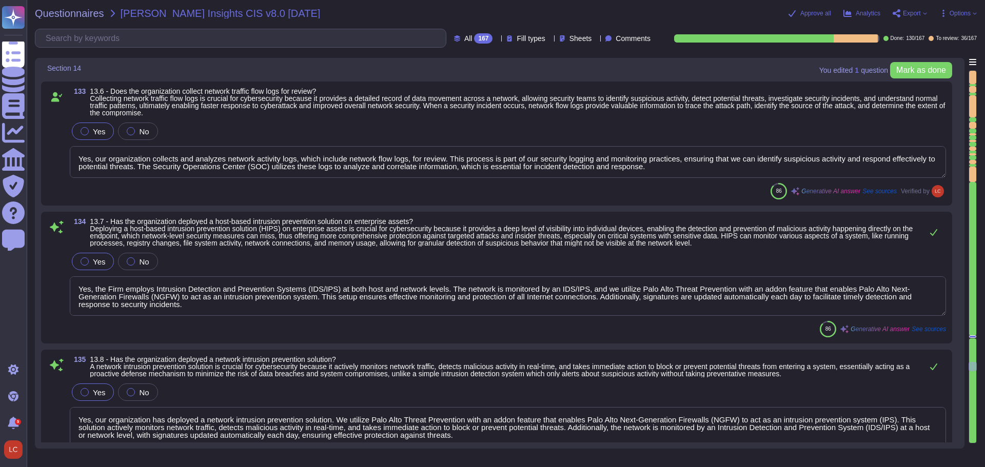
scroll to position [17275, 0]
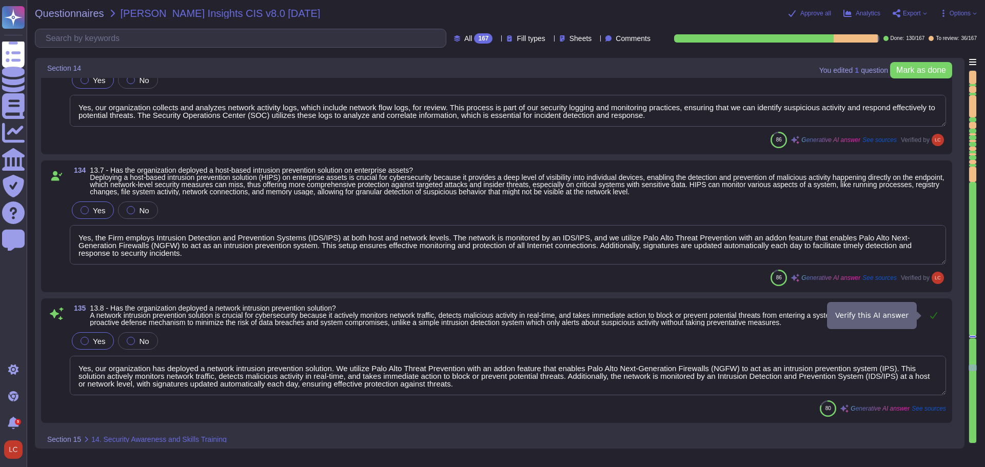
click at [936, 315] on icon at bounding box center [934, 315] width 8 height 8
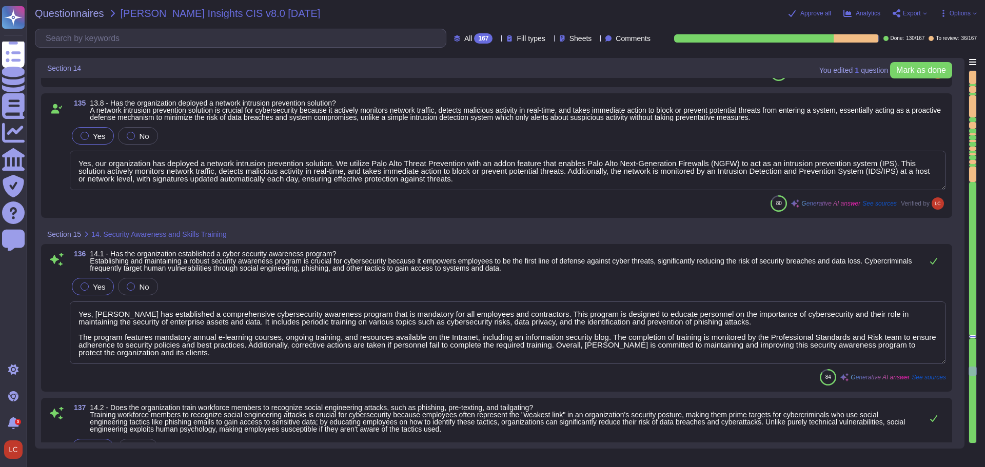
scroll to position [1, 0]
click at [936, 264] on icon at bounding box center [934, 261] width 8 height 8
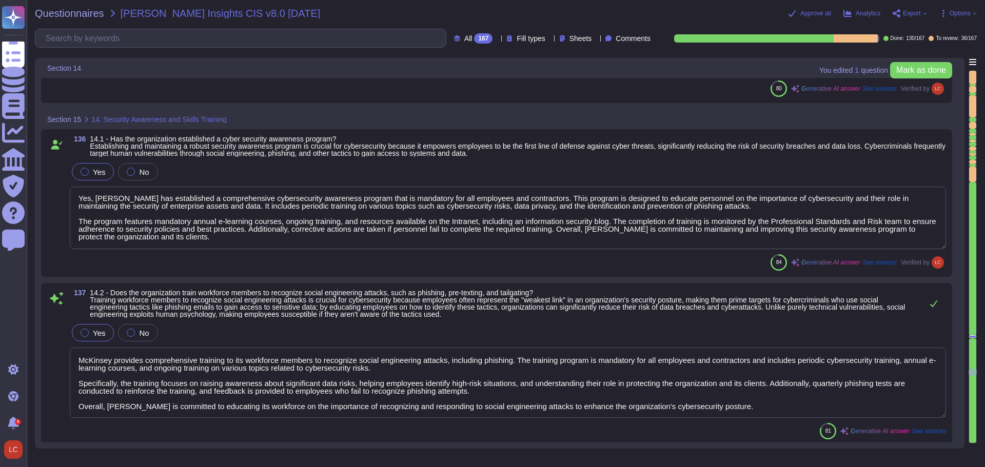
scroll to position [17635, 0]
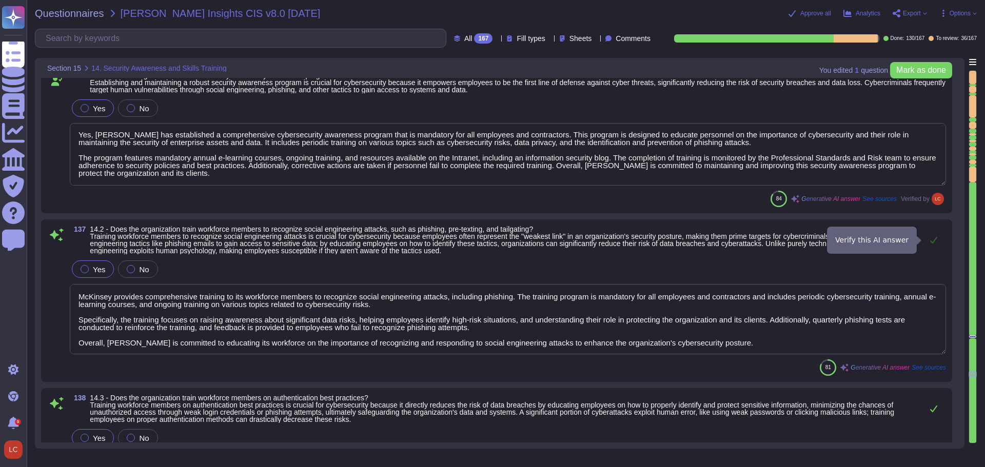
click at [935, 242] on icon at bounding box center [934, 240] width 8 height 8
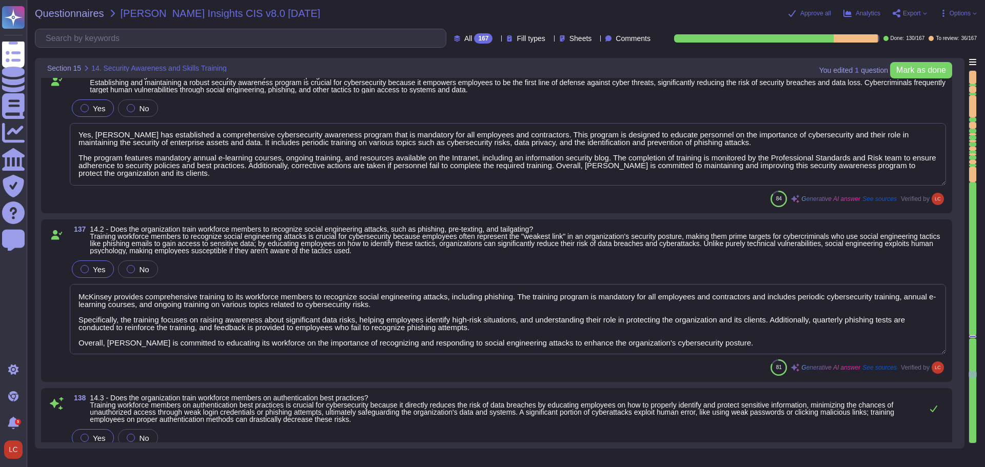
scroll to position [17686, 0]
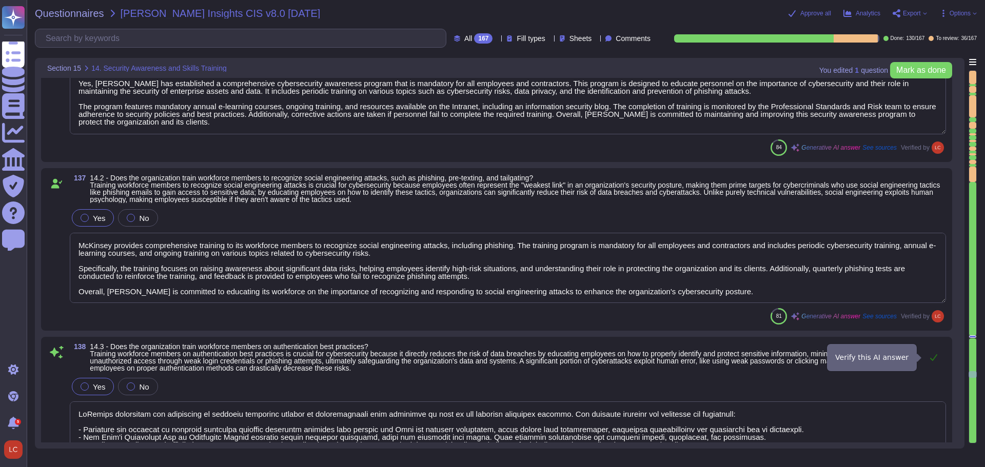
click at [936, 358] on icon at bounding box center [934, 358] width 8 height 8
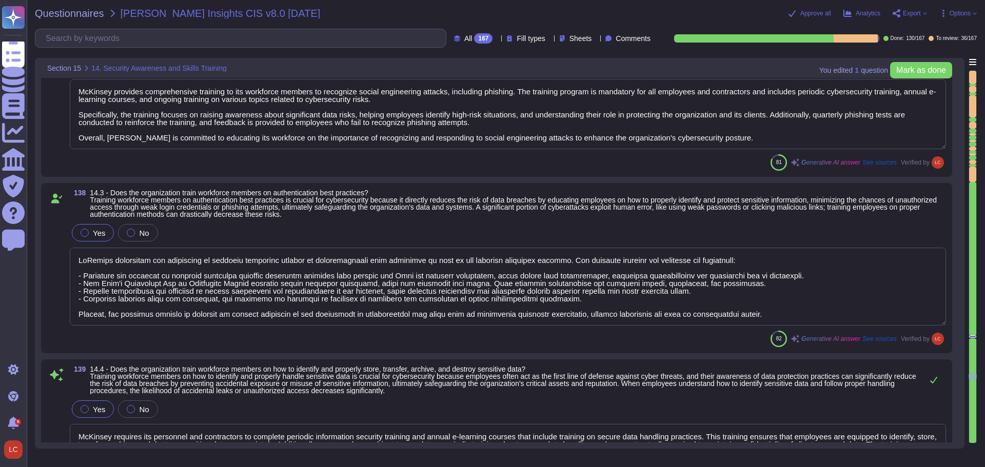
scroll to position [17891, 0]
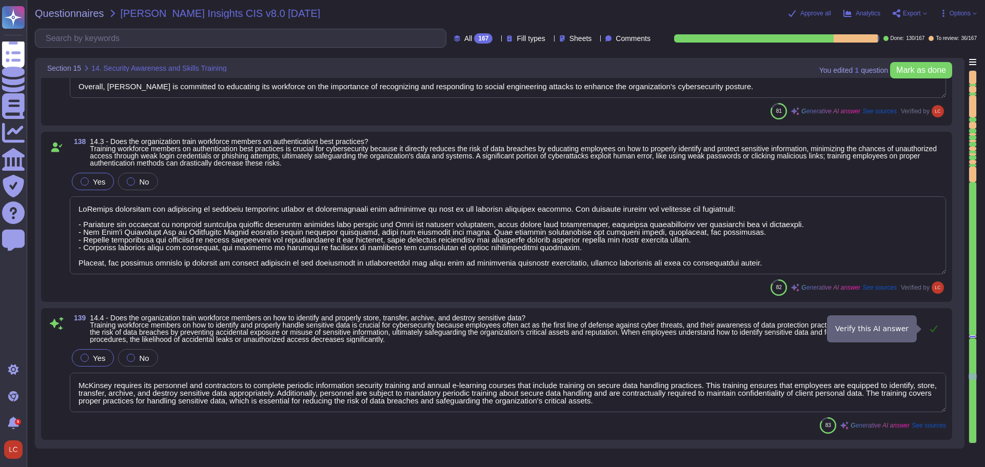
click at [935, 328] on icon at bounding box center [933, 329] width 7 height 7
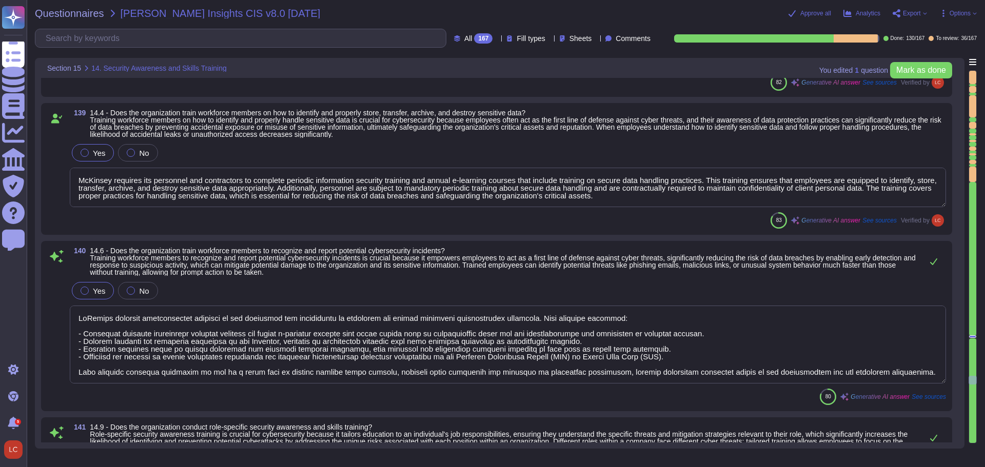
scroll to position [18148, 0]
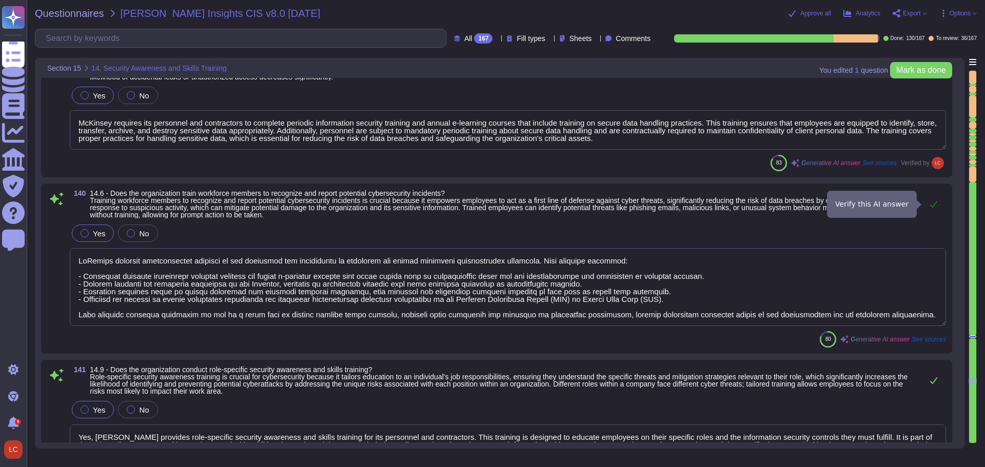
click at [938, 204] on button at bounding box center [934, 204] width 25 height 21
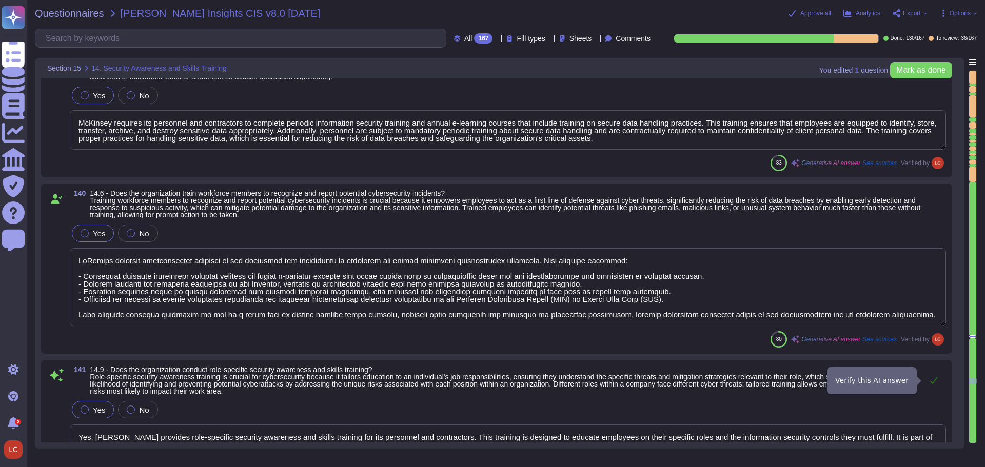
click at [935, 380] on icon at bounding box center [933, 381] width 7 height 7
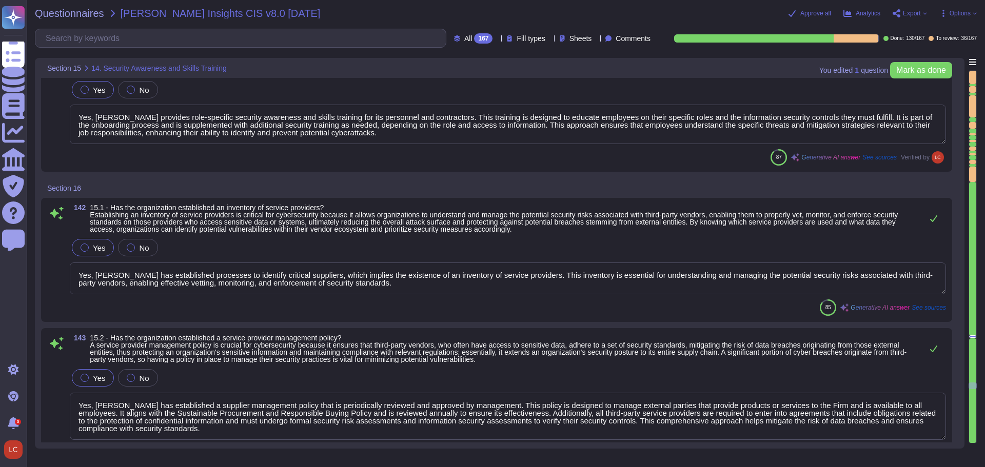
scroll to position [18558, 0]
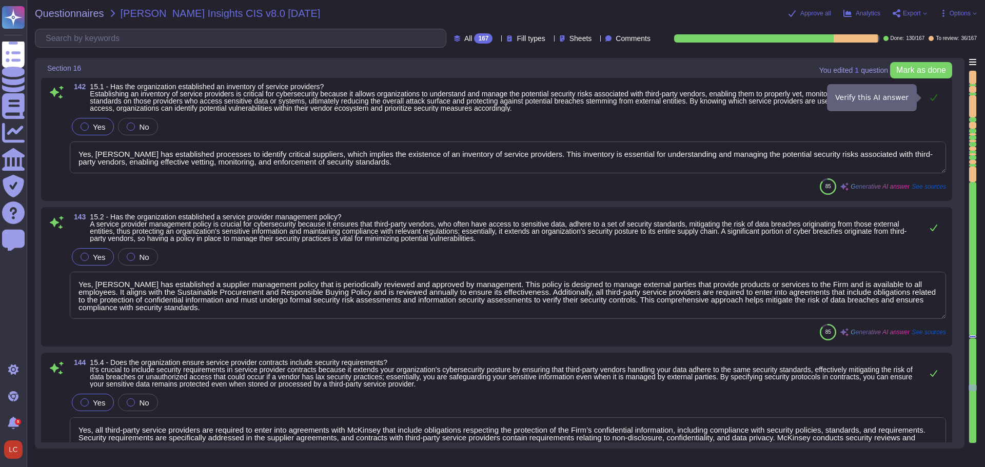
click at [933, 98] on icon at bounding box center [934, 97] width 8 height 8
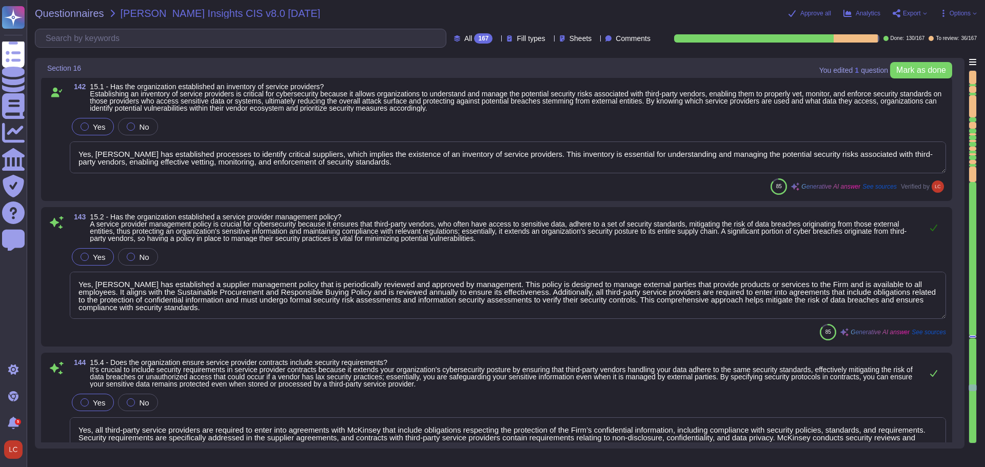
click at [932, 225] on icon at bounding box center [934, 228] width 8 height 8
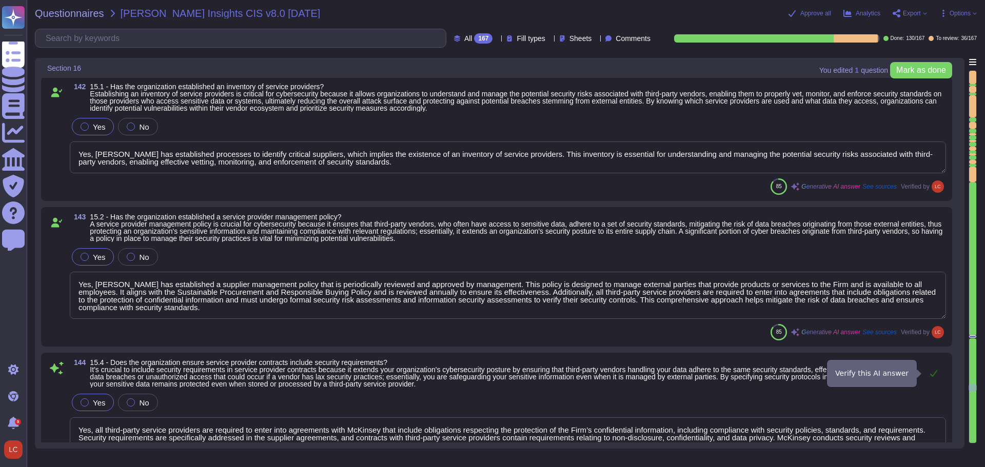
click at [935, 374] on icon at bounding box center [933, 373] width 7 height 7
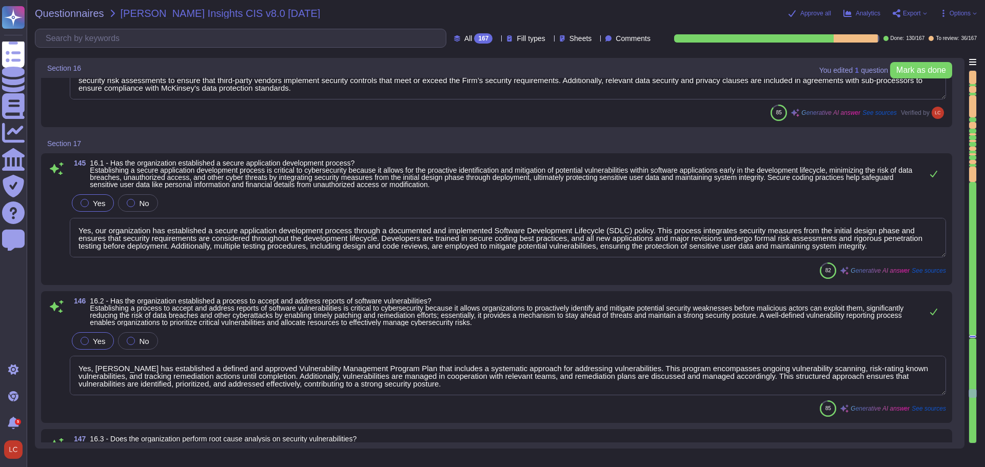
scroll to position [18969, 0]
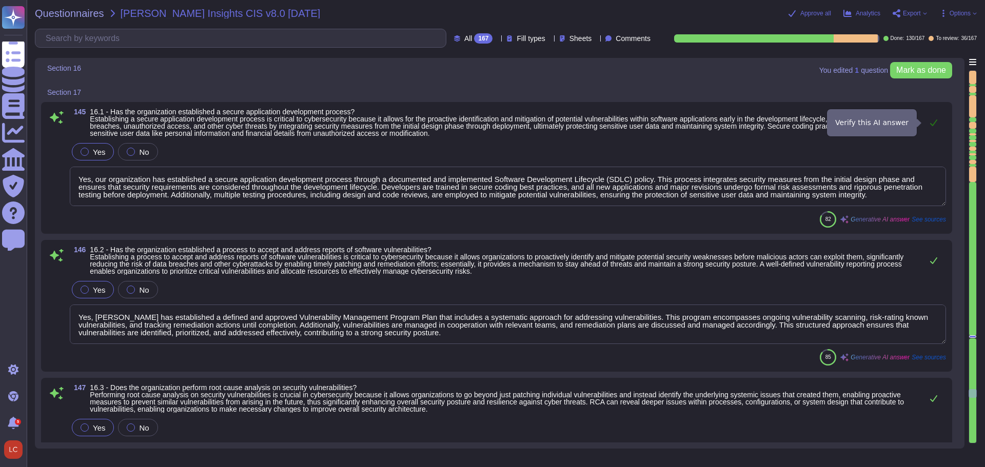
click at [935, 125] on icon at bounding box center [934, 123] width 8 height 8
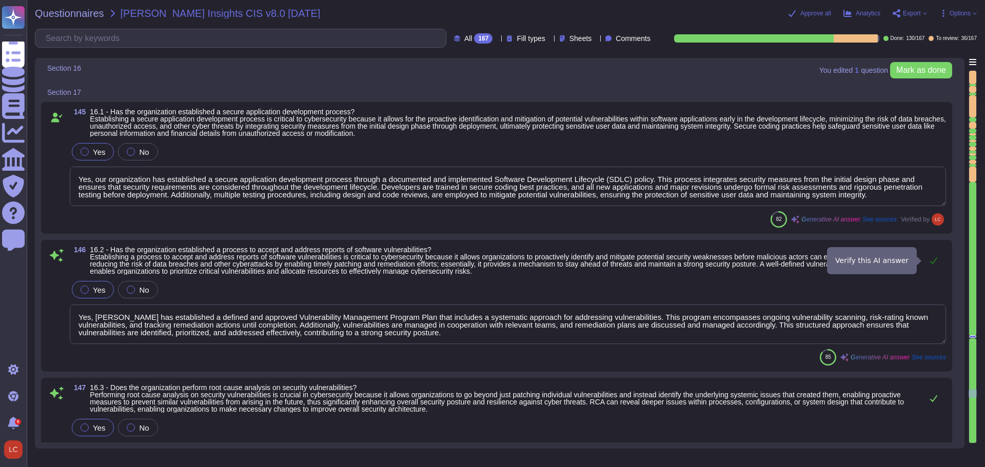
click at [933, 264] on icon at bounding box center [933, 261] width 7 height 7
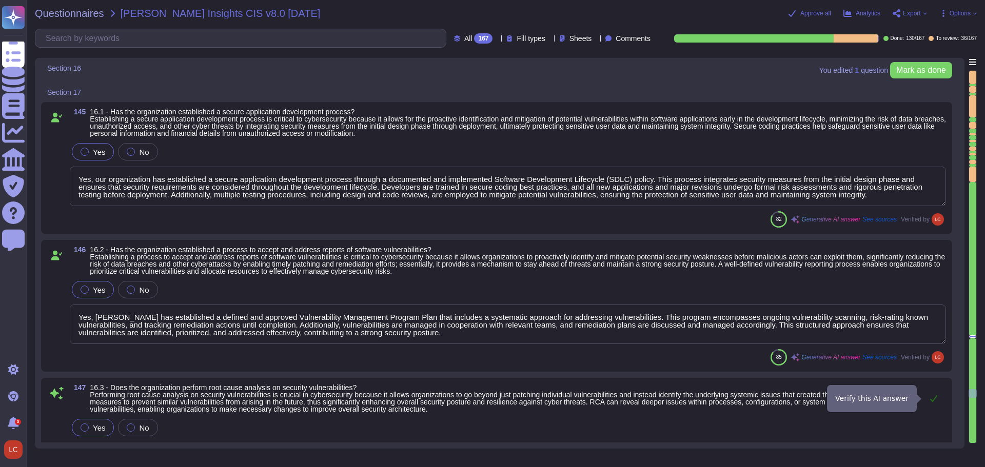
click at [934, 399] on icon at bounding box center [934, 399] width 8 height 8
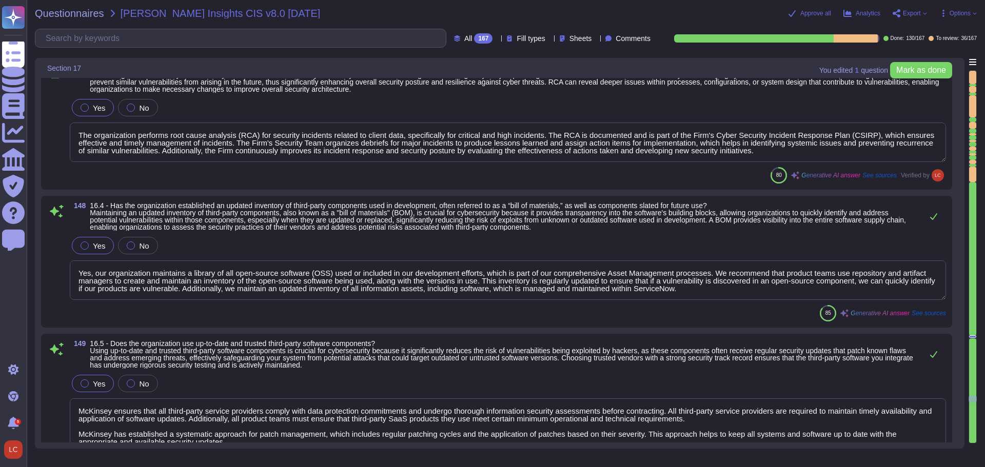
scroll to position [19328, 0]
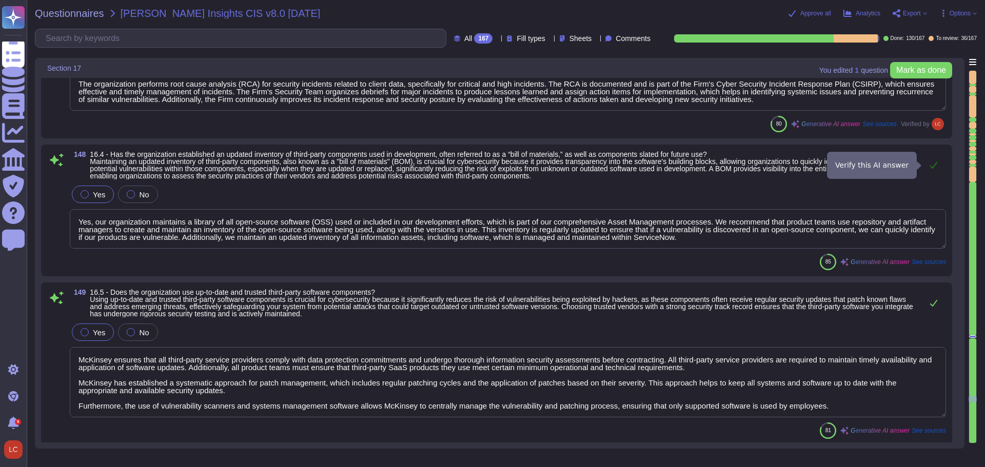
click at [934, 168] on icon at bounding box center [934, 165] width 8 height 8
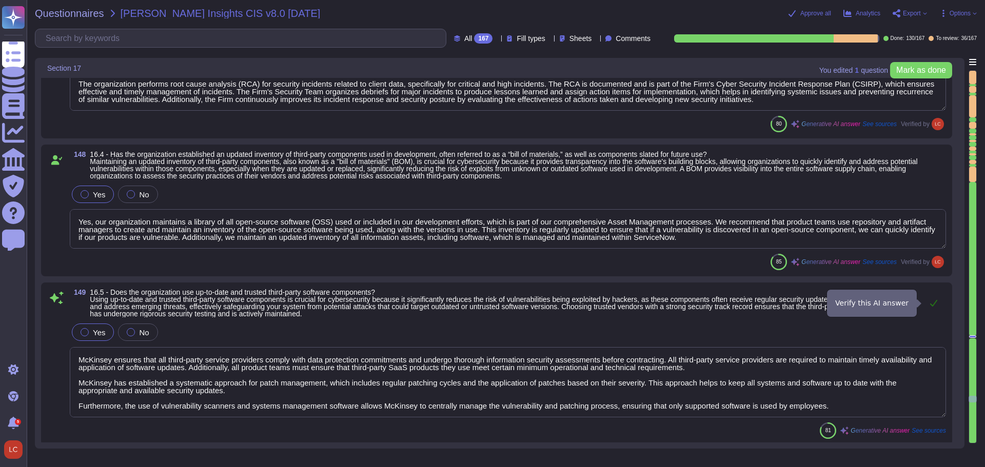
click at [934, 303] on icon at bounding box center [934, 303] width 8 height 8
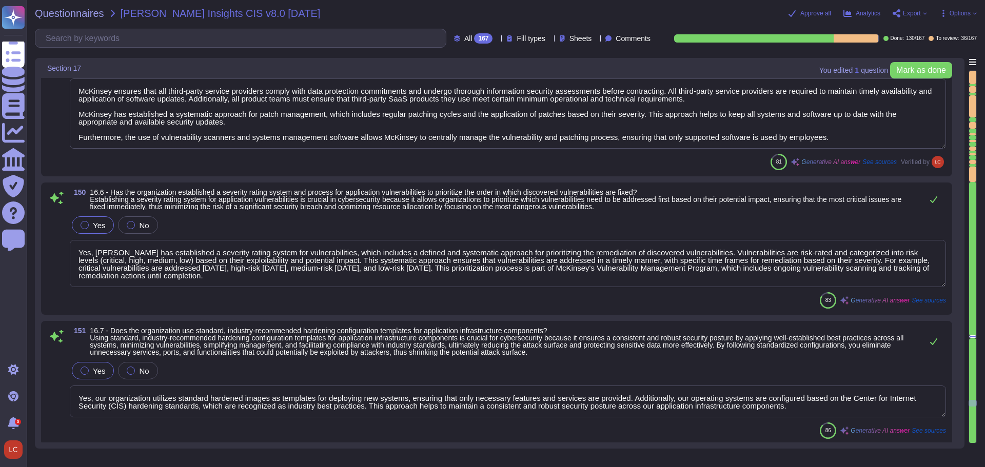
scroll to position [19636, 0]
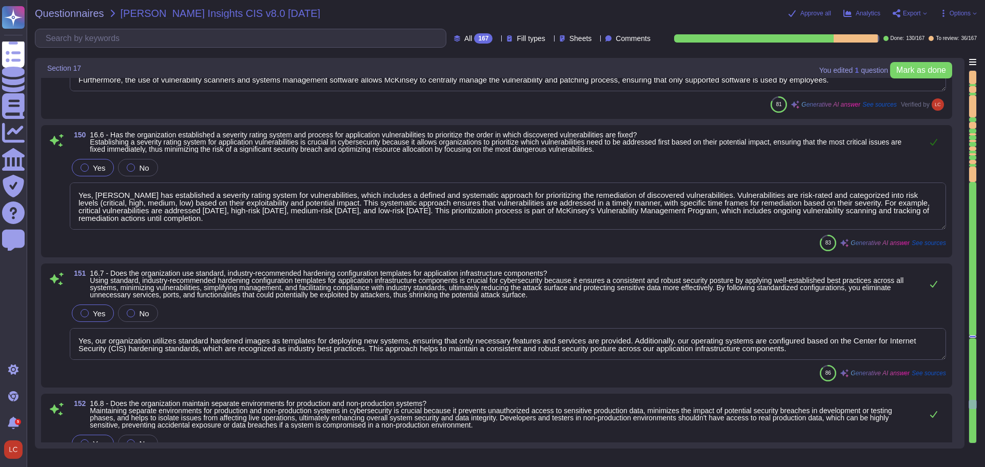
click at [931, 143] on icon at bounding box center [933, 142] width 7 height 7
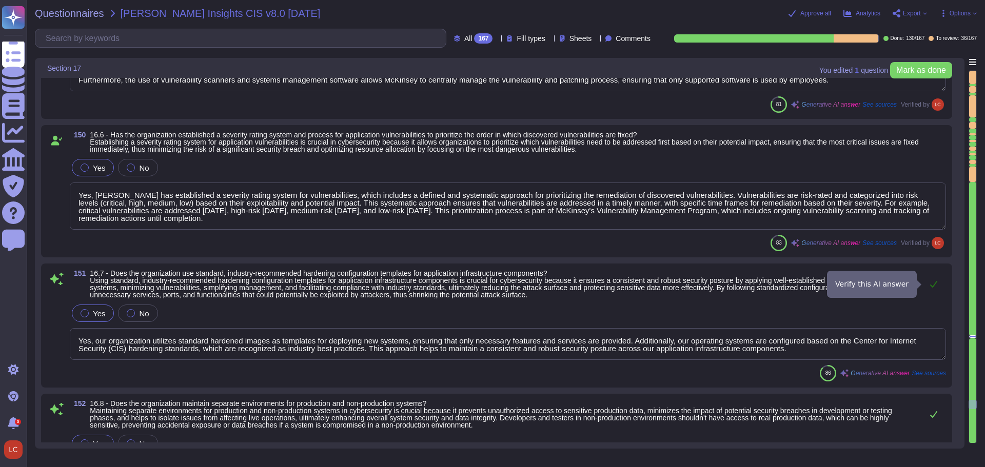
click at [934, 285] on icon at bounding box center [933, 284] width 7 height 7
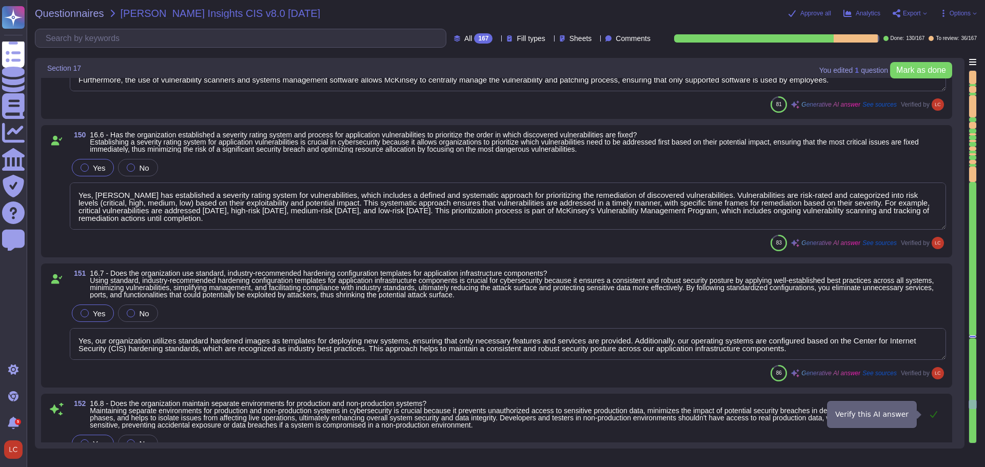
click at [934, 415] on icon at bounding box center [933, 415] width 7 height 7
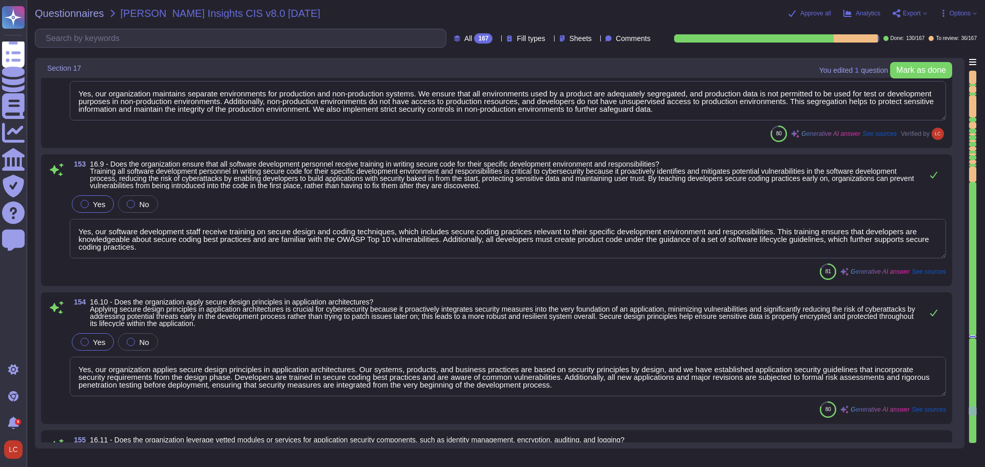
scroll to position [20046, 0]
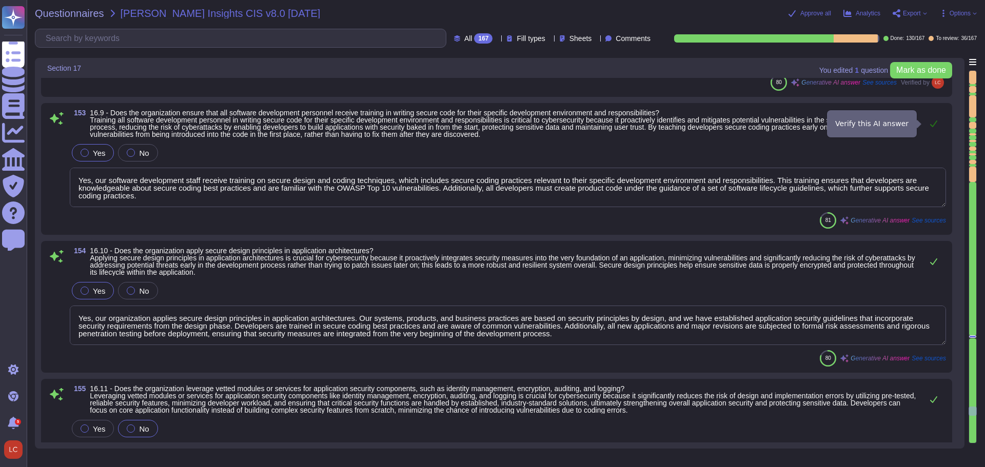
click at [932, 125] on icon at bounding box center [934, 124] width 8 height 8
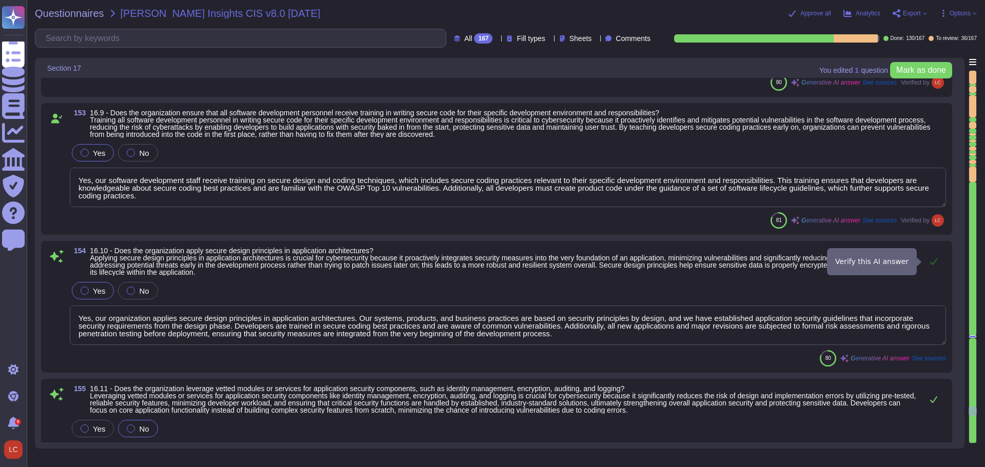
click at [933, 263] on icon at bounding box center [933, 262] width 7 height 7
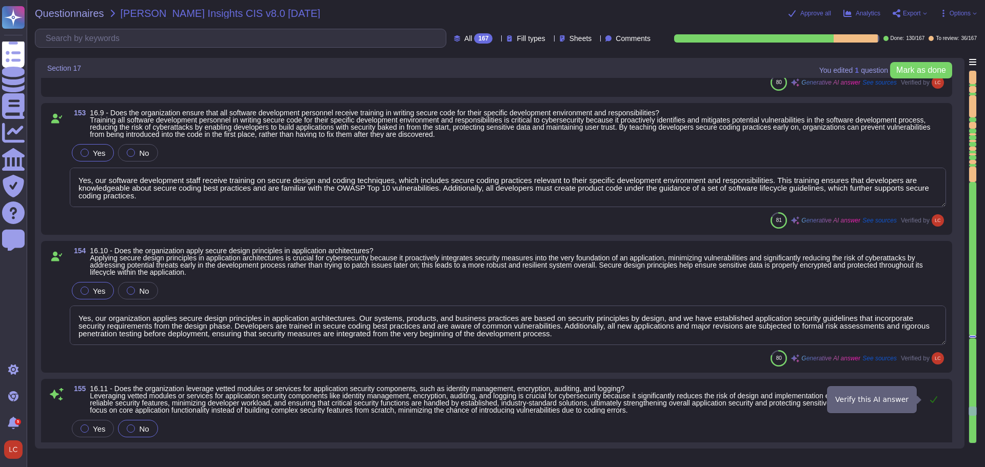
click at [935, 401] on icon at bounding box center [933, 400] width 7 height 7
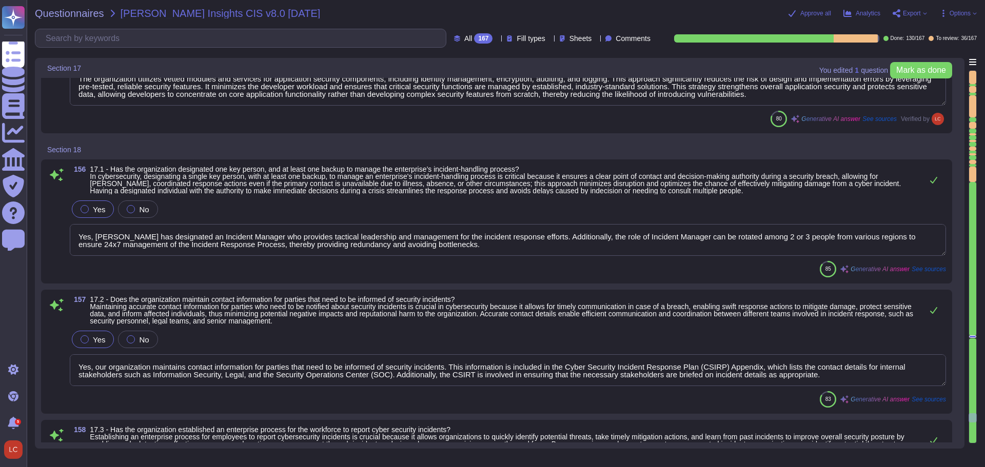
scroll to position [20457, 0]
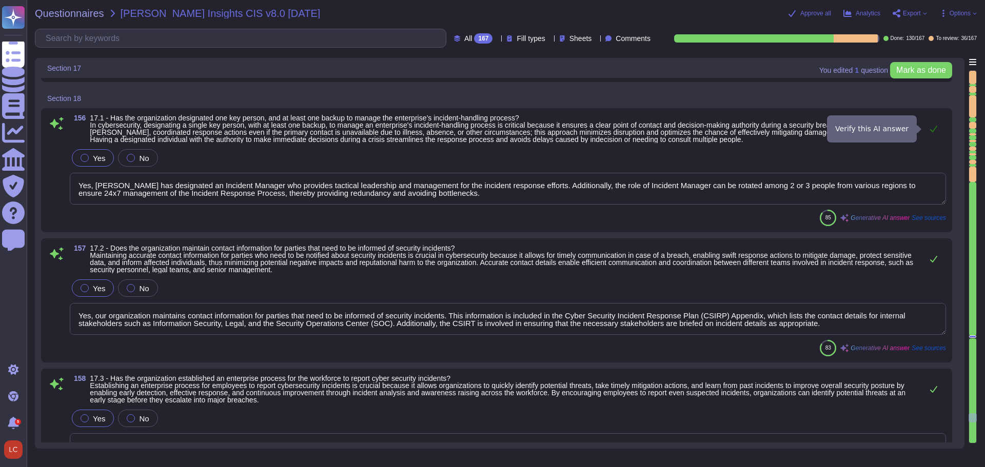
click at [935, 133] on button at bounding box center [934, 129] width 25 height 21
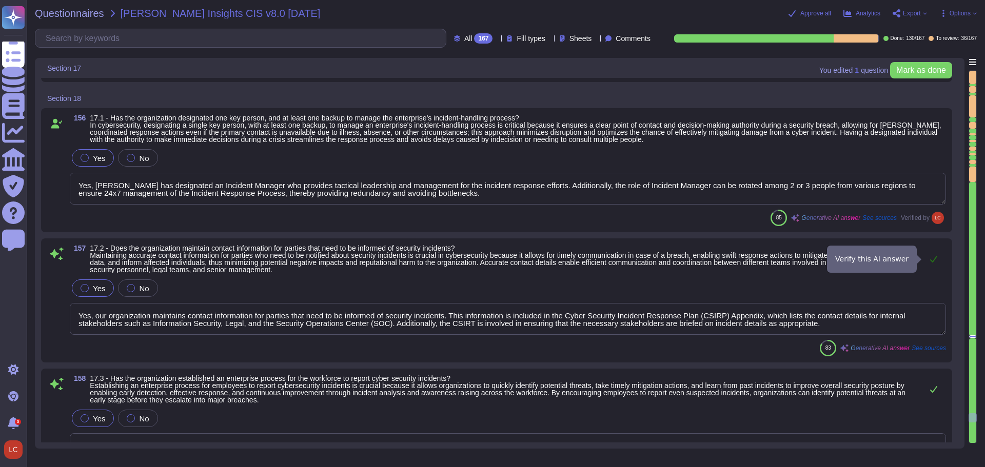
click at [932, 260] on icon at bounding box center [934, 259] width 8 height 8
drag, startPoint x: 697, startPoint y: 316, endPoint x: 571, endPoint y: 313, distance: 126.8
click at [571, 313] on textarea "Yes, our organization maintains contact information for parties that need to be…" at bounding box center [508, 319] width 876 height 32
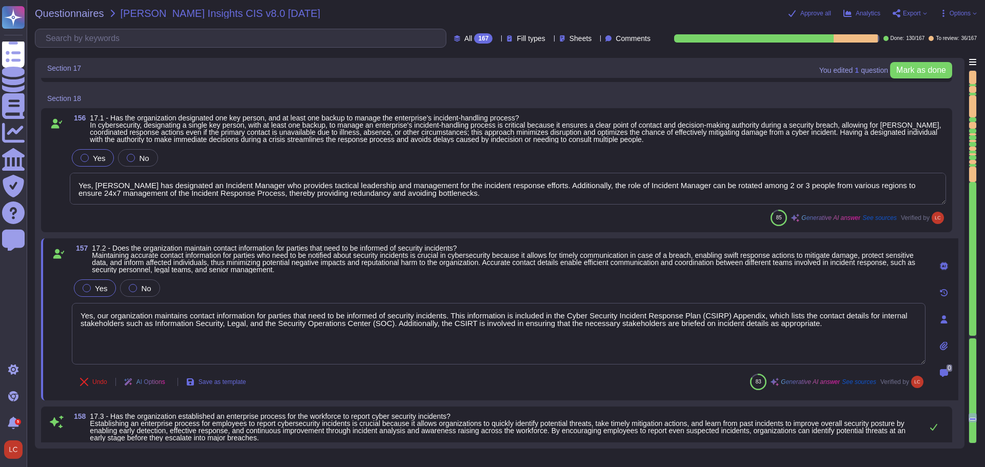
click at [509, 375] on div "Undo AI Options Save as template 83 Generative AI answer See sources Verified by" at bounding box center [499, 382] width 854 height 25
click at [56, 308] on span at bounding box center [58, 322] width 18 height 88
click at [760, 316] on textarea "Yes, our organization maintains contact information for parties that need to be…" at bounding box center [499, 334] width 854 height 62
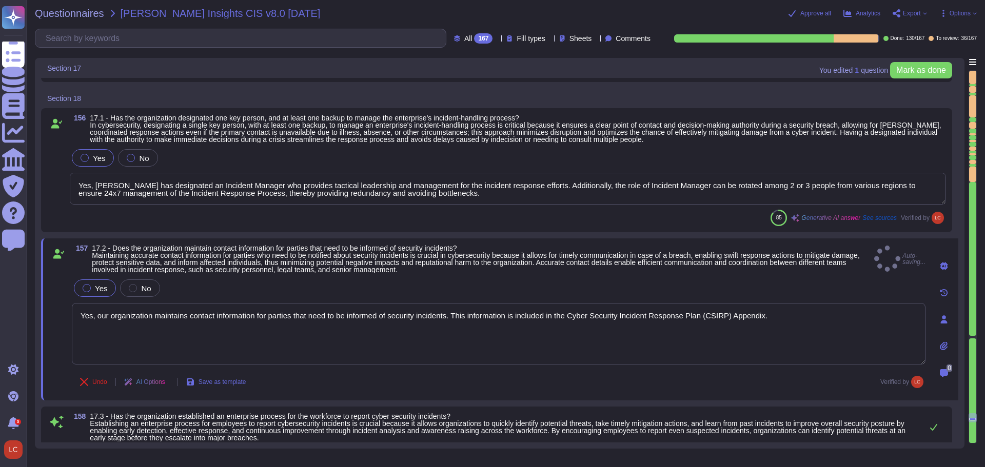
click at [56, 281] on span at bounding box center [58, 322] width 18 height 88
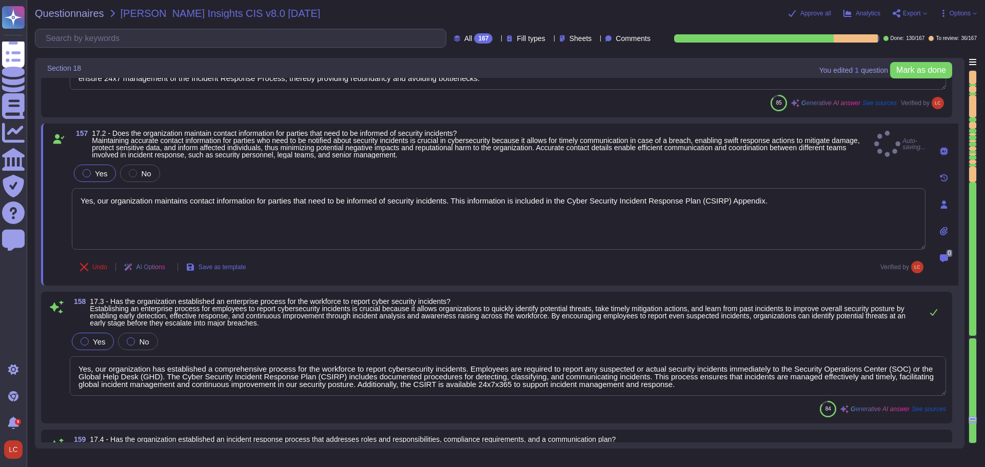
scroll to position [20611, 0]
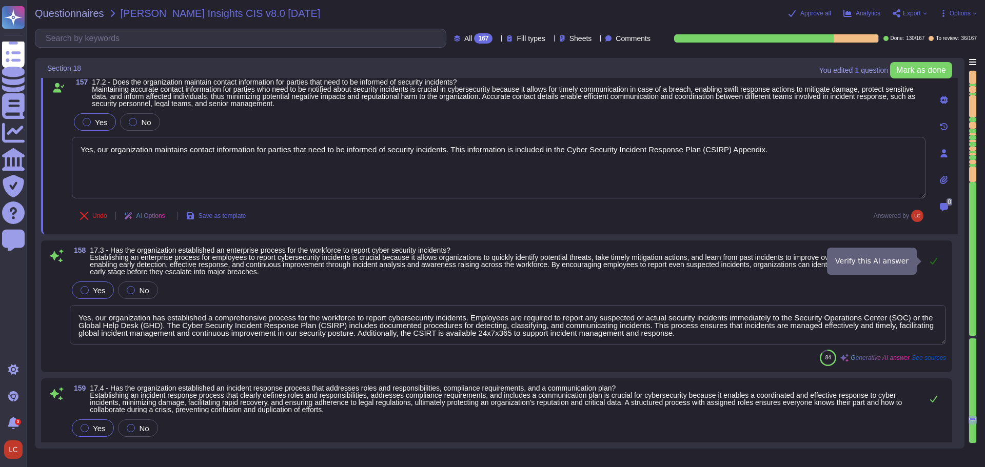
click at [931, 261] on icon at bounding box center [934, 261] width 8 height 8
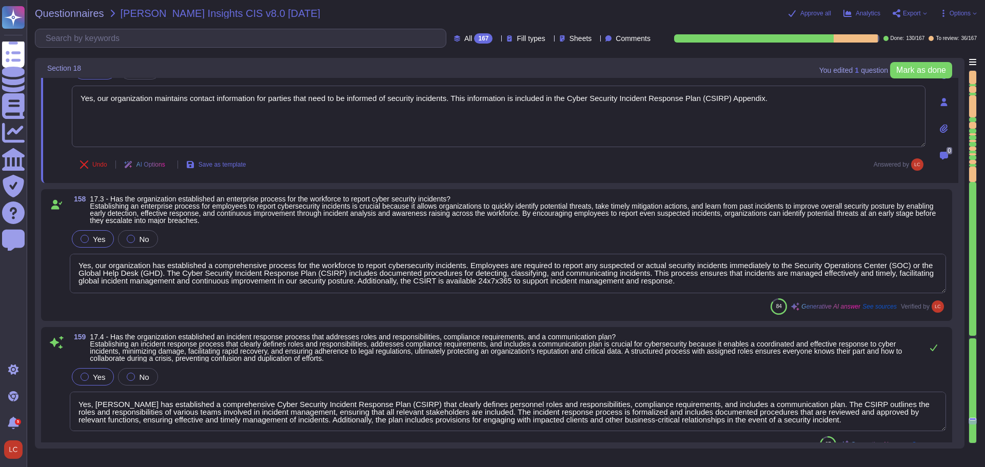
scroll to position [20714, 0]
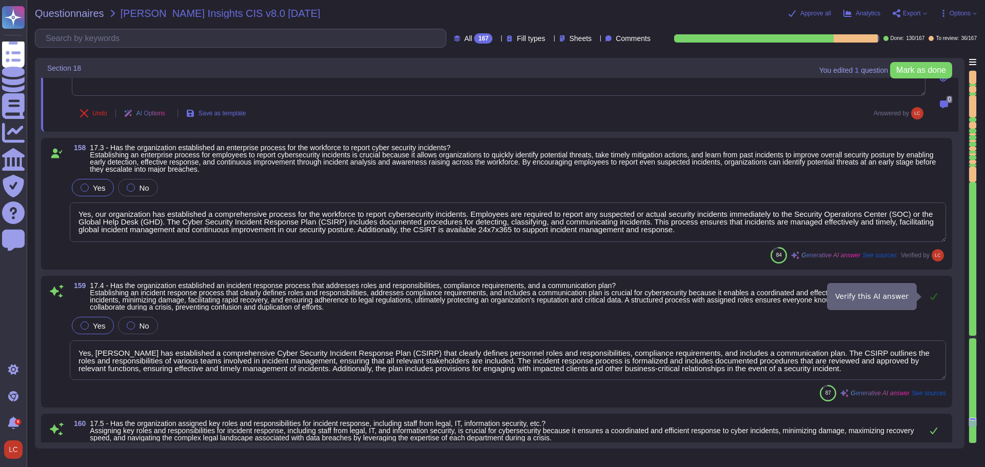
click at [932, 294] on icon at bounding box center [934, 296] width 8 height 8
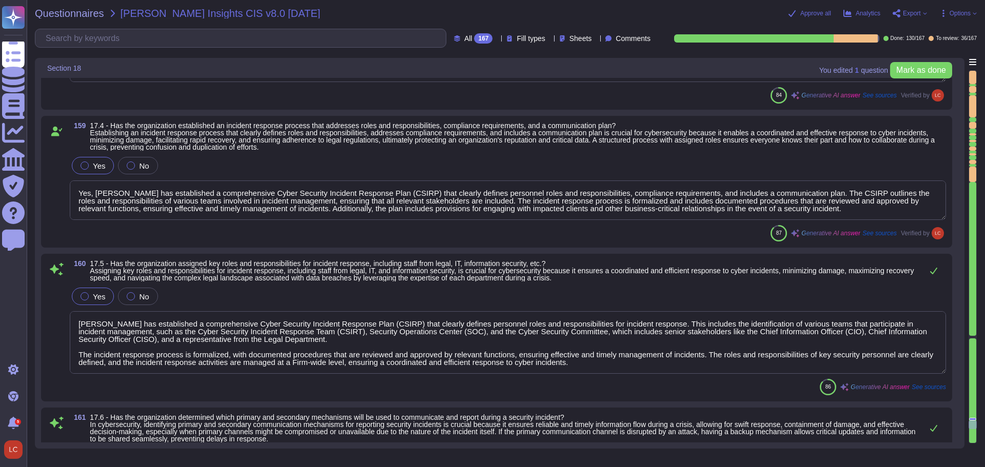
scroll to position [20919, 0]
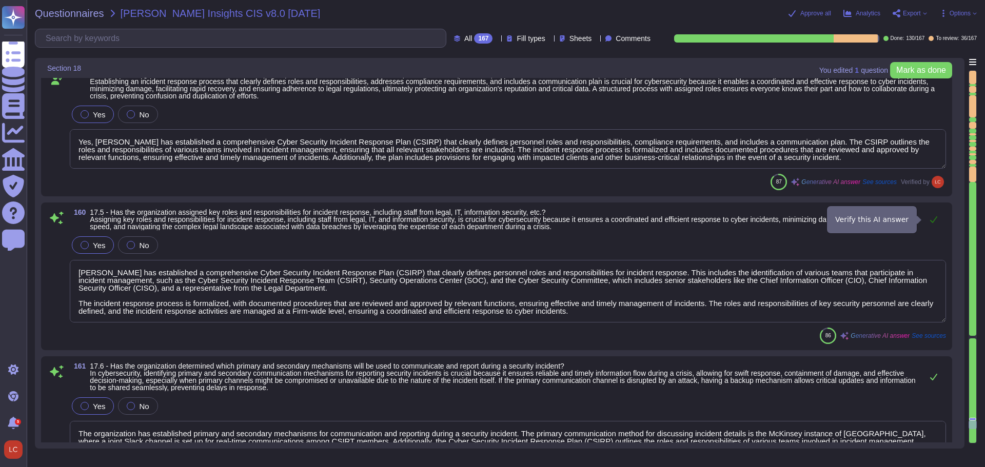
click at [935, 221] on icon at bounding box center [934, 220] width 8 height 8
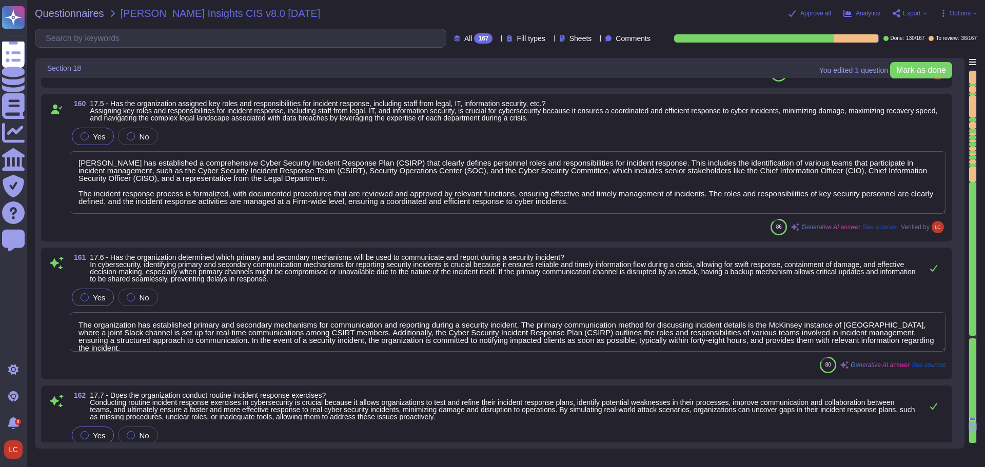
scroll to position [1, 0]
click at [934, 267] on icon at bounding box center [934, 268] width 8 height 8
click at [522, 323] on textarea "The organization has established primary and secondary mechanisms for communica…" at bounding box center [508, 333] width 876 height 40
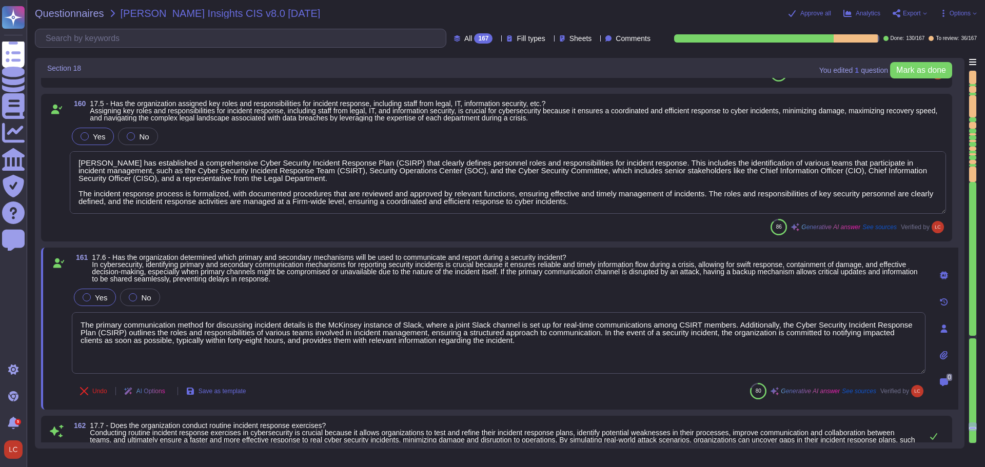
click at [553, 345] on textarea "The primary communication method for discussing incident details is the McKinse…" at bounding box center [499, 344] width 854 height 62
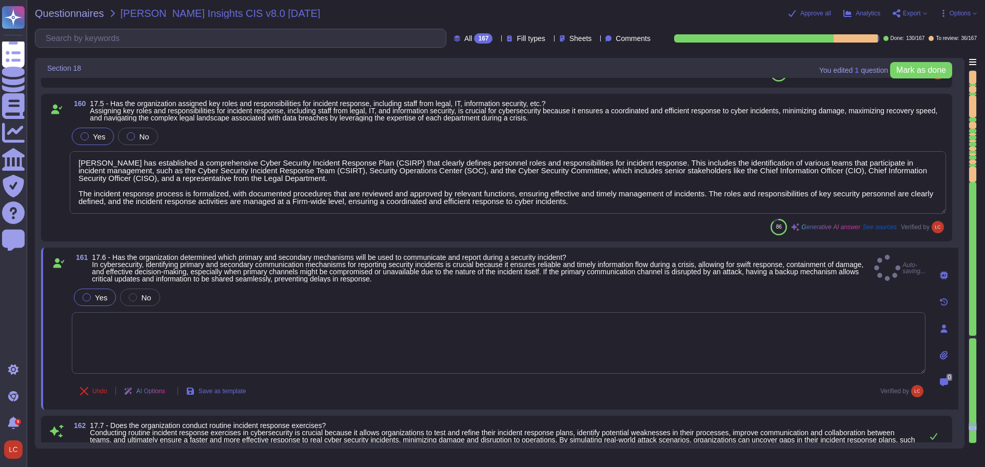
click at [52, 322] on span at bounding box center [58, 331] width 18 height 88
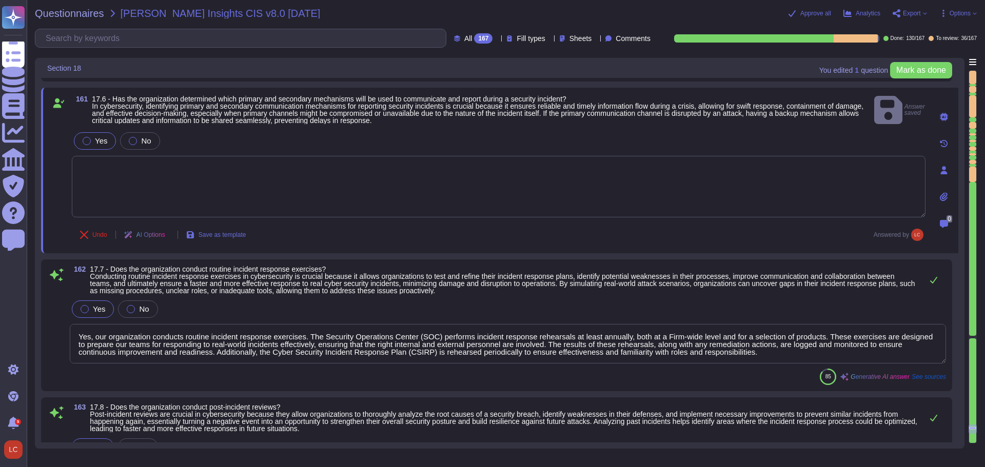
scroll to position [21227, 0]
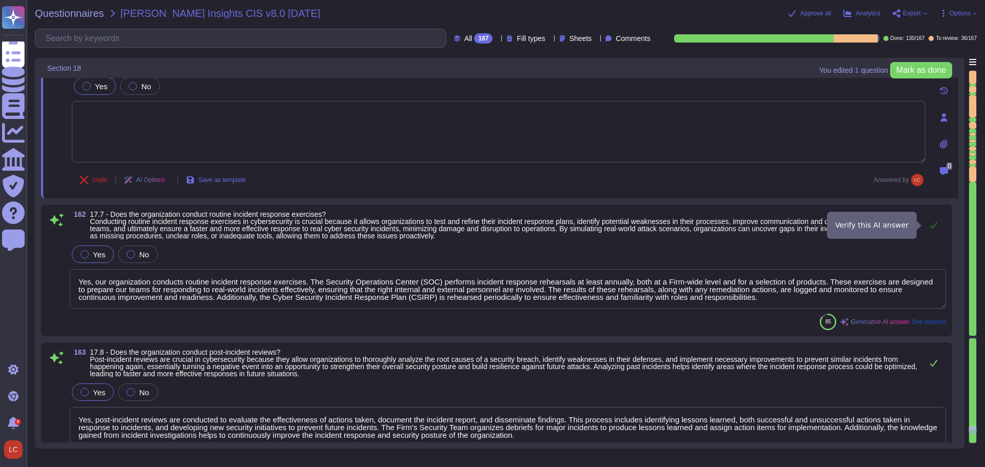
click at [936, 227] on icon at bounding box center [934, 225] width 8 height 8
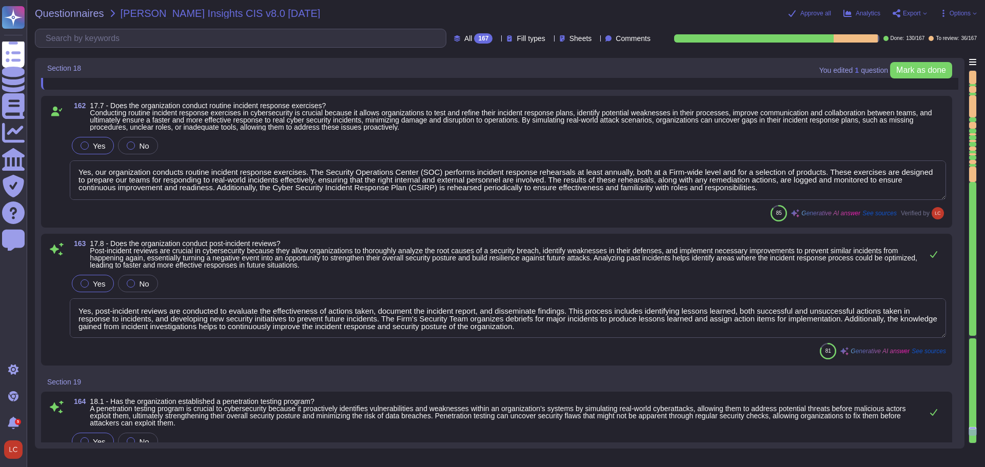
scroll to position [1, 0]
click at [936, 252] on icon at bounding box center [934, 254] width 8 height 8
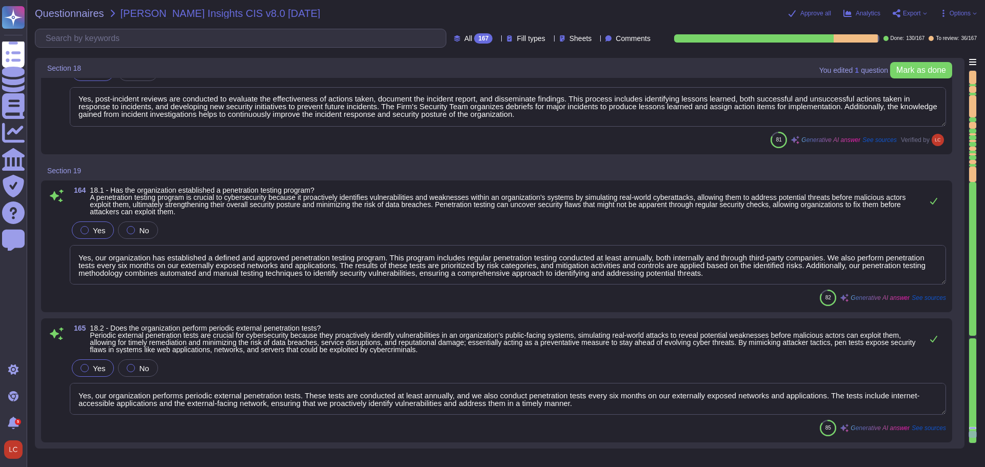
scroll to position [21586, 0]
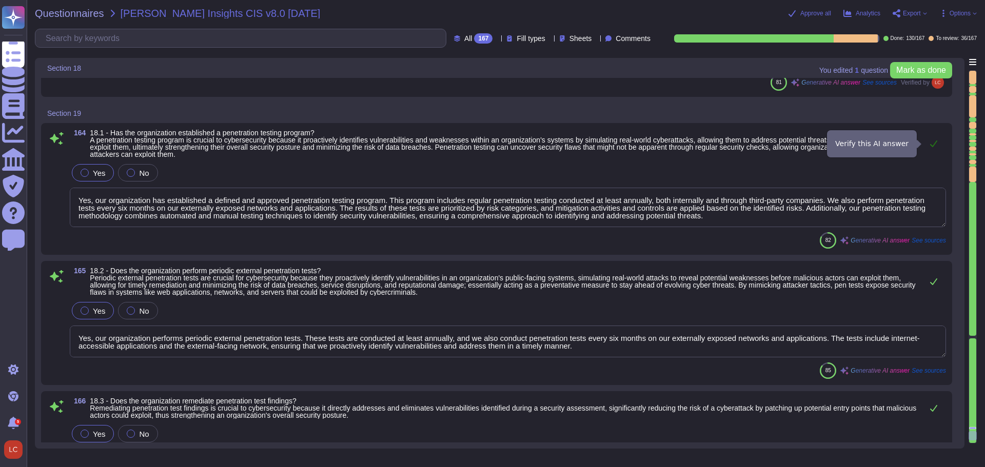
click at [934, 143] on icon at bounding box center [934, 144] width 8 height 8
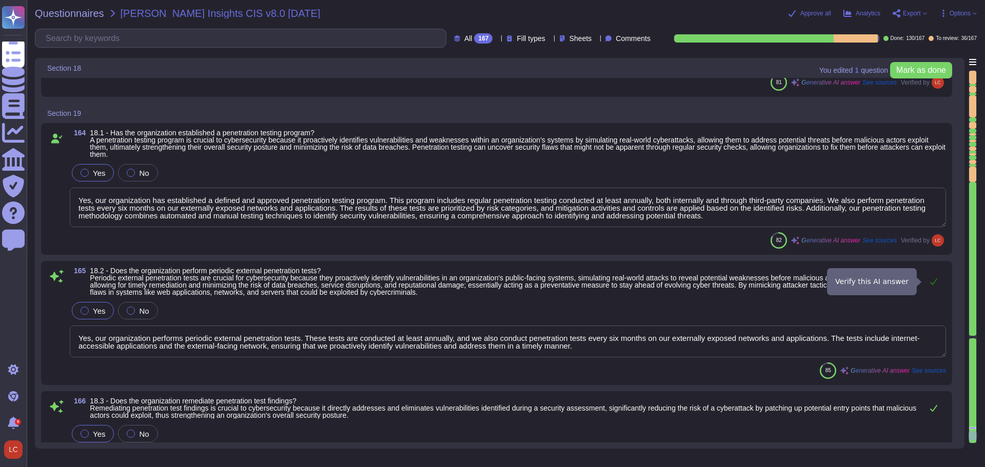
click at [935, 284] on icon at bounding box center [934, 282] width 8 height 8
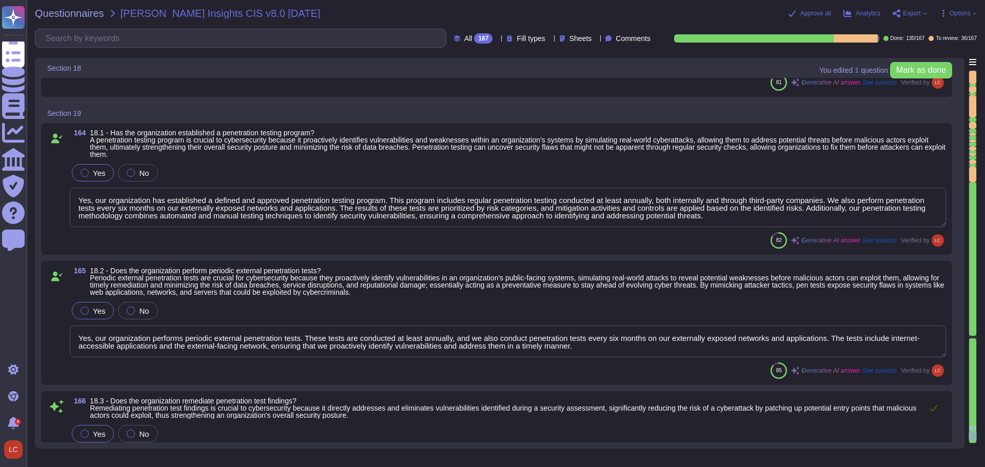
click at [933, 407] on icon at bounding box center [934, 408] width 8 height 8
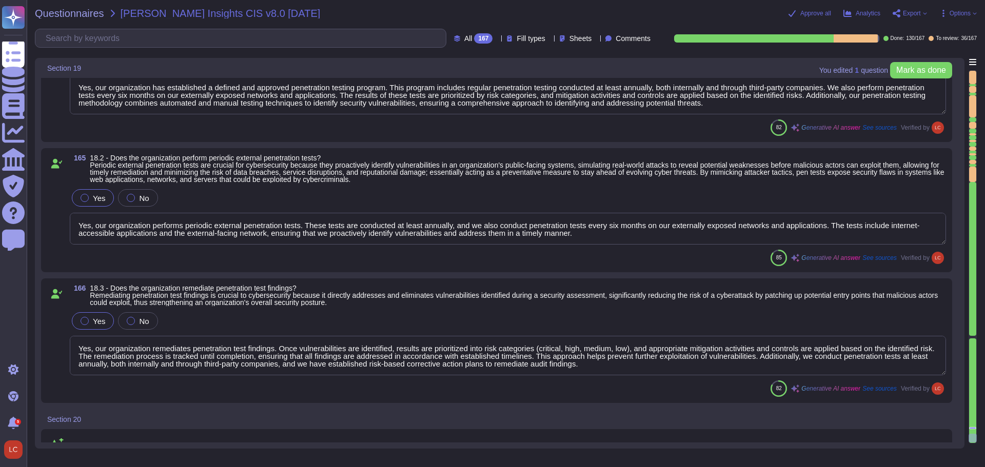
scroll to position [21789, 0]
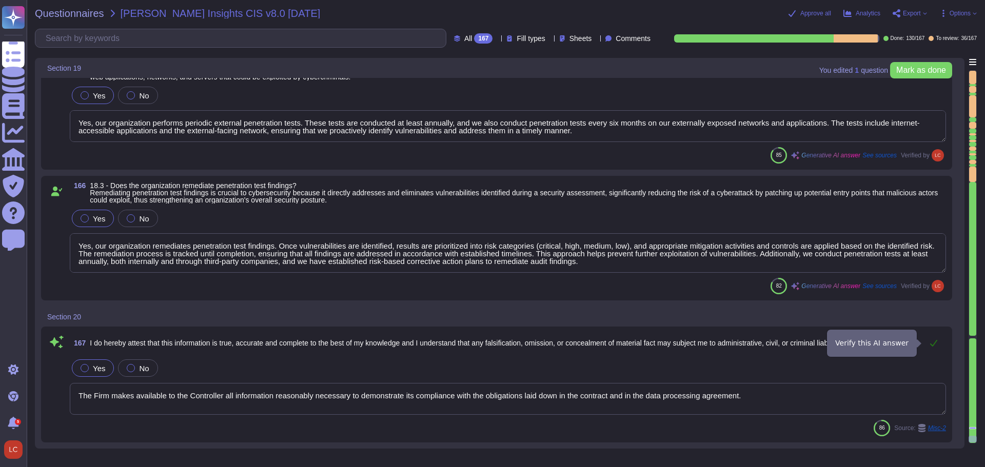
click at [931, 341] on icon at bounding box center [934, 343] width 8 height 8
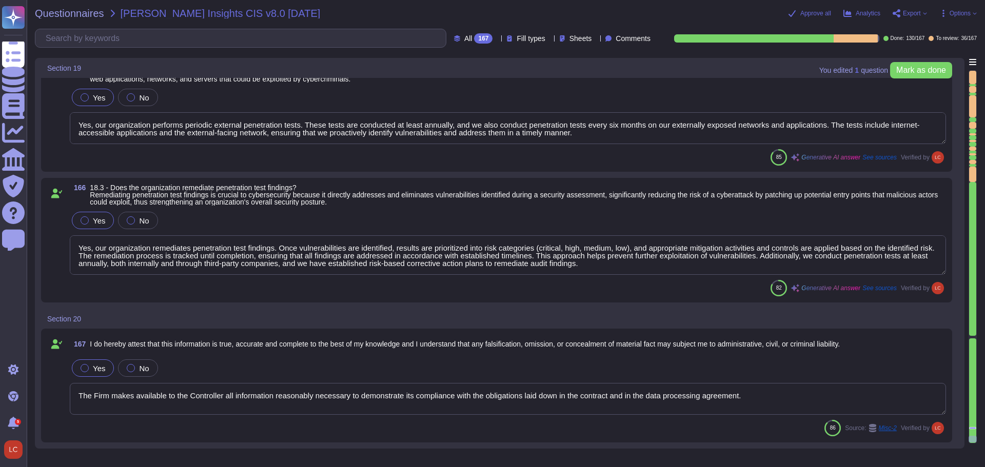
click at [420, 399] on textarea "The Firm makes available to the Controller all information reasonably necessary…" at bounding box center [508, 399] width 876 height 32
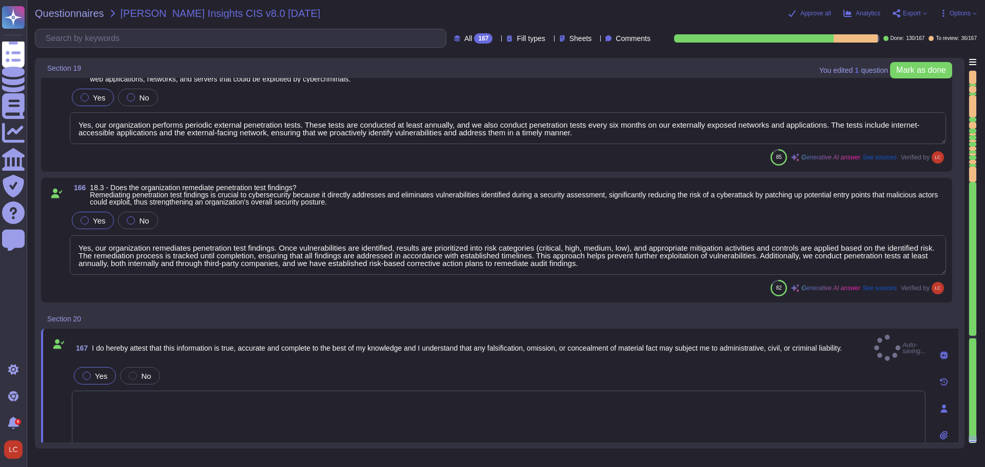
click at [47, 364] on div "167 I do hereby attest that this information is true, accurate and complete to …" at bounding box center [499, 409] width 917 height 160
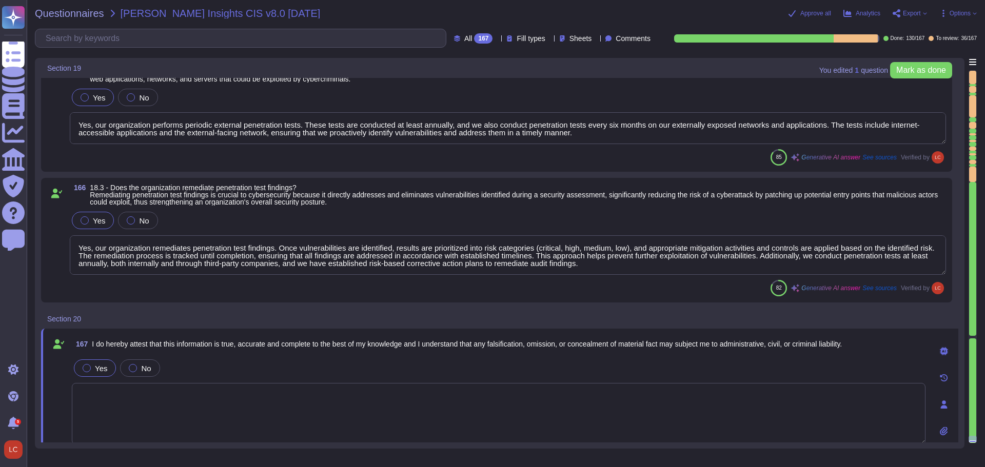
click at [278, 247] on textarea "Yes, our organization remediates penetration test findings. Once vulnerabilitie…" at bounding box center [508, 256] width 876 height 40
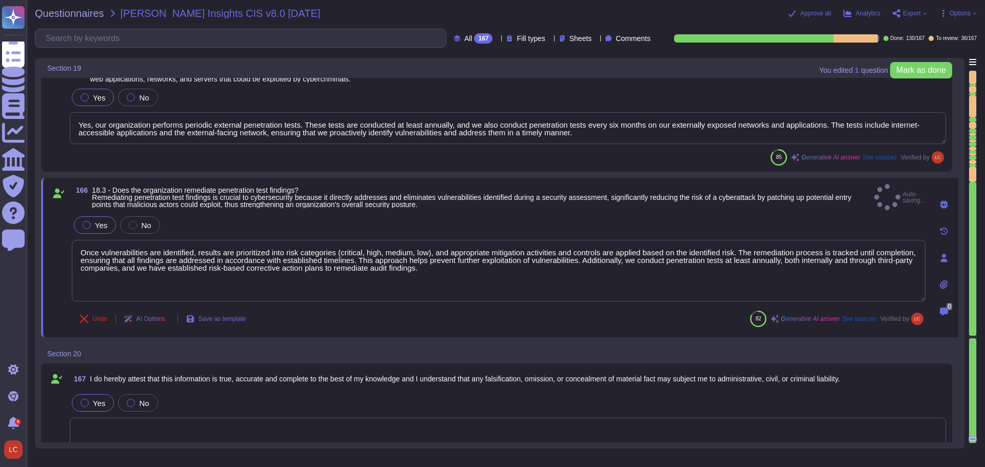
click at [404, 322] on div "Undo AI Options Save as template 82 Generative AI answer See sources Verified by" at bounding box center [499, 319] width 854 height 25
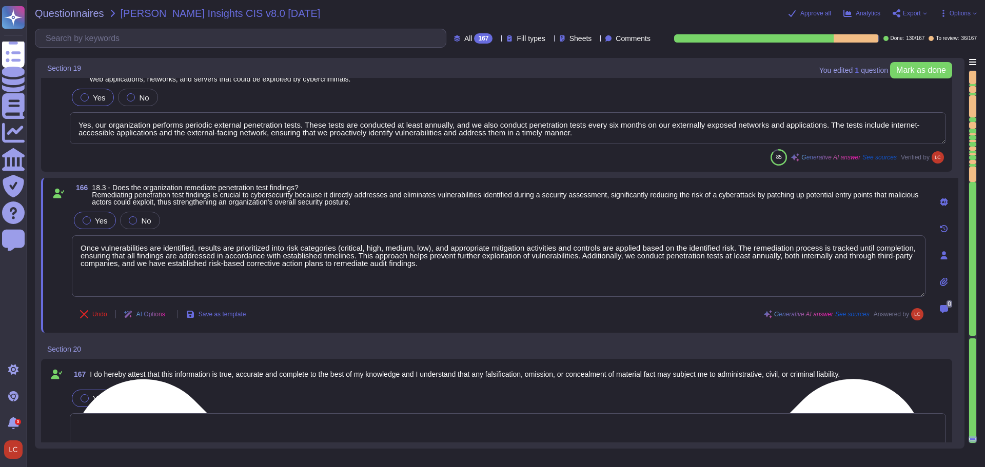
drag, startPoint x: 400, startPoint y: 258, endPoint x: 626, endPoint y: 278, distance: 226.1
click at [611, 279] on textarea "Once vulnerabilities are identified, results are prioritized into risk categori…" at bounding box center [499, 267] width 854 height 62
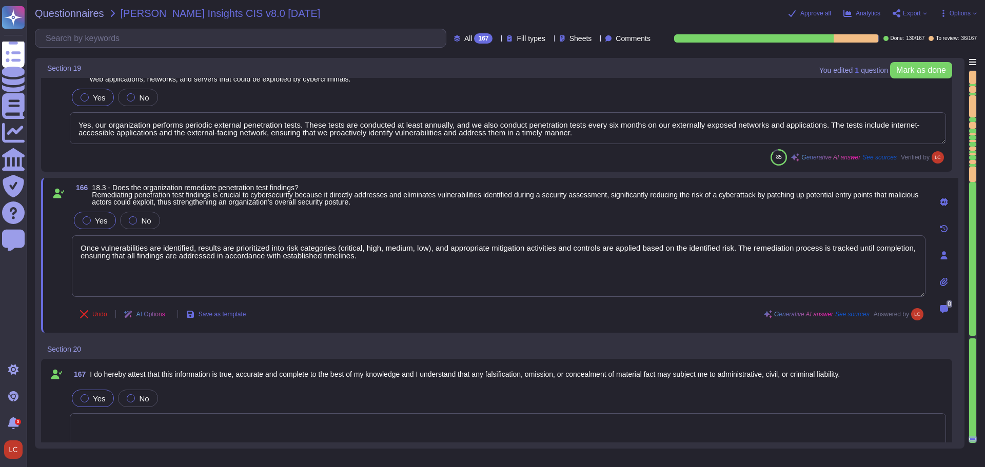
click at [52, 283] on span at bounding box center [58, 254] width 18 height 88
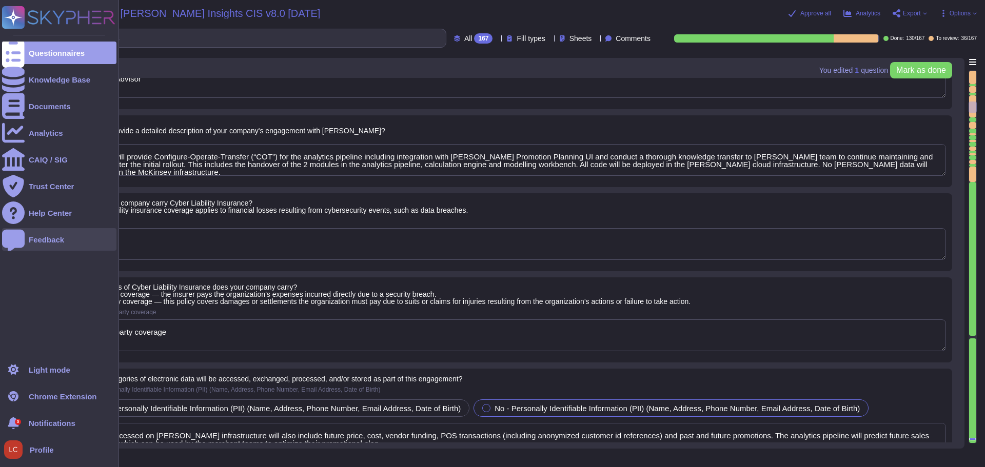
scroll to position [1002, 0]
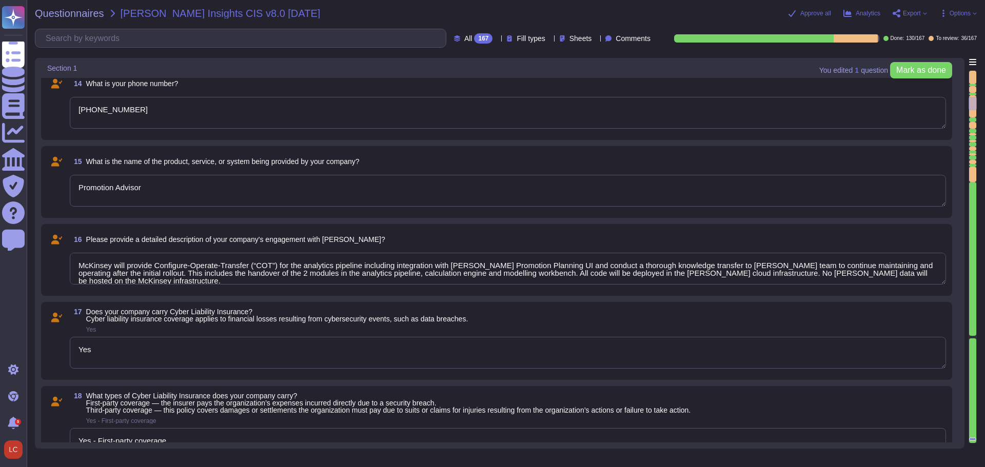
click at [83, 69] on icon at bounding box center [83, 69] width 0 height 0
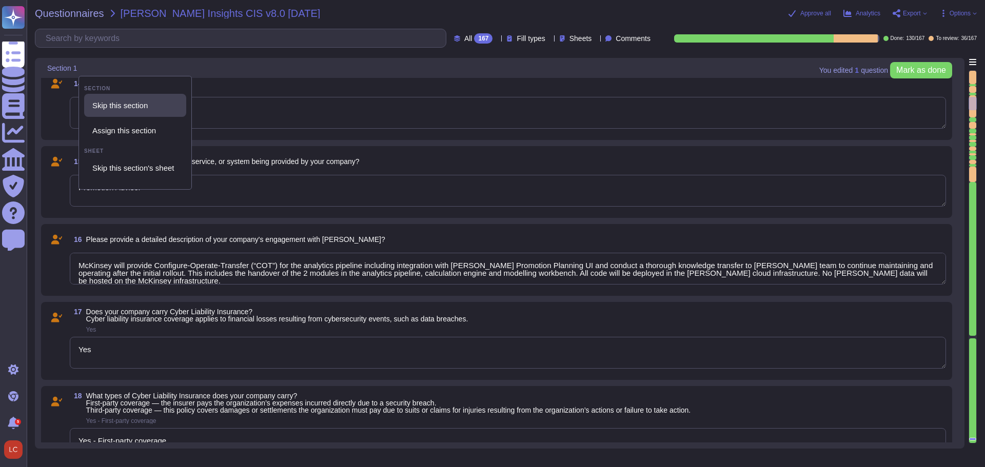
click at [140, 102] on span "Skip this section" at bounding box center [119, 105] width 55 height 9
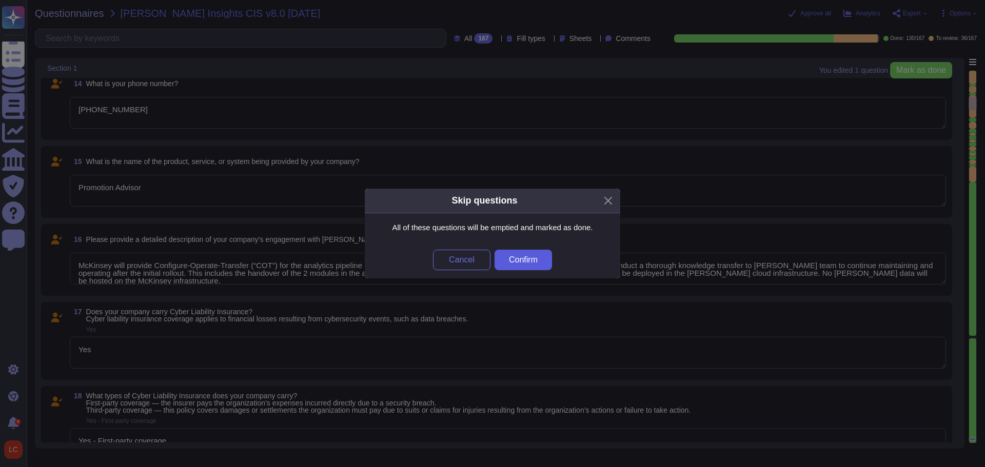
click at [525, 259] on span "Confirm" at bounding box center [523, 260] width 29 height 8
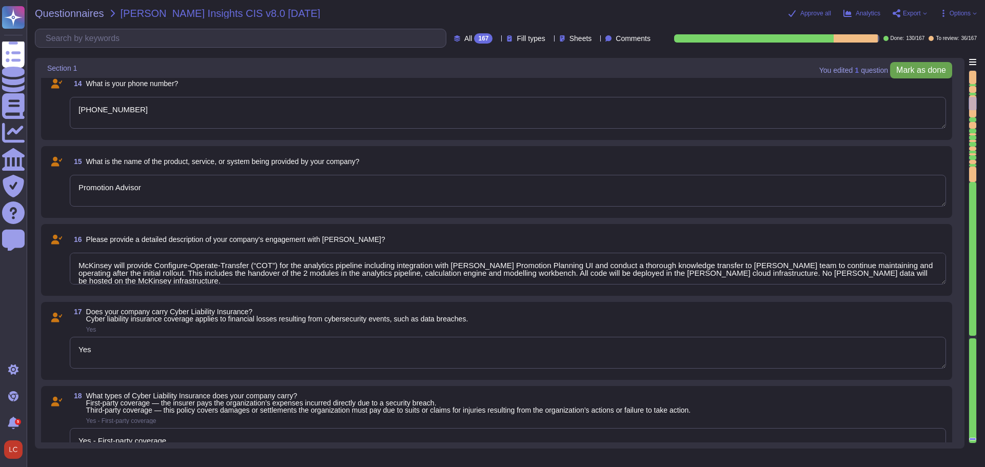
click at [922, 68] on span "Mark as done" at bounding box center [921, 70] width 50 height 8
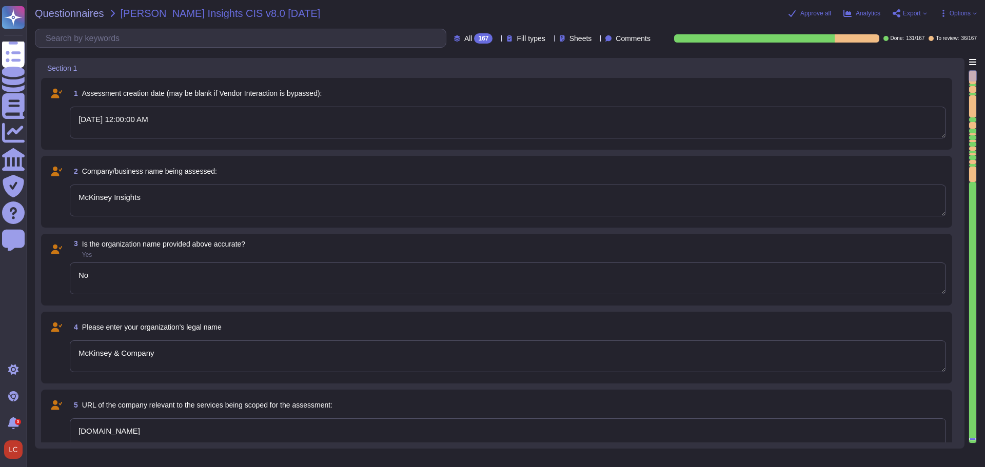
click at [917, 16] on span "Export" at bounding box center [912, 13] width 18 height 6
click at [930, 62] on p "Download" at bounding box center [948, 76] width 36 height 29
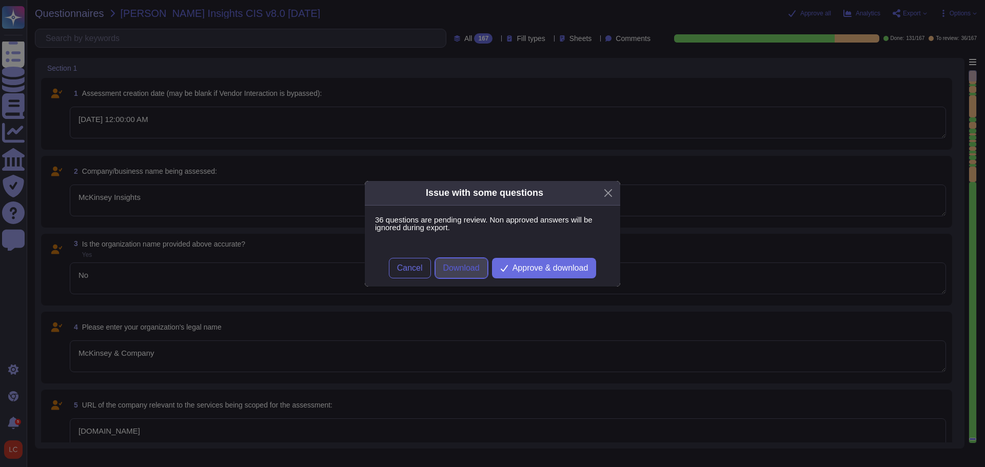
click at [456, 267] on span "Download" at bounding box center [461, 268] width 36 height 8
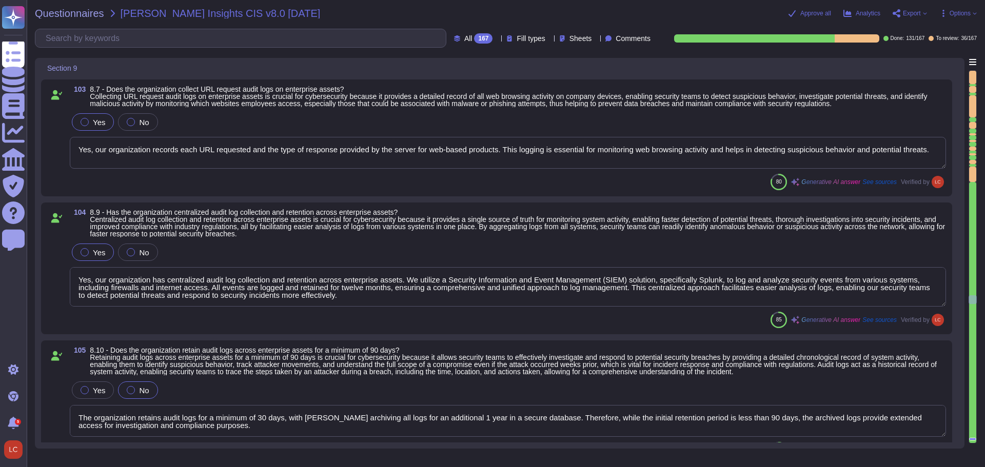
scroll to position [12264, 0]
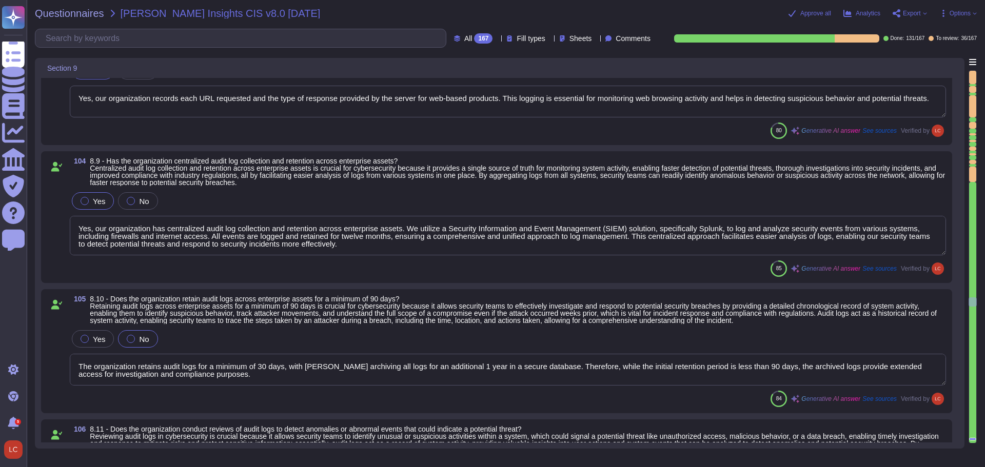
click at [64, 337] on span at bounding box center [56, 357] width 18 height 58
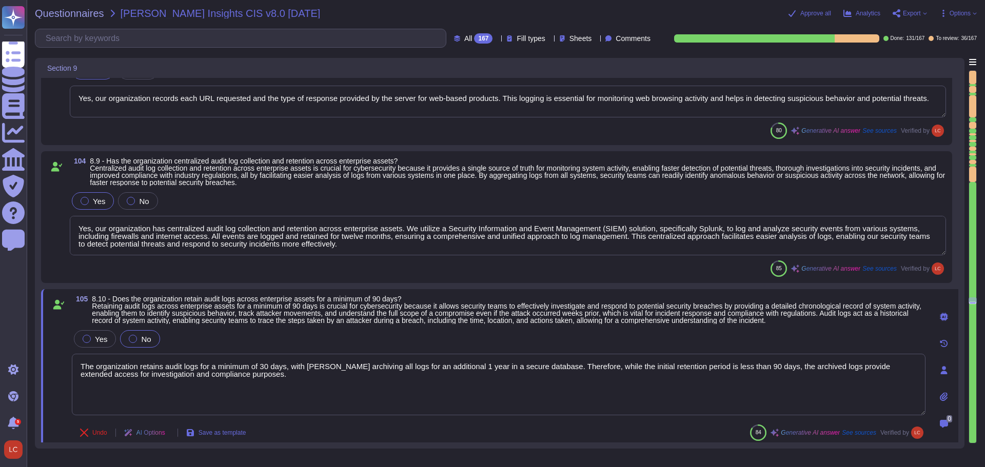
scroll to position [12315, 0]
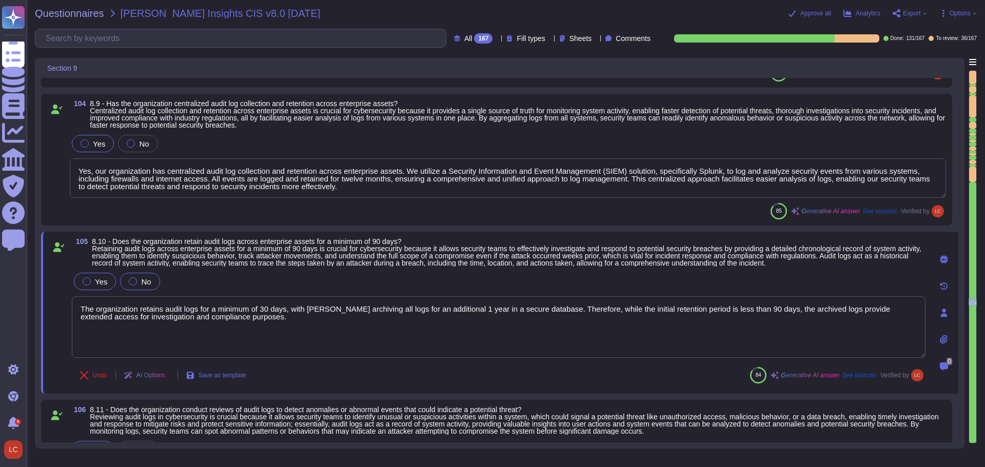
click at [87, 282] on div at bounding box center [87, 282] width 8 height 8
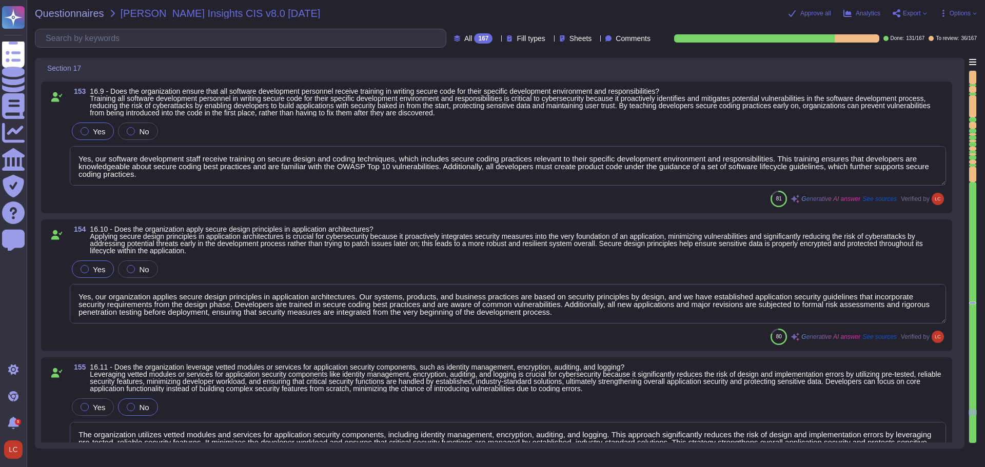
scroll to position [19294, 0]
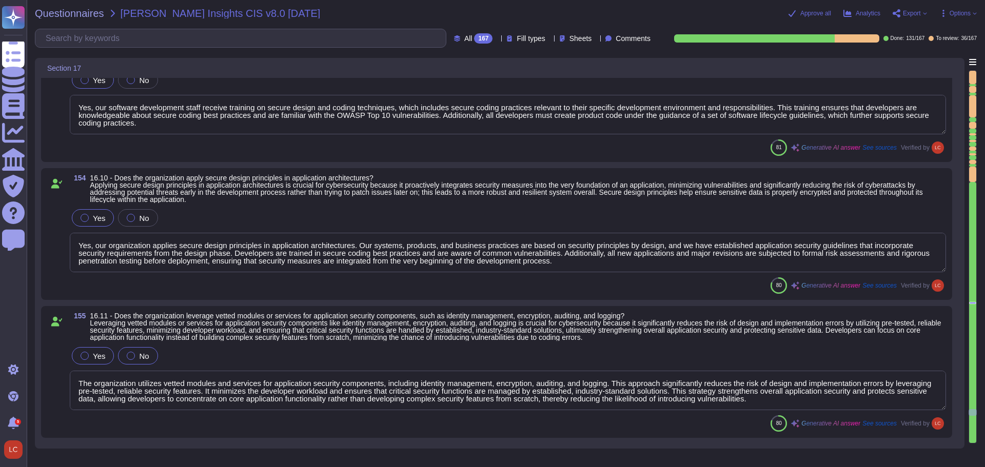
click at [85, 357] on div at bounding box center [85, 356] width 8 height 8
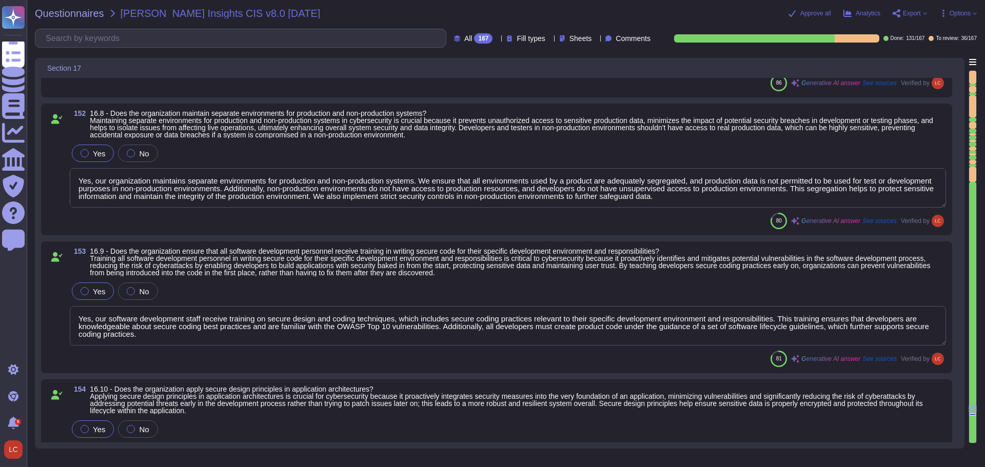
scroll to position [19140, 0]
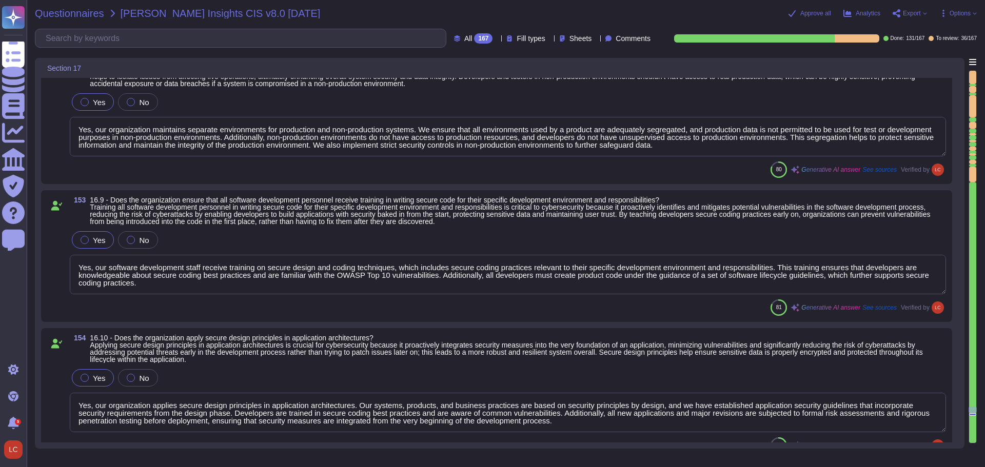
click at [74, 17] on span "Questionnaires" at bounding box center [69, 13] width 69 height 10
